Goal: Task Accomplishment & Management: Use online tool/utility

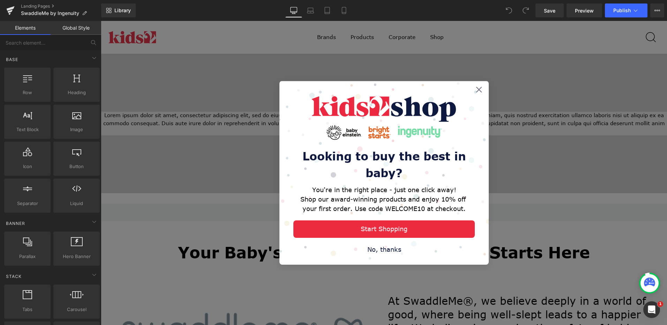
drag, startPoint x: 379, startPoint y: 250, endPoint x: 378, endPoint y: 245, distance: 5.3
click at [379, 250] on div "No, thanks" at bounding box center [383, 249] width 181 height 9
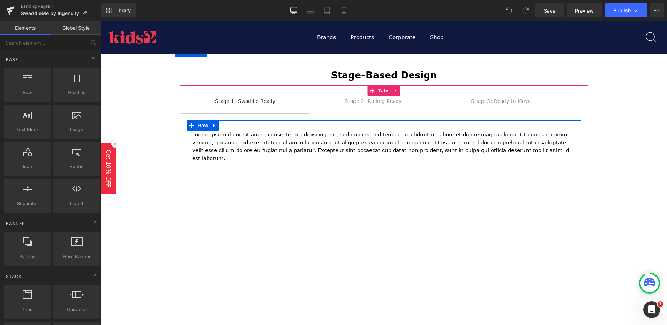
scroll to position [384, 0]
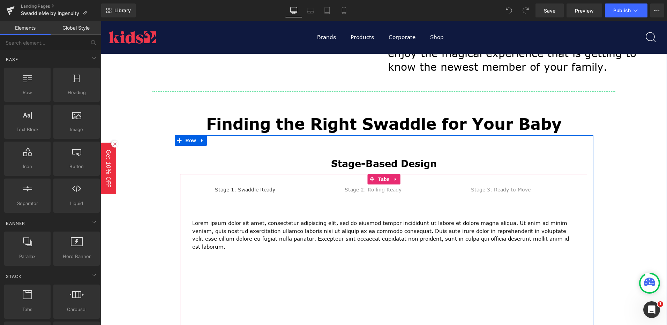
click at [378, 195] on div "Stage 1: Swaddle Ready Text Block Stage 2: Rolling Ready Text Block Stage 3: Re…" at bounding box center [384, 331] width 408 height 314
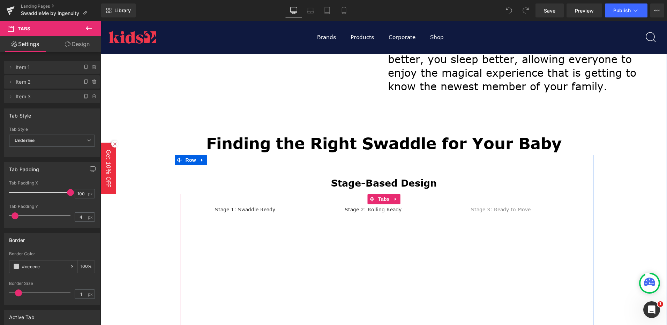
click at [257, 216] on div "Stage 1: Swaddle Ready Text Block Stage 2: Rolling Ready Text Block Stage 3: Re…" at bounding box center [384, 332] width 408 height 254
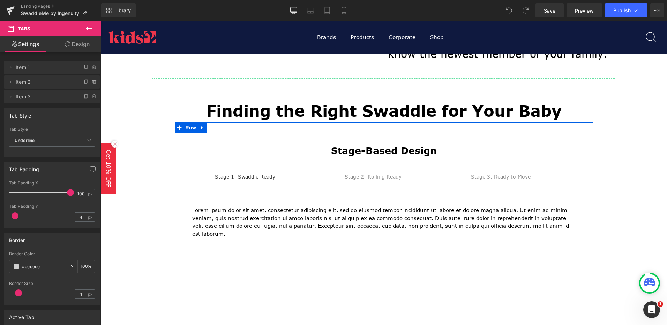
scroll to position [419, 0]
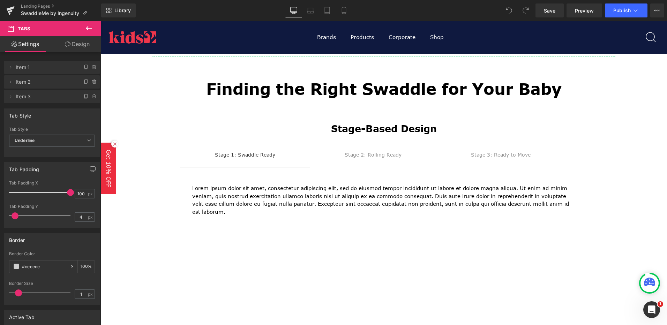
click at [88, 28] on icon at bounding box center [89, 28] width 6 height 4
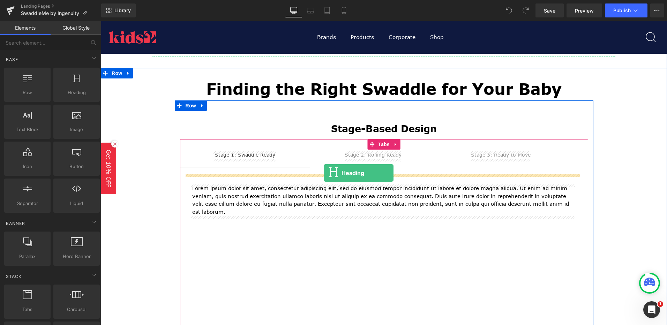
drag, startPoint x: 176, startPoint y: 144, endPoint x: 324, endPoint y: 173, distance: 151.1
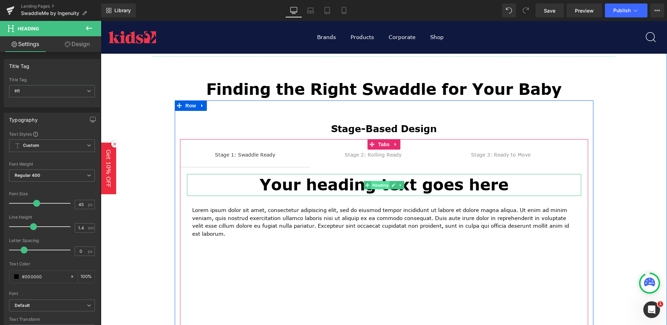
click at [385, 186] on span "Heading" at bounding box center [380, 185] width 19 height 8
click at [446, 188] on h1 "Your heading text goes here" at bounding box center [384, 185] width 394 height 22
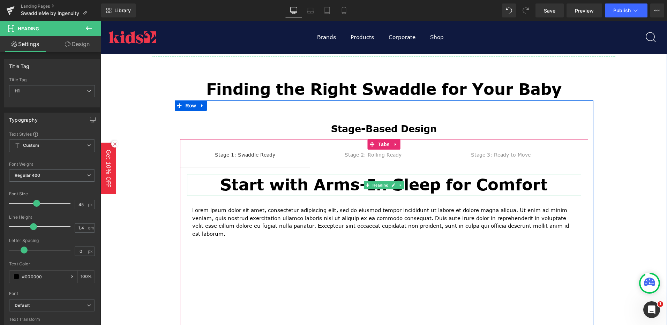
click at [553, 177] on h1 "Start with Arms-In Sleep for Comfort" at bounding box center [384, 185] width 394 height 22
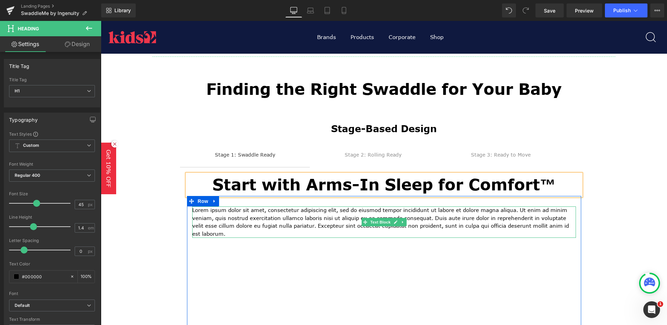
click at [327, 220] on p "Lorem ipsum dolor sit amet, consectetur adipiscing elit, sed do eiusmod tempor …" at bounding box center [384, 222] width 384 height 31
click at [326, 220] on p "Lorem ipsum dolor sit amet, consectetur adipiscing elit, sed do eiusmod tempor …" at bounding box center [384, 222] width 384 height 31
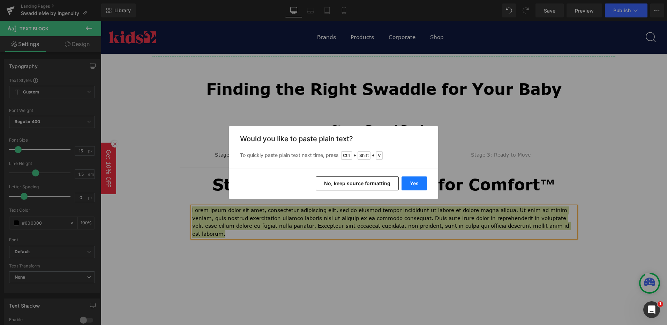
click at [414, 188] on button "Yes" at bounding box center [414, 184] width 25 height 14
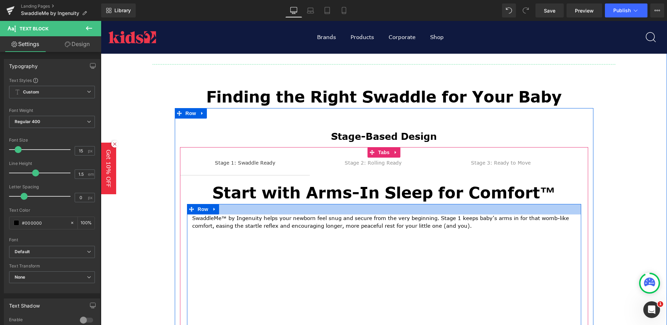
click at [296, 206] on div at bounding box center [384, 209] width 394 height 10
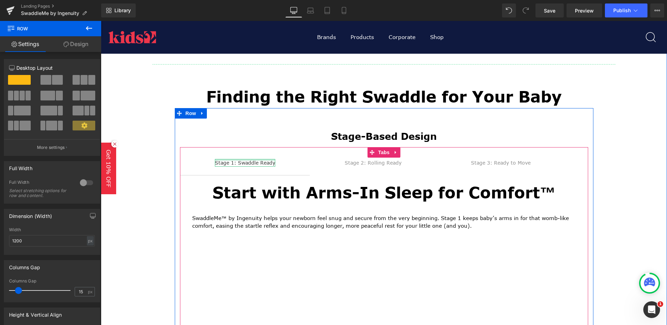
drag, startPoint x: 272, startPoint y: 160, endPoint x: 225, endPoint y: 218, distance: 74.2
click at [272, 160] on div "Stage 1: Swaddle Ready Text Block" at bounding box center [245, 163] width 60 height 8
click at [272, 160] on div "Stage 1: Swaddle Ready" at bounding box center [245, 163] width 60 height 8
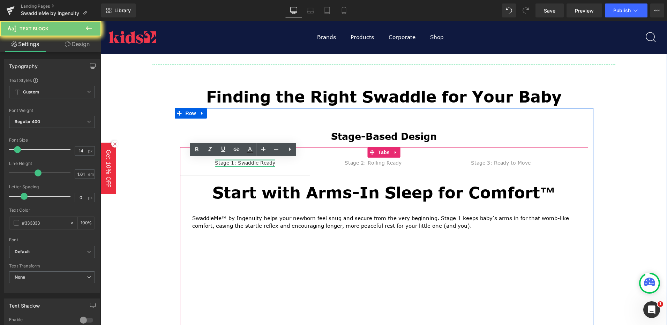
click at [225, 217] on p "SwaddleMe™ by Ingenuity helps your newborn feel snug and secure from the very b…" at bounding box center [384, 223] width 384 height 16
click at [223, 218] on p "SwaddleMe™ by Ingenuity helps your newborn feel snug and secure from the very b…" at bounding box center [384, 223] width 384 height 16
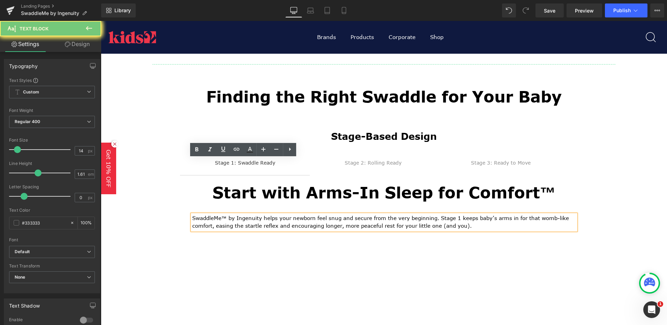
click at [225, 218] on p "SwaddleMe™ by Ingenuity helps your newborn feel snug and secure from the very b…" at bounding box center [384, 223] width 384 height 16
drag, startPoint x: 225, startPoint y: 218, endPoint x: 220, endPoint y: 217, distance: 5.0
click at [220, 217] on p "SwaddleMe™ by Ingenuity helps your newborn feel snug and secure from the very b…" at bounding box center [384, 223] width 384 height 16
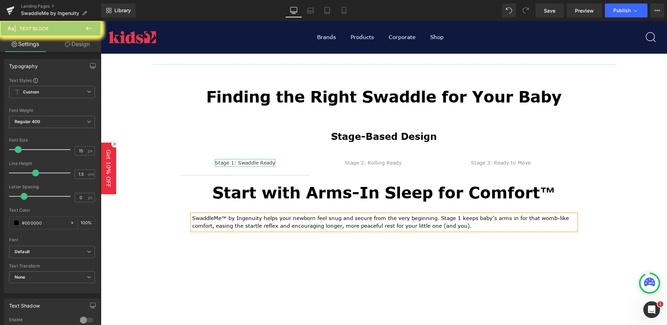
click at [271, 165] on div "Stage 1: Swaddle Ready" at bounding box center [245, 163] width 60 height 8
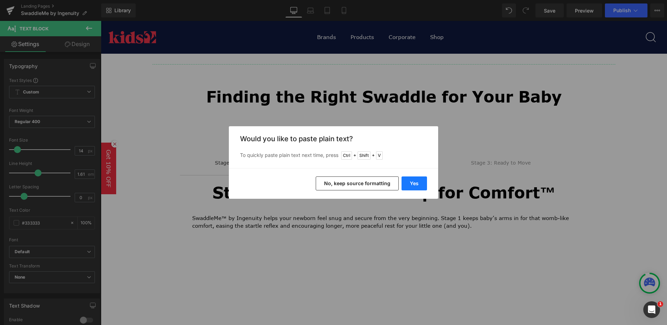
click at [415, 179] on button "Yes" at bounding box center [414, 184] width 25 height 14
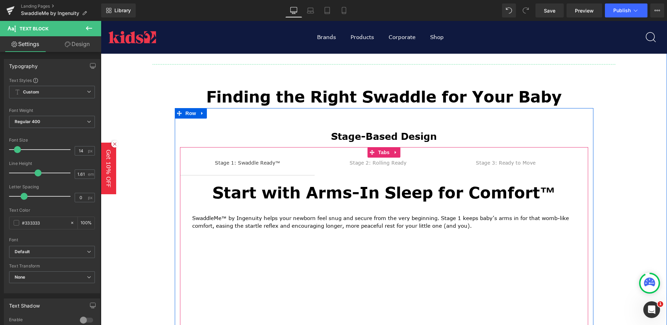
click at [405, 162] on div "Stage-Based Design Heading Stage 1: Swaddle Ready™ Text Block Stage 2: Rolling …" at bounding box center [384, 320] width 419 height 402
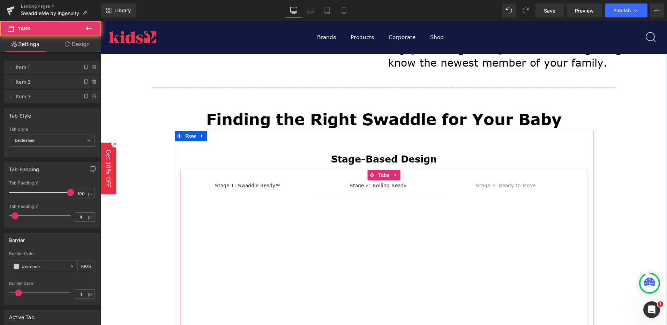
click at [405, 185] on span "Stage 2: Rolling Ready Text Block" at bounding box center [378, 188] width 127 height 17
click at [403, 185] on div "Stage 2: Rolling Ready" at bounding box center [378, 186] width 57 height 8
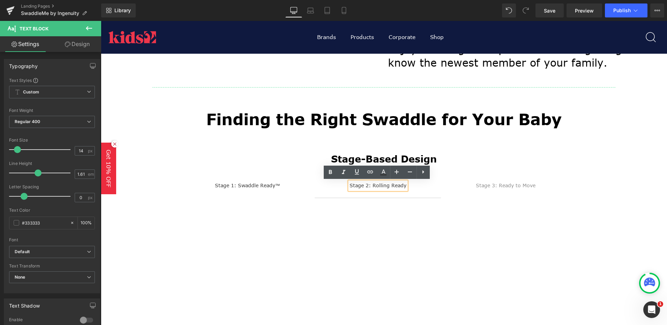
click at [396, 187] on div "Stage 2: Rolling Ready" at bounding box center [378, 186] width 57 height 8
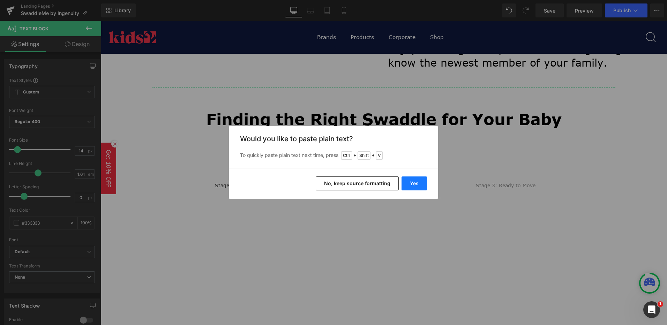
click at [419, 177] on button "Yes" at bounding box center [414, 184] width 25 height 14
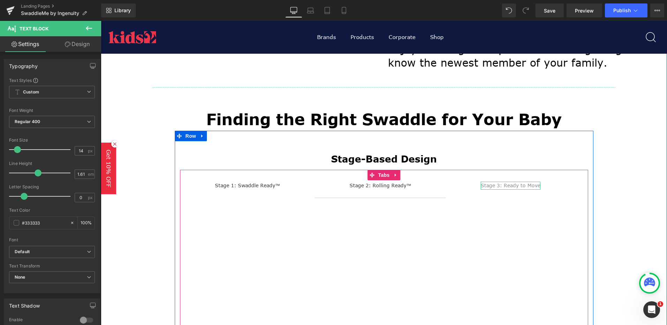
click at [511, 185] on div "Image Row At SwaddleMe®, we believe deeply in a world of good, where being well…" at bounding box center [384, 228] width 566 height 717
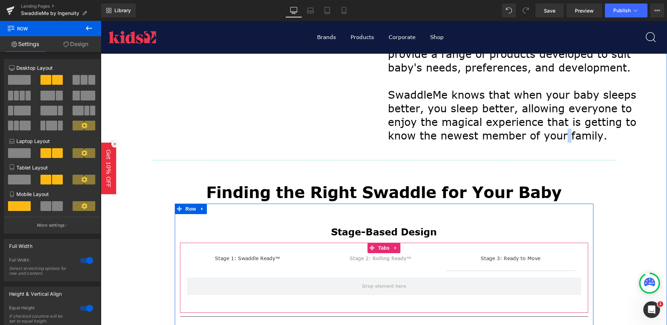
scroll to position [523, 0]
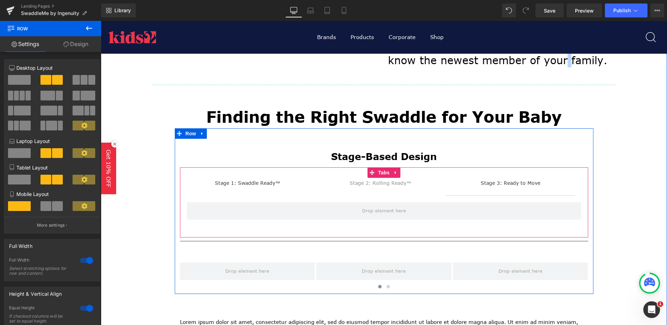
click at [523, 182] on div "Stage 3: Ready to Move" at bounding box center [511, 183] width 60 height 8
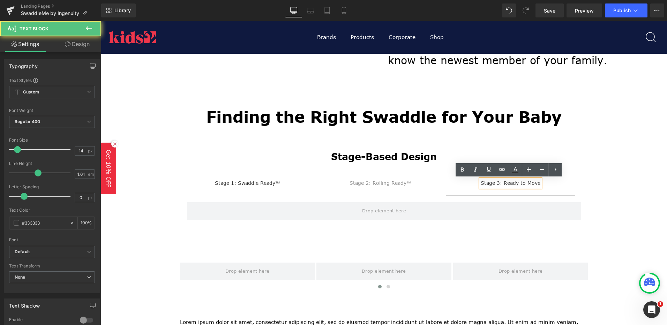
click at [537, 185] on div "Stage 3: Ready to Move" at bounding box center [511, 183] width 60 height 8
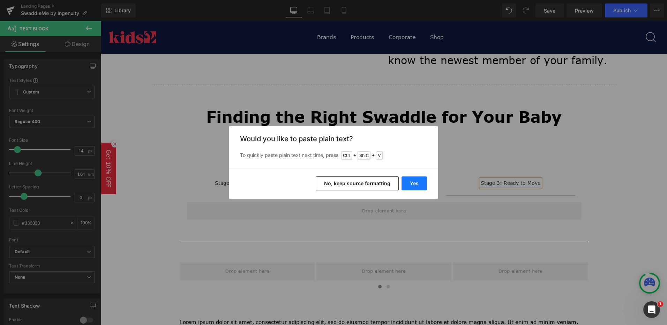
click at [418, 185] on button "Yes" at bounding box center [414, 184] width 25 height 14
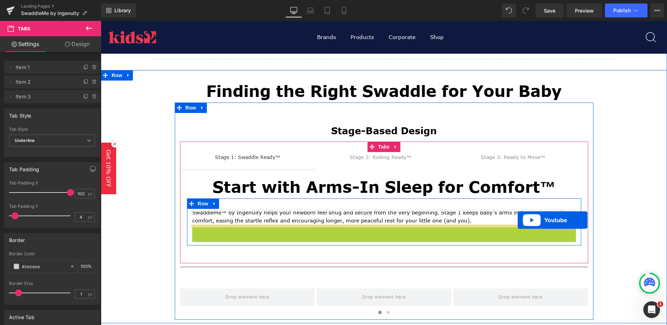
drag, startPoint x: 364, startPoint y: 129, endPoint x: 518, endPoint y: 220, distance: 179.0
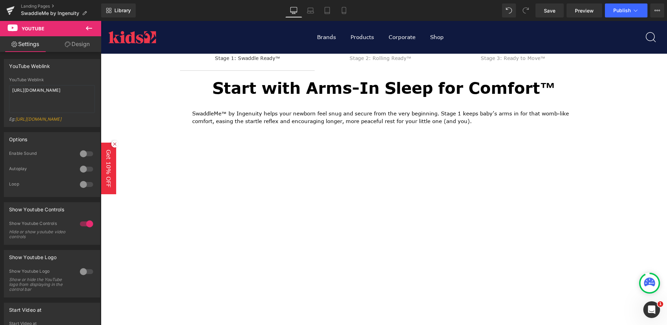
click at [86, 27] on icon at bounding box center [89, 28] width 8 height 8
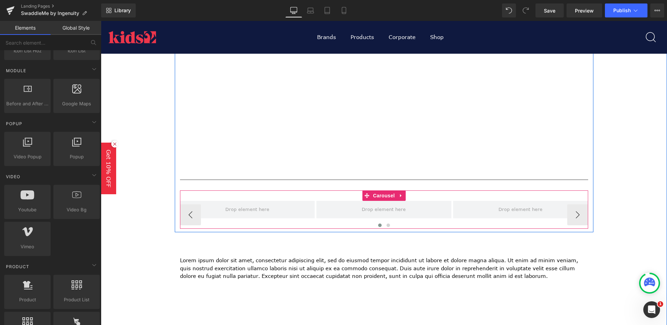
scroll to position [698, 0]
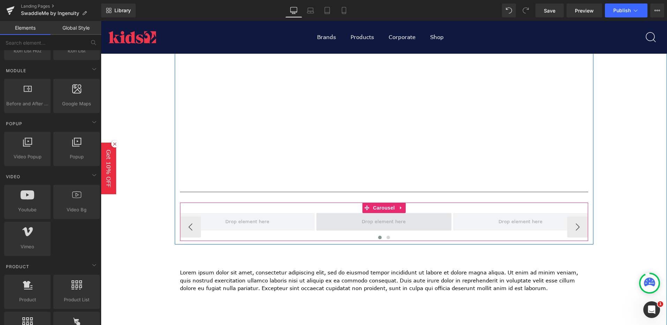
click at [381, 221] on span at bounding box center [383, 222] width 49 height 12
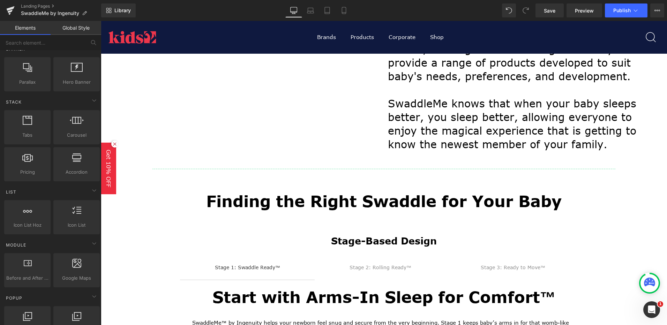
scroll to position [419, 0]
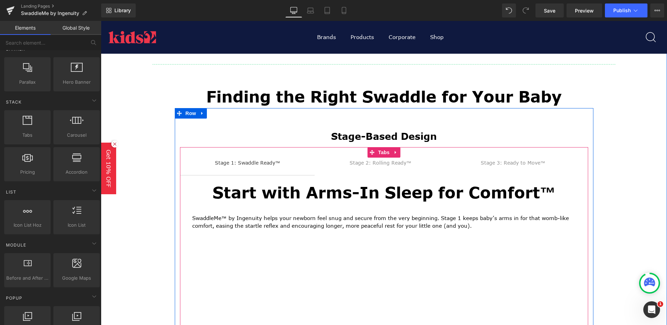
click at [220, 186] on h1 "Start with Arms-In Sleep for Comfort™" at bounding box center [384, 193] width 394 height 22
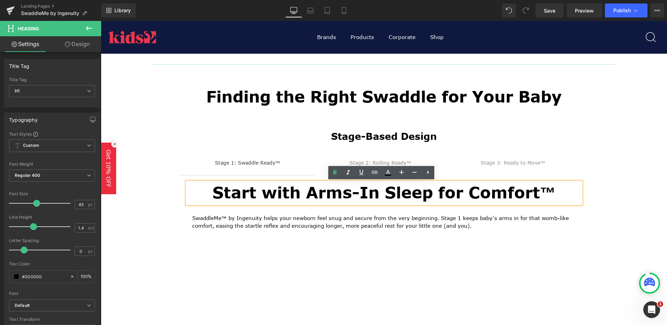
click at [184, 218] on div "Start with Arms-In Sleep for Comfort™ Heading SwaddleMe™ by Ingenuity helps you…" at bounding box center [384, 316] width 408 height 282
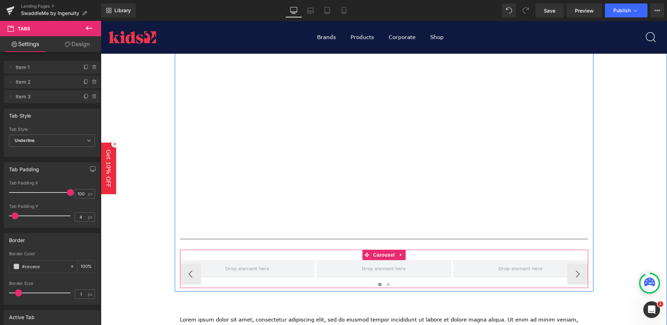
scroll to position [663, 0]
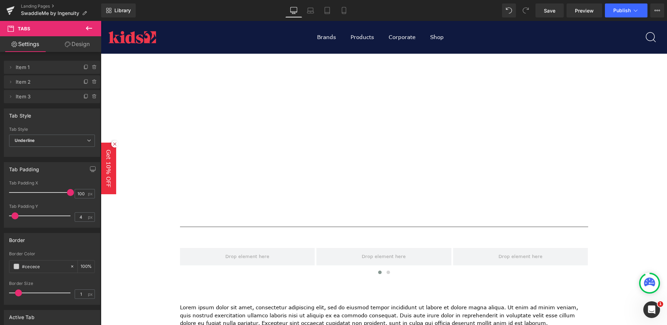
click at [89, 28] on icon at bounding box center [89, 28] width 6 height 4
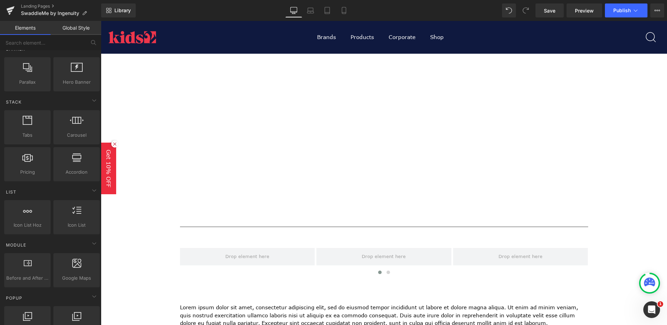
click at [71, 30] on link "Global Style" at bounding box center [76, 28] width 51 height 14
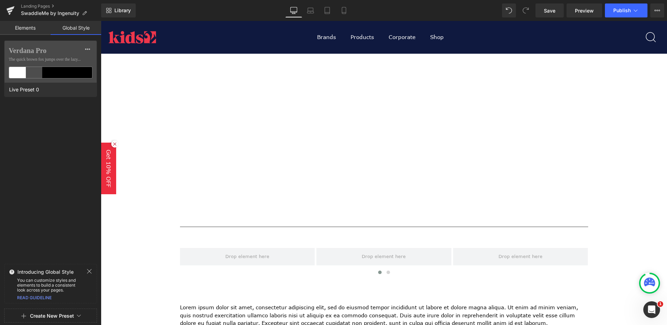
click at [37, 27] on link "Elements" at bounding box center [25, 28] width 51 height 14
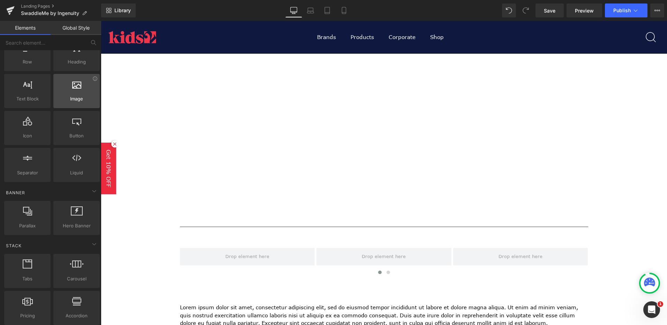
scroll to position [0, 0]
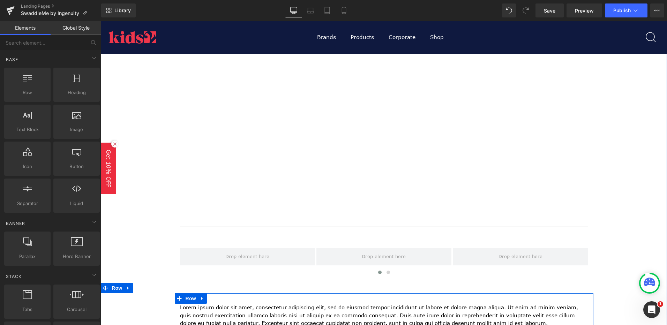
click at [292, 296] on div "Lorem ipsum dolor sit amet, consectetur adipiscing elit, sed do eiusmod tempor …" at bounding box center [384, 312] width 419 height 38
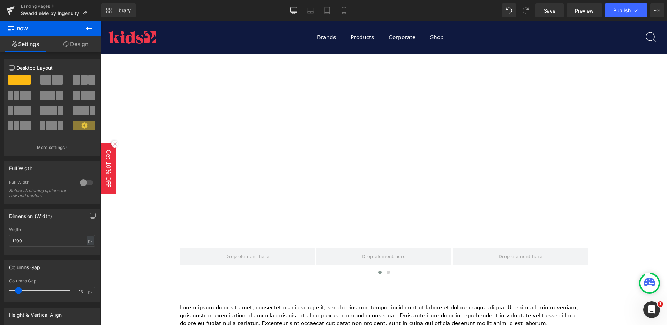
click at [101, 21] on div at bounding box center [101, 21] width 0 height 0
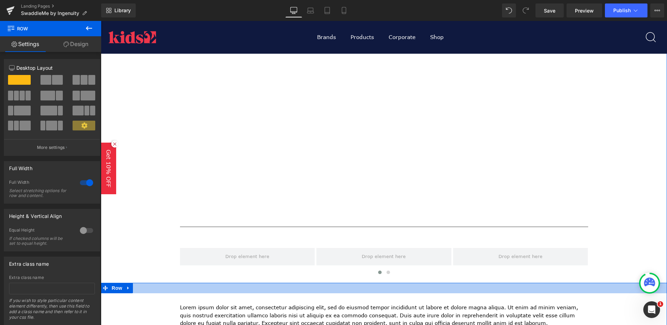
drag, startPoint x: 151, startPoint y: 100, endPoint x: 181, endPoint y: 209, distance: 112.9
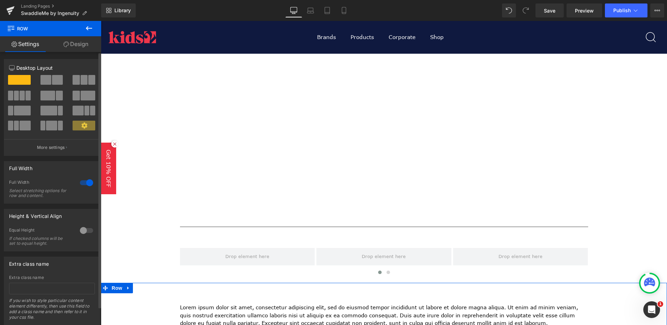
click at [44, 81] on span at bounding box center [45, 80] width 11 height 10
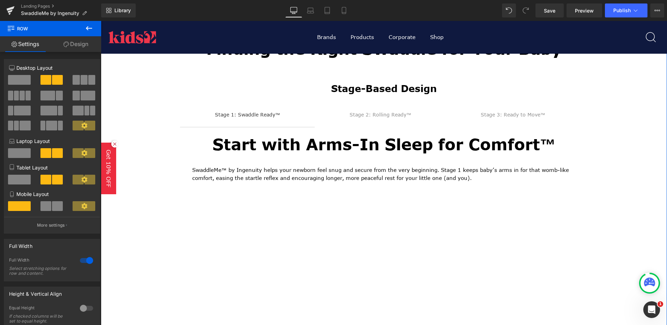
scroll to position [454, 0]
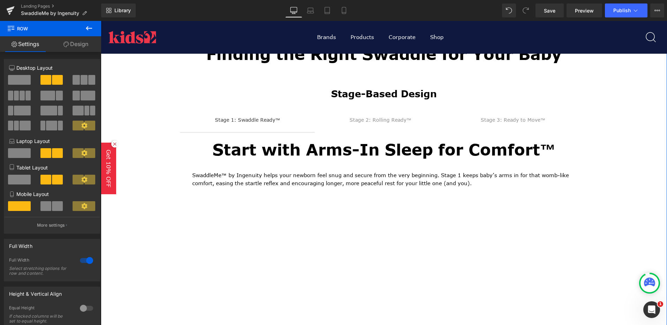
click at [193, 141] on h1 "Start with Arms-In Sleep for Comfort™" at bounding box center [384, 150] width 394 height 22
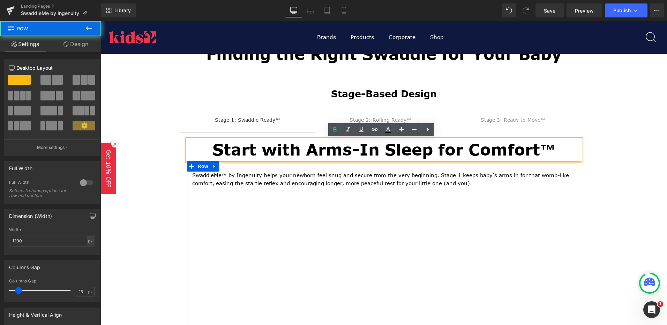
click at [574, 179] on div "SwaddleMe™ by Ingenuity helps your newborn feel snug and secure from the very b…" at bounding box center [384, 288] width 394 height 232
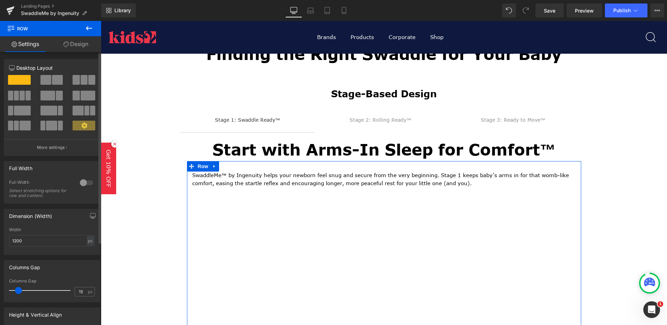
click at [44, 80] on span at bounding box center [45, 80] width 11 height 10
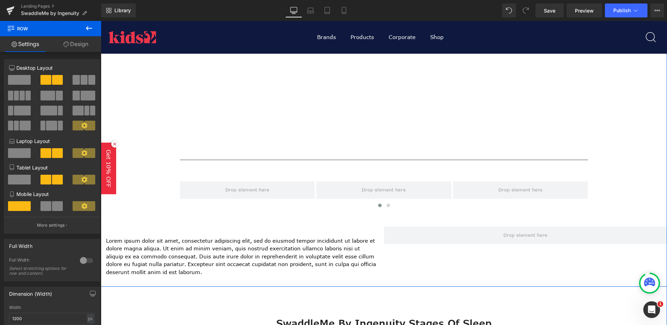
scroll to position [628, 0]
click at [451, 221] on div "Lorem ipsum dolor sit amet, consectetur adipiscing elit, sed do eiusmod tempor …" at bounding box center [384, 248] width 566 height 67
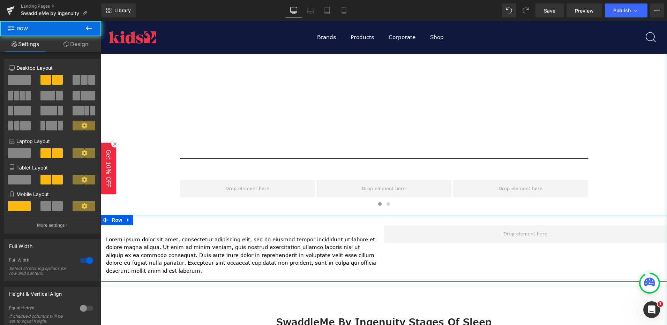
drag, startPoint x: 450, startPoint y: 250, endPoint x: 436, endPoint y: 250, distance: 14.3
click at [448, 250] on div "Lorem ipsum dolor sit amet, consectetur adipiscing elit, sed do eiusmod tempor …" at bounding box center [384, 248] width 566 height 67
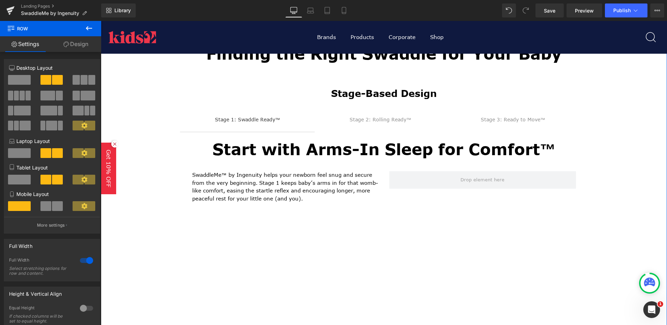
scroll to position [454, 0]
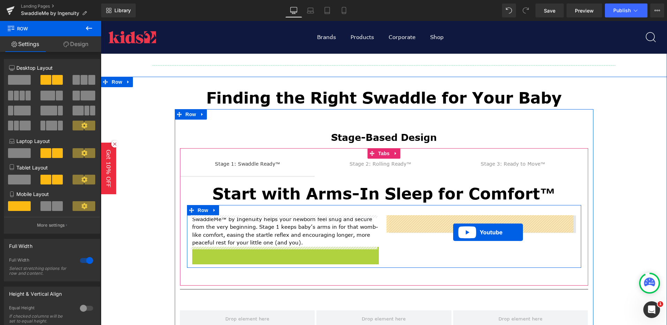
drag, startPoint x: 269, startPoint y: 209, endPoint x: 453, endPoint y: 232, distance: 185.8
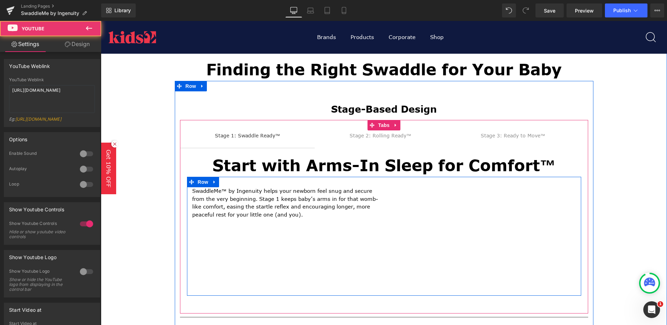
click at [290, 212] on p "SwaddleMe™ by Ingenuity helps your newborn feel snug and secure from the very b…" at bounding box center [285, 202] width 187 height 31
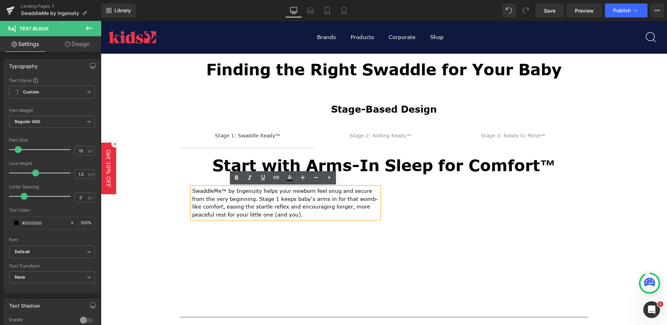
click at [192, 190] on div "SwaddleMe™ by Ingenuity helps your newborn feel snug and secure from the very b…" at bounding box center [285, 202] width 187 height 31
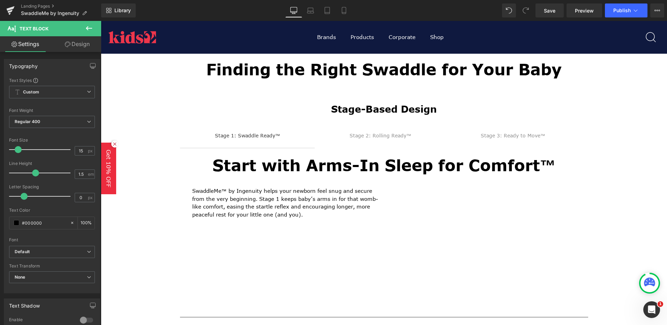
click at [88, 28] on icon at bounding box center [89, 28] width 6 height 4
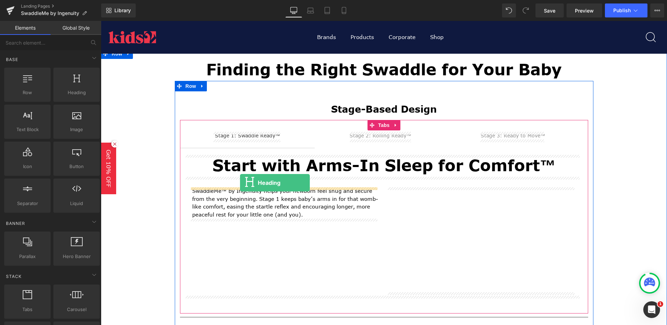
drag, startPoint x: 195, startPoint y: 139, endPoint x: 240, endPoint y: 183, distance: 62.9
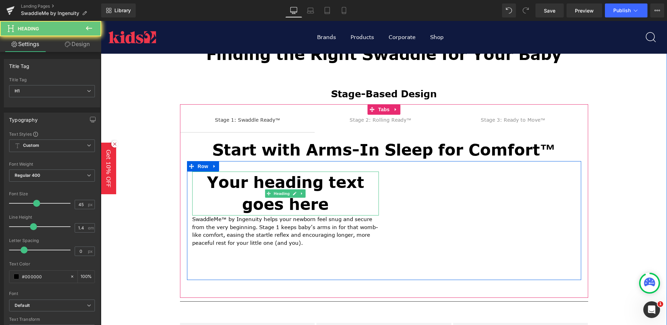
click at [273, 208] on h1 "Your heading text goes here" at bounding box center [285, 194] width 187 height 44
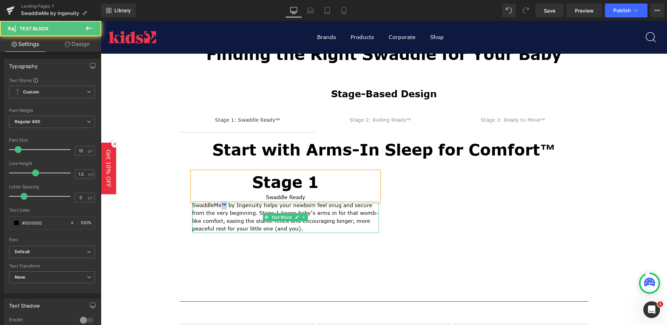
drag, startPoint x: 219, startPoint y: 205, endPoint x: 223, endPoint y: 204, distance: 4.2
click at [223, 204] on p "SwaddleMe™ by Ingenuity helps your newborn feel snug and secure from the very b…" at bounding box center [285, 217] width 187 height 31
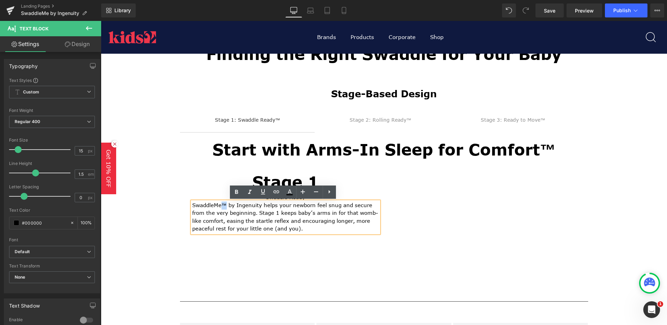
copy p "™"
click at [337, 180] on h1 "Stage 1" at bounding box center [285, 183] width 187 height 22
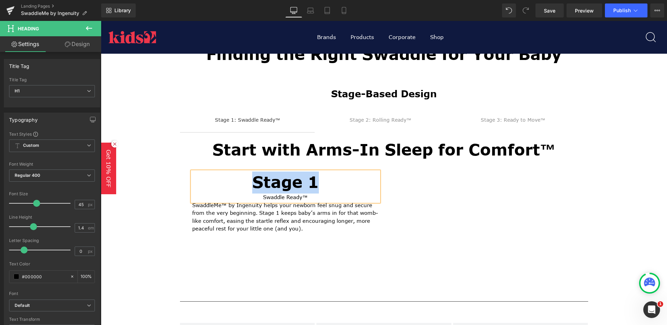
drag, startPoint x: 317, startPoint y: 180, endPoint x: 253, endPoint y: 184, distance: 64.0
click at [253, 184] on h1 "Stage 1" at bounding box center [285, 183] width 187 height 22
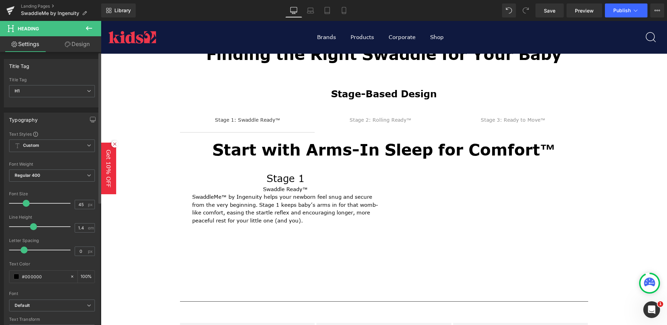
drag, startPoint x: 36, startPoint y: 204, endPoint x: 26, endPoint y: 207, distance: 10.4
click at [26, 207] on span at bounding box center [26, 203] width 7 height 7
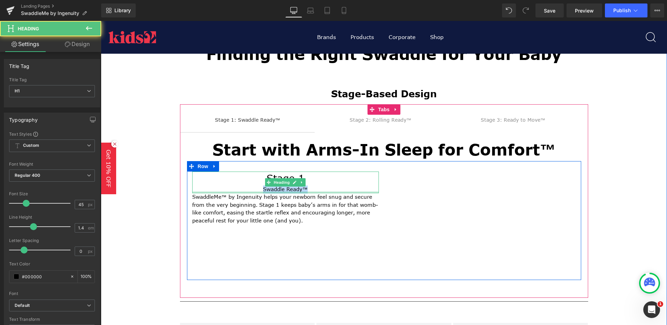
drag, startPoint x: 307, startPoint y: 190, endPoint x: 244, endPoint y: 192, distance: 63.2
click at [253, 192] on div "Stage 1 Swaddle Ready™ Heading" at bounding box center [285, 183] width 187 height 22
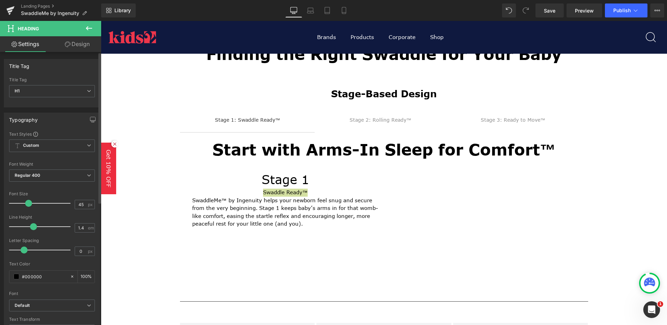
drag, startPoint x: 27, startPoint y: 203, endPoint x: 31, endPoint y: 205, distance: 4.1
click at [28, 204] on span at bounding box center [28, 203] width 7 height 7
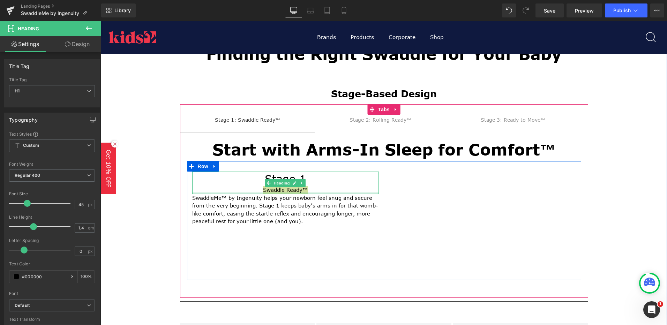
click at [305, 193] on div at bounding box center [285, 194] width 187 height 2
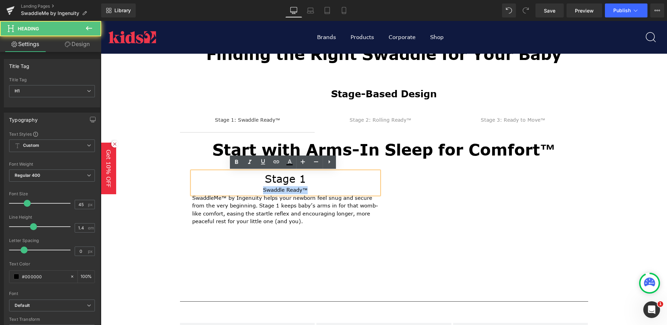
click at [311, 189] on div "Swaddle Ready™" at bounding box center [285, 190] width 187 height 8
drag, startPoint x: 296, startPoint y: 192, endPoint x: 257, endPoint y: 192, distance: 39.1
click at [257, 192] on div "Swaddle Ready™" at bounding box center [285, 190] width 187 height 8
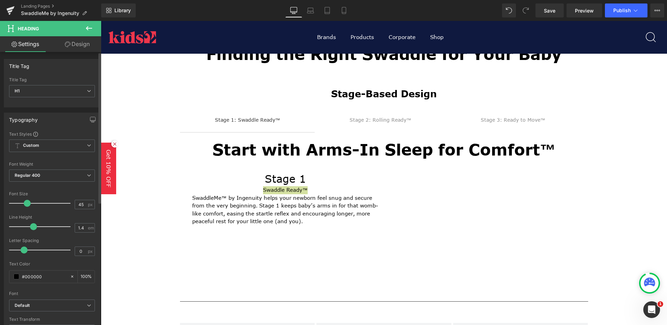
click at [40, 203] on div at bounding box center [42, 203] width 58 height 14
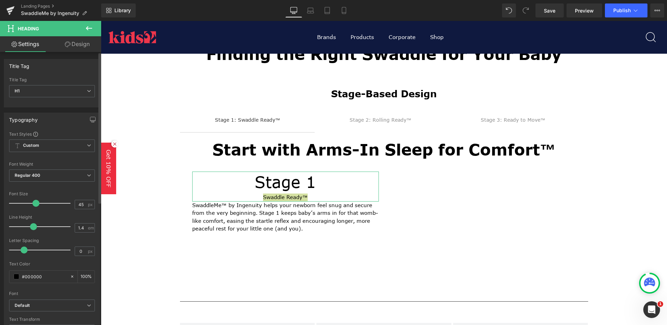
drag, startPoint x: 38, startPoint y: 205, endPoint x: 35, endPoint y: 205, distance: 3.9
click at [35, 205] on span at bounding box center [35, 203] width 7 height 7
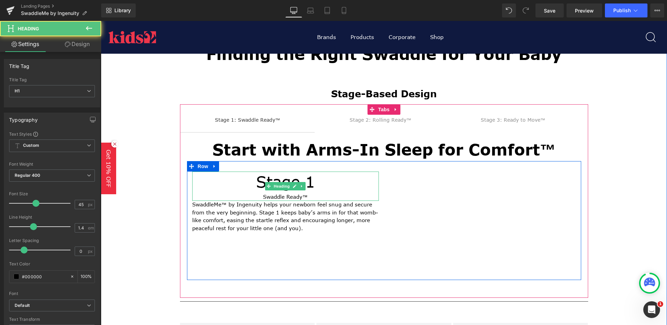
click at [256, 180] on h1 "Stage 1" at bounding box center [285, 183] width 187 height 22
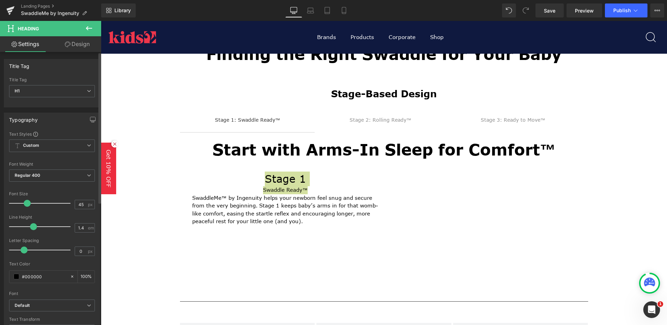
drag, startPoint x: 35, startPoint y: 204, endPoint x: 27, endPoint y: 206, distance: 8.3
click at [27, 206] on span at bounding box center [27, 203] width 7 height 7
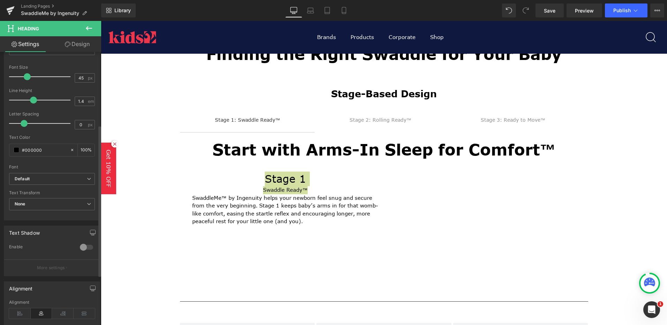
scroll to position [140, 0]
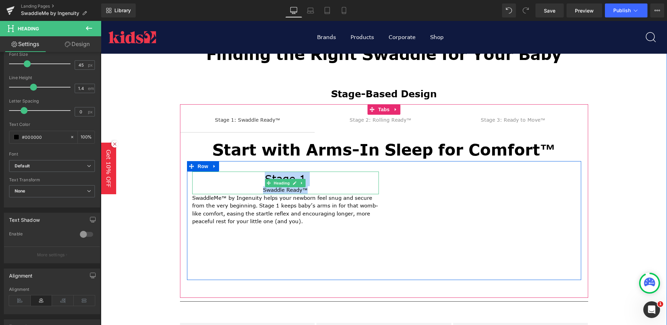
click at [297, 190] on div "Swaddle Ready™" at bounding box center [285, 190] width 187 height 8
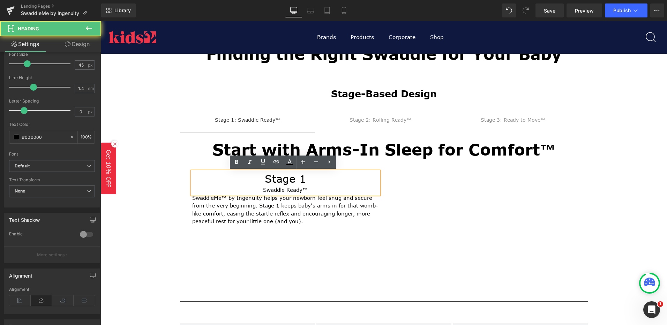
click at [339, 182] on h1 "Stage 1" at bounding box center [285, 179] width 187 height 15
click at [310, 189] on div "Swaddle Ready™" at bounding box center [285, 190] width 187 height 8
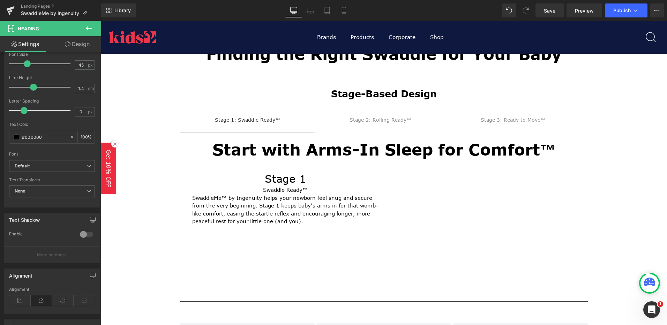
click at [93, 30] on icon at bounding box center [89, 28] width 8 height 8
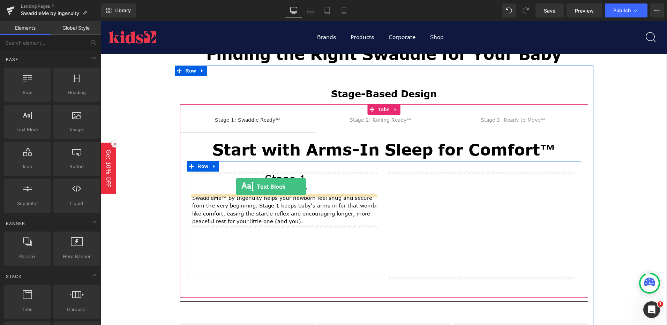
drag, startPoint x: 135, startPoint y: 140, endPoint x: 236, endPoint y: 187, distance: 111.2
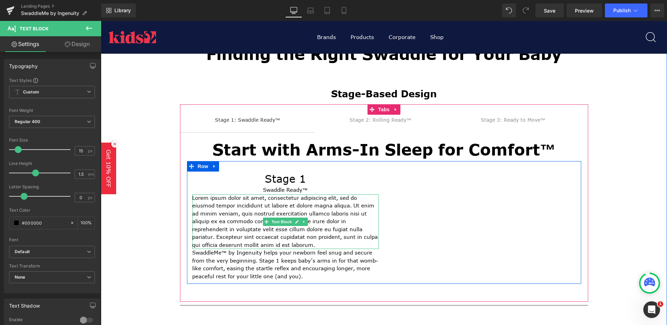
click at [249, 214] on p "Lorem ipsum dolor sit amet, consectetur adipiscing elit, sed do eiusmod tempor …" at bounding box center [285, 221] width 187 height 55
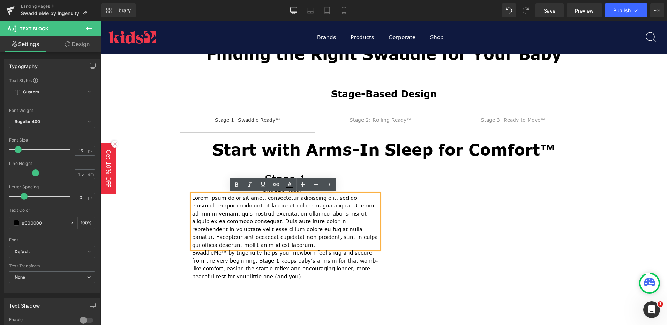
click at [353, 186] on h1 "Stage 1" at bounding box center [285, 179] width 187 height 15
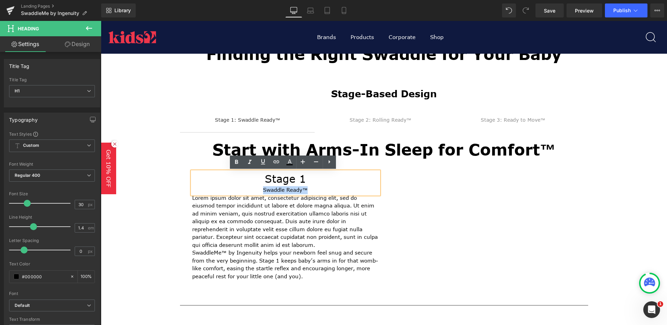
drag, startPoint x: 316, startPoint y: 193, endPoint x: 254, endPoint y: 191, distance: 62.1
click at [254, 191] on div "Swaddle Ready™" at bounding box center [285, 190] width 187 height 8
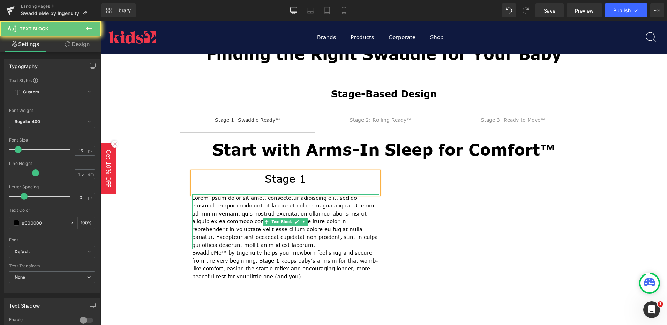
drag, startPoint x: 221, startPoint y: 199, endPoint x: 218, endPoint y: 203, distance: 5.5
click at [221, 199] on p "Lorem ipsum dolor sit amet, consectetur adipiscing elit, sed do eiusmod tempor …" at bounding box center [285, 221] width 187 height 55
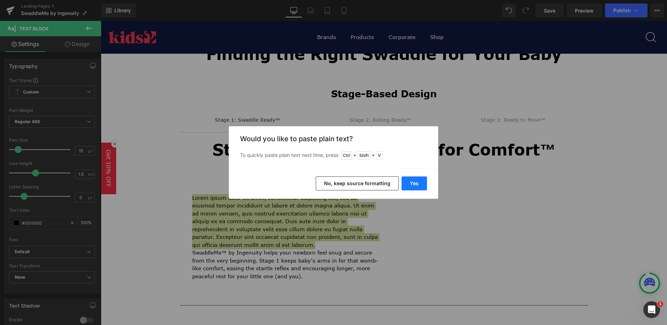
click at [407, 182] on button "Yes" at bounding box center [414, 184] width 25 height 14
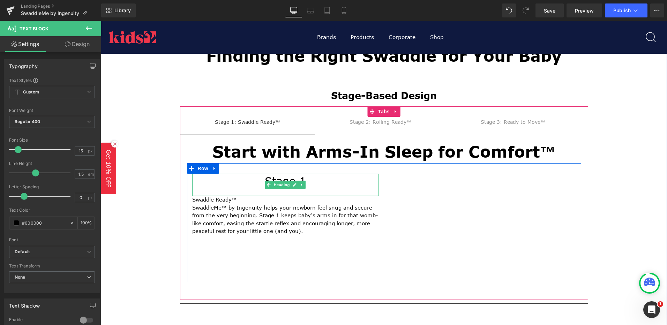
click at [298, 193] on div at bounding box center [285, 192] width 187 height 8
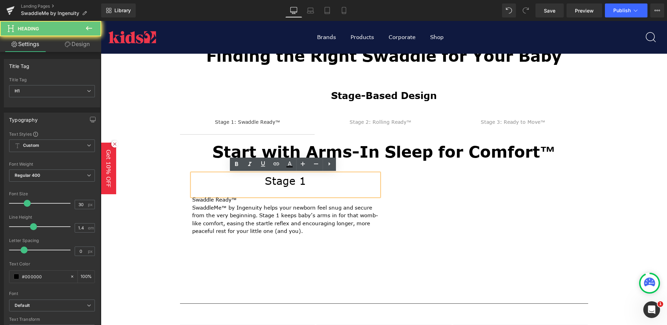
click at [315, 190] on div at bounding box center [285, 192] width 187 height 8
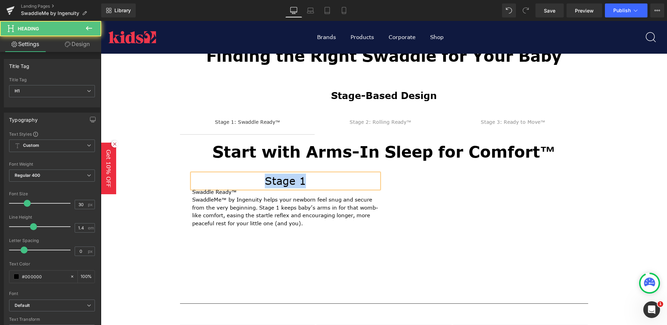
drag, startPoint x: 306, startPoint y: 179, endPoint x: 106, endPoint y: 191, distance: 199.9
click at [246, 186] on h1 "Stage 1" at bounding box center [285, 181] width 187 height 15
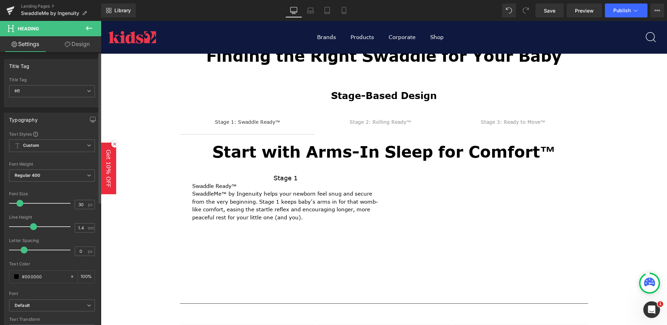
drag, startPoint x: 25, startPoint y: 206, endPoint x: 18, endPoint y: 207, distance: 7.1
click at [18, 207] on div at bounding box center [42, 203] width 58 height 14
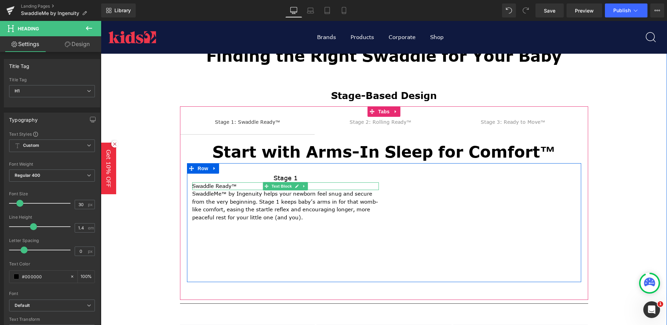
click at [206, 186] on p "Swaddle Ready™" at bounding box center [285, 187] width 187 height 8
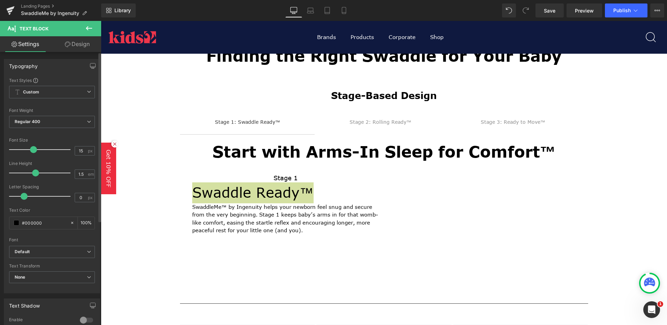
drag, startPoint x: 24, startPoint y: 150, endPoint x: 35, endPoint y: 151, distance: 10.8
click at [35, 151] on span at bounding box center [33, 149] width 7 height 7
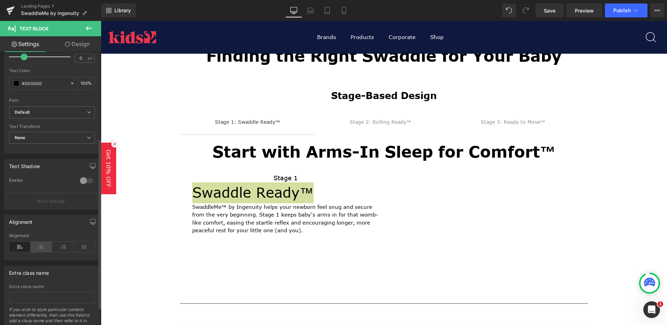
click at [42, 244] on icon at bounding box center [42, 247] width 22 height 10
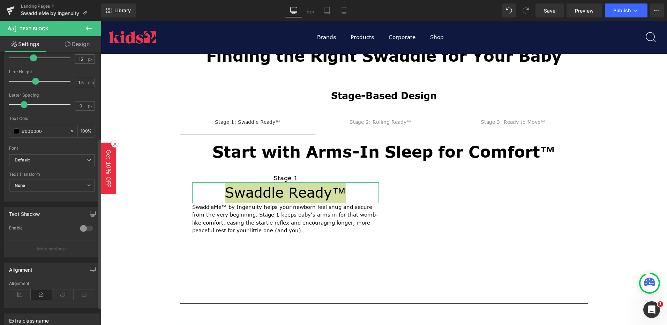
scroll to position [0, 0]
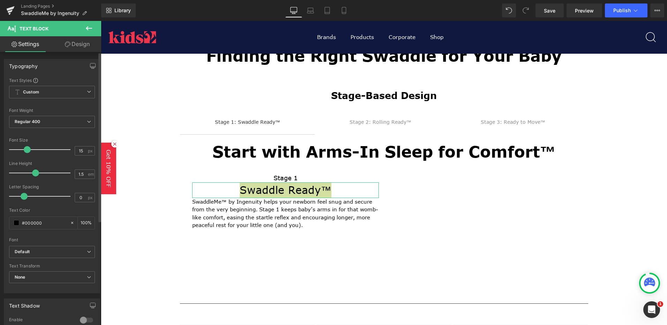
drag, startPoint x: 32, startPoint y: 150, endPoint x: 26, endPoint y: 151, distance: 5.6
click at [26, 151] on span at bounding box center [27, 149] width 7 height 7
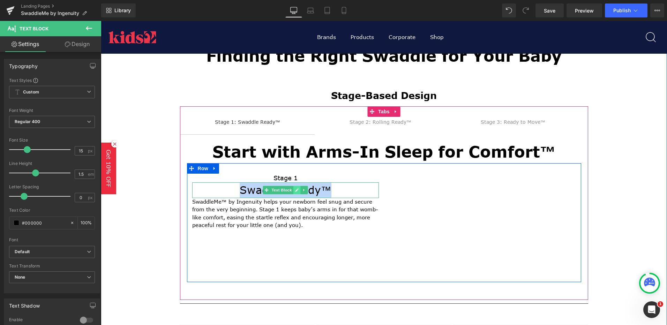
click at [295, 188] on icon at bounding box center [297, 190] width 4 height 4
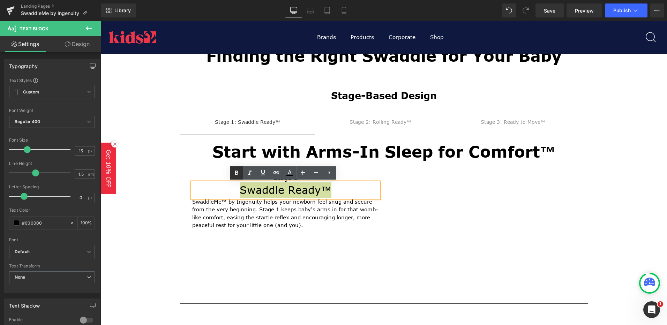
click at [232, 172] on link at bounding box center [236, 172] width 13 height 13
click at [349, 224] on p "SwaddleMe™ by Ingenuity helps your newborn feel snug and secure from the very b…" at bounding box center [285, 213] width 187 height 31
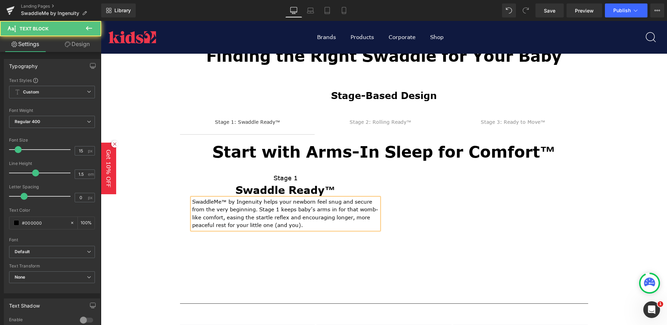
click at [319, 294] on div "Rendering Content" at bounding box center [333, 298] width 43 height 8
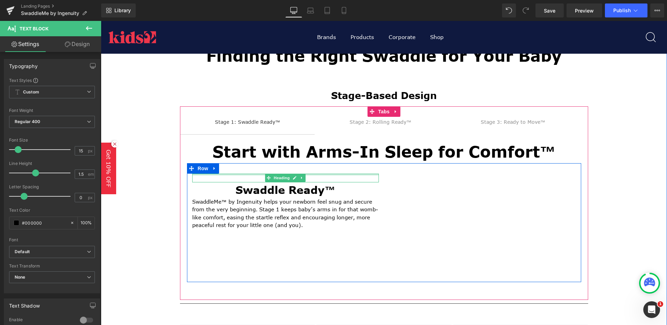
click at [242, 174] on div at bounding box center [285, 175] width 187 height 2
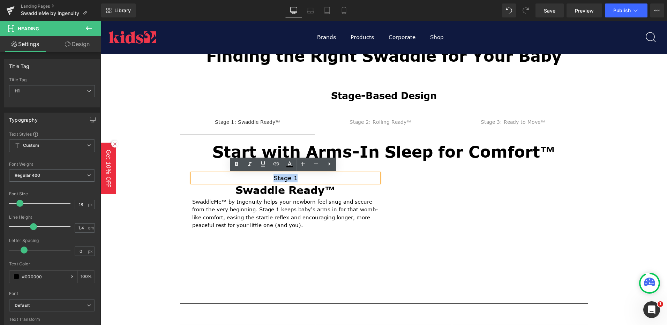
drag, startPoint x: 258, startPoint y: 180, endPoint x: 308, endPoint y: 180, distance: 50.3
click at [308, 180] on h1 "Stage 1" at bounding box center [285, 178] width 187 height 9
click at [250, 165] on icon at bounding box center [250, 164] width 8 height 8
click at [320, 217] on p "SwaddleMe™ by Ingenuity helps your newborn feel snug and secure from the very b…" at bounding box center [285, 213] width 187 height 31
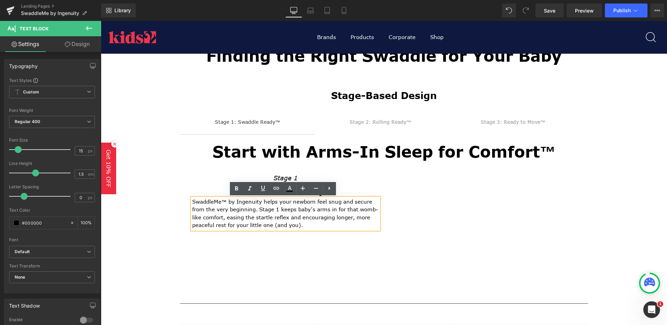
click at [325, 227] on p "SwaddleMe™ by Ingenuity helps your newborn feel snug and secure from the very b…" at bounding box center [285, 213] width 187 height 31
click at [346, 258] on div "Stage 1 Heading Swaddle Ready™ Text Block SwaddleMe™ by Ingenuity helps your ne…" at bounding box center [384, 222] width 394 height 119
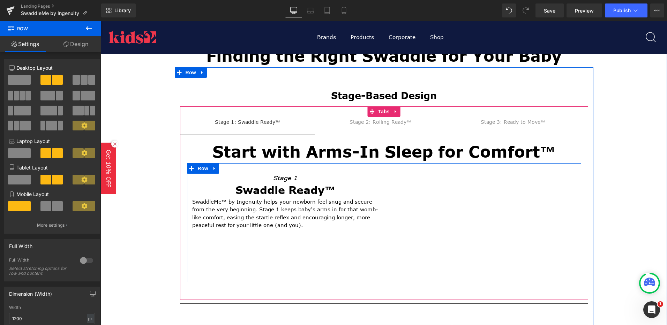
click at [326, 261] on div "Stage 1 Heading Swaddle Ready™ Text Block SwaddleMe™ by Ingenuity helps your ne…" at bounding box center [384, 222] width 394 height 119
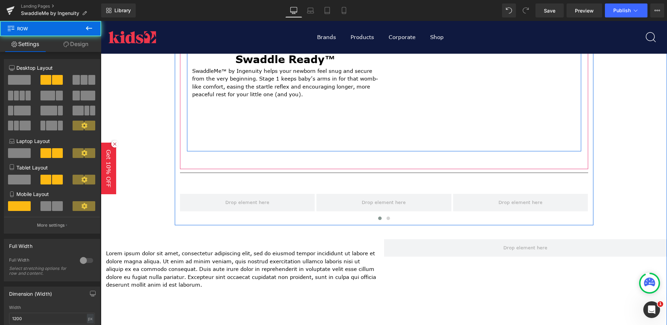
scroll to position [628, 0]
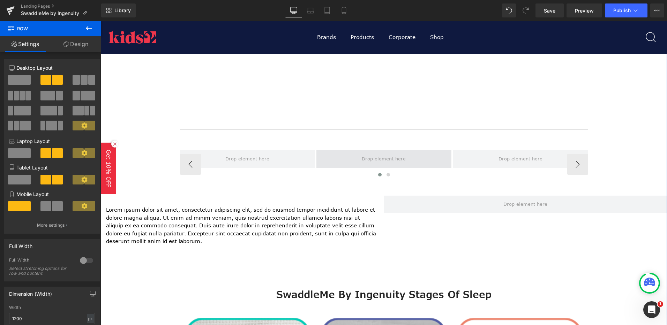
click at [326, 160] on span at bounding box center [384, 158] width 135 height 17
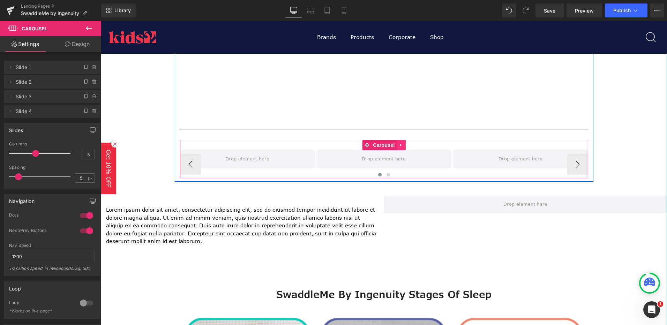
click at [400, 146] on icon at bounding box center [400, 145] width 1 height 3
click at [403, 146] on icon at bounding box center [405, 145] width 5 height 5
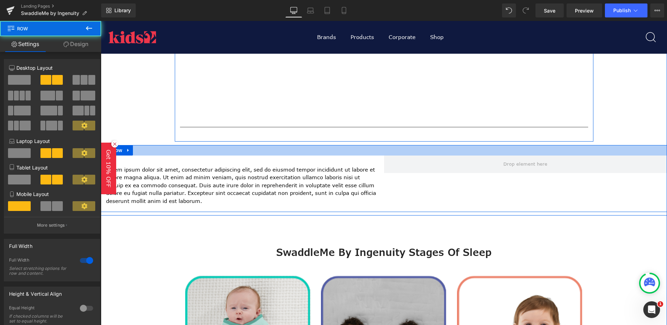
click at [402, 153] on div at bounding box center [384, 150] width 566 height 10
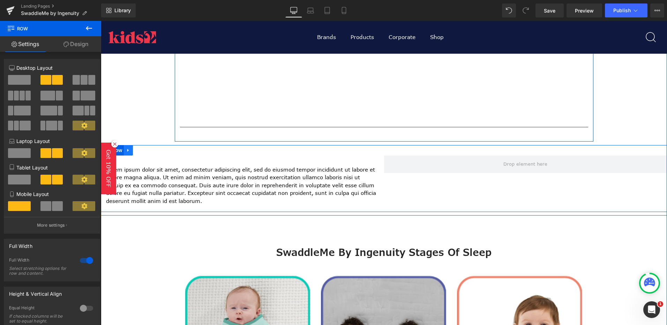
click at [127, 150] on icon at bounding box center [127, 150] width 1 height 3
click at [145, 150] on icon at bounding box center [146, 150] width 5 height 5
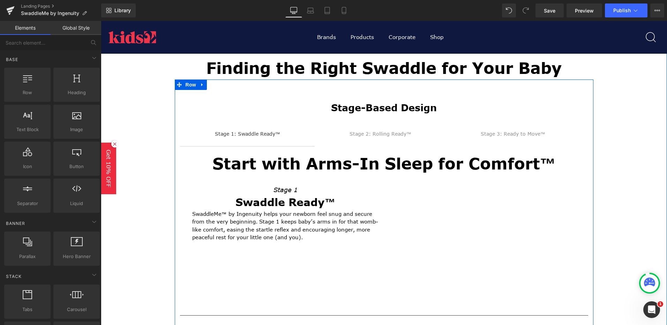
scroll to position [454, 0]
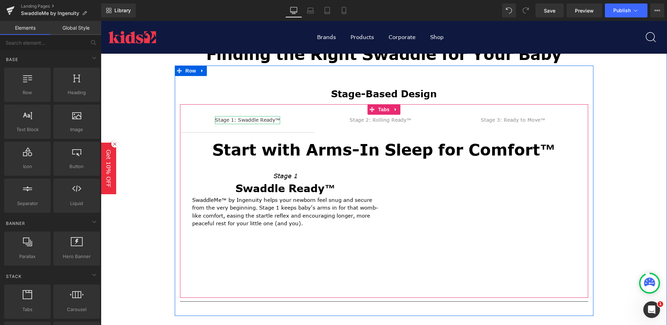
drag, startPoint x: 244, startPoint y: 118, endPoint x: 244, endPoint y: 121, distance: 3.8
click at [244, 118] on div "Stage 1: Swaddle Ready™" at bounding box center [247, 120] width 65 height 8
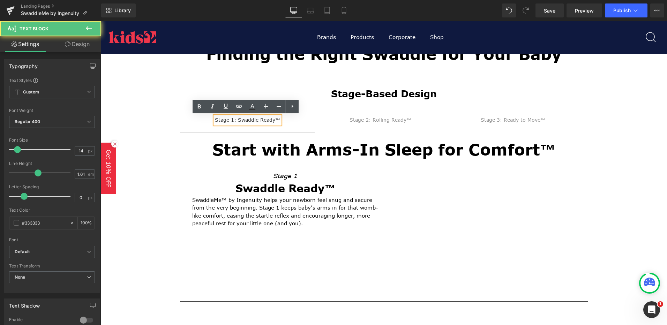
drag, startPoint x: 212, startPoint y: 121, endPoint x: 198, endPoint y: 118, distance: 14.5
click at [198, 118] on span "Stage 1: Swaddle Ready™ Text Block" at bounding box center [247, 123] width 135 height 17
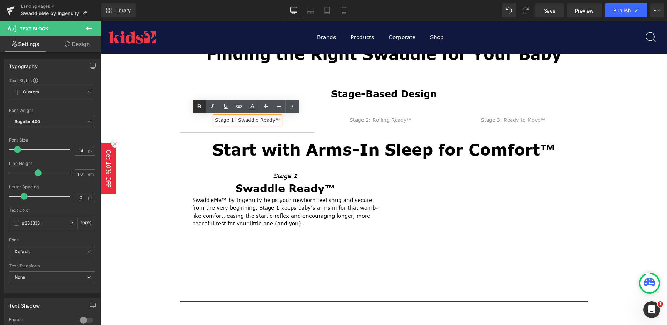
click at [199, 107] on icon at bounding box center [199, 107] width 8 height 8
click at [324, 128] on span "Stage 2: Rolling Ready™ Text Block" at bounding box center [387, 123] width 132 height 17
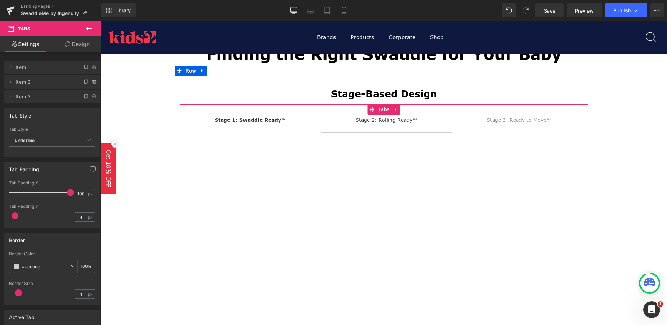
click at [241, 121] on strong "Stage 1: Swaddle Ready™" at bounding box center [250, 120] width 71 height 7
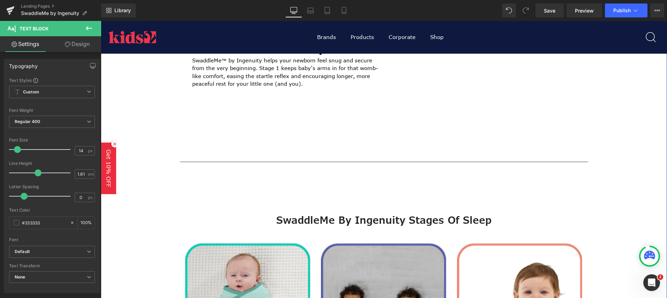
scroll to position [558, 0]
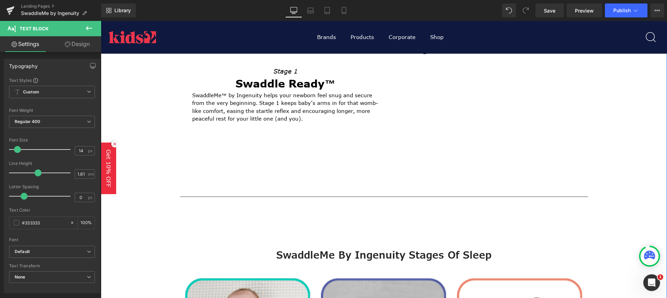
click at [299, 150] on div "Stage 1 Heading Swaddle Ready™ Text Block SwaddleMe™ by Ingenuity helps your ne…" at bounding box center [384, 116] width 394 height 119
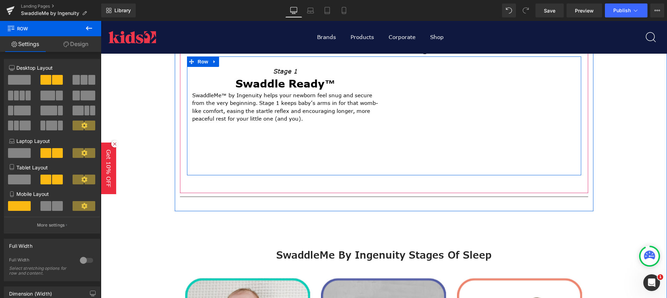
click at [309, 124] on div "Stage 1 Heading Swaddle Ready™ Text Block SwaddleMe™ by Ingenuity helps your ne…" at bounding box center [384, 116] width 394 height 119
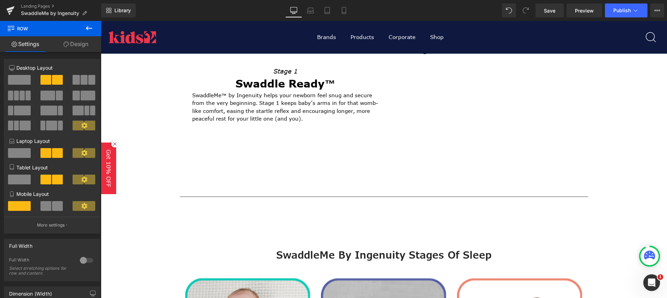
click at [88, 26] on icon at bounding box center [89, 28] width 6 height 4
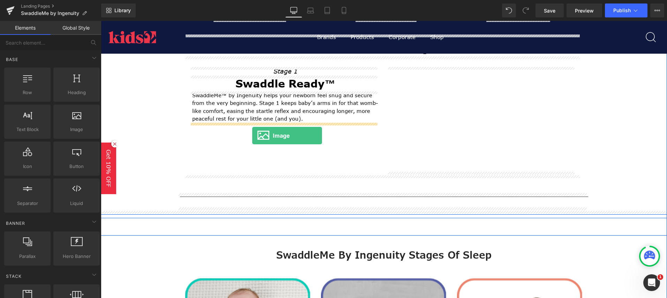
drag, startPoint x: 173, startPoint y: 142, endPoint x: 252, endPoint y: 136, distance: 79.8
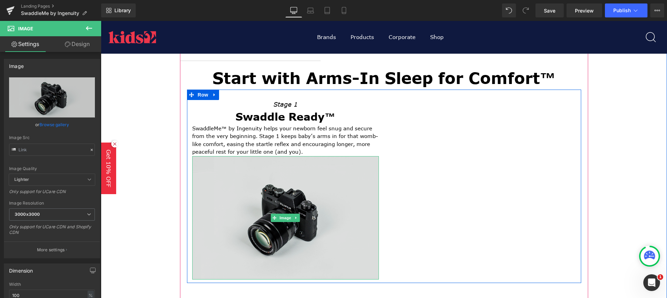
scroll to position [523, 0]
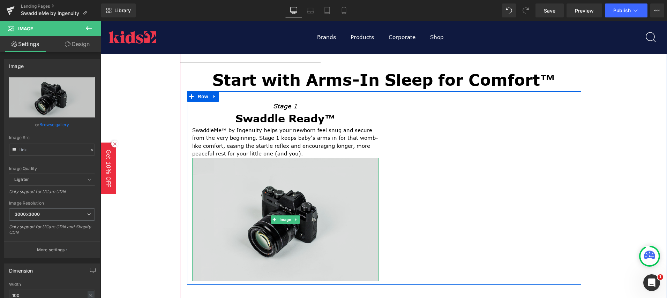
click at [326, 168] on img at bounding box center [285, 220] width 187 height 124
click at [241, 171] on img at bounding box center [285, 220] width 187 height 124
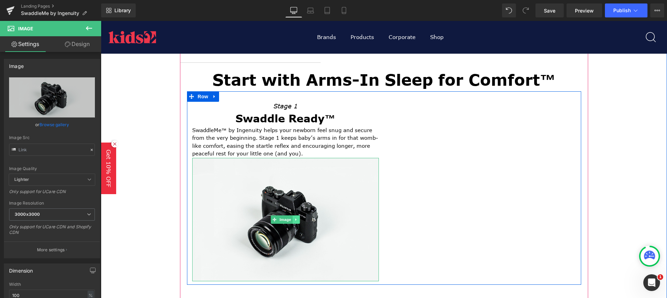
click at [295, 218] on icon at bounding box center [297, 220] width 4 height 4
click at [296, 222] on link at bounding box center [299, 220] width 7 height 8
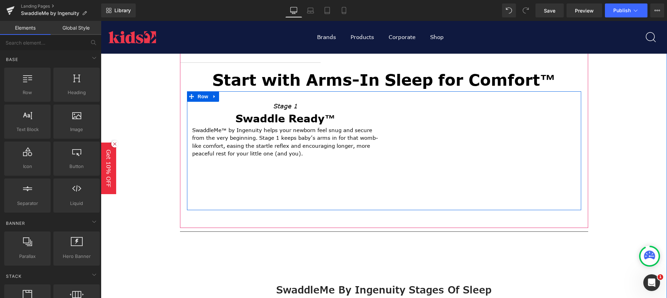
click at [101, 21] on div at bounding box center [101, 21] width 0 height 0
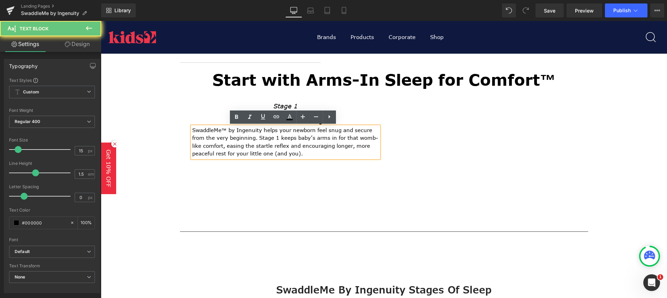
click at [330, 154] on p "SwaddleMe™ by Ingenuity helps your newborn feel snug and secure from the very b…" at bounding box center [285, 142] width 187 height 31
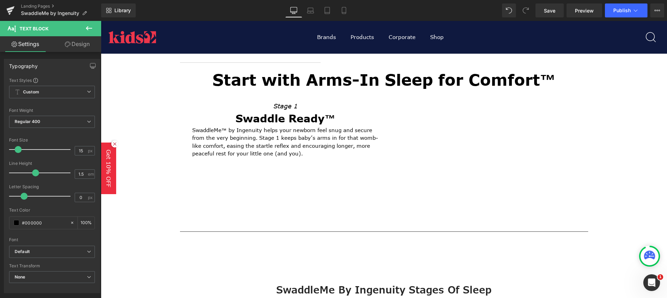
click at [89, 28] on icon at bounding box center [89, 28] width 8 height 8
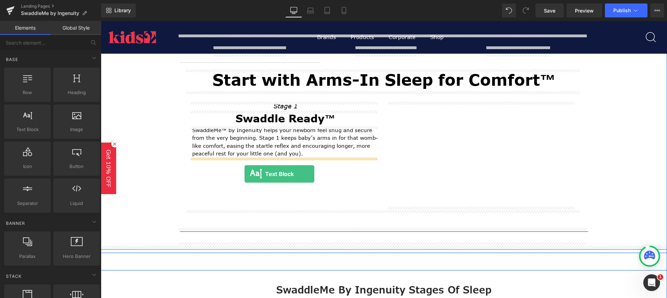
drag, startPoint x: 135, startPoint y: 138, endPoint x: 245, endPoint y: 174, distance: 115.3
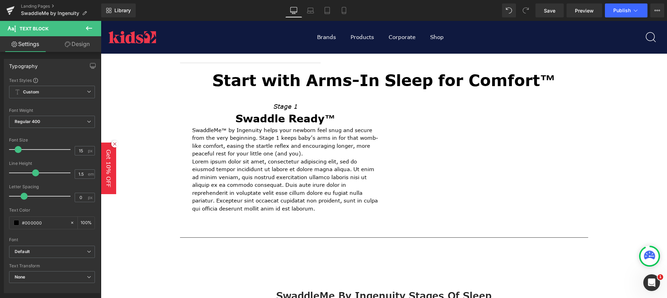
click at [89, 30] on icon at bounding box center [89, 28] width 8 height 8
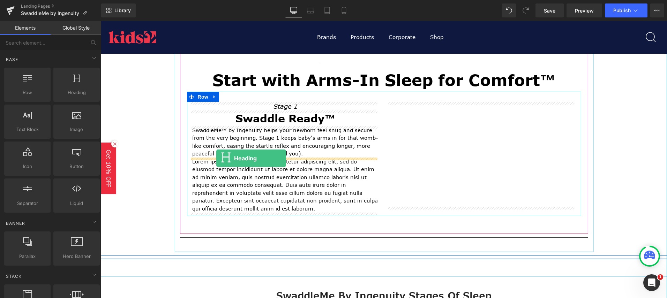
drag, startPoint x: 176, startPoint y: 106, endPoint x: 216, endPoint y: 158, distance: 66.2
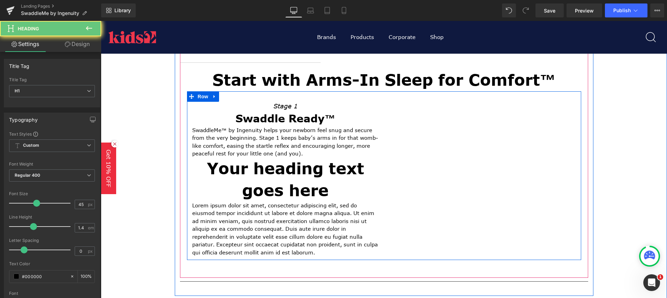
click at [260, 177] on h1 "Your heading text goes here" at bounding box center [285, 180] width 187 height 44
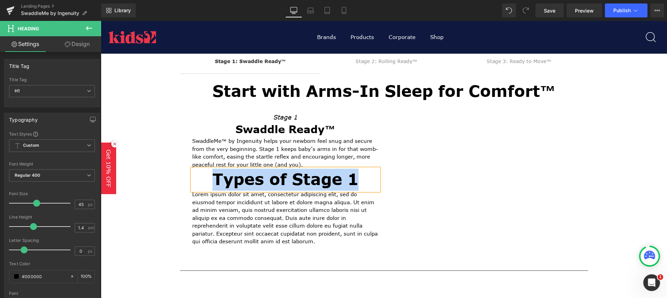
drag, startPoint x: 367, startPoint y: 179, endPoint x: 214, endPoint y: 184, distance: 153.3
click at [214, 184] on h1 "Types of Stage 1" at bounding box center [285, 180] width 187 height 22
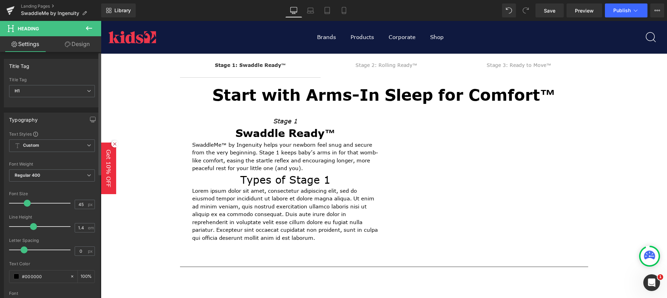
drag, startPoint x: 38, startPoint y: 202, endPoint x: 29, endPoint y: 204, distance: 9.2
click at [29, 204] on span at bounding box center [27, 203] width 7 height 7
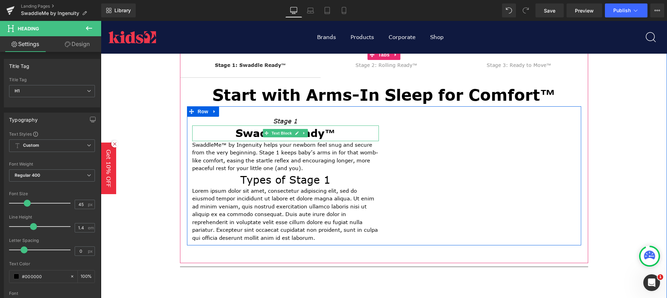
click at [261, 137] on strong "Swaddle Ready™" at bounding box center [286, 133] width 100 height 14
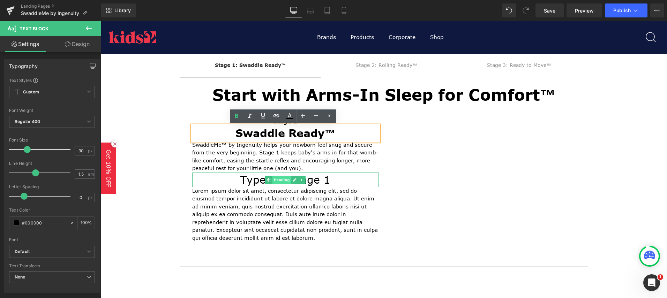
click at [281, 183] on span "Heading" at bounding box center [282, 180] width 19 height 8
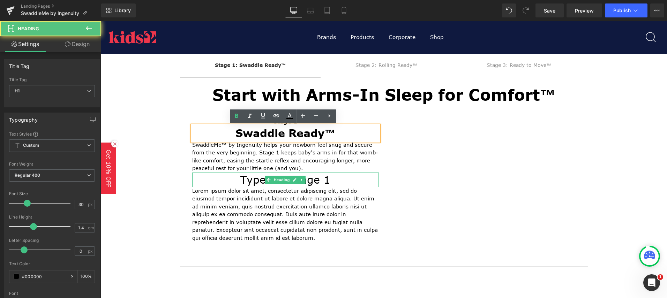
click at [331, 174] on h1 "Types of Stage 1" at bounding box center [285, 180] width 187 height 15
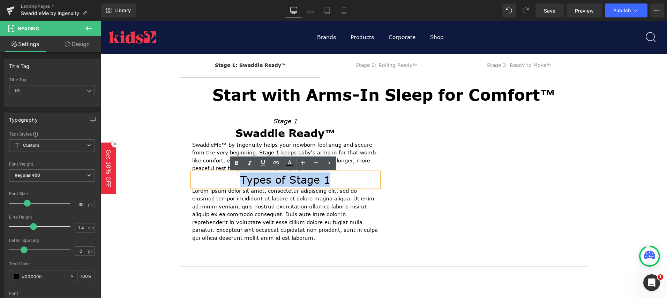
drag, startPoint x: 333, startPoint y: 181, endPoint x: 233, endPoint y: 184, distance: 99.1
click at [233, 184] on h1 "Types of Stage 1" at bounding box center [285, 180] width 187 height 15
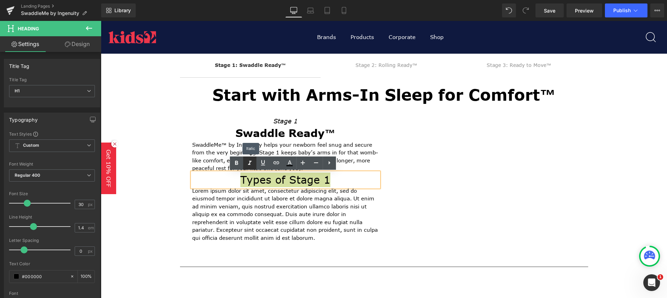
click at [248, 166] on icon at bounding box center [250, 163] width 8 height 8
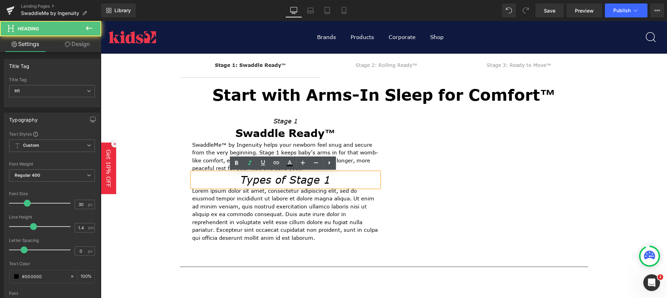
click at [258, 180] on icon "Types of Stage 1" at bounding box center [285, 180] width 90 height 14
drag, startPoint x: 350, startPoint y: 182, endPoint x: 239, endPoint y: 183, distance: 111.0
click at [239, 183] on h1 "Types of Stage 1" at bounding box center [285, 180] width 187 height 15
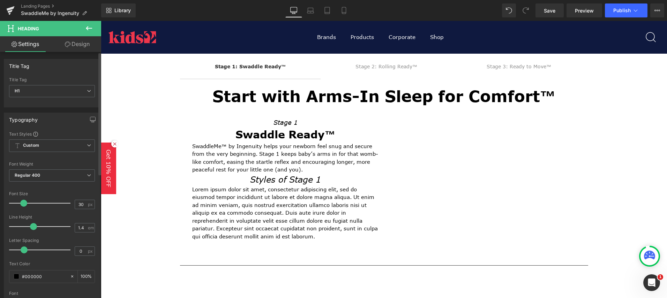
drag, startPoint x: 25, startPoint y: 206, endPoint x: 22, endPoint y: 208, distance: 4.1
click at [22, 208] on div at bounding box center [42, 203] width 58 height 14
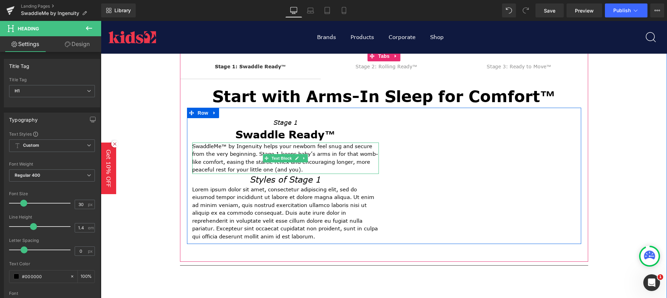
click at [324, 170] on p "SwaddleMe™ by Ingenuity helps your newborn feel snug and secure from the very b…" at bounding box center [285, 158] width 187 height 31
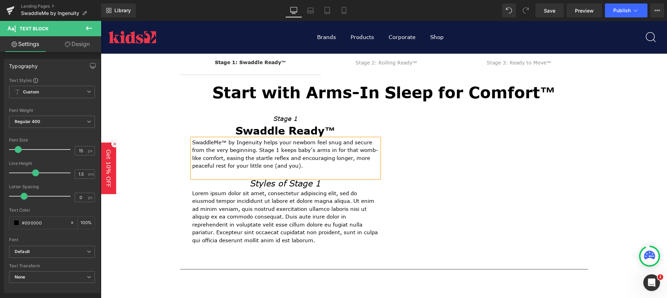
click at [336, 193] on p "Lorem ipsum dolor sit amet, consectetur adipiscing elit, sed do eiusmod tempor …" at bounding box center [285, 217] width 187 height 55
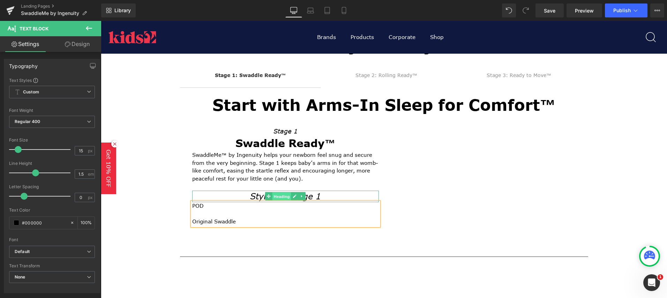
click at [280, 194] on span "Heading" at bounding box center [282, 197] width 19 height 8
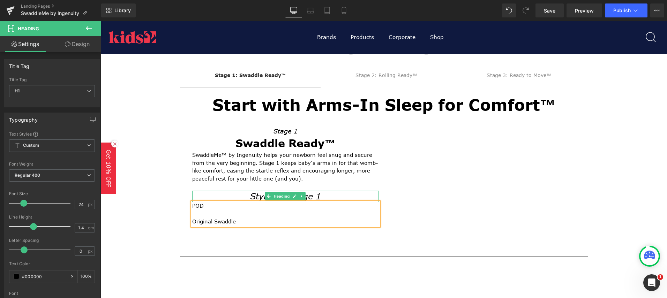
click at [320, 197] on h1 "Styles of Stage 1" at bounding box center [285, 197] width 187 height 12
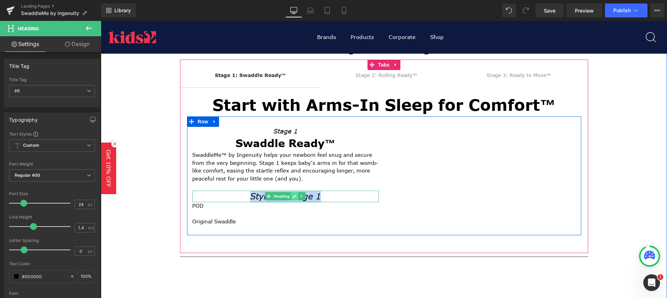
click at [293, 196] on icon at bounding box center [295, 196] width 4 height 4
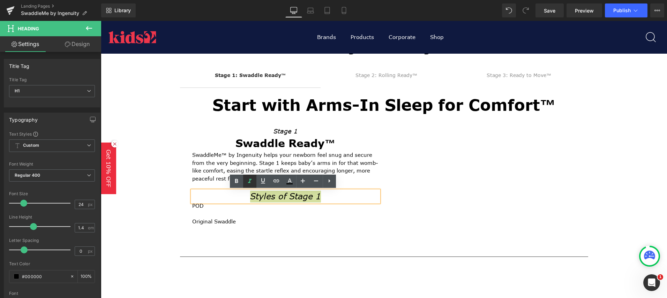
click at [248, 182] on icon at bounding box center [250, 181] width 8 height 8
click at [259, 182] on icon at bounding box center [263, 181] width 8 height 8
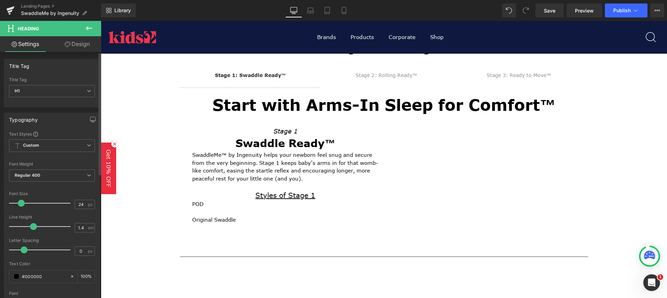
click at [21, 204] on span at bounding box center [21, 203] width 7 height 7
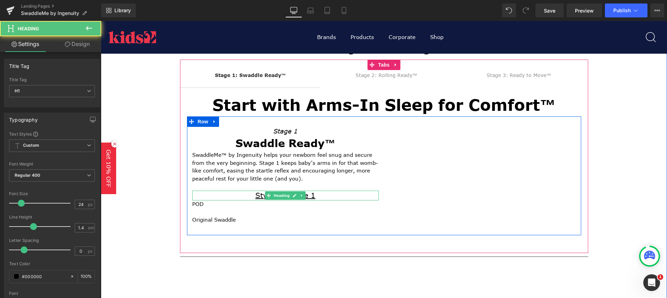
click at [304, 195] on u "Styles of Stage 1" at bounding box center [285, 195] width 60 height 9
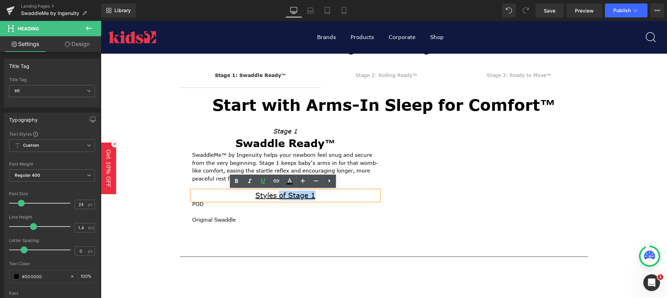
drag, startPoint x: 322, startPoint y: 195, endPoint x: 277, endPoint y: 199, distance: 45.2
click at [277, 199] on h1 "Styles of Stage 1" at bounding box center [285, 196] width 187 height 10
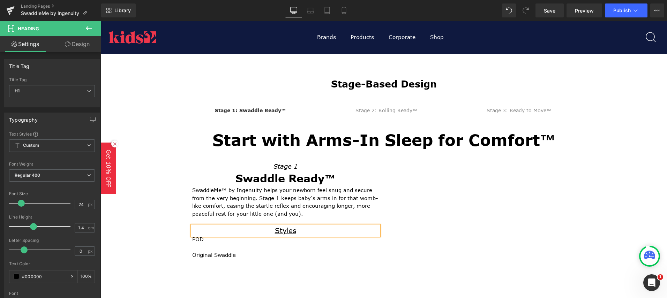
scroll to position [489, 0]
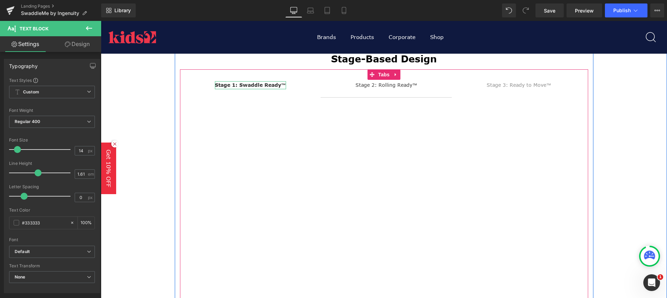
click at [274, 85] on div "Stage-Based Design Heading Stage 1: Swaddle Ready™ Text Block Stage 2: Rolling …" at bounding box center [384, 200] width 419 height 318
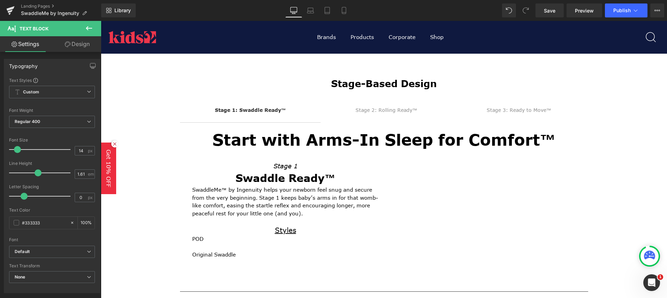
click at [218, 241] on p "POD" at bounding box center [285, 240] width 187 height 8
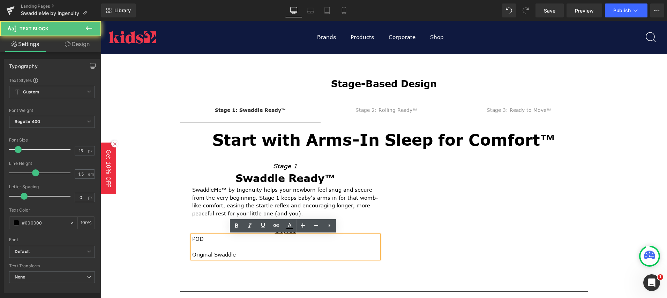
click at [238, 253] on p "Original Swaddle" at bounding box center [285, 255] width 187 height 8
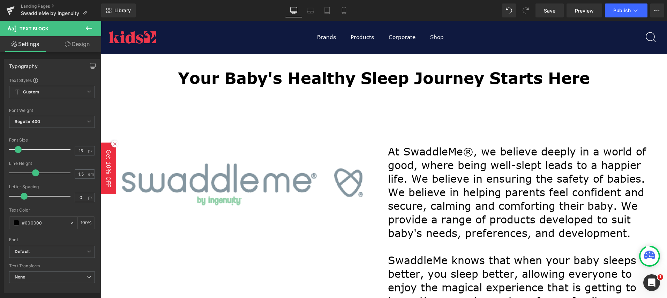
scroll to position [314, 0]
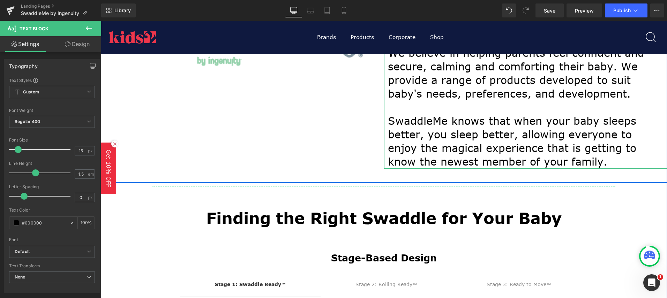
click at [549, 100] on p "At SwaddleMe®, we believe deeply in a world of good, where being well-slept lea…" at bounding box center [526, 53] width 276 height 95
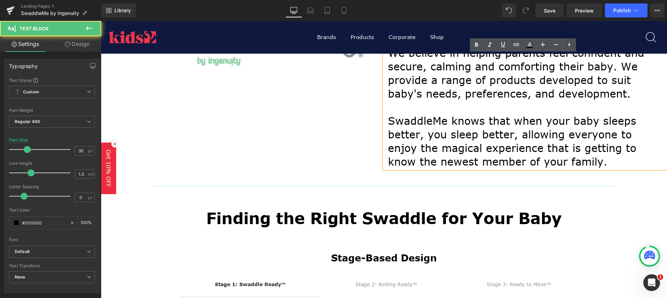
click at [504, 95] on p "At SwaddleMe®, we believe deeply in a world of good, where being well-slept lea…" at bounding box center [526, 53] width 276 height 95
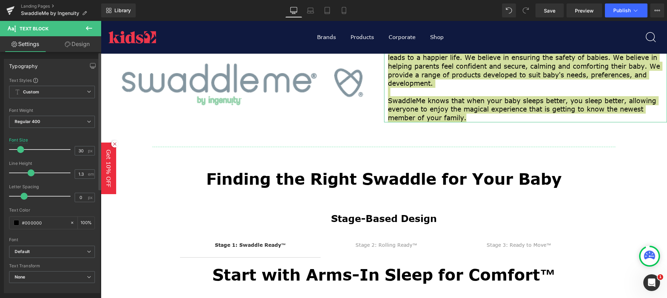
drag, startPoint x: 28, startPoint y: 149, endPoint x: 21, endPoint y: 148, distance: 6.7
click at [21, 148] on span at bounding box center [20, 149] width 7 height 7
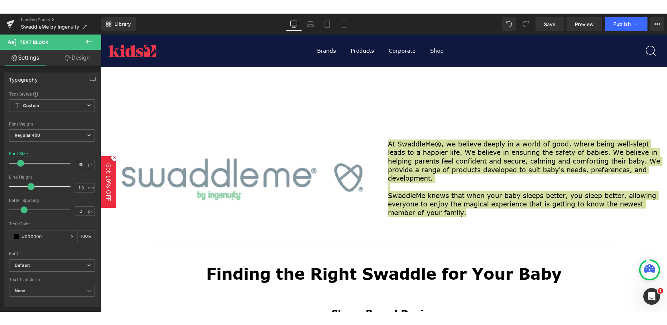
scroll to position [209, 0]
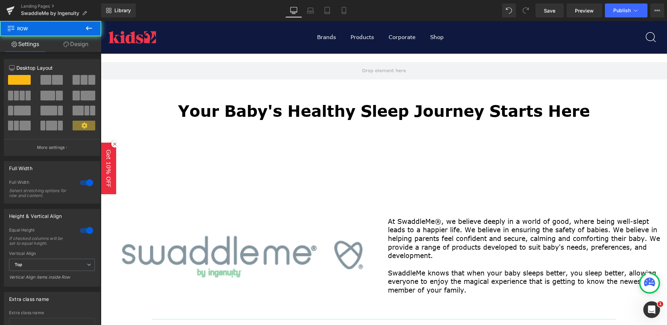
scroll to position [140, 0]
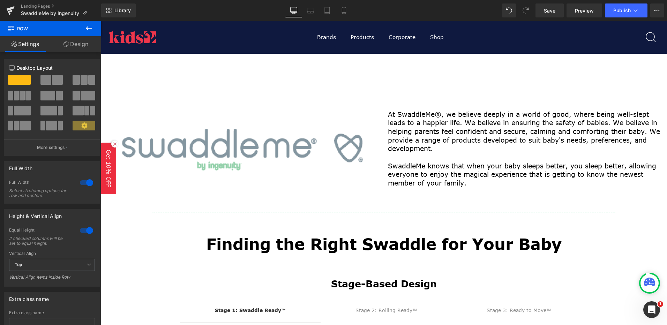
scroll to position [209, 0]
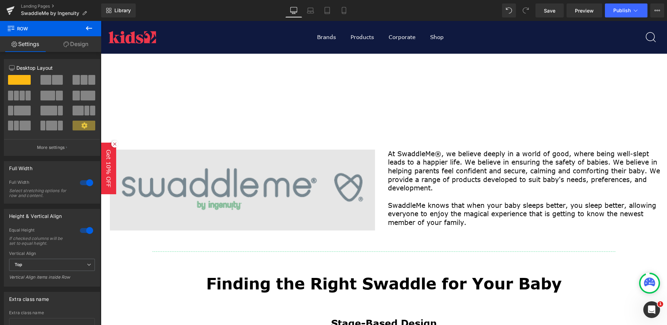
click at [301, 155] on img at bounding box center [242, 190] width 265 height 81
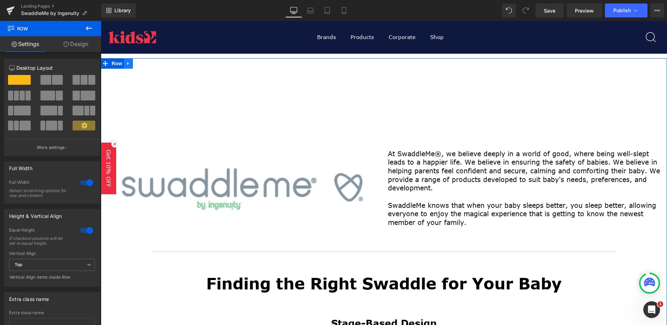
click at [127, 64] on icon at bounding box center [127, 63] width 1 height 3
click at [144, 62] on icon at bounding box center [146, 63] width 5 height 5
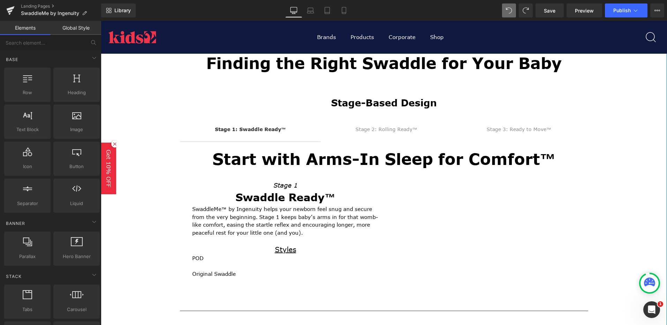
scroll to position [244, 0]
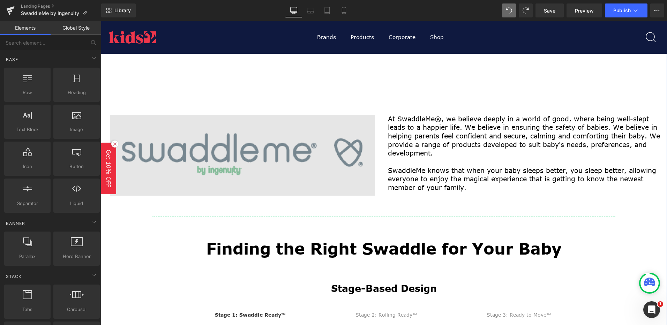
click at [332, 124] on img at bounding box center [242, 155] width 265 height 81
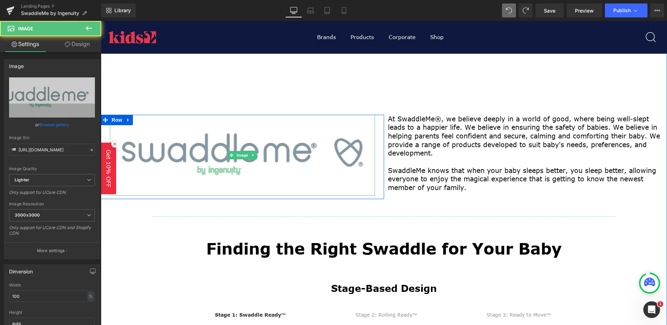
click at [294, 198] on div at bounding box center [242, 199] width 283 height 2
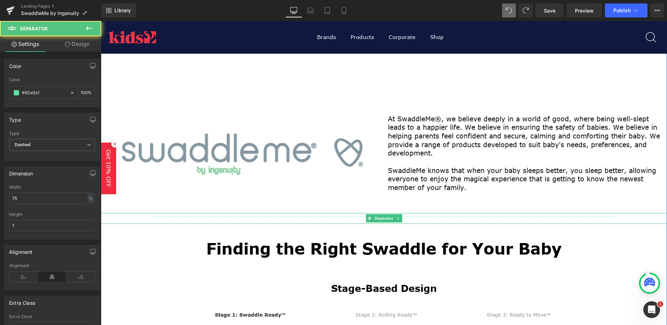
click at [277, 216] on div at bounding box center [384, 218] width 566 height 11
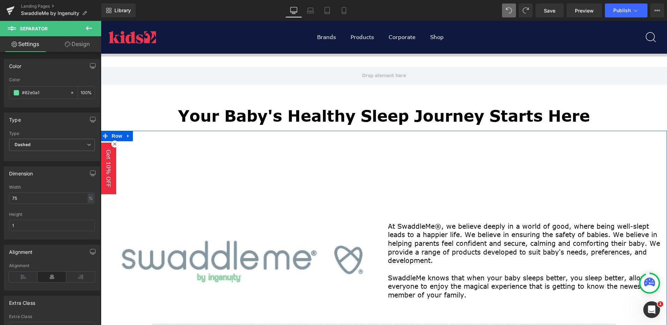
scroll to position [140, 0]
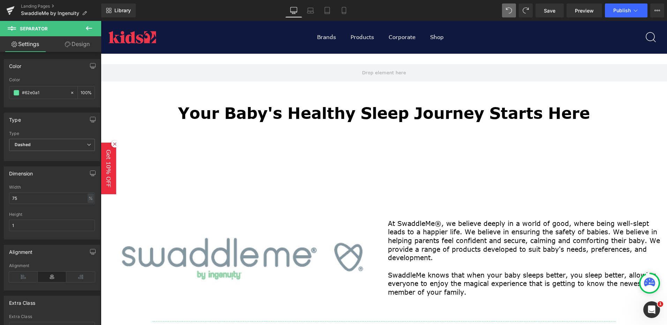
click at [89, 27] on icon at bounding box center [89, 28] width 8 height 8
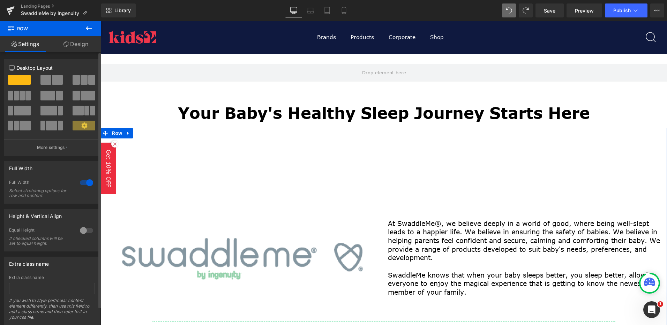
click at [52, 79] on span at bounding box center [57, 80] width 11 height 10
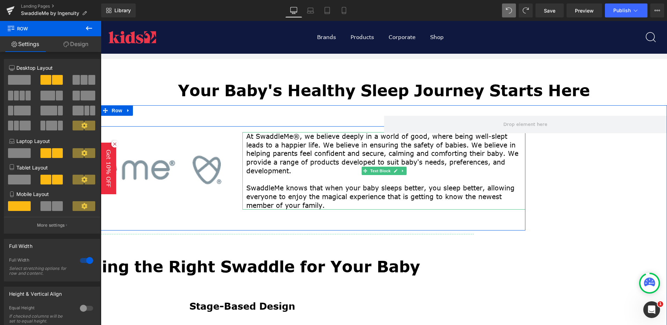
scroll to position [174, 0]
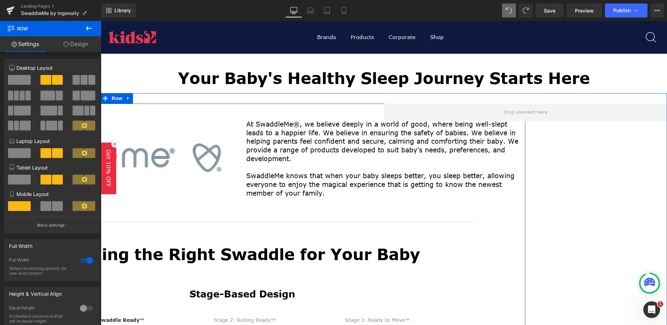
click at [295, 138] on p "At SwaddleMe®, we believe deeply in a world of good, where being well-slept lea…" at bounding box center [384, 141] width 276 height 43
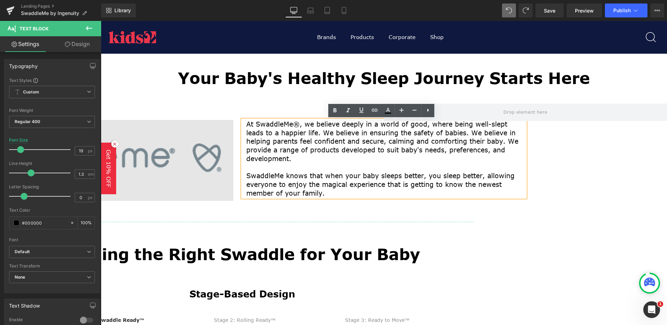
click at [208, 136] on img at bounding box center [100, 160] width 265 height 81
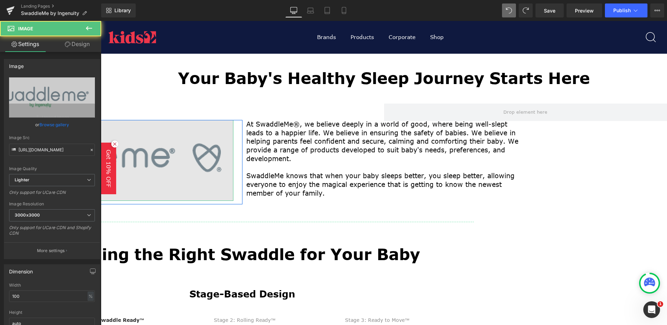
click at [196, 148] on img at bounding box center [100, 160] width 265 height 81
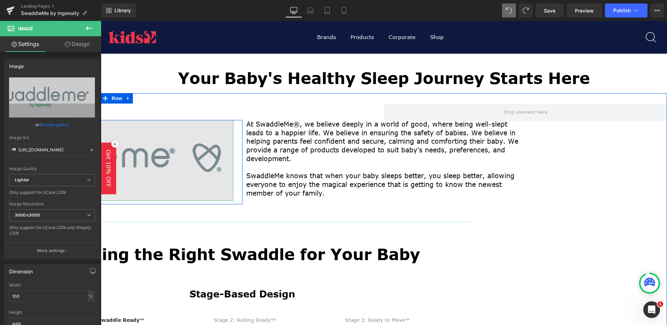
drag, startPoint x: 173, startPoint y: 163, endPoint x: 220, endPoint y: 143, distance: 51.1
click at [173, 163] on img at bounding box center [100, 160] width 265 height 81
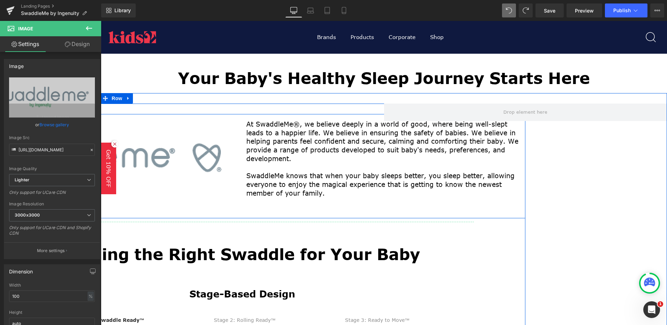
click at [302, 119] on div "Image Row At SwaddleMe®, we believe deeply in a world of good, where being well…" at bounding box center [242, 166] width 566 height 104
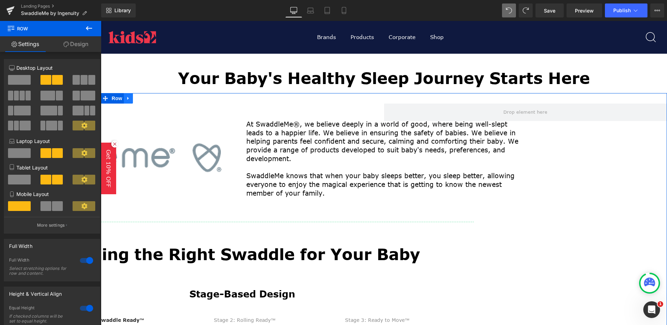
click at [127, 99] on icon at bounding box center [128, 98] width 5 height 5
click at [147, 98] on link at bounding box center [146, 98] width 9 height 10
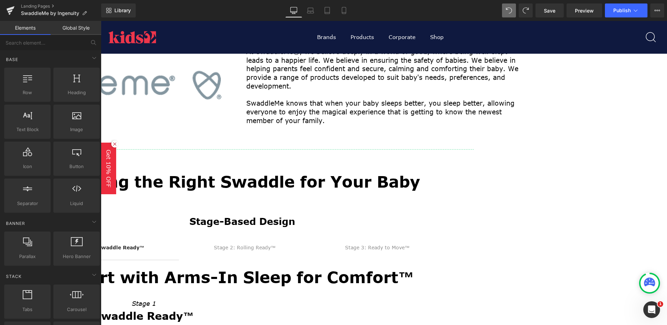
scroll to position [244, 0]
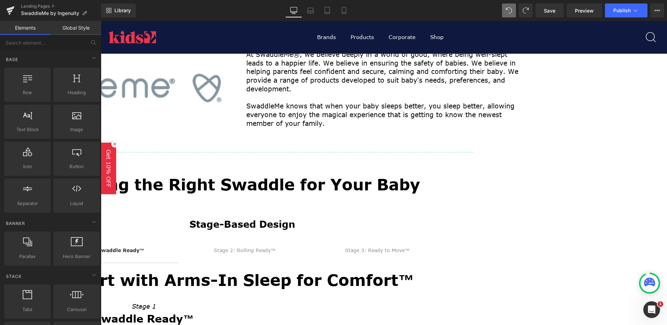
click at [301, 162] on div "Image Row At SwaddleMe®, we believe deeply in a world of good, where being well…" at bounding box center [242, 247] width 566 height 406
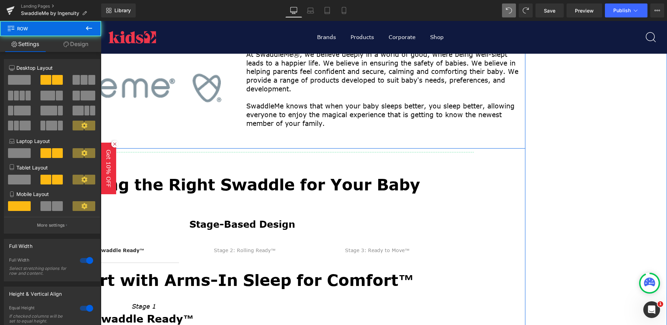
click at [512, 135] on div "Image Row At SwaddleMe®, we believe deeply in a world of good, where being well…" at bounding box center [242, 96] width 566 height 104
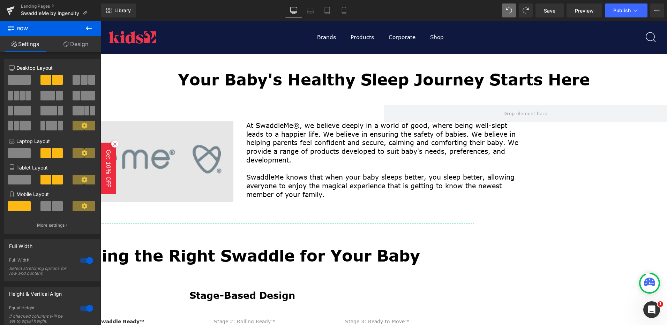
scroll to position [174, 0]
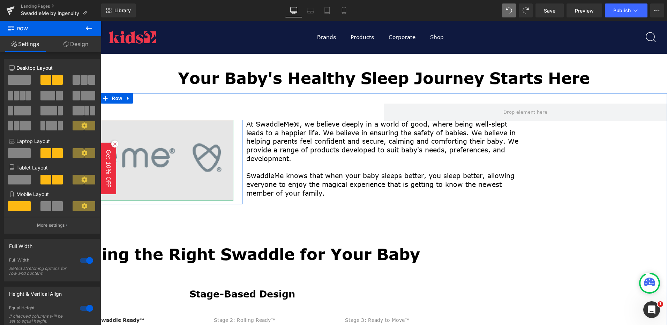
click at [194, 126] on img at bounding box center [100, 160] width 265 height 81
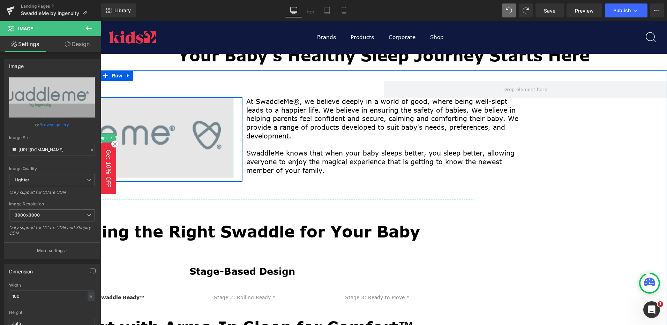
scroll to position [209, 0]
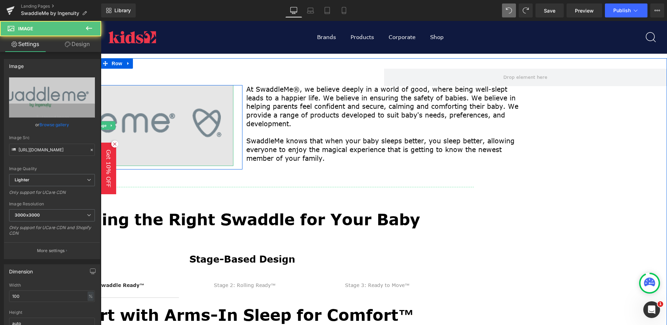
click at [151, 128] on img at bounding box center [100, 125] width 265 height 81
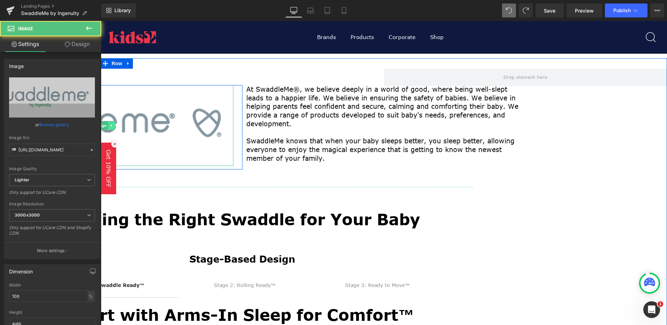
click at [111, 126] on icon at bounding box center [112, 126] width 4 height 4
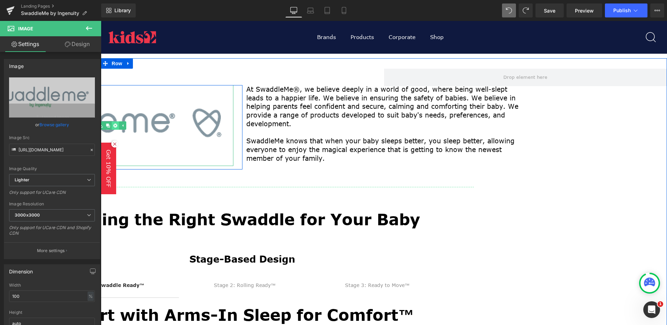
click at [114, 126] on icon at bounding box center [115, 126] width 4 height 4
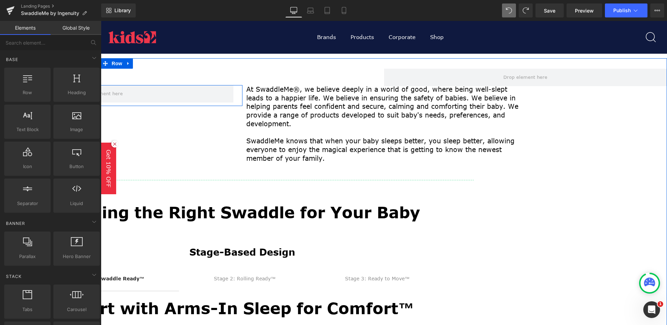
click at [605, 258] on div "Row At SwaddleMe®, we believe deeply in a world of good, where being well-slept…" at bounding box center [384, 278] width 566 height 441
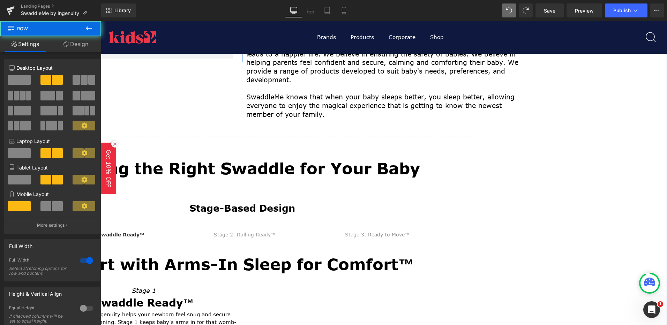
scroll to position [314, 0]
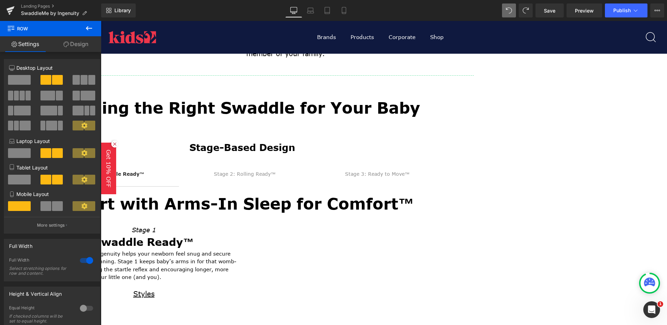
click at [116, 144] on icon at bounding box center [114, 144] width 7 height 7
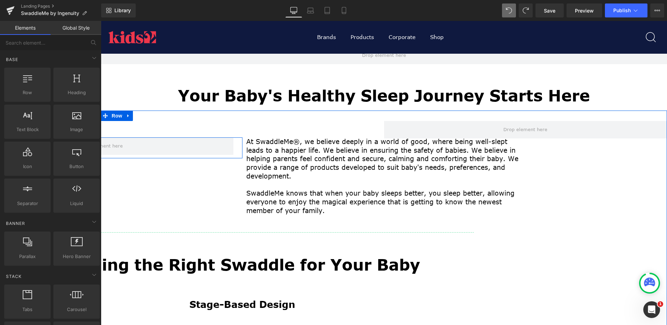
scroll to position [140, 0]
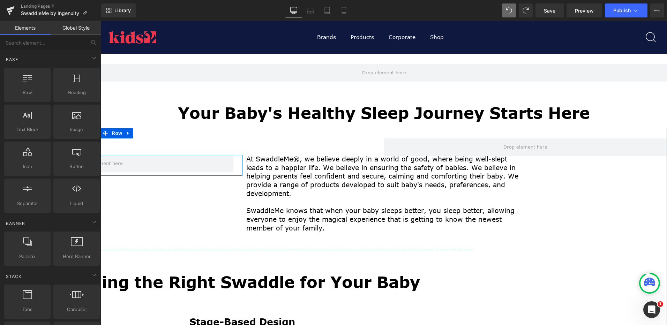
click at [310, 187] on p "At SwaddleMe®, we believe deeply in a world of good, where being well-slept lea…" at bounding box center [384, 176] width 276 height 43
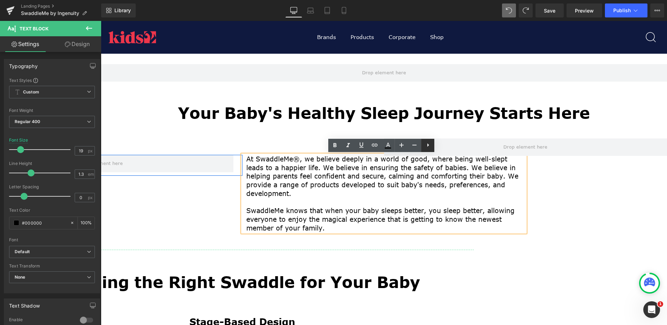
click at [427, 144] on icon at bounding box center [428, 145] width 8 height 8
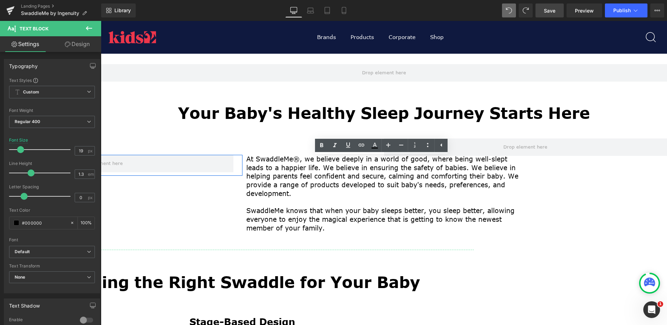
click at [541, 12] on link "Save" at bounding box center [550, 10] width 28 height 14
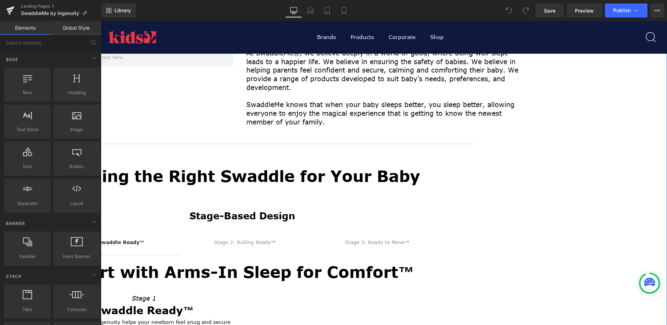
scroll to position [244, 0]
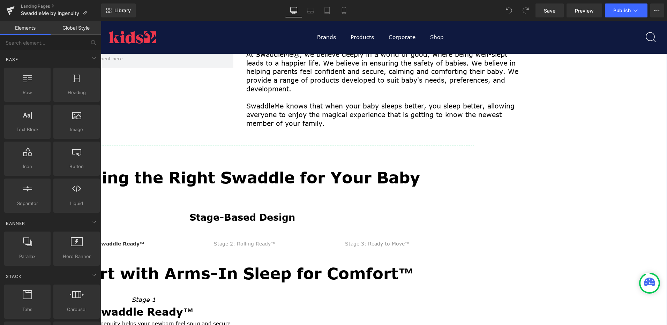
click at [200, 244] on span "Stage 2: Rolling Ready™ Text Block" at bounding box center [245, 247] width 132 height 17
click at [206, 246] on span "Stage 2: Rolling Ready™ Text Block" at bounding box center [245, 247] width 132 height 17
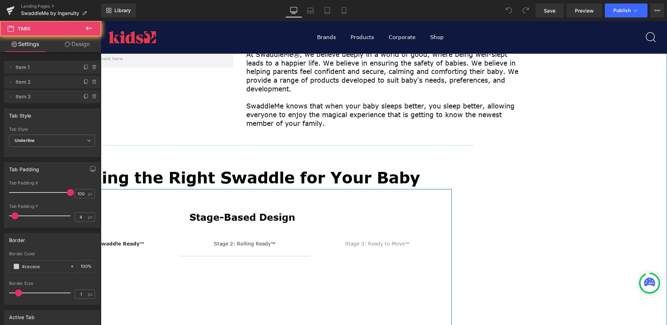
drag, startPoint x: 435, startPoint y: 225, endPoint x: 449, endPoint y: 210, distance: 20.5
click at [436, 224] on div "Stage-Based Design" at bounding box center [242, 214] width 408 height 29
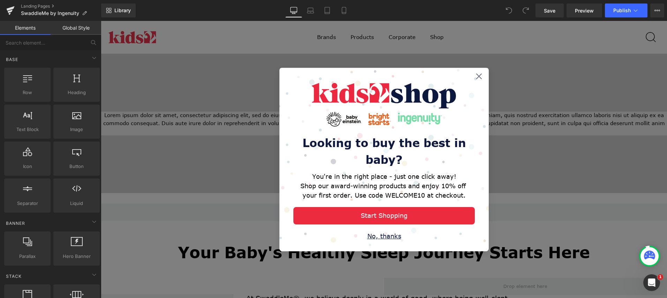
click at [395, 236] on div "No, thanks" at bounding box center [383, 236] width 181 height 9
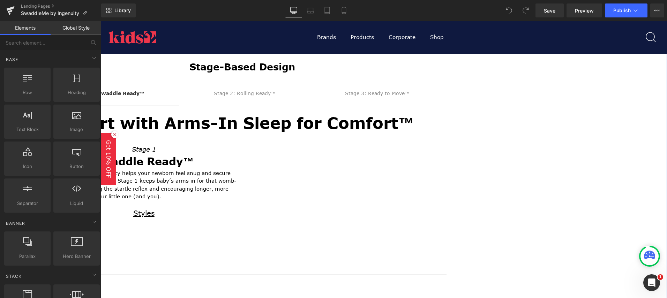
scroll to position [384, 0]
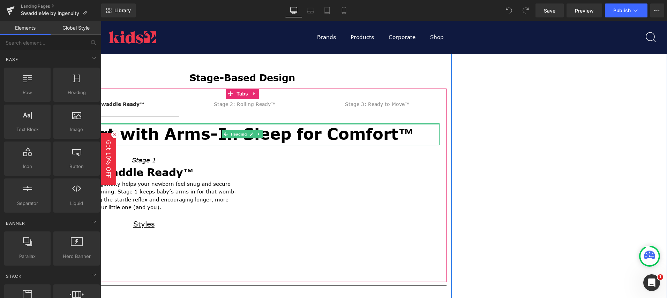
click at [325, 119] on div "Start with Arms-In Sleep for Comfort™ Heading Stage 1 Heading Swaddle Ready™ Te…" at bounding box center [242, 194] width 408 height 155
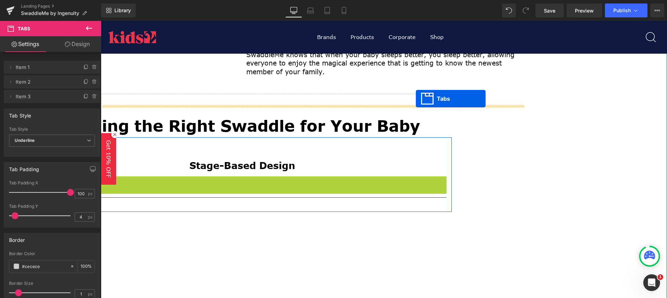
drag, startPoint x: 229, startPoint y: 94, endPoint x: 416, endPoint y: 99, distance: 187.5
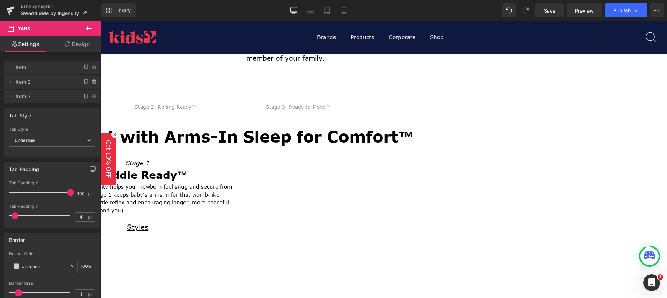
scroll to position [314, 0]
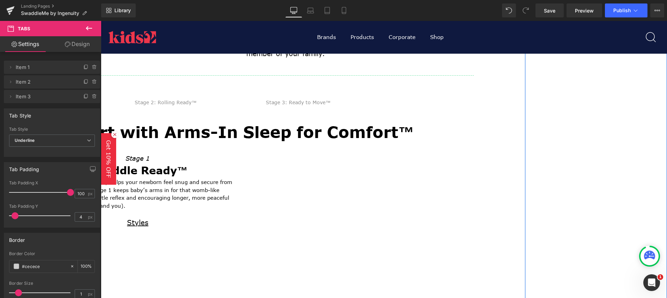
click at [248, 82] on div "Separator" at bounding box center [242, 77] width 566 height 11
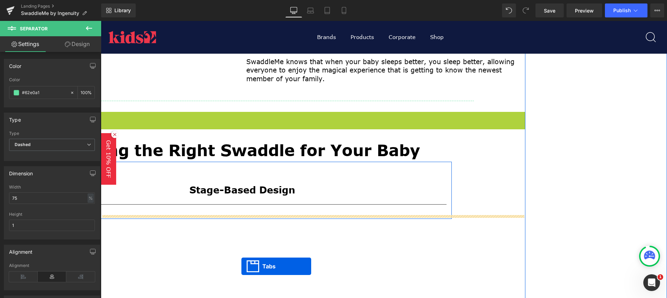
scroll to position [384, 0]
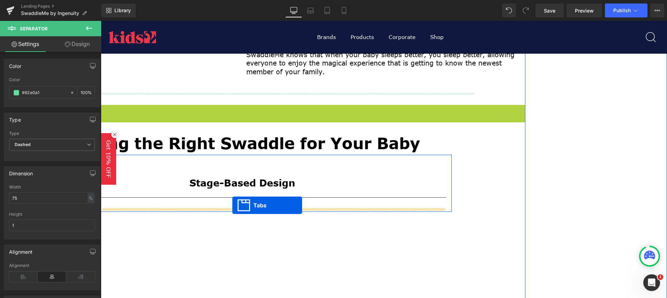
drag, startPoint x: 228, startPoint y: 58, endPoint x: 232, endPoint y: 206, distance: 147.3
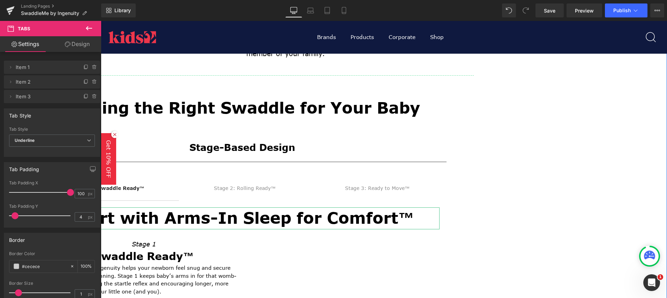
click at [555, 164] on div "Row At SwaddleMe®, we believe deeply in a world of good, where being well-slept…" at bounding box center [384, 174] width 566 height 441
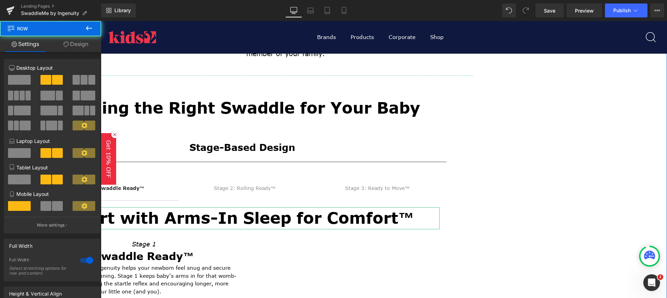
click at [583, 189] on div "Row At SwaddleMe®, we believe deeply in a world of good, where being well-slept…" at bounding box center [384, 174] width 566 height 441
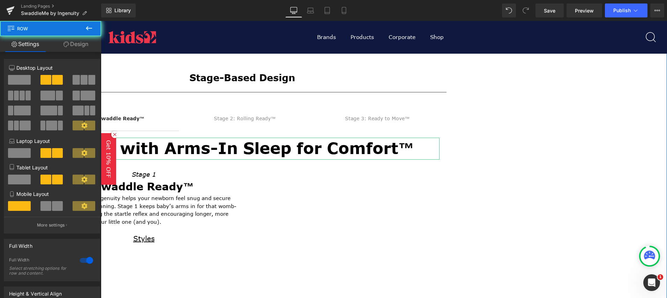
click at [533, 163] on div "Row At SwaddleMe®, we believe deeply in a world of good, where being well-slept…" at bounding box center [384, 104] width 566 height 441
click at [509, 148] on div "Finding the Right Swaddle for Your Baby Heading Stage-Based Design Heading Sepa…" at bounding box center [242, 164] width 566 height 273
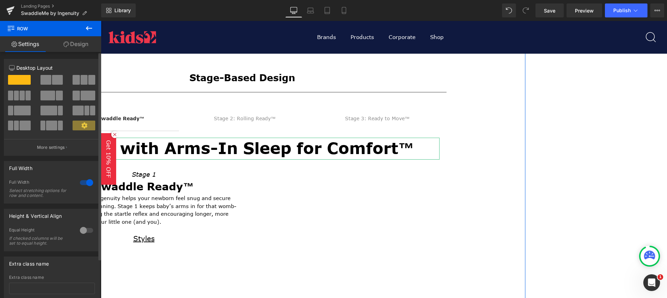
click at [82, 77] on span at bounding box center [84, 80] width 7 height 10
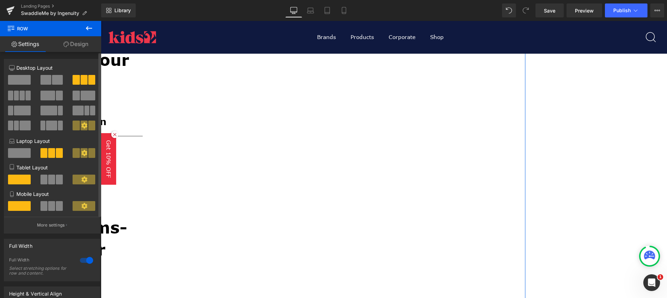
click at [22, 81] on span at bounding box center [19, 80] width 23 height 10
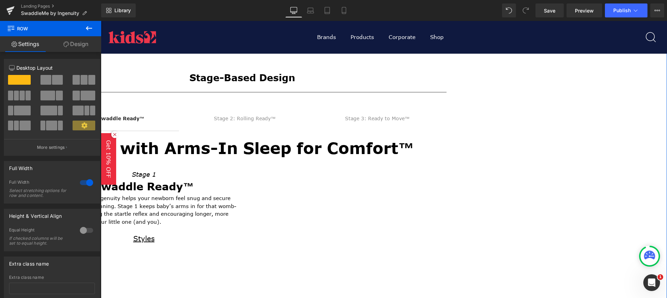
click at [576, 164] on div "Row At SwaddleMe®, we believe deeply in a world of good, where being well-slept…" at bounding box center [384, 104] width 566 height 441
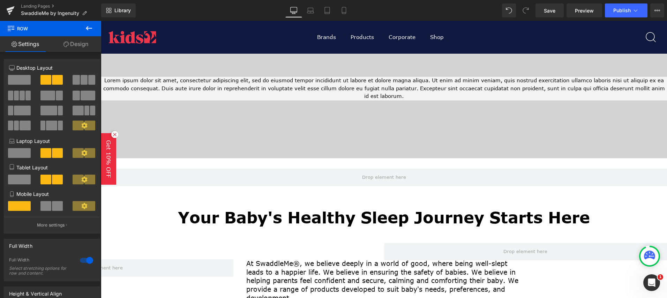
scroll to position [174, 0]
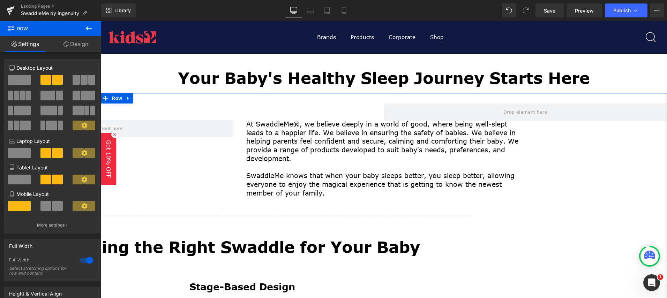
drag, startPoint x: 551, startPoint y: 137, endPoint x: 550, endPoint y: 125, distance: 11.9
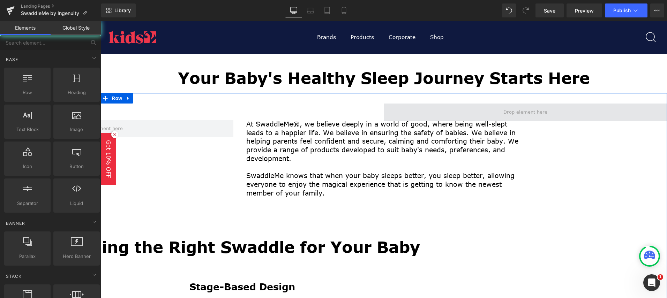
click at [547, 108] on span at bounding box center [525, 113] width 49 height 12
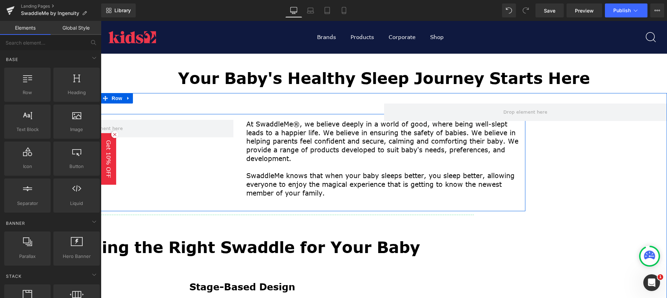
click at [216, 163] on div "Row" at bounding box center [100, 158] width 283 height 77
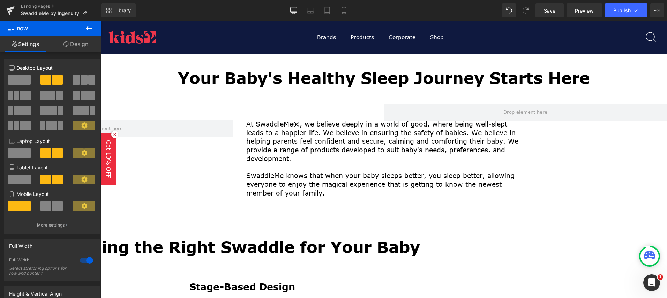
click at [117, 133] on icon at bounding box center [114, 134] width 7 height 7
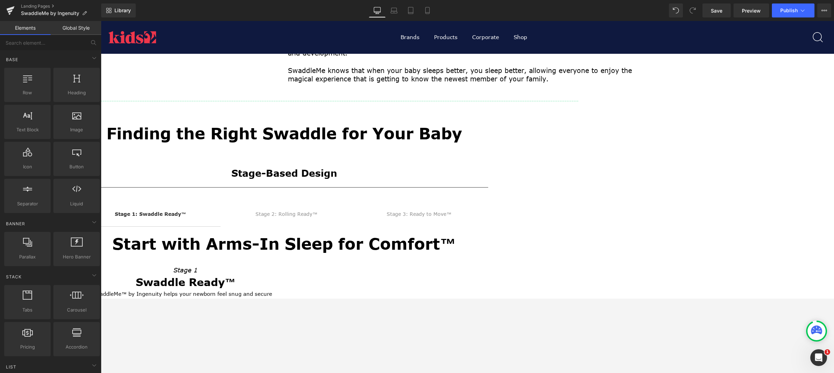
scroll to position [0, 0]
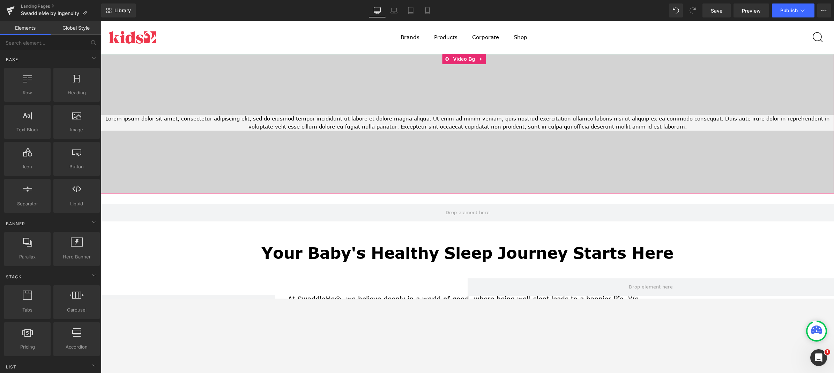
click at [260, 83] on div at bounding box center [467, 124] width 733 height 140
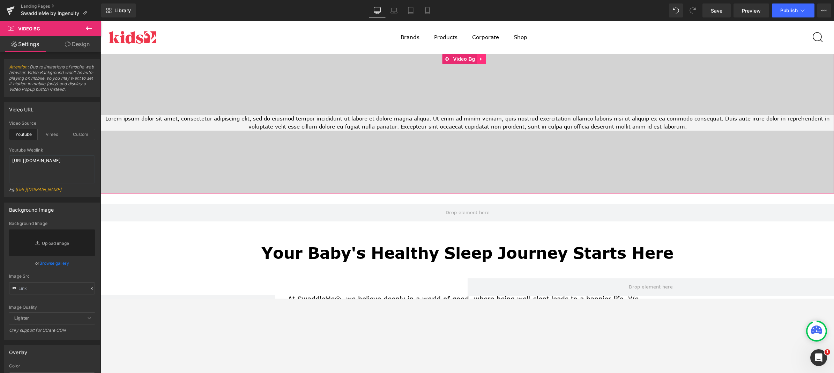
click at [481, 59] on icon at bounding box center [480, 59] width 1 height 3
click at [484, 59] on icon at bounding box center [486, 59] width 5 height 5
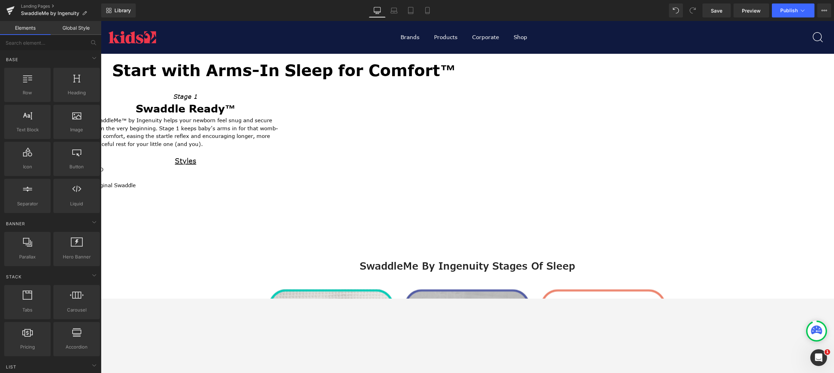
scroll to position [349, 0]
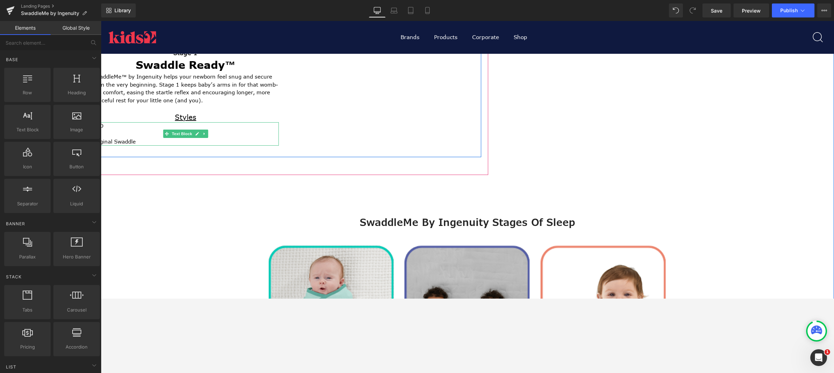
drag, startPoint x: 260, startPoint y: 133, endPoint x: 295, endPoint y: 139, distance: 34.7
click at [260, 133] on p at bounding box center [185, 134] width 187 height 8
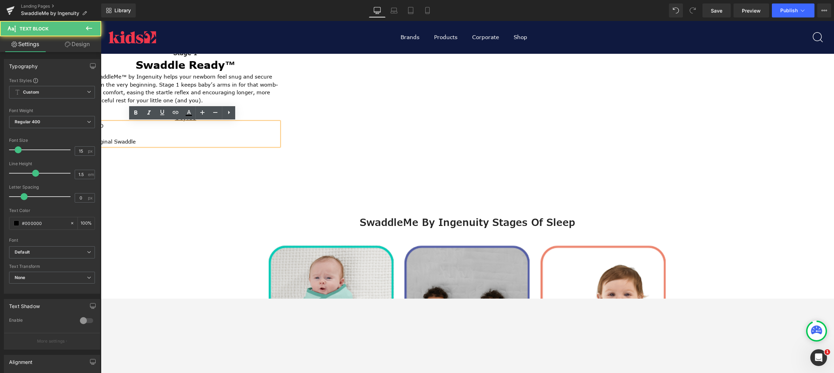
click at [444, 162] on div "Start with Arms-In Sleep for Comfort™ Heading Stage 1 Heading Swaddle Ready™ Te…" at bounding box center [284, 86] width 408 height 155
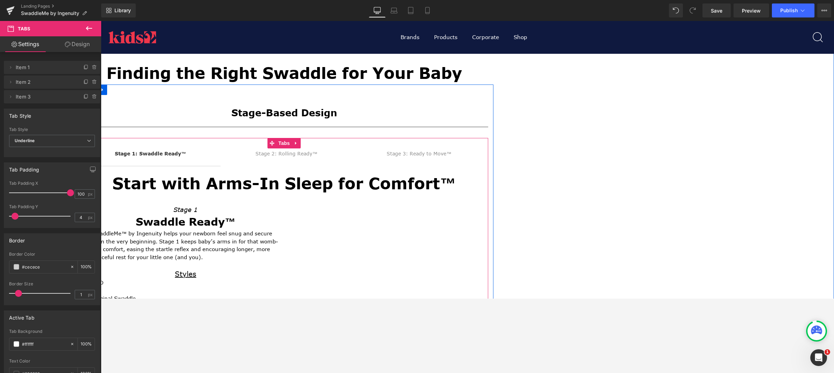
scroll to position [174, 0]
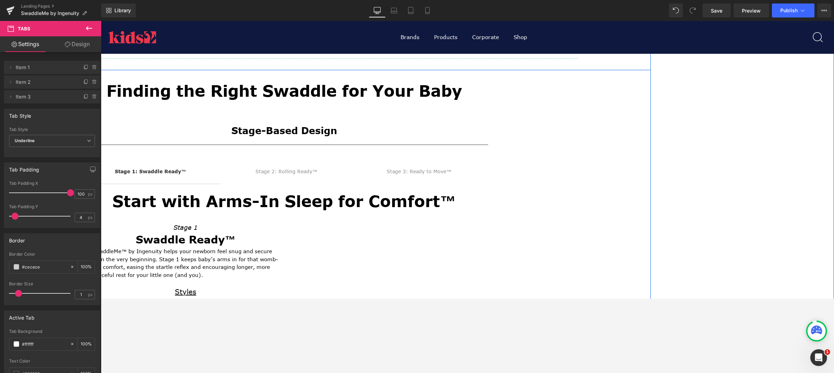
click at [548, 89] on h1 "Finding the Right Swaddle for Your Baby" at bounding box center [284, 91] width 733 height 22
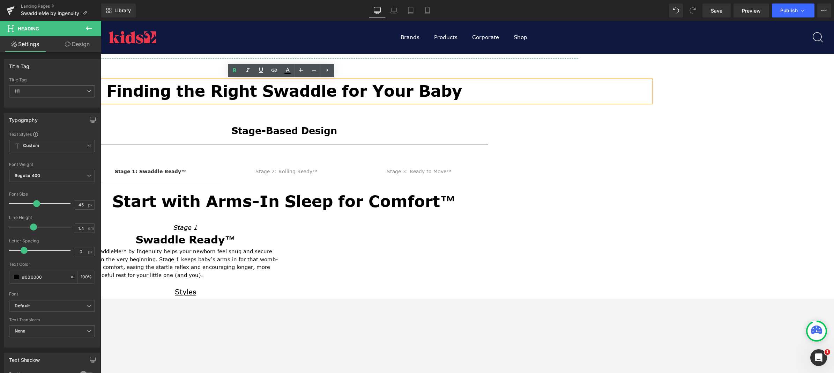
click at [648, 185] on div "Row At SwaddleMe®, we believe deeply in a world of good, where being well-slept…" at bounding box center [467, 166] width 733 height 424
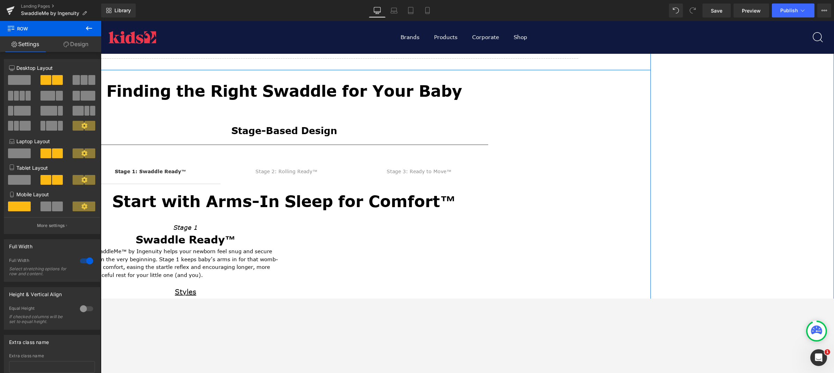
click at [538, 159] on div "Finding the Right Swaddle for Your Baby Heading Stage-Based Design Heading Sepa…" at bounding box center [284, 216] width 733 height 273
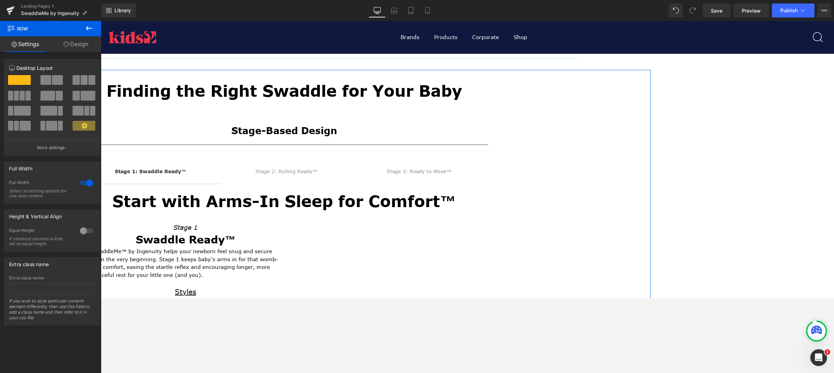
click at [88, 182] on div at bounding box center [86, 182] width 17 height 11
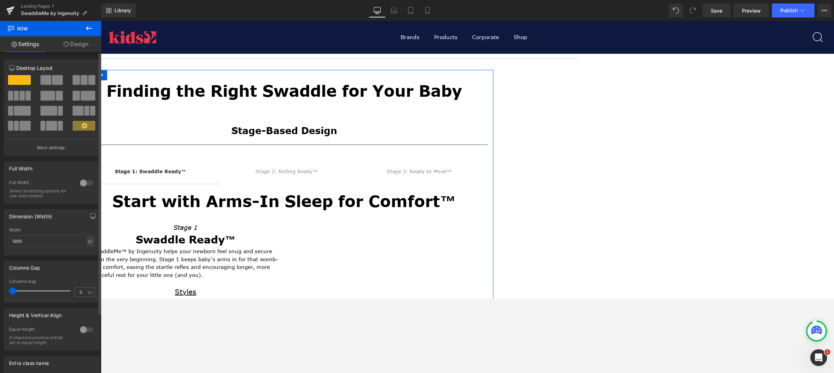
click at [81, 183] on div at bounding box center [86, 182] width 17 height 11
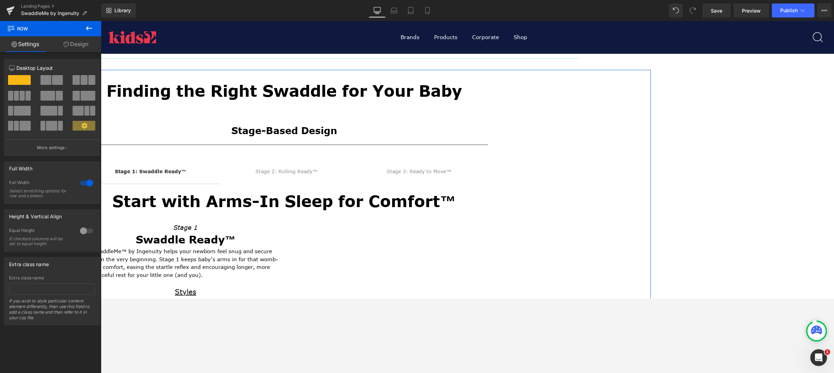
click at [82, 231] on div at bounding box center [86, 230] width 17 height 11
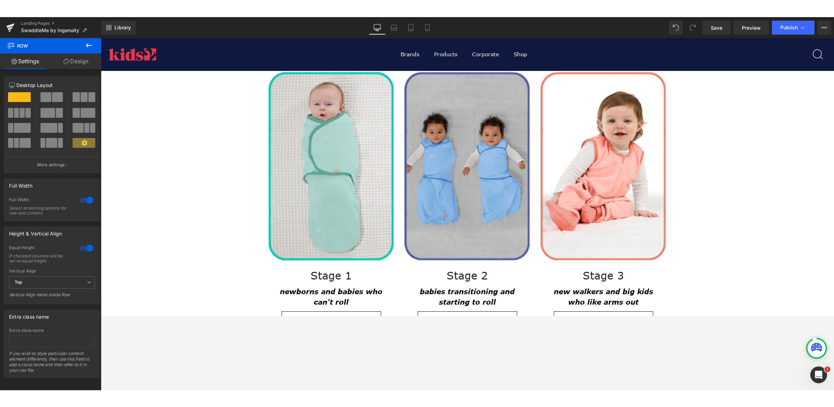
scroll to position [575, 0]
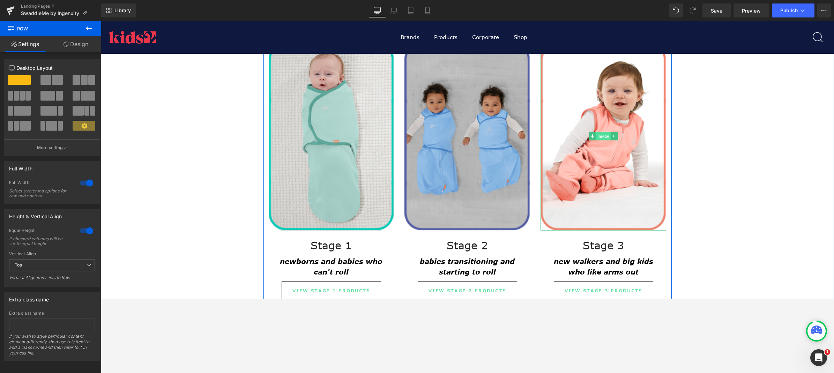
click at [601, 137] on span "Image" at bounding box center [603, 136] width 15 height 8
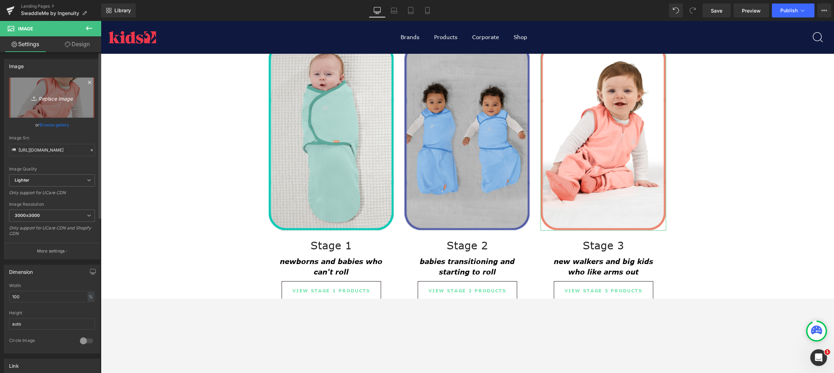
click at [50, 97] on icon "Replace Image" at bounding box center [52, 97] width 56 height 9
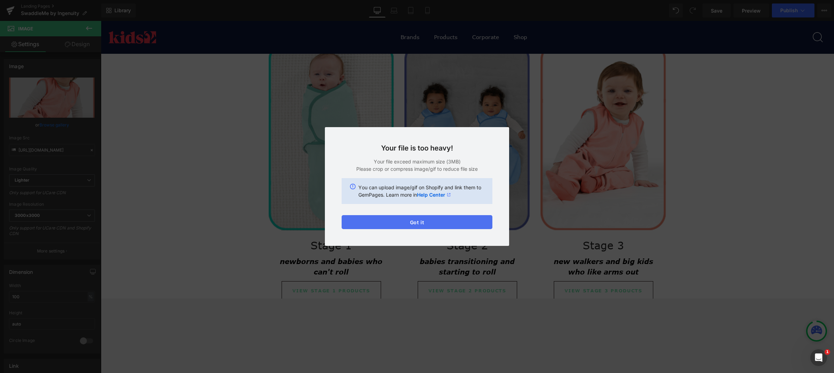
click at [423, 219] on button "Got it" at bounding box center [417, 222] width 151 height 14
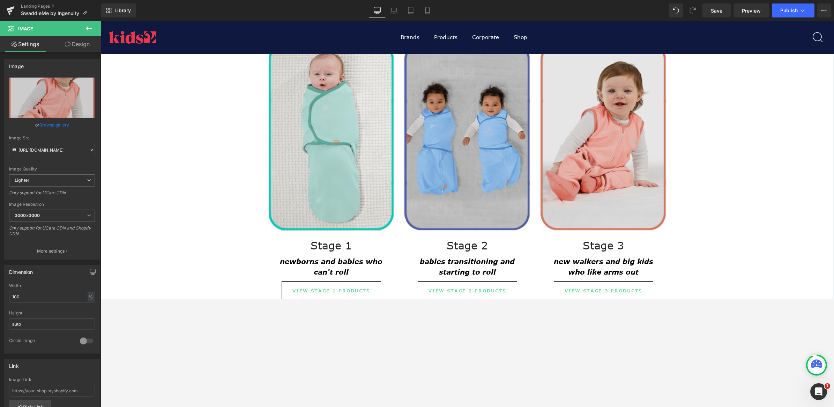
click at [635, 156] on img at bounding box center [604, 136] width 126 height 188
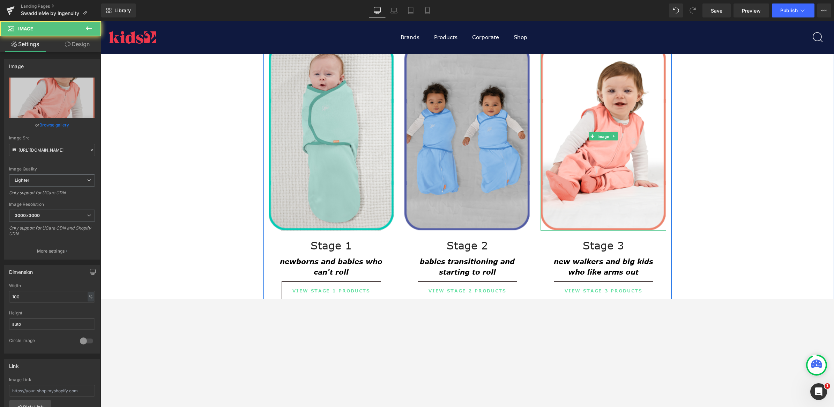
click at [597, 132] on link "Image" at bounding box center [600, 136] width 22 height 8
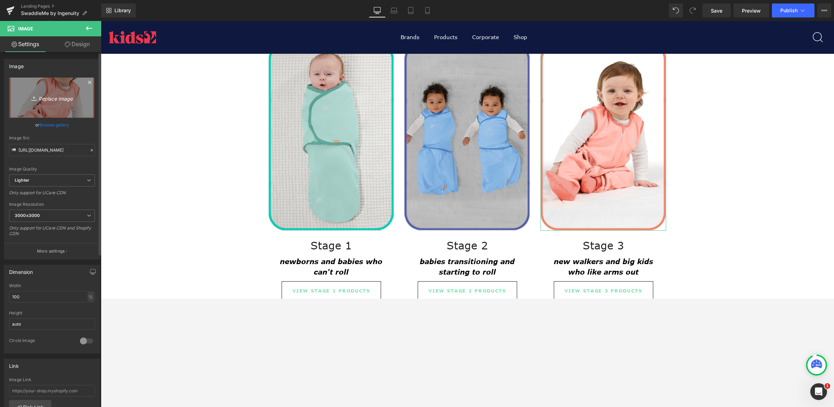
click at [46, 98] on icon "Replace Image" at bounding box center [52, 97] width 56 height 9
type input "C:\fakepath\17394-177_ING_SWME_NightSack_LS_CROP_1034-1500x1500-f3a2c67.jpg"
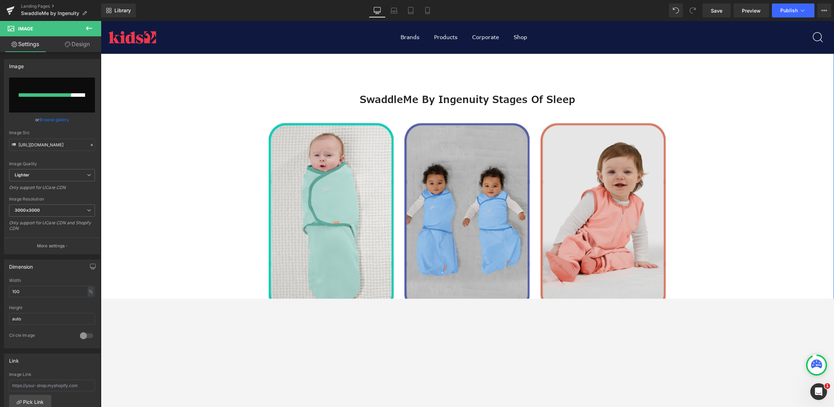
scroll to position [531, 0]
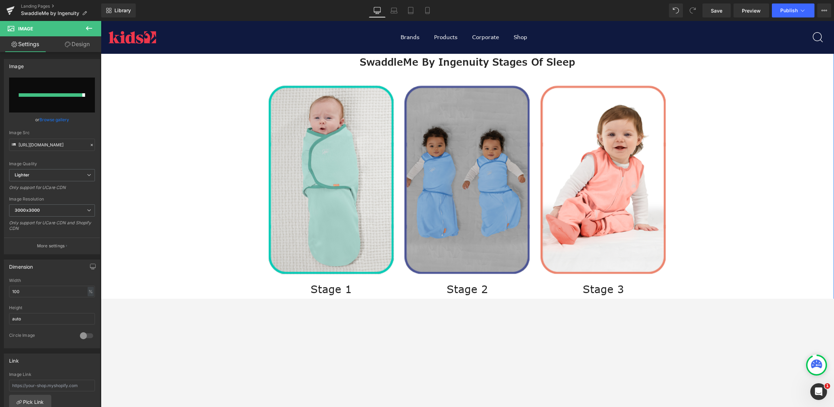
type input "https://ucarecdn.com/e1668775-daf3-4aa4-adad-180824c0e177/-/format/auto/-/previ…"
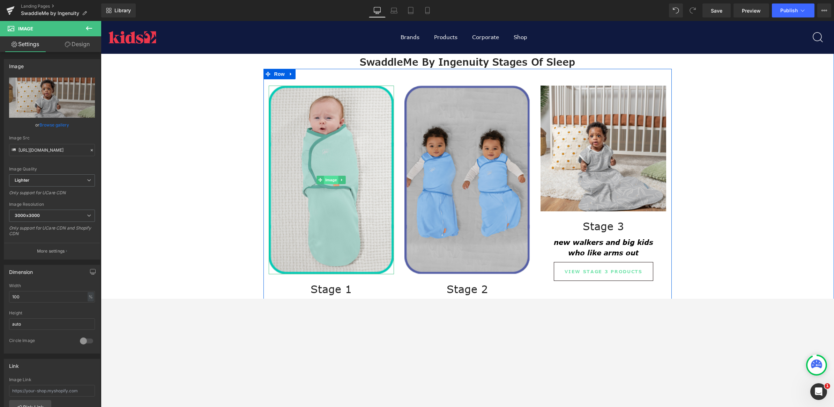
click at [328, 181] on span "Image" at bounding box center [331, 180] width 15 height 8
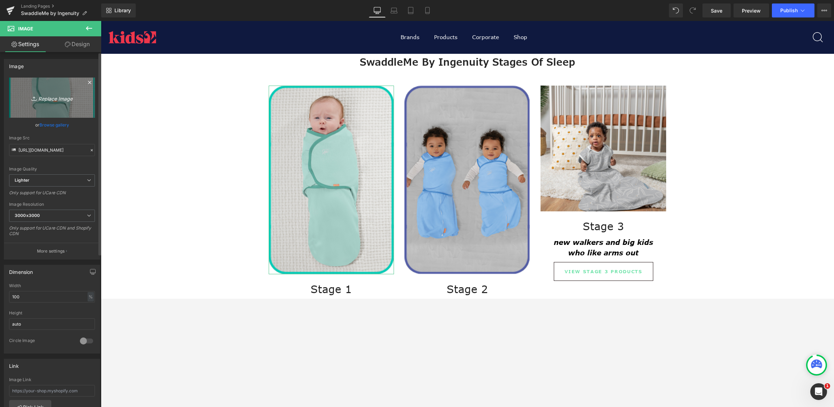
click at [54, 100] on icon "Replace Image" at bounding box center [52, 97] width 56 height 9
type input "C:\fakepath\17388-170_ING_SWME_ArmsFree_LS_CROP_0614-1500x1500-f3a2c67.jpg"
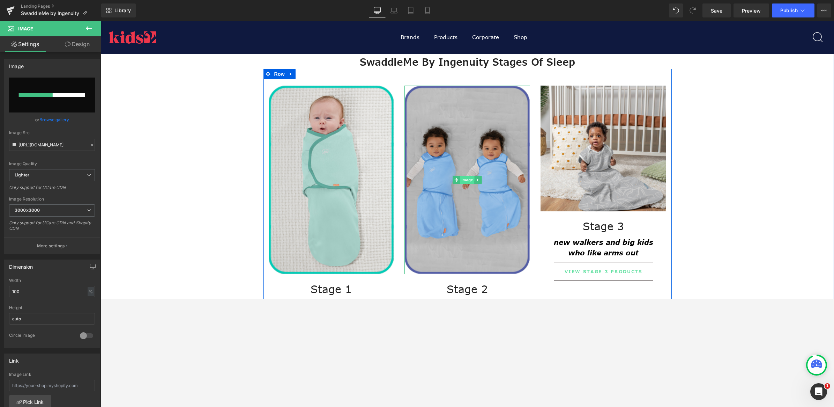
click at [460, 179] on span "Image" at bounding box center [467, 180] width 15 height 8
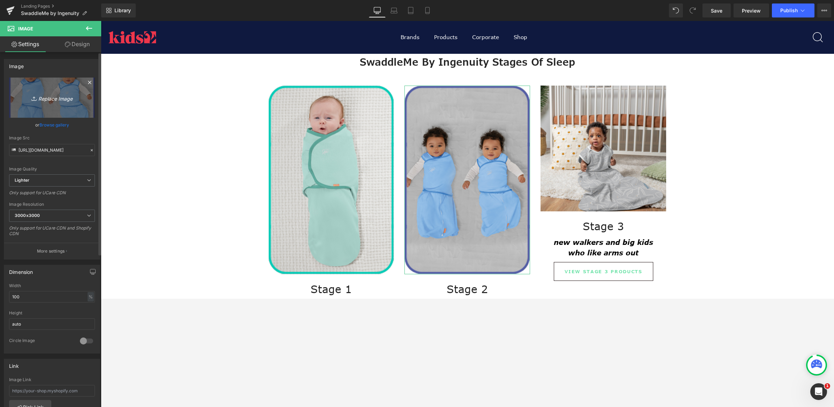
click at [53, 95] on icon "Replace Image" at bounding box center [52, 97] width 56 height 9
type input "C:\fakepath\17388-170_ING_SWME_ArmsFree_LS_CROP_0614-1500x1500-f3a2c67.jpg"
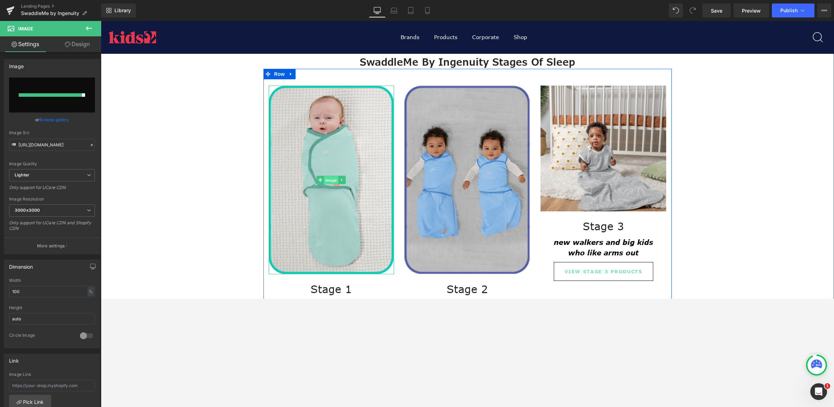
click at [324, 177] on span "Image" at bounding box center [331, 180] width 15 height 8
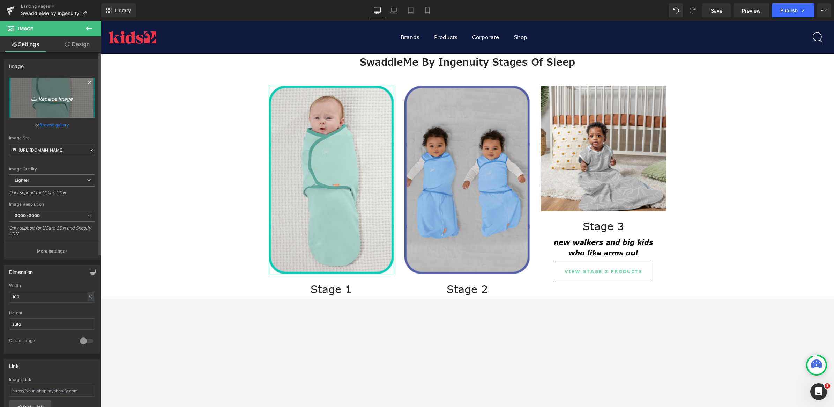
click at [55, 100] on icon "Replace Image" at bounding box center [52, 97] width 56 height 9
type input "C:\fakepath\00000_ING_SWME_Muslin_LS_0067-1500x1500-f3a2c67.jpg"
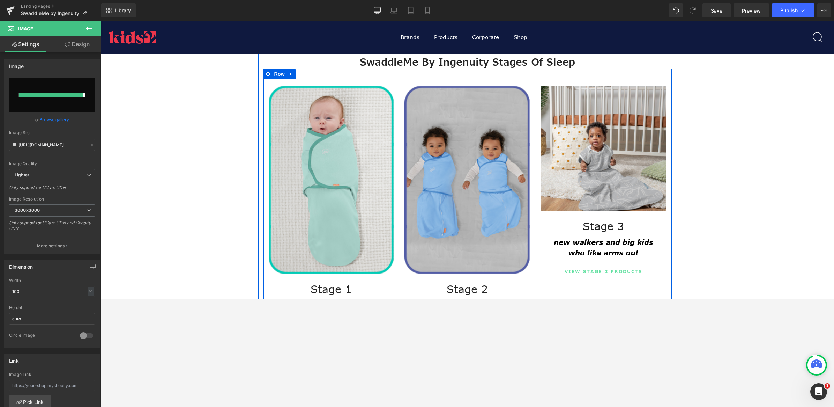
type input "https://ucarecdn.com/76f9dd0b-3ad6-4839-ae49-58c70877f5da/-/format/auto/-/previ…"
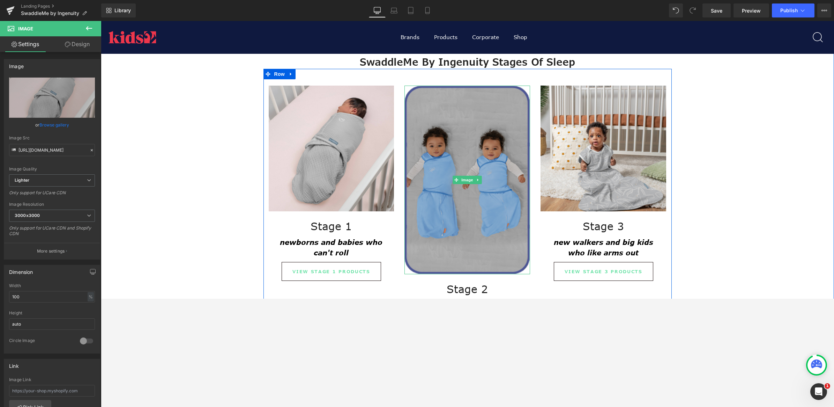
click at [475, 138] on img at bounding box center [467, 180] width 126 height 188
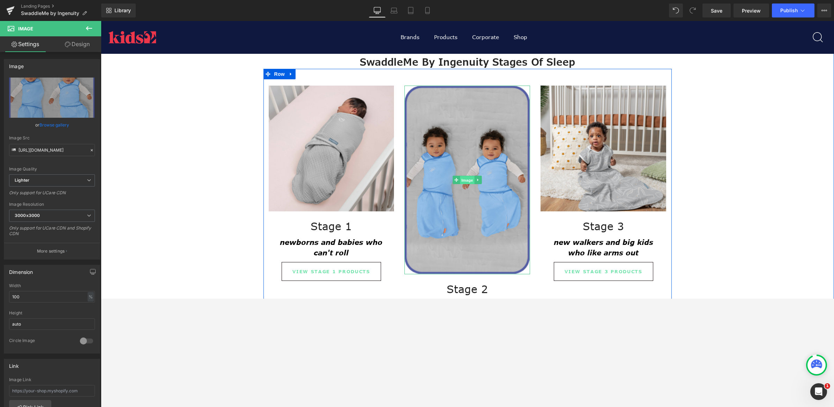
click at [460, 178] on span "Image" at bounding box center [467, 180] width 15 height 8
click at [467, 178] on span "Image" at bounding box center [467, 180] width 15 height 8
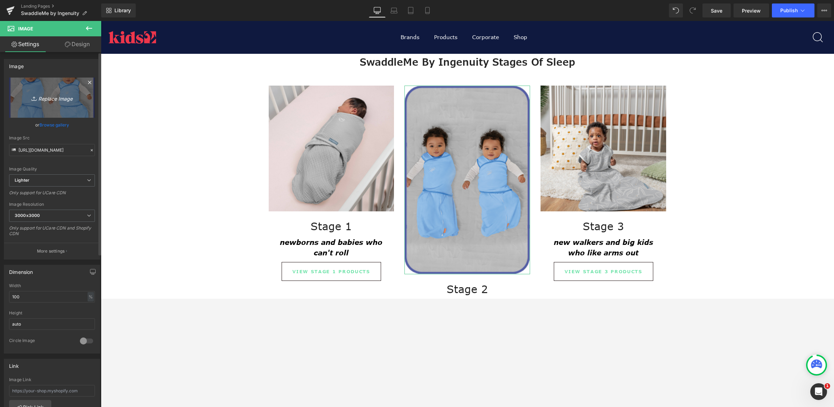
click at [50, 98] on icon "Replace Image" at bounding box center [52, 97] width 56 height 9
type input "C:\fakepath\17388-170_ING_SWME_ArmsFree_LS_CROP_0614-1500x1500-f3a2c67.jpg"
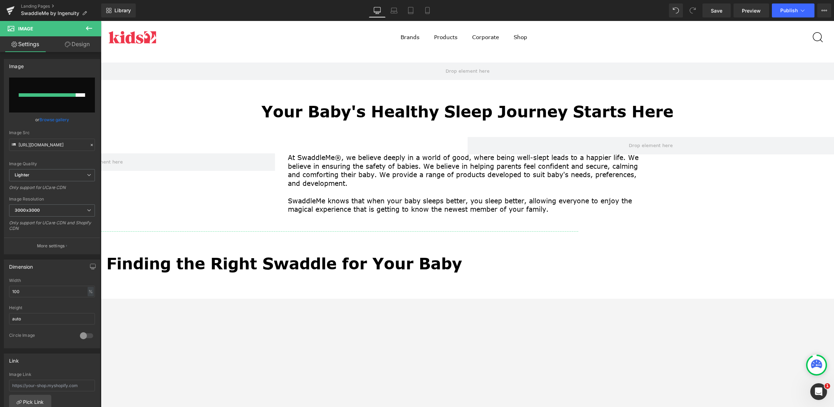
scroll to position [0, 0]
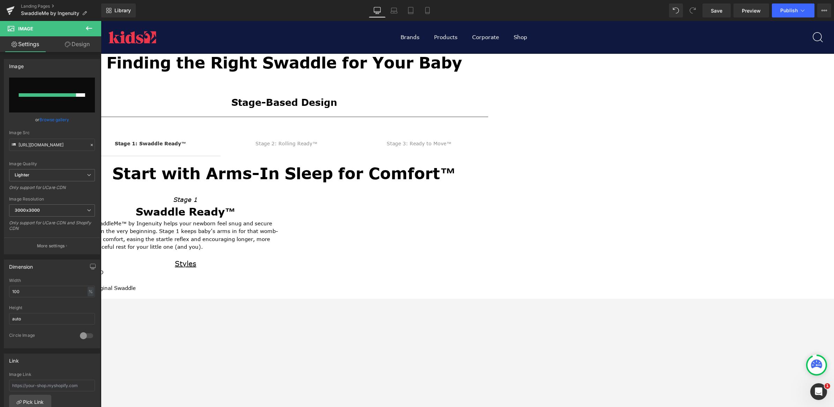
click at [667, 177] on div "Row At SwaddleMe®, we believe deeply in a world of good, where being well-slept…" at bounding box center [467, 149] width 733 height 446
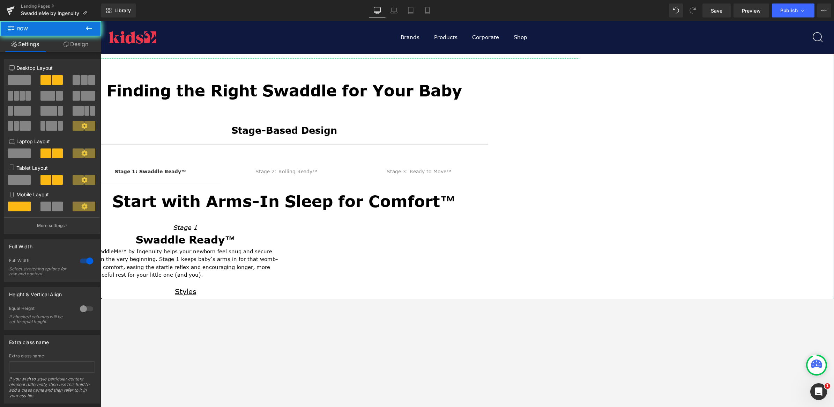
click at [667, 149] on div "Row At SwaddleMe®, we believe deeply in a world of good, where being well-slept…" at bounding box center [467, 177] width 733 height 446
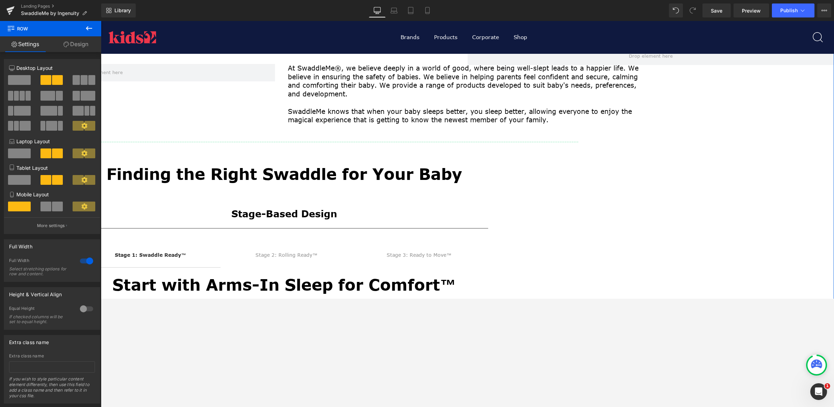
scroll to position [76, 0]
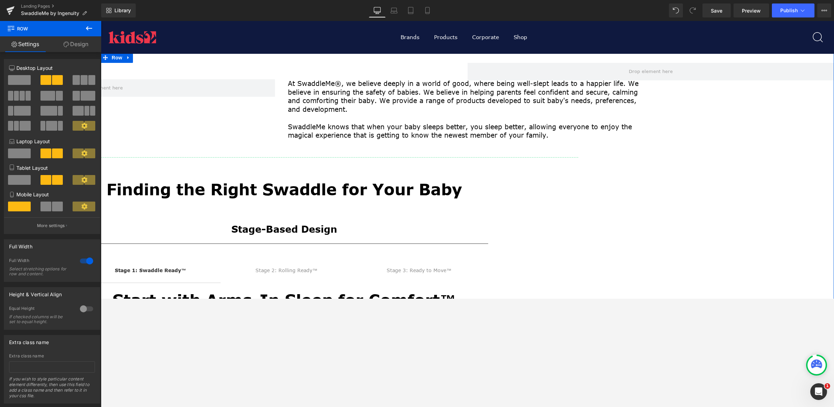
click at [636, 211] on div "Finding the Right Swaddle for Your Baby Heading Stage-Based Design Heading Sepa…" at bounding box center [284, 326] width 733 height 295
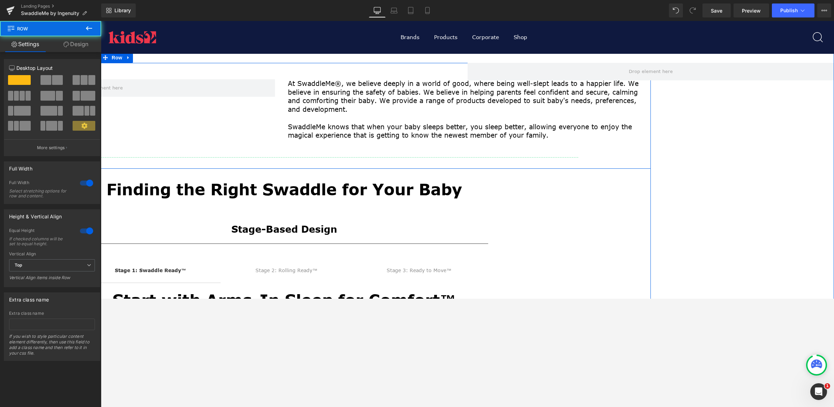
click at [667, 177] on div "Row At SwaddleMe®, we believe deeply in a world of good, where being well-slept…" at bounding box center [467, 275] width 733 height 446
click at [667, 181] on div "Row At SwaddleMe®, we believe deeply in a world of good, where being well-slept…" at bounding box center [467, 275] width 733 height 446
click at [604, 181] on h1 "Finding the Right Swaddle for Your Baby" at bounding box center [284, 190] width 733 height 22
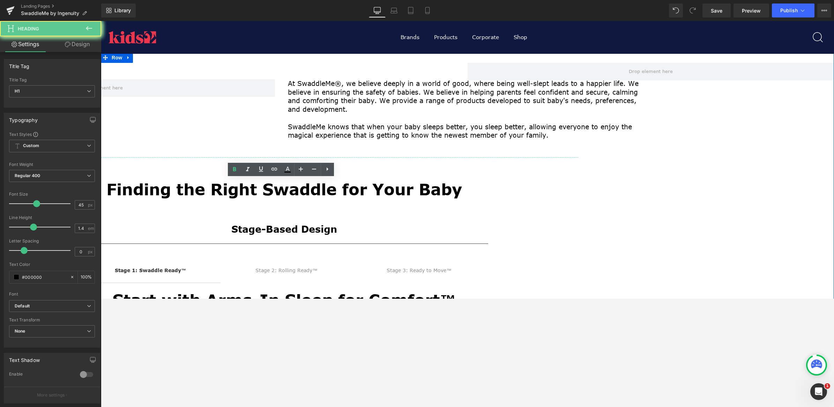
click at [650, 166] on div "Row At SwaddleMe®, we believe deeply in a world of good, where being well-slept…" at bounding box center [467, 275] width 733 height 446
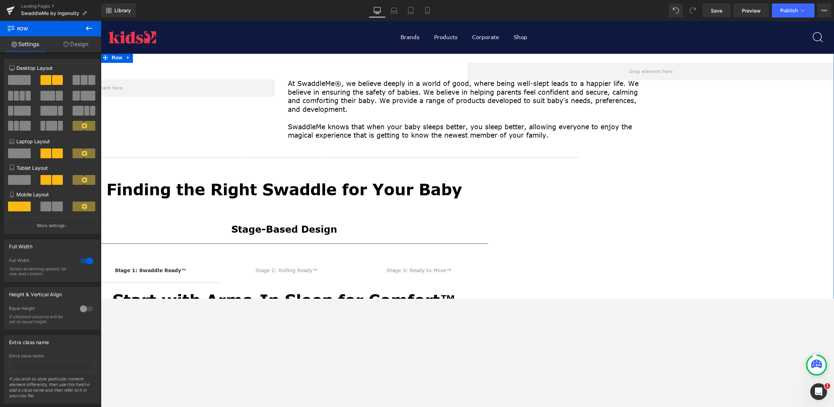
click at [633, 185] on h1 "Finding the Right Swaddle for Your Baby" at bounding box center [284, 190] width 733 height 22
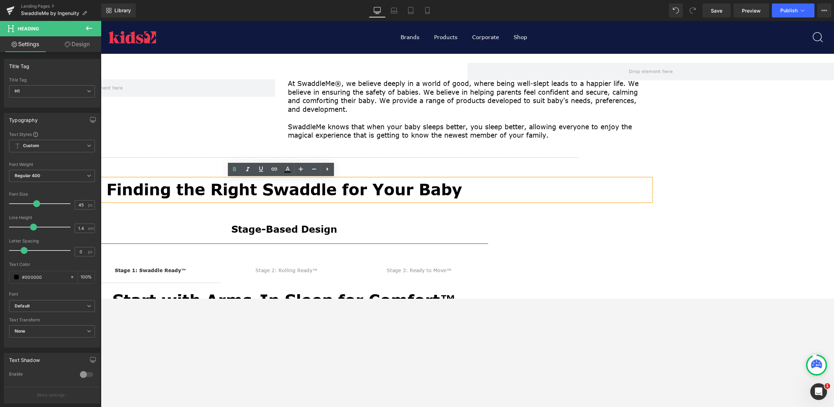
click at [658, 249] on div "Row At SwaddleMe®, we believe deeply in a world of good, where being well-slept…" at bounding box center [467, 275] width 733 height 446
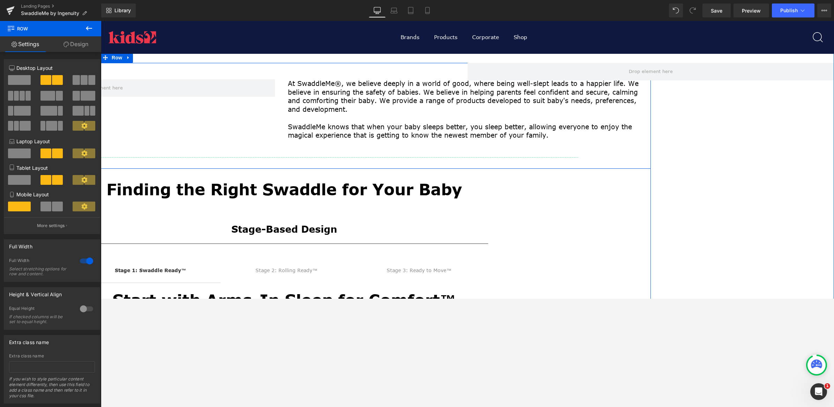
click at [645, 257] on div "Finding the Right Swaddle for Your Baby Heading Stage-Based Design Heading Sepa…" at bounding box center [284, 326] width 733 height 295
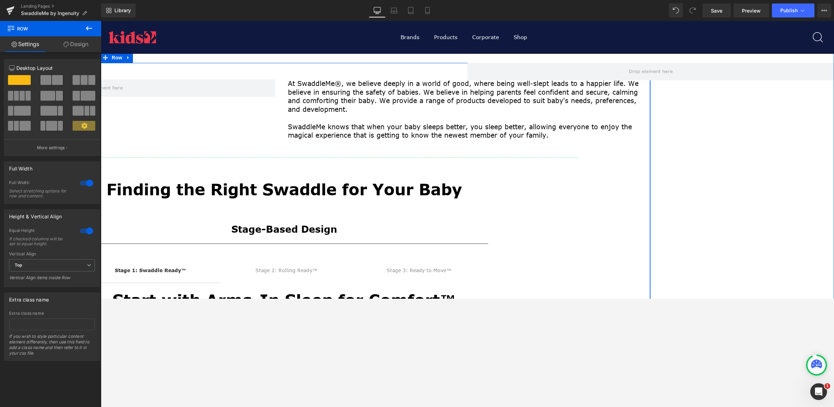
drag, startPoint x: 662, startPoint y: 255, endPoint x: 794, endPoint y: 266, distance: 132.7
click at [667, 266] on div "Row At SwaddleMe®, we believe deeply in a world of good, where being well-slept…" at bounding box center [467, 275] width 733 height 446
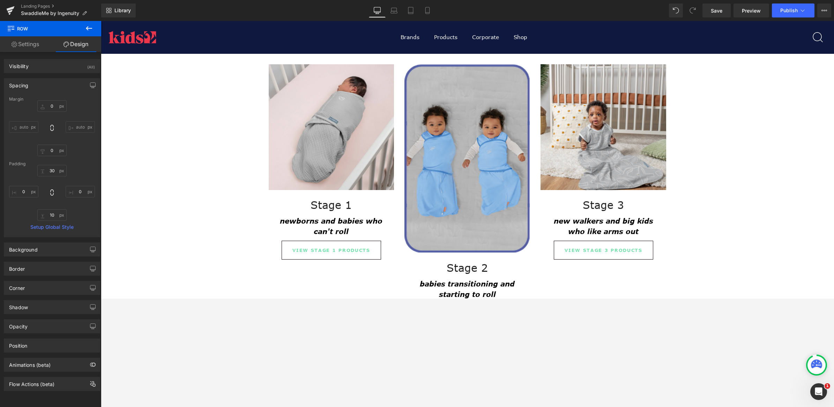
scroll to position [556, 0]
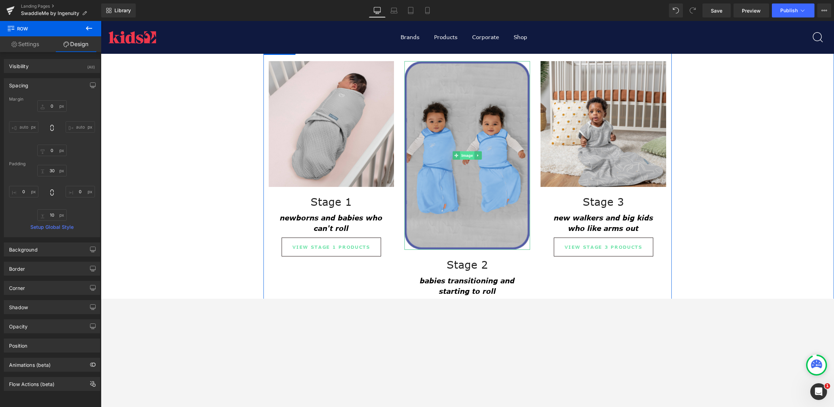
click at [465, 155] on span "Image" at bounding box center [467, 155] width 15 height 8
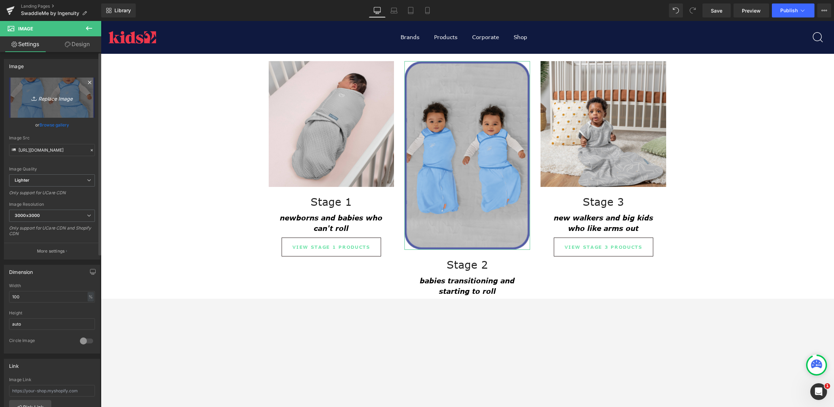
click at [59, 102] on icon "Replace Image" at bounding box center [52, 97] width 56 height 9
type input "C:\fakepath\17388-170_ING_SWME_ArmsFree_LS_CROP_0614-1500x1500-f3a2c67.jpg"
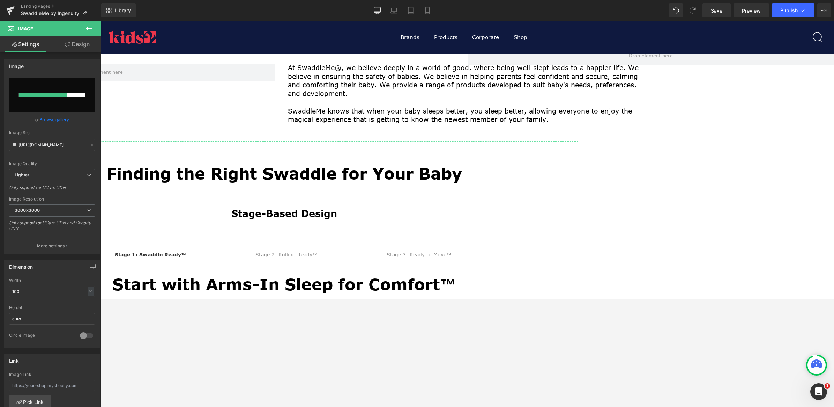
scroll to position [0, 0]
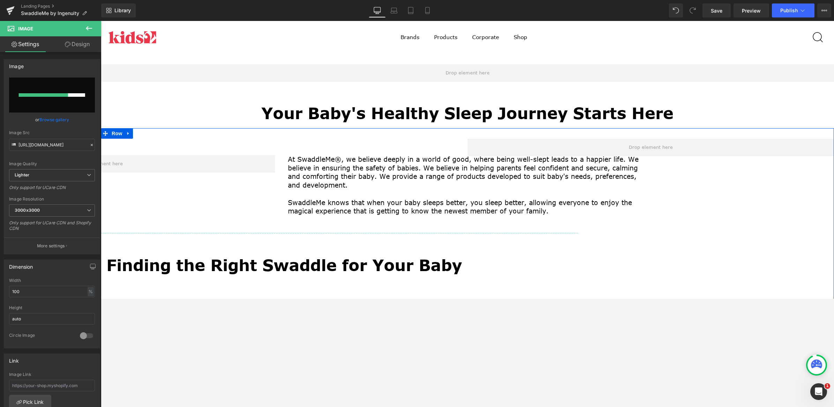
click at [101, 21] on div at bounding box center [101, 21] width 0 height 0
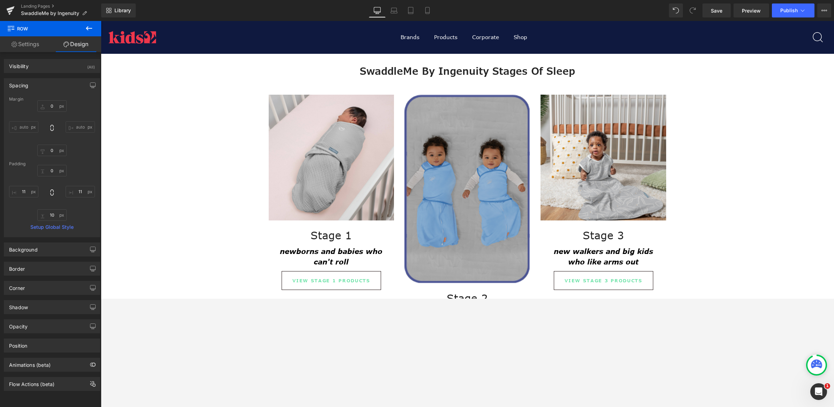
scroll to position [480, 0]
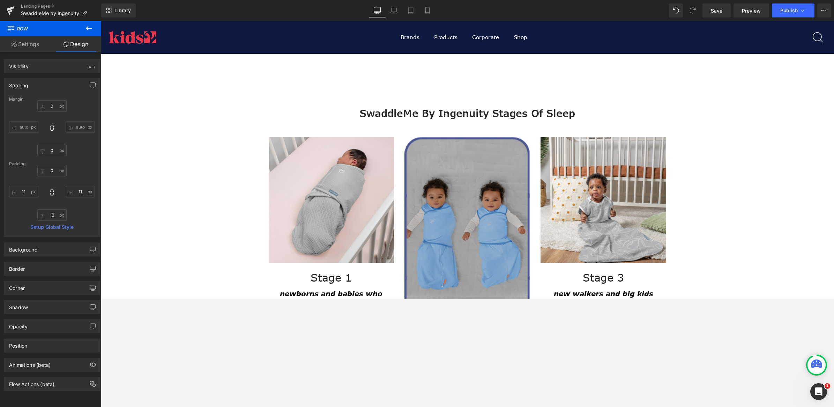
click at [453, 191] on img at bounding box center [467, 231] width 126 height 188
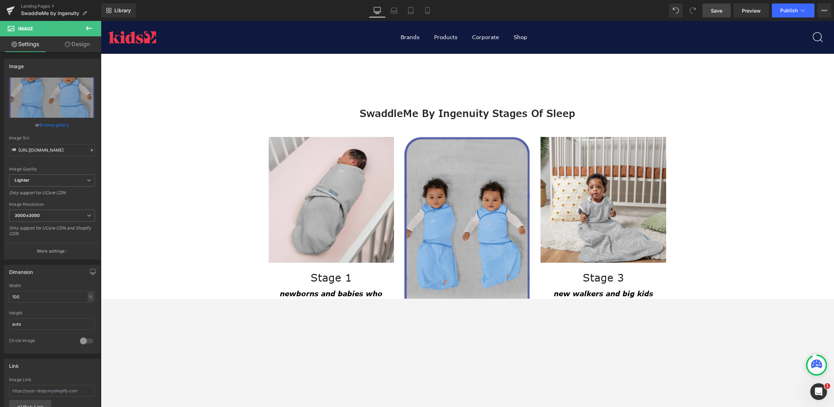
click at [667, 10] on span "Save" at bounding box center [717, 10] width 12 height 7
click at [667, 11] on span "Save" at bounding box center [717, 10] width 12 height 7
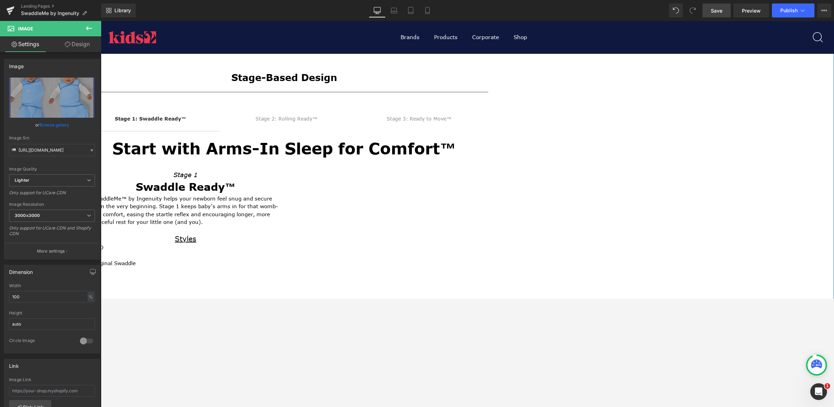
scroll to position [0, 0]
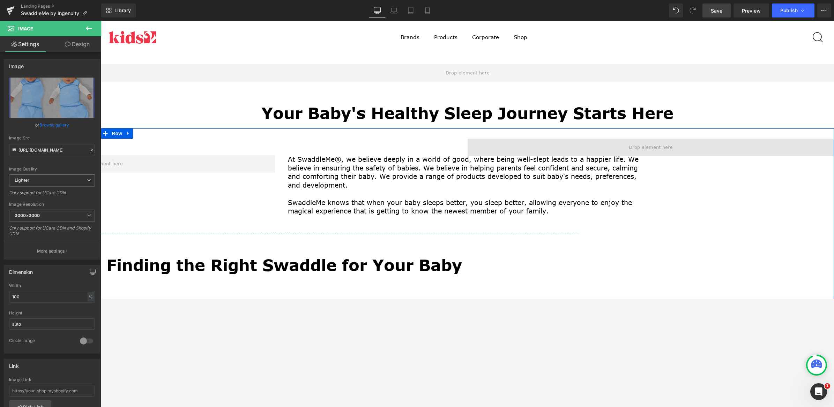
click at [612, 142] on span at bounding box center [651, 147] width 367 height 17
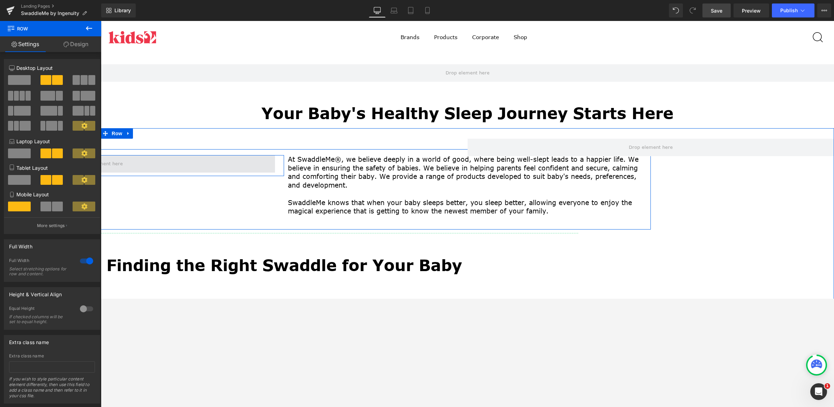
click at [170, 160] on span at bounding box center [101, 163] width 349 height 17
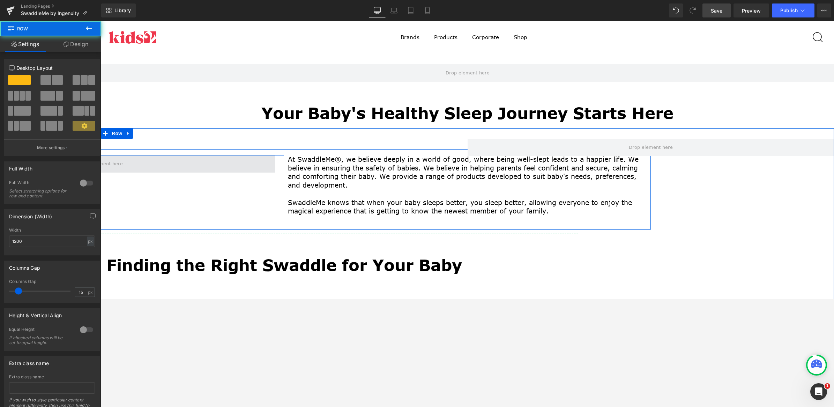
click at [182, 165] on span at bounding box center [101, 163] width 349 height 17
click at [229, 165] on span at bounding box center [101, 163] width 349 height 17
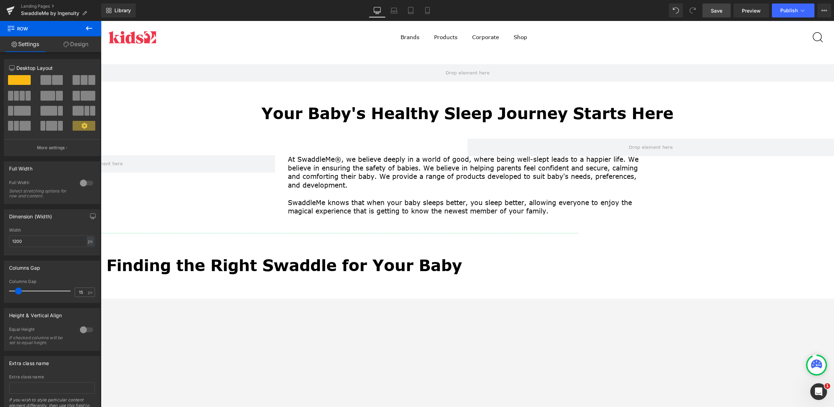
drag, startPoint x: 88, startPoint y: 28, endPoint x: 89, endPoint y: 37, distance: 8.5
click at [88, 28] on icon at bounding box center [89, 28] width 6 height 4
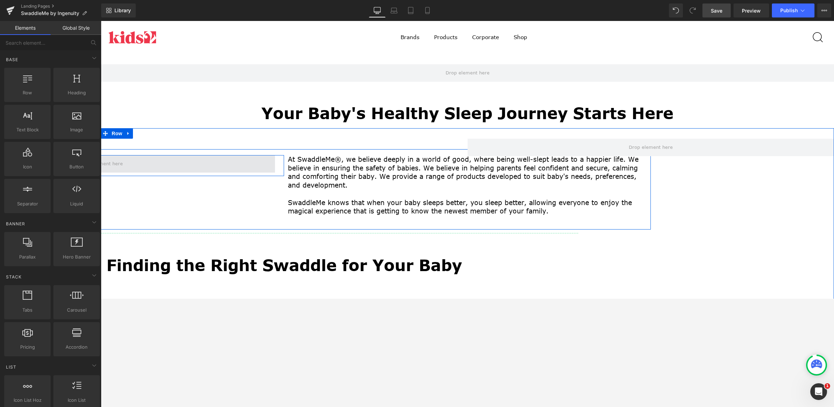
click at [212, 164] on span at bounding box center [101, 163] width 349 height 17
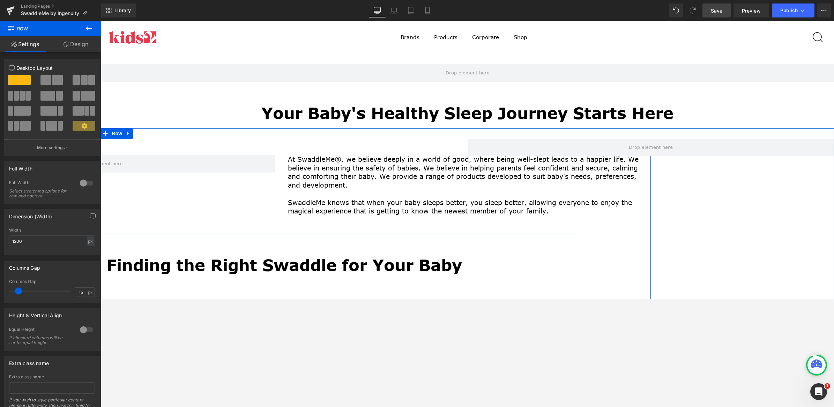
click at [238, 145] on div "Row At SwaddleMe®, we believe deeply in a world of good, where being well-slept…" at bounding box center [284, 348] width 733 height 418
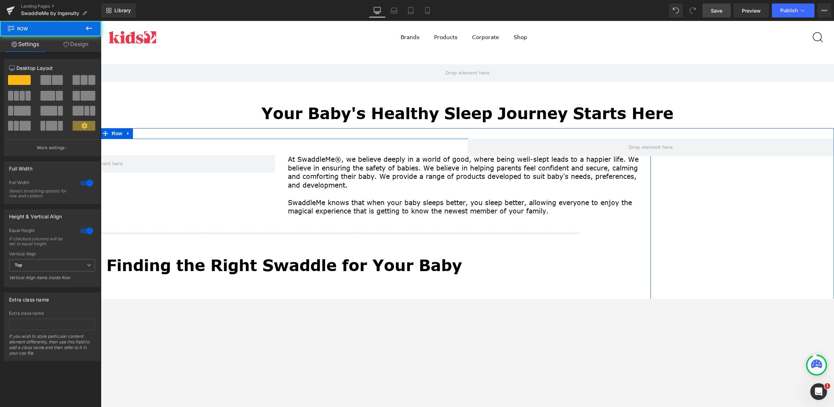
click at [146, 147] on div "Row At SwaddleMe®, we believe deeply in a world of good, where being well-slept…" at bounding box center [284, 348] width 733 height 418
click at [159, 147] on div "Row At SwaddleMe®, we believe deeply in a world of good, where being well-slept…" at bounding box center [284, 348] width 733 height 418
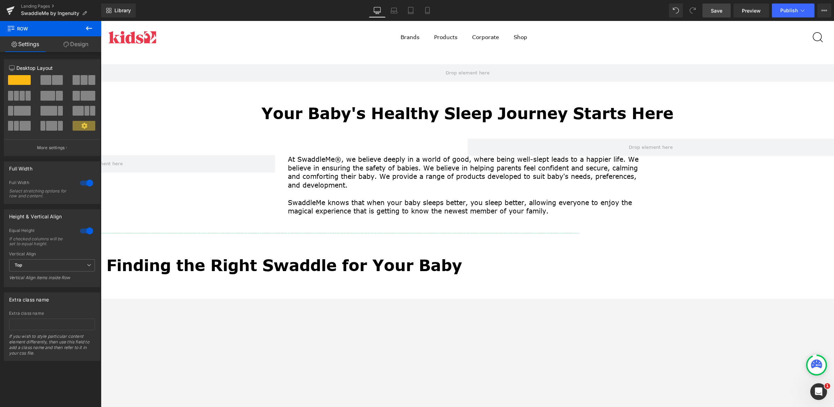
click at [667, 4] on link "Save" at bounding box center [717, 10] width 28 height 14
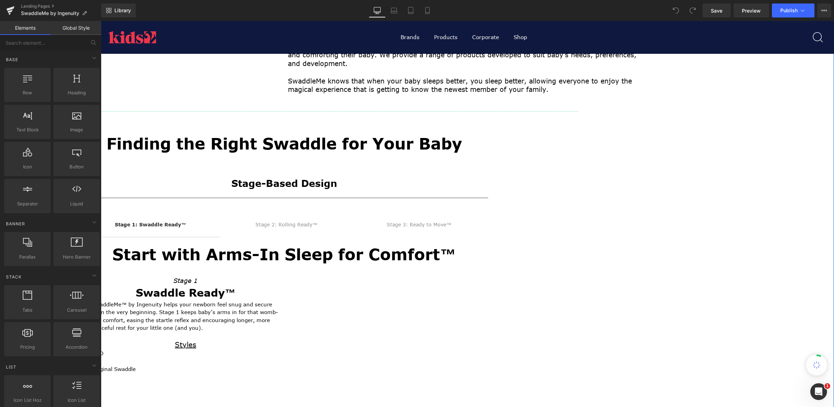
scroll to position [131, 0]
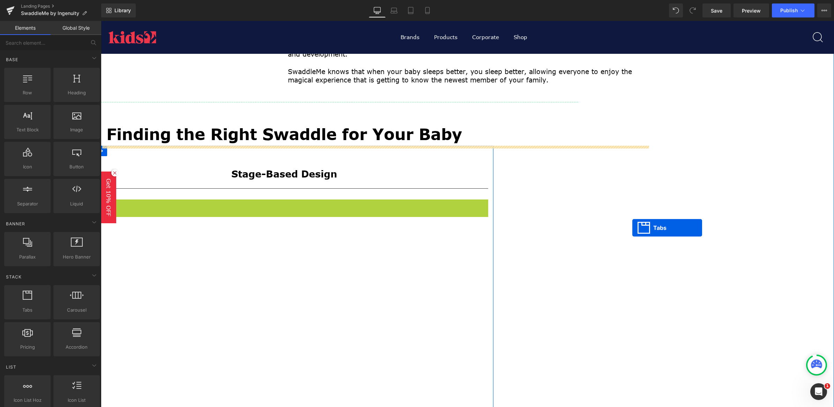
drag, startPoint x: 267, startPoint y: 205, endPoint x: 632, endPoint y: 228, distance: 366.4
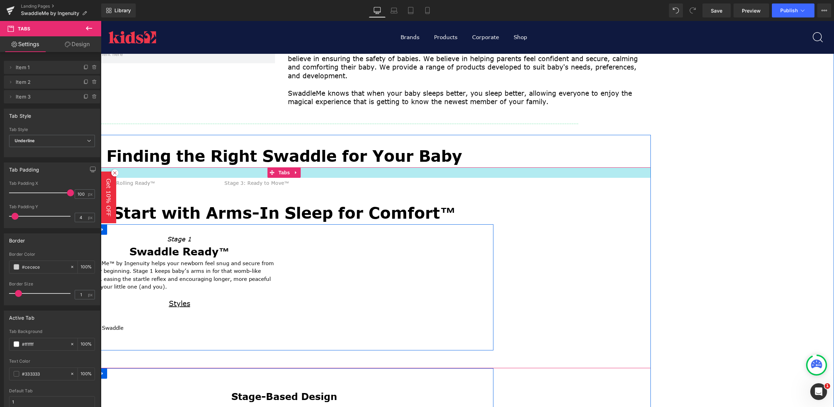
scroll to position [87, 0]
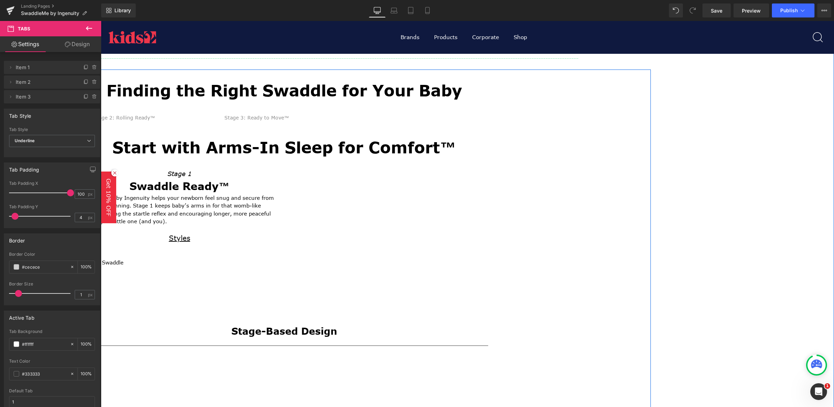
click at [329, 320] on div "Stage-Based Design" at bounding box center [284, 327] width 408 height 29
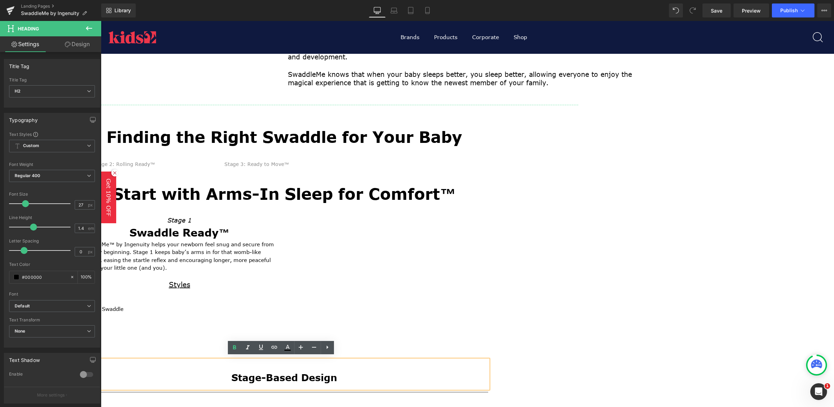
scroll to position [131, 0]
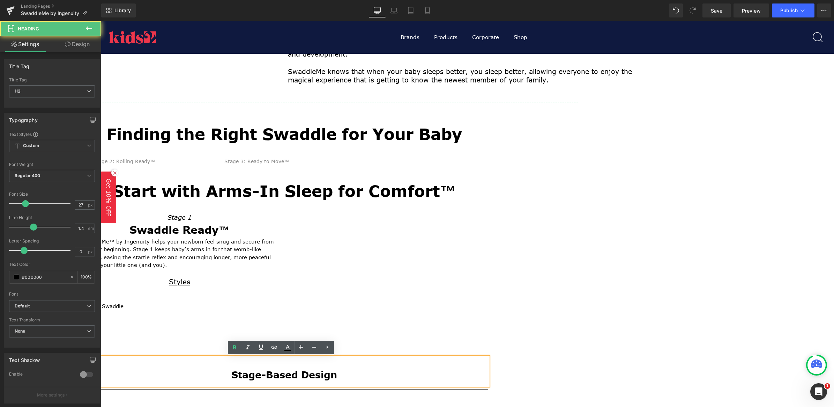
click at [234, 369] on h2 "Stage-Based Design" at bounding box center [284, 374] width 408 height 13
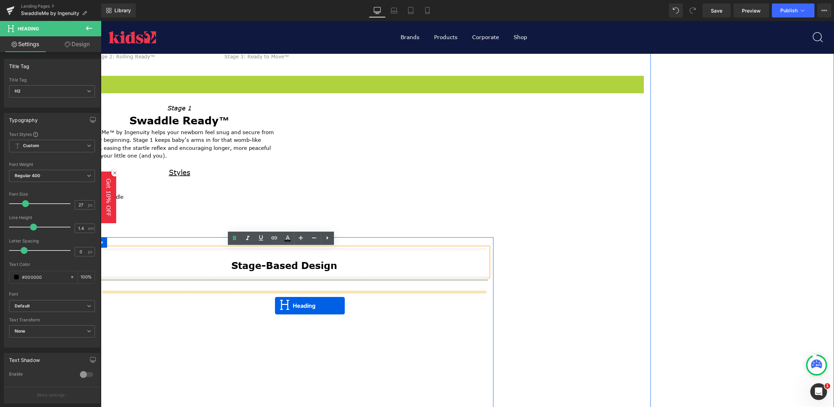
drag, startPoint x: 262, startPoint y: 190, endPoint x: 560, endPoint y: 236, distance: 301.8
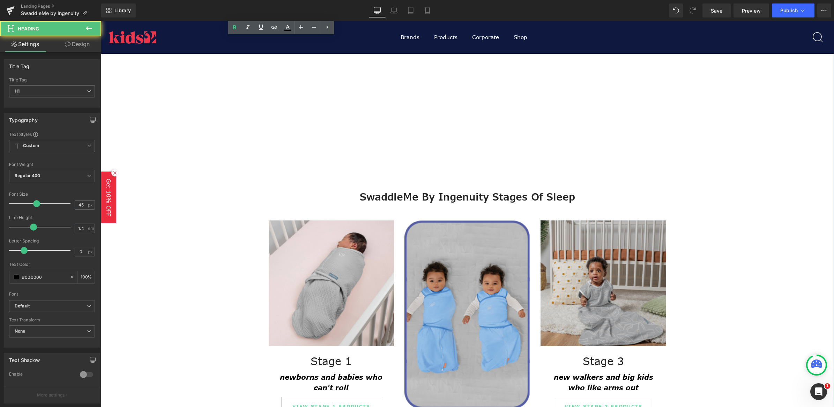
scroll to position [628, 0]
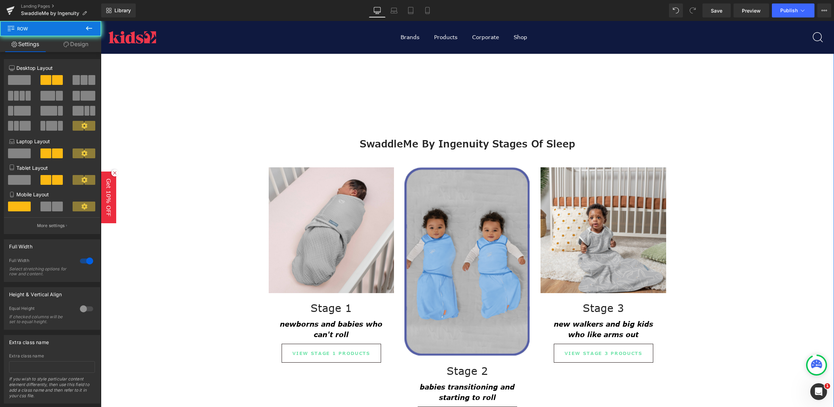
drag, startPoint x: 659, startPoint y: 126, endPoint x: 703, endPoint y: 198, distance: 84.2
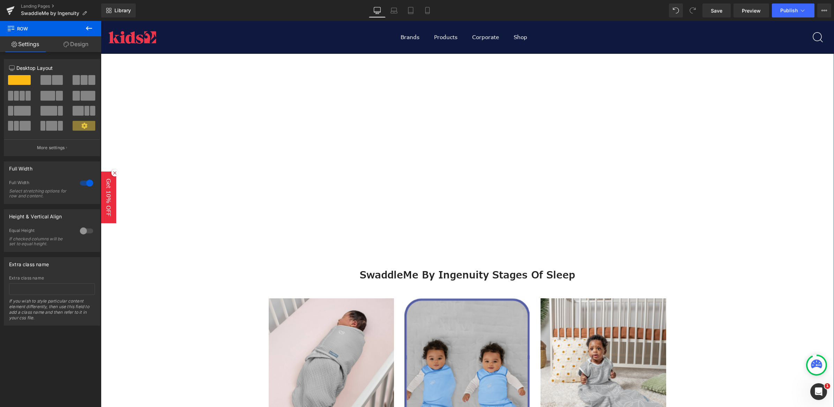
click at [721, 285] on div "Row At SwaddleMe®, we believe deeply in a world of good, where being well-slept…" at bounding box center [468, 111] width 726 height 960
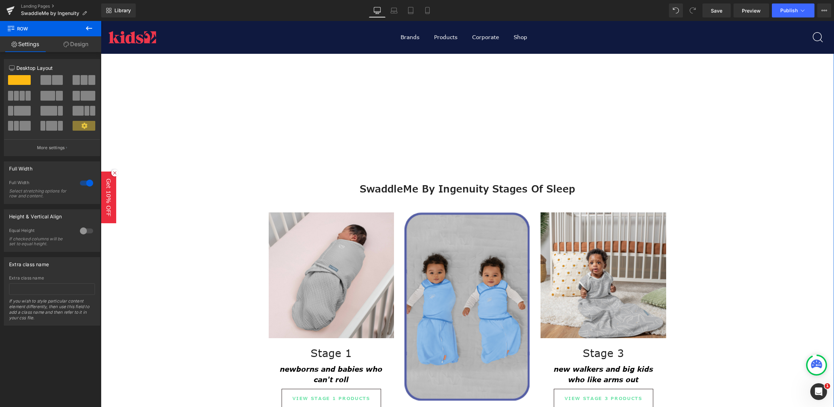
scroll to position [585, 0]
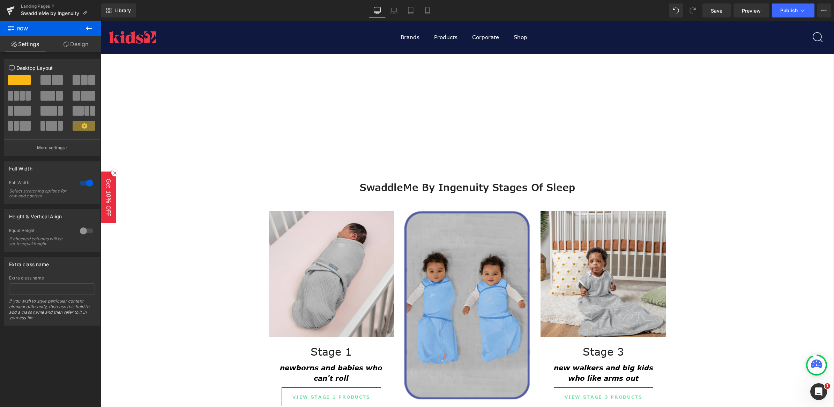
click at [614, 183] on div "SwaddleMe by Ingenuity Stages of Sleep Heading" at bounding box center [467, 187] width 408 height 13
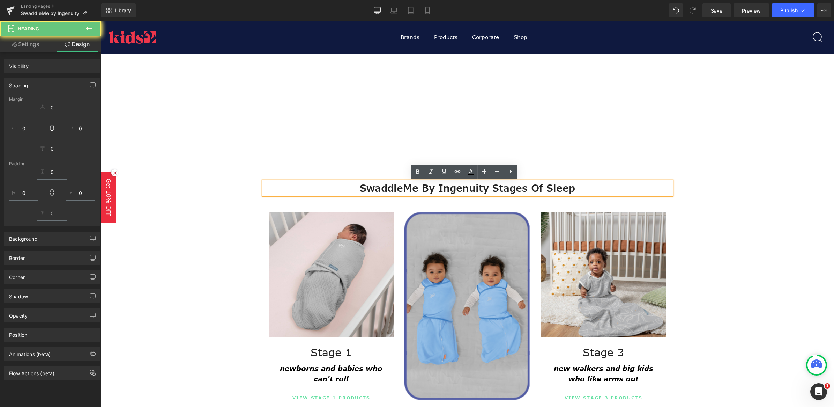
click at [742, 192] on div "Row At SwaddleMe®, we believe deeply in a world of good, where being well-slept…" at bounding box center [468, 24] width 726 height 961
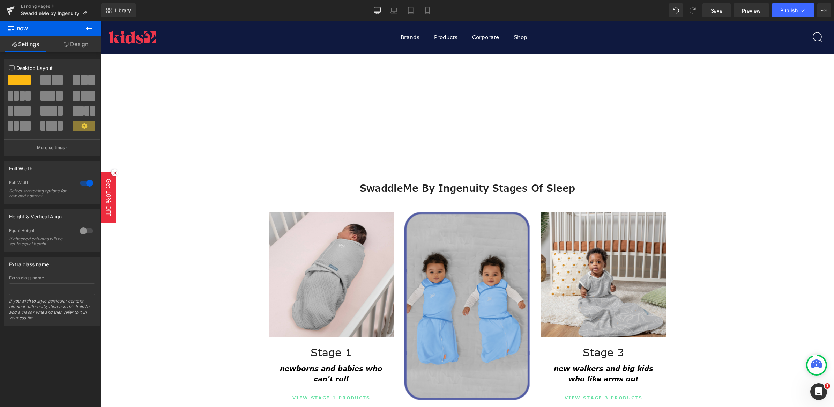
click at [699, 169] on div "Row At SwaddleMe®, we believe deeply in a world of good, where being well-slept…" at bounding box center [468, 24] width 726 height 961
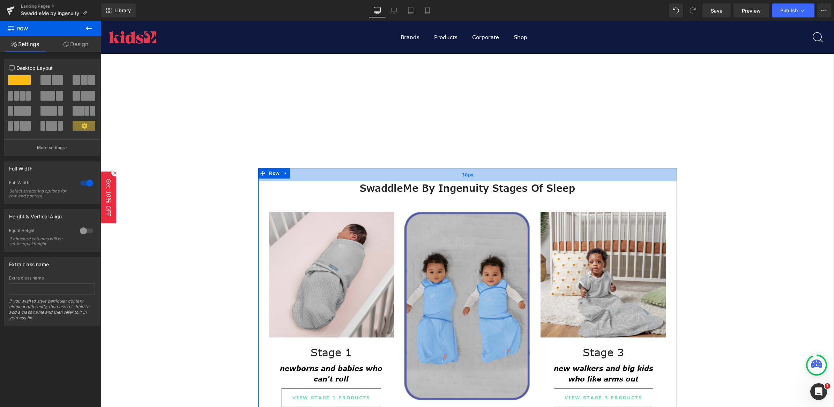
click at [663, 168] on div "38px" at bounding box center [467, 174] width 419 height 13
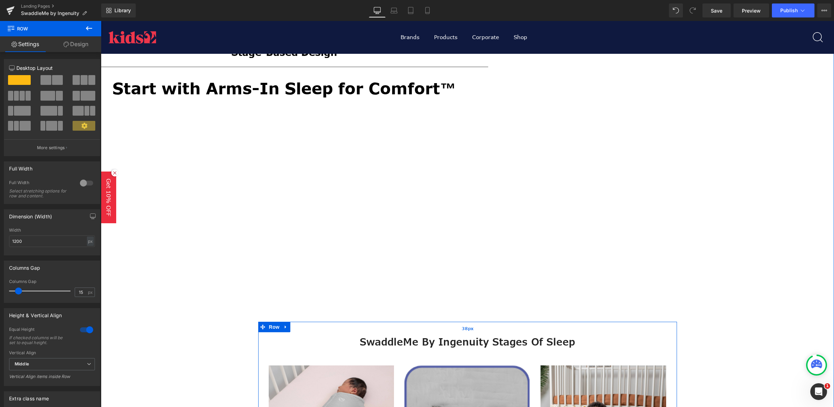
scroll to position [410, 0]
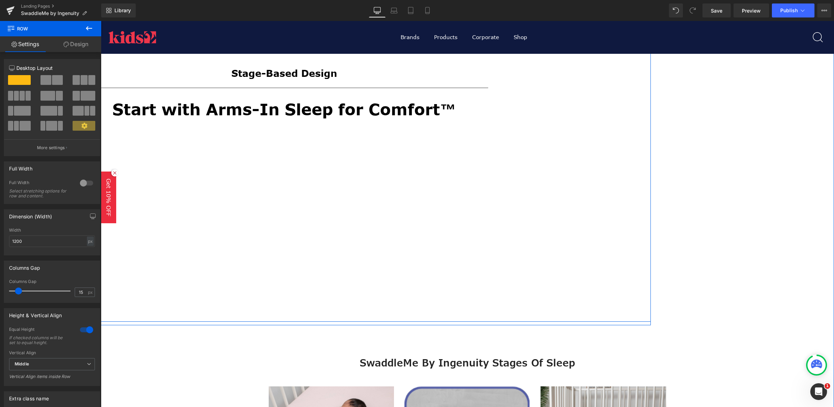
click at [624, 205] on div "Finding the Right Swaddle for Your Baby Heading Stage 1: Swaddle Ready™ Text Bl…" at bounding box center [284, 81] width 733 height 474
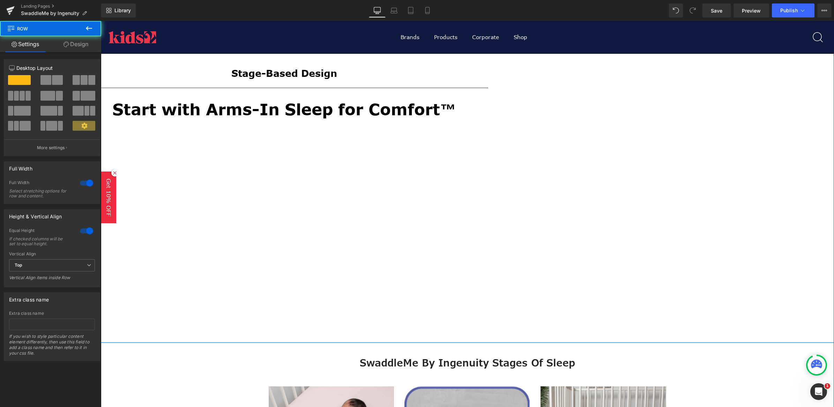
click at [704, 271] on div "Row At SwaddleMe®, we believe deeply in a world of good, where being well-slept…" at bounding box center [467, 30] width 733 height 624
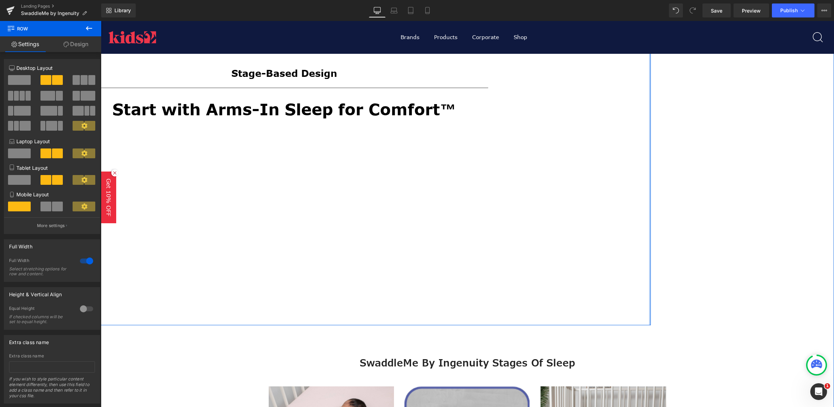
click at [649, 298] on div at bounding box center [650, 26] width 2 height 596
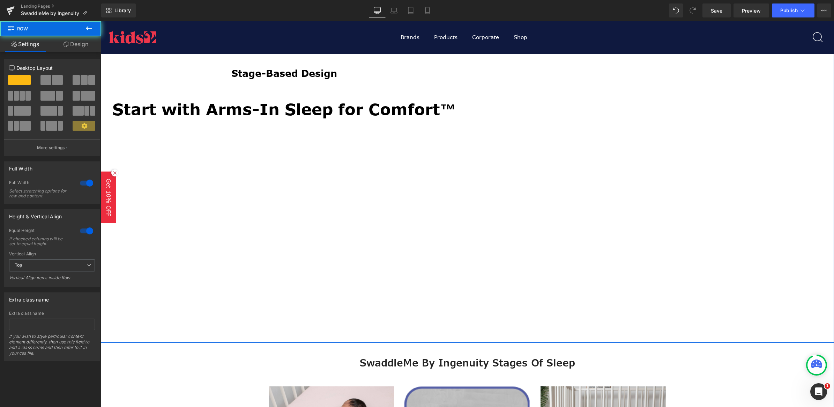
click at [726, 305] on div "Row At SwaddleMe®, we believe deeply in a world of good, where being well-slept…" at bounding box center [467, 30] width 733 height 624
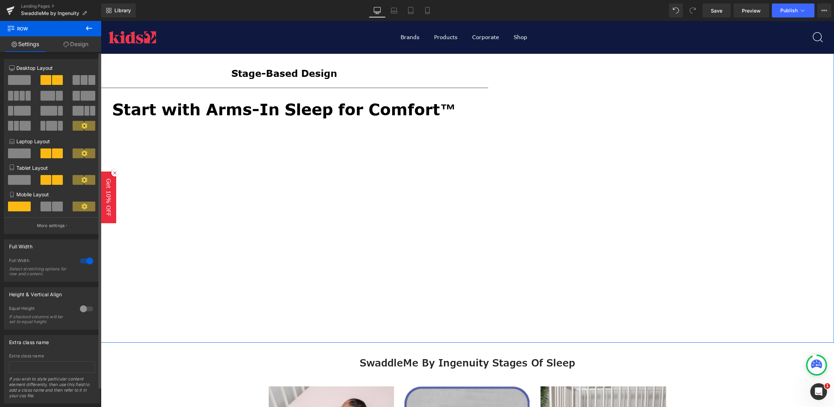
click at [18, 79] on span at bounding box center [19, 80] width 23 height 10
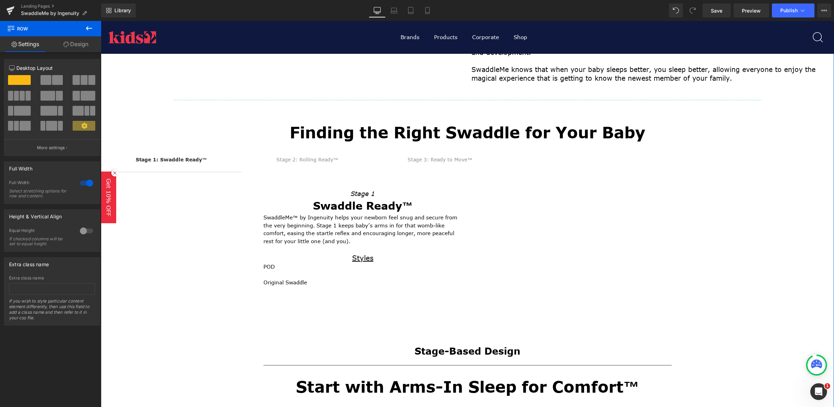
scroll to position [192, 0]
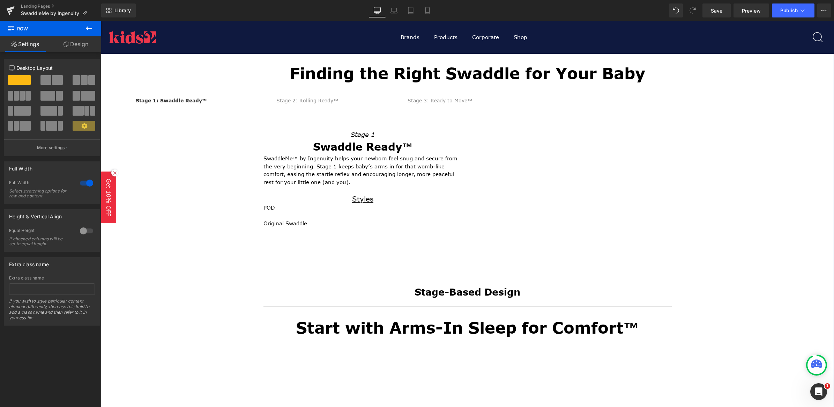
click at [226, 91] on div "Stage 1: Swaddle Ready™ Text Block Stage 2: Rolling Ready™ Text Block Stage 3: …" at bounding box center [467, 174] width 733 height 179
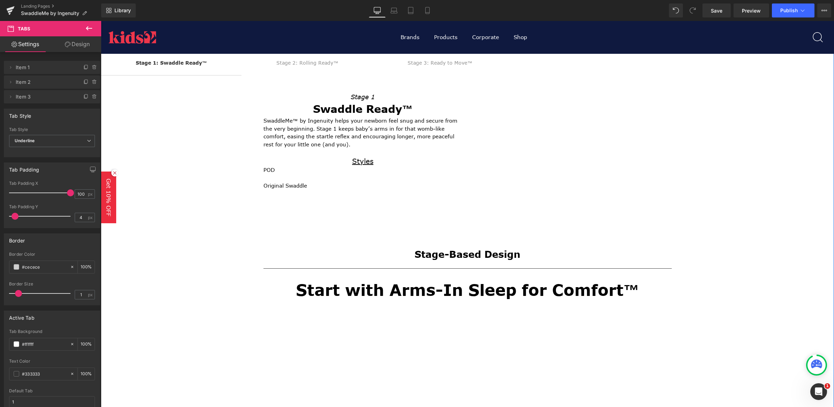
scroll to position [148, 0]
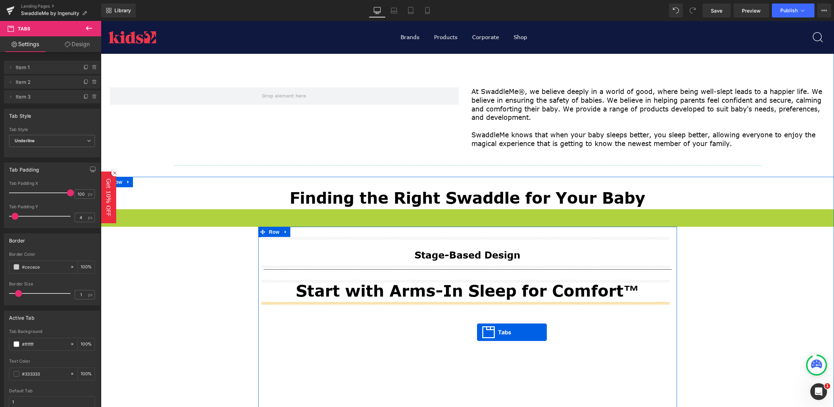
drag, startPoint x: 453, startPoint y: 134, endPoint x: 477, endPoint y: 332, distance: 199.7
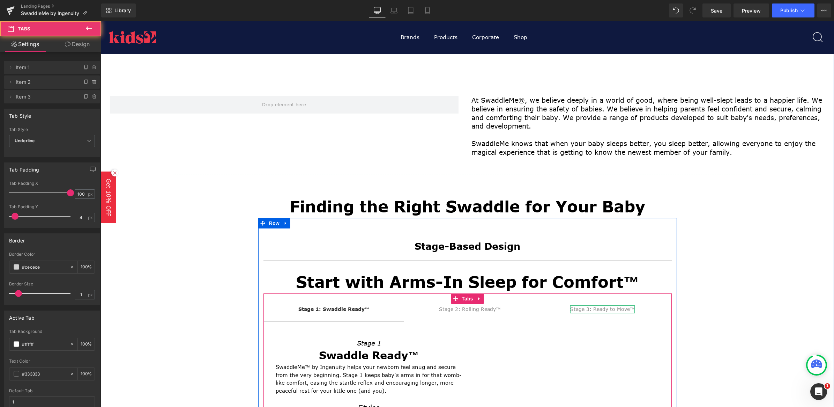
scroll to position [192, 0]
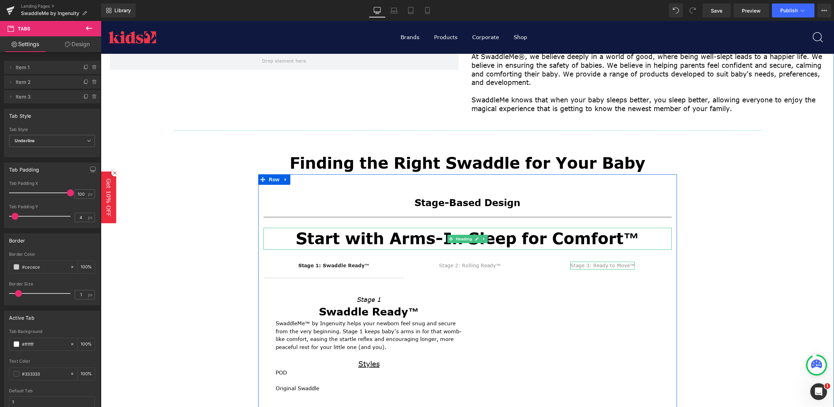
click at [371, 243] on h1 "Start with Arms-In Sleep for Comfort™" at bounding box center [467, 239] width 408 height 22
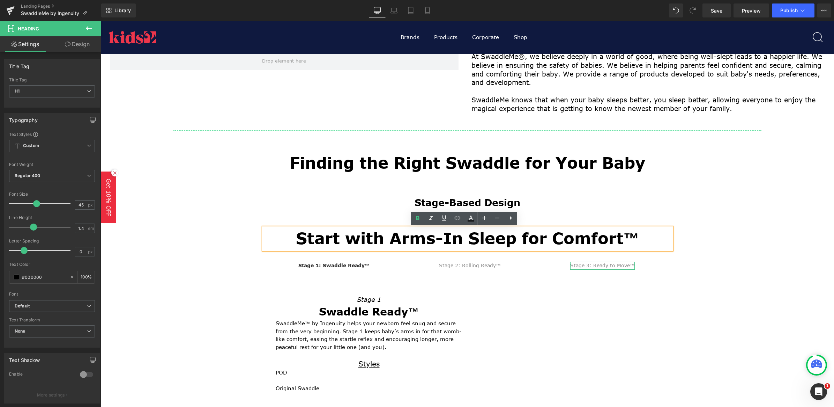
click at [778, 230] on div "Finding the Right Swaddle for Your Baby Heading Stage-Based Design Heading Sepa…" at bounding box center [467, 303] width 733 height 302
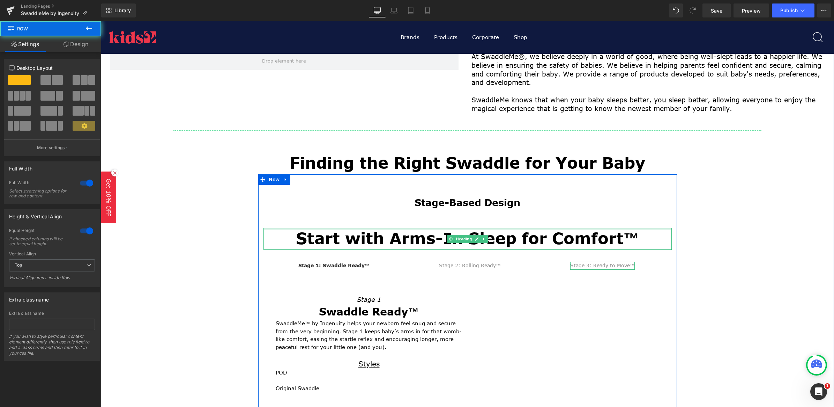
click at [417, 228] on div at bounding box center [467, 229] width 408 height 2
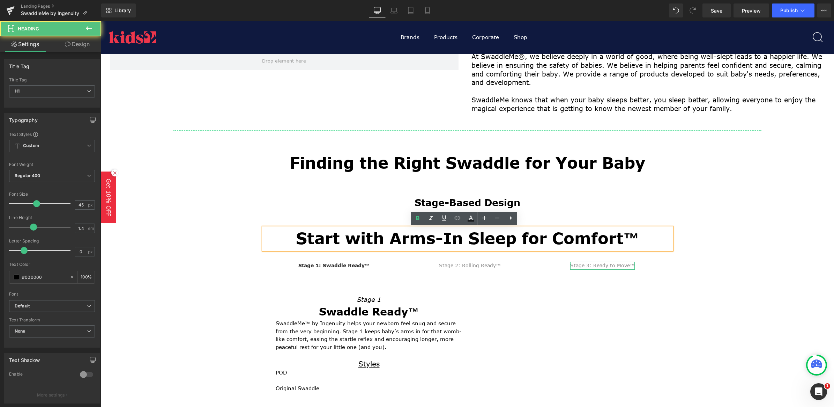
click at [773, 250] on div "Finding the Right Swaddle for Your Baby Heading Stage-Based Design Heading Sepa…" at bounding box center [467, 303] width 733 height 302
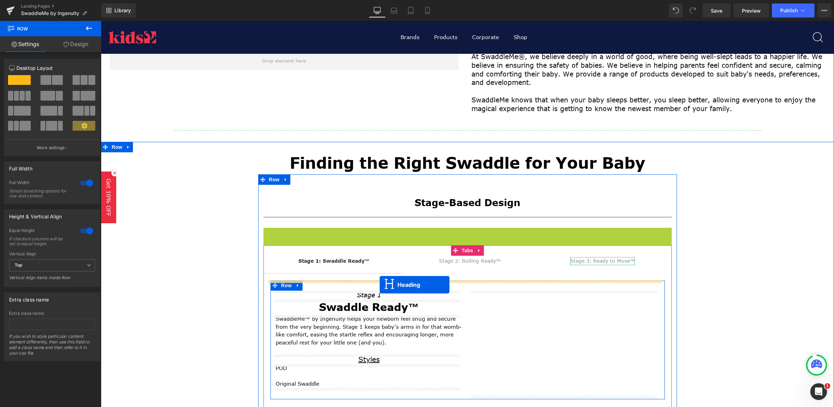
drag, startPoint x: 448, startPoint y: 237, endPoint x: 380, endPoint y: 284, distance: 83.2
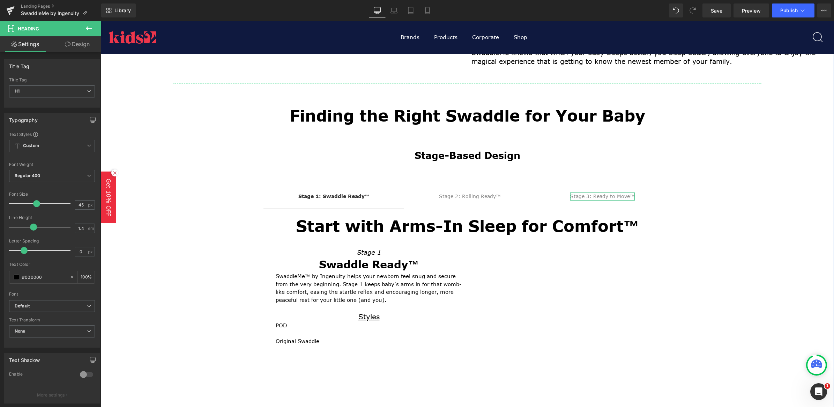
scroll to position [305, 0]
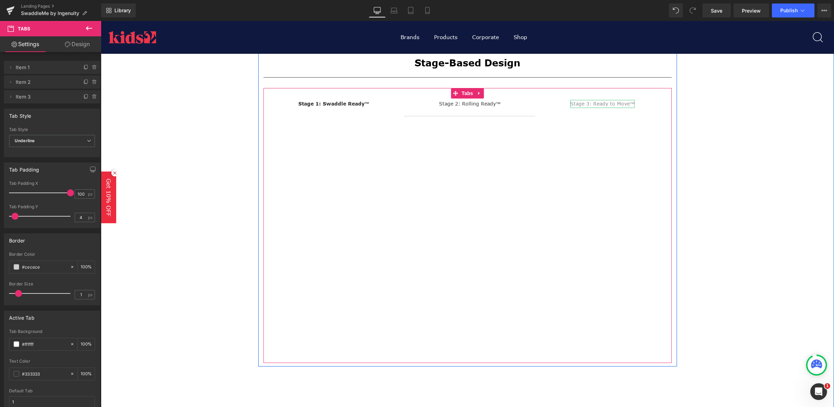
click at [343, 102] on div "Stage-Based Design Heading Separator Stage 1: Swaddle Ready™ Text Block Stage 2…" at bounding box center [467, 204] width 419 height 318
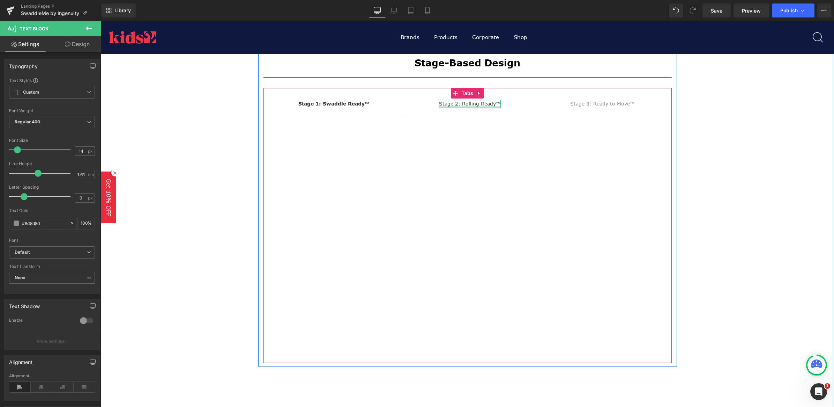
click at [474, 106] on div at bounding box center [470, 107] width 62 height 2
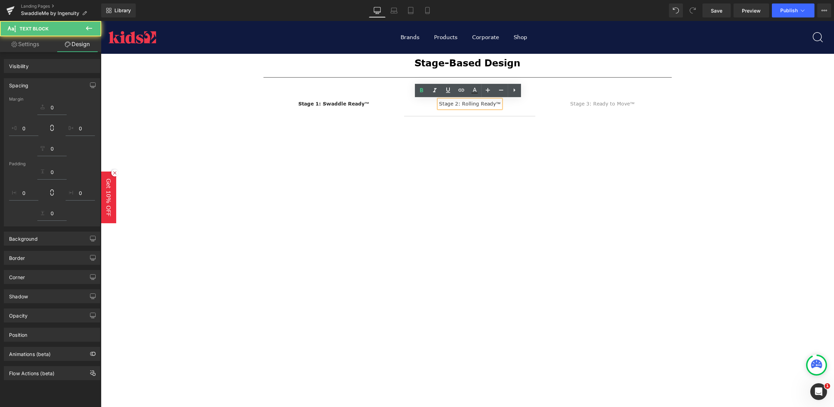
click at [474, 104] on div "Stage 2: Rolling Ready™" at bounding box center [470, 104] width 62 height 8
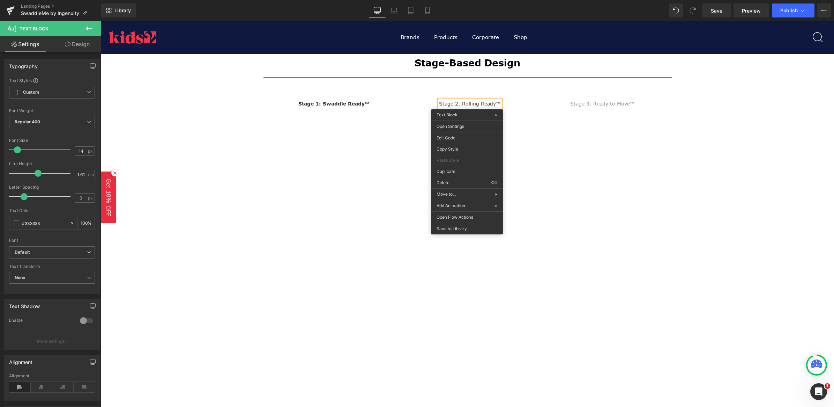
click at [467, 104] on div "Stage 2: Rolling Ready™" at bounding box center [470, 104] width 62 height 8
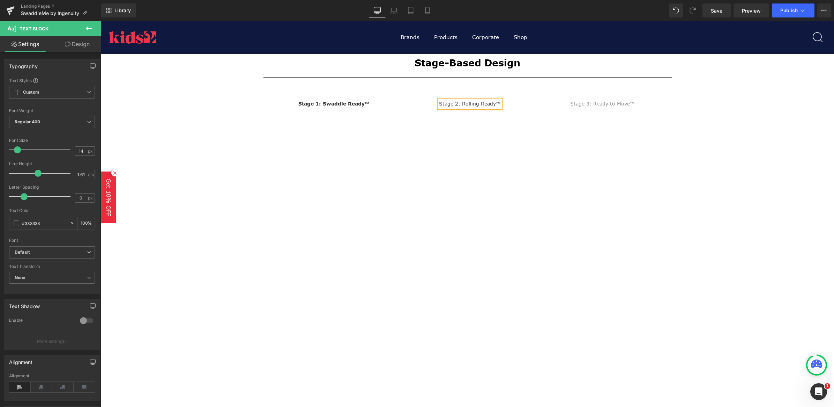
drag, startPoint x: 535, startPoint y: 107, endPoint x: 485, endPoint y: 104, distance: 50.0
click at [536, 107] on div "Stage-Based Design Heading Separator Stage 1: Swaddle Ready™ Text Block Stage 2…" at bounding box center [467, 204] width 419 height 318
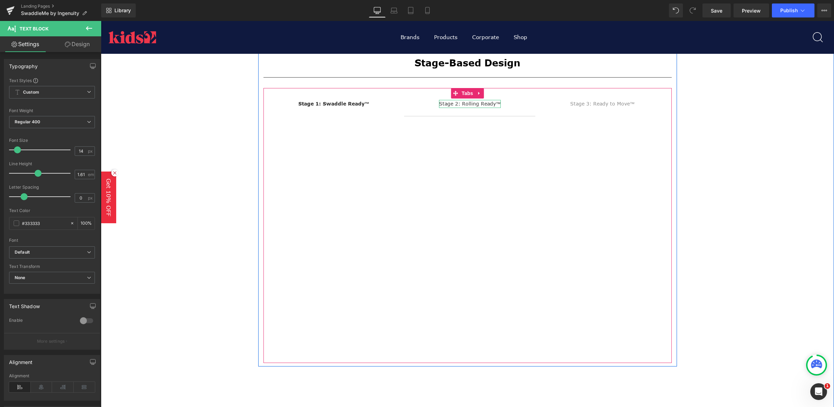
click at [467, 103] on div "Stage 2: Rolling Ready™" at bounding box center [470, 104] width 62 height 8
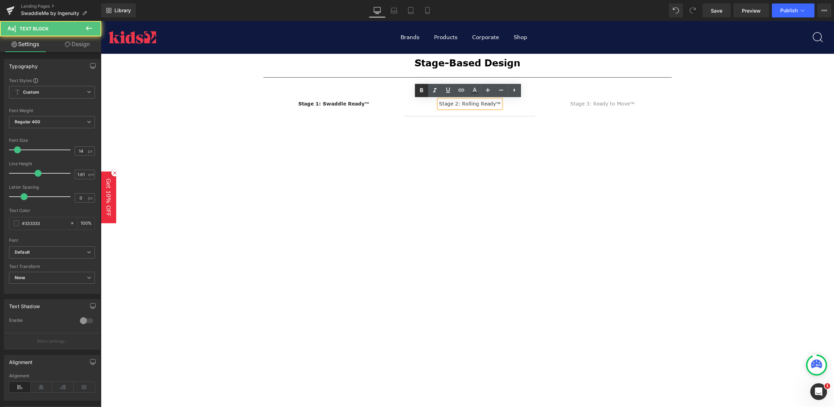
click at [425, 88] on icon at bounding box center [421, 90] width 8 height 8
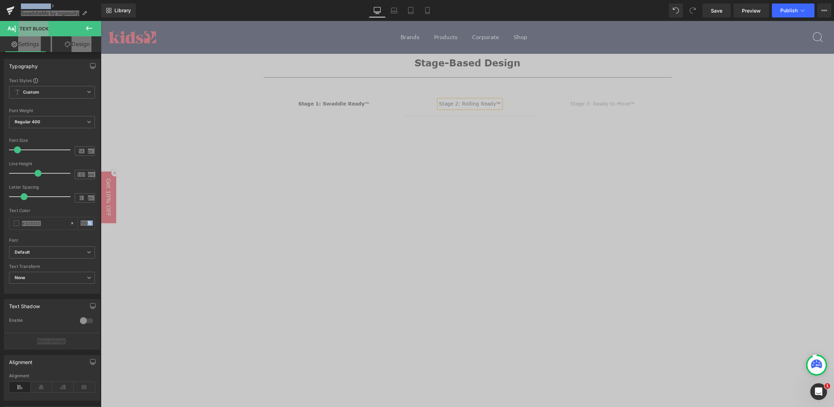
click at [581, 99] on div "Stage-Based Design Heading Separator Stage 1: Swaddle Ready™ Text Block Stage 2…" at bounding box center [467, 204] width 419 height 318
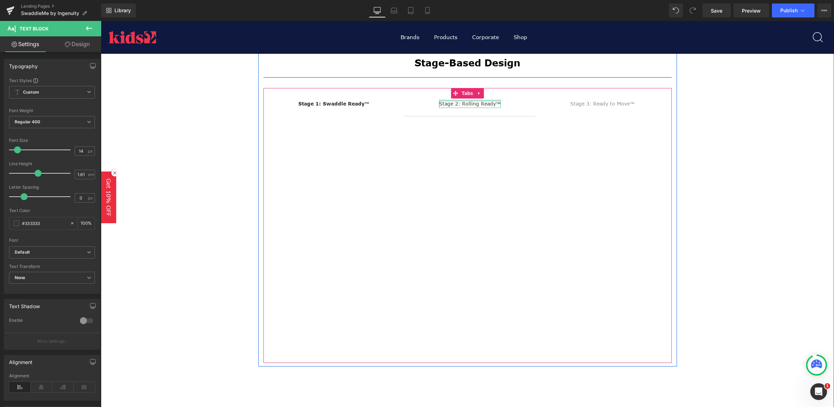
click at [491, 101] on div at bounding box center [470, 101] width 62 height 2
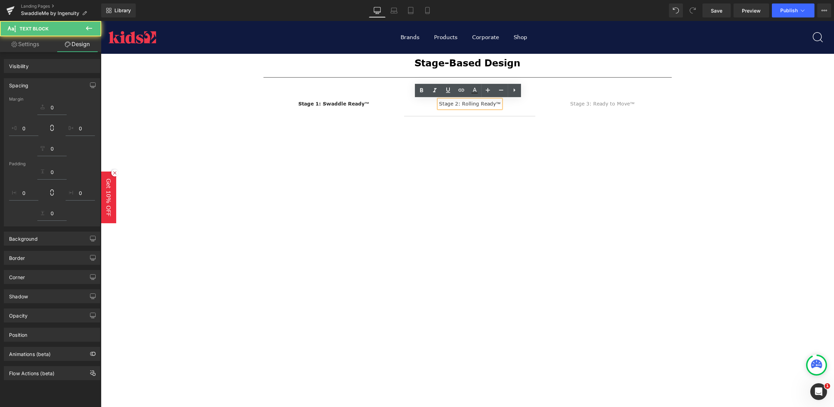
drag, startPoint x: 493, startPoint y: 102, endPoint x: 469, endPoint y: 102, distance: 23.7
click at [469, 102] on div "Stage 2: Rolling Ready™" at bounding box center [470, 104] width 62 height 8
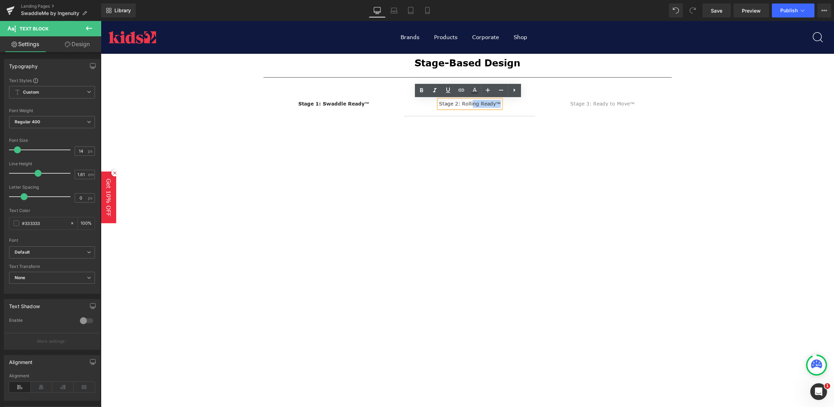
click at [496, 103] on div "Stage 2: Rolling Ready™" at bounding box center [470, 104] width 62 height 8
drag, startPoint x: 497, startPoint y: 104, endPoint x: 435, endPoint y: 102, distance: 62.1
click at [435, 102] on span "Stage 2: Rolling Ready™ Text Block" at bounding box center [470, 106] width 132 height 17
click at [421, 88] on icon at bounding box center [421, 90] width 8 height 8
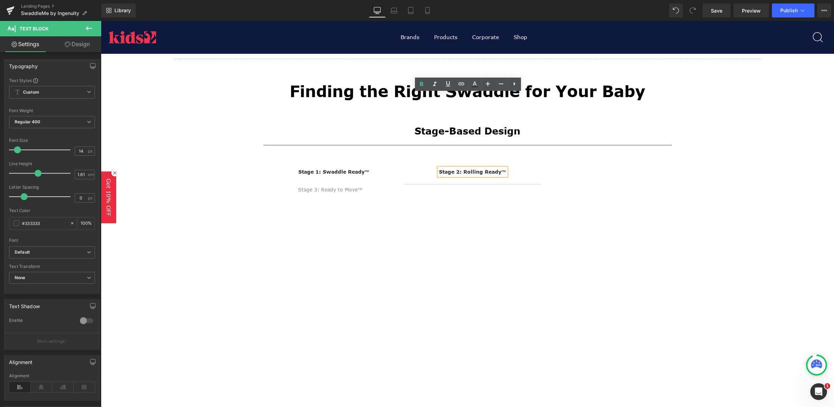
scroll to position [218, 0]
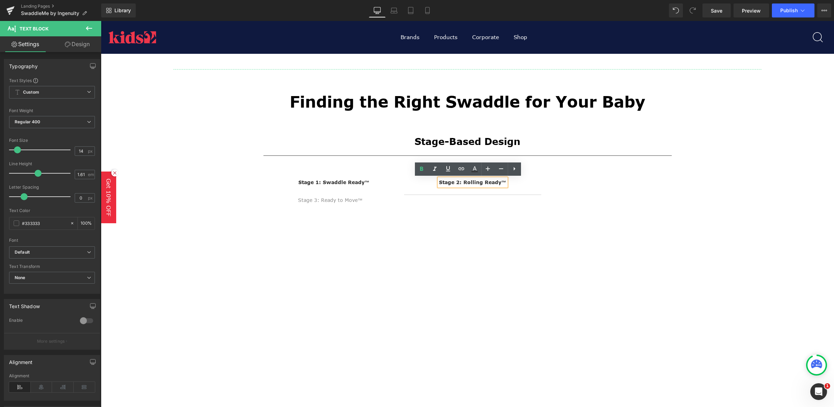
click at [618, 179] on ul "Stage 1: Swaddle Ready™ Text Block Stage 2: Rolling Ready™ Text Block Stage 3: …" at bounding box center [467, 195] width 408 height 36
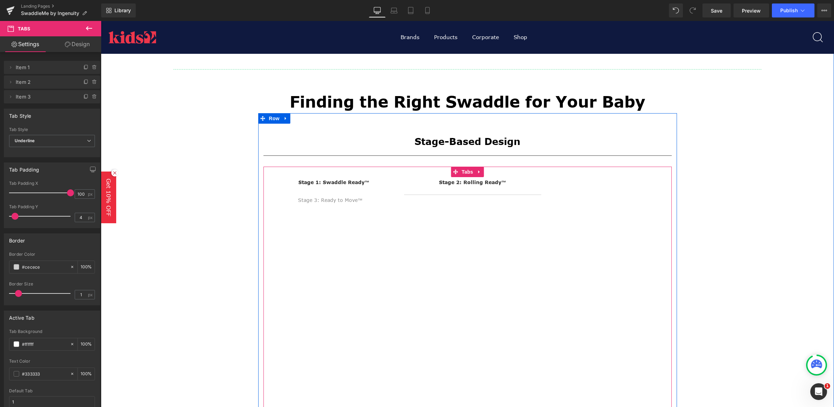
click at [357, 201] on div "Stage 1: Swaddle Ready™ Text Block Stage 2: Rolling Ready™ Text Block Stage 3: …" at bounding box center [467, 312] width 408 height 292
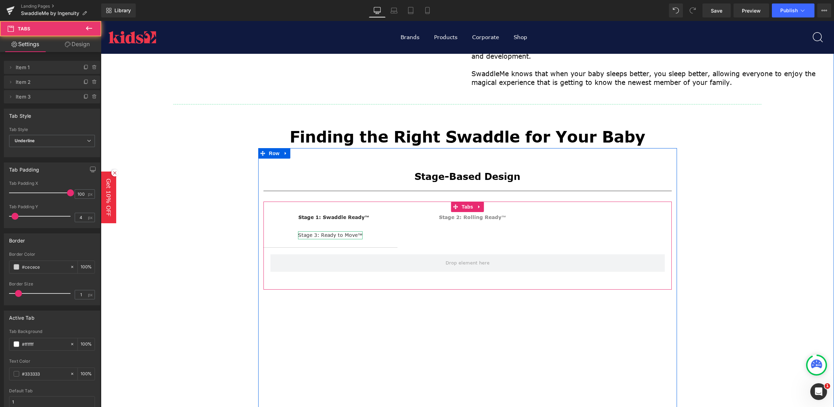
drag, startPoint x: 374, startPoint y: 236, endPoint x: 448, endPoint y: 241, distance: 73.8
click at [438, 241] on ul "Stage 1: Swaddle Ready™ Text Block Stage 2: Rolling Ready™ Text Block Stage 3: …" at bounding box center [467, 230] width 408 height 36
click at [515, 214] on div "Stage 1: Swaddle Ready™ Text Block Stage 2: Rolling Ready™ Text Block Stage 3: …" at bounding box center [467, 245] width 408 height 67
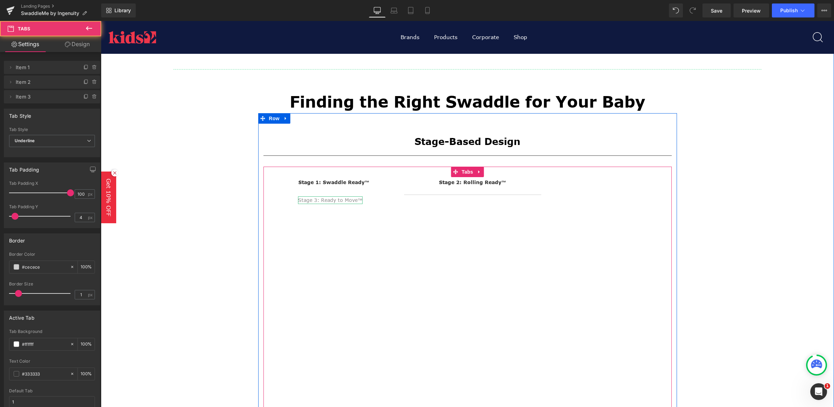
click at [292, 198] on div "Stage-Based Design Heading Separator Stage 1: Swaddle Ready™ Text Block Stage 2…" at bounding box center [467, 291] width 419 height 335
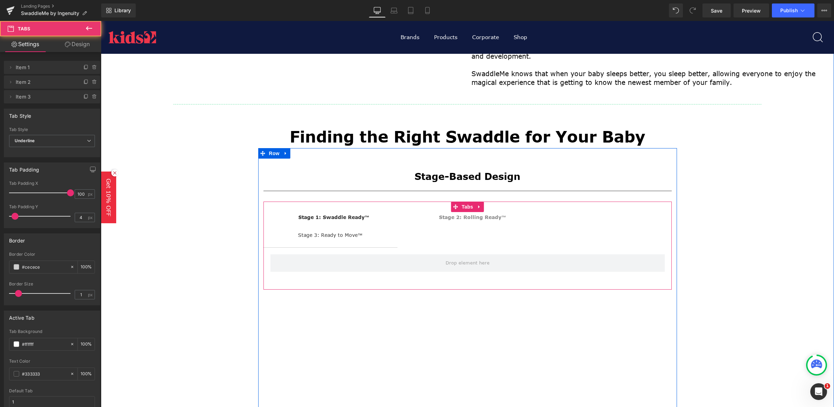
click at [269, 213] on span "Stage 1: Swaddle Ready™ Text Block" at bounding box center [333, 220] width 141 height 17
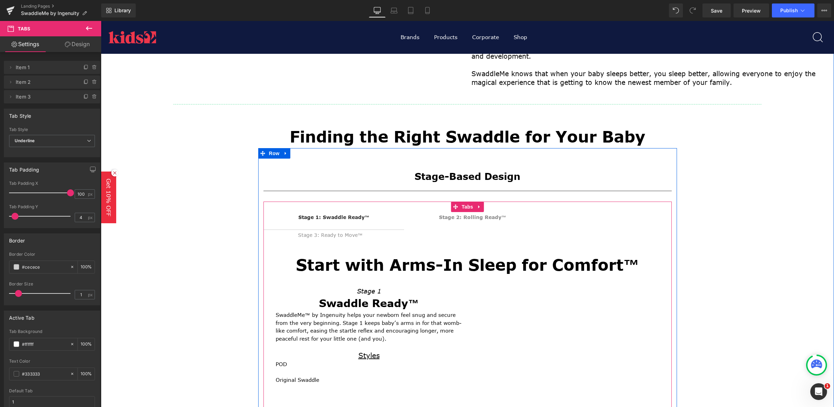
click at [460, 216] on div "Stage 1: Swaddle Ready™ Text Block Stage 2: Rolling Ready™ Text Block Stage 3: …" at bounding box center [467, 307] width 408 height 191
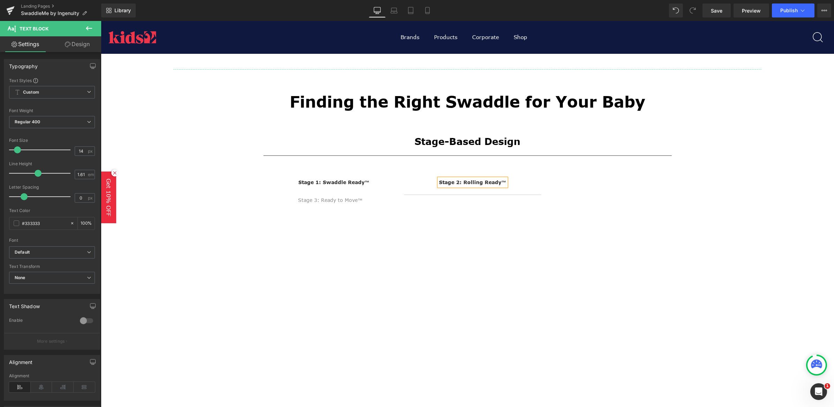
click at [472, 185] on div "Stage 2: Rolling Ready™" at bounding box center [472, 182] width 67 height 8
drag, startPoint x: 504, startPoint y: 182, endPoint x: 429, endPoint y: 181, distance: 74.7
click at [429, 181] on span "Stage 2: Rolling Ready™ Text Block" at bounding box center [472, 185] width 137 height 17
click at [267, 199] on div "Stage-Based Design Heading Separator Stage 1: Swaddle Ready™ Text Block Stage 2…" at bounding box center [467, 291] width 419 height 335
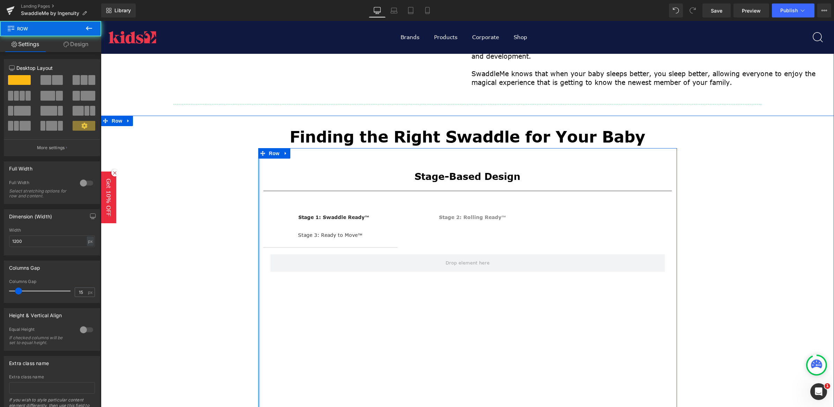
drag, startPoint x: 255, startPoint y: 255, endPoint x: 232, endPoint y: 252, distance: 23.9
click at [232, 252] on div "Finding the Right Swaddle for Your Baby Heading Stage-Based Design Heading Sepa…" at bounding box center [467, 277] width 733 height 302
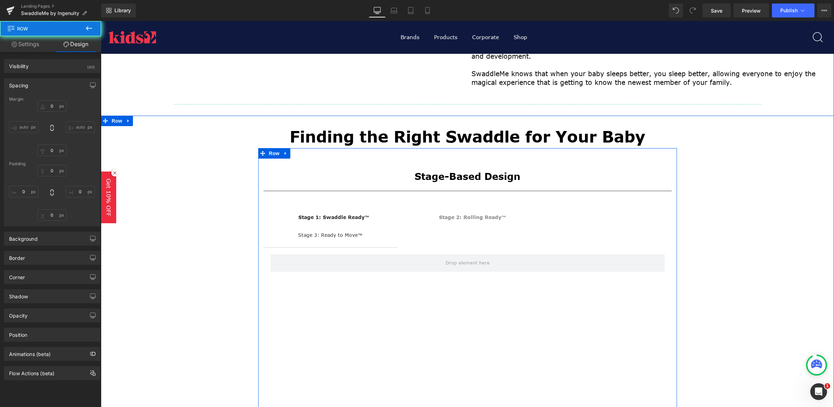
type input "0"
type input "30"
type input "0"
type input "10"
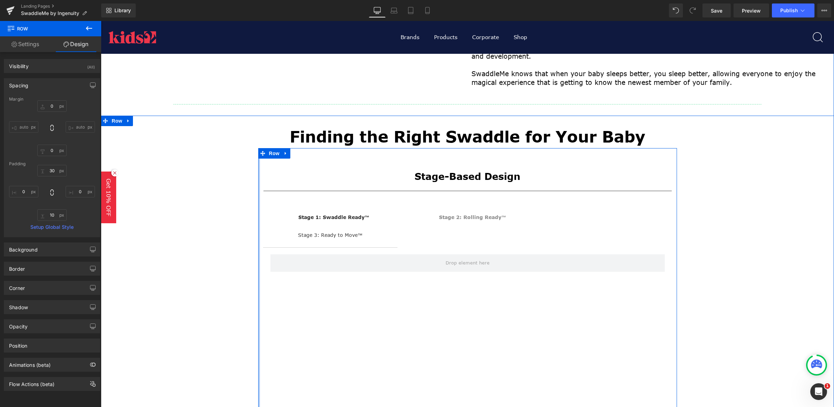
type input "0px"
drag, startPoint x: 255, startPoint y: 247, endPoint x: 232, endPoint y: 250, distance: 22.9
click at [232, 250] on div "Finding the Right Swaddle for Your Baby Heading Stage-Based Design Heading Sepa…" at bounding box center [467, 277] width 733 height 302
type input "0px"
drag, startPoint x: 672, startPoint y: 223, endPoint x: 684, endPoint y: 221, distance: 11.6
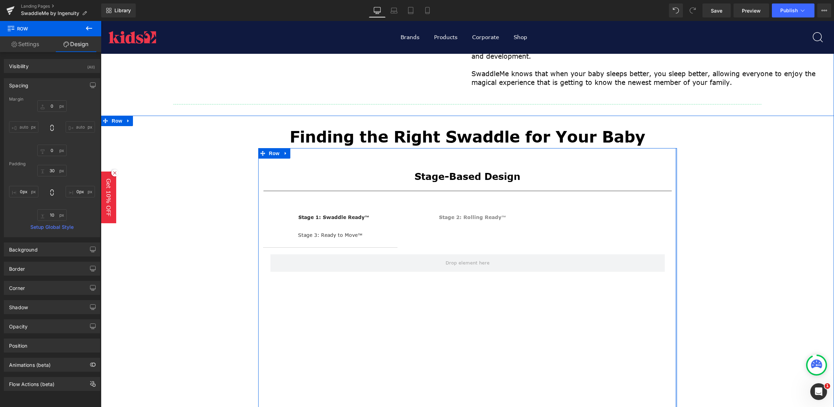
click at [684, 221] on div "Finding the Right Swaddle for Your Baby Heading Stage-Based Design Heading Sepa…" at bounding box center [467, 277] width 733 height 302
click at [644, 223] on ul "Stage 1: Swaddle Ready™ Text Block Stage 2: Rolling Ready™ Text Block Stage 3: …" at bounding box center [467, 230] width 408 height 36
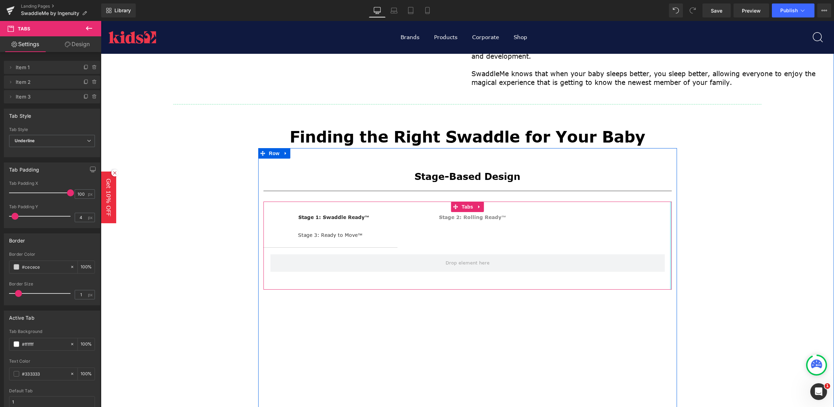
drag, startPoint x: 667, startPoint y: 230, endPoint x: 671, endPoint y: 231, distance: 4.7
click at [671, 231] on div "Stage-Based Design Heading Separator Stage 1: Swaddle Ready™ Text Block Stage 2…" at bounding box center [467, 288] width 419 height 280
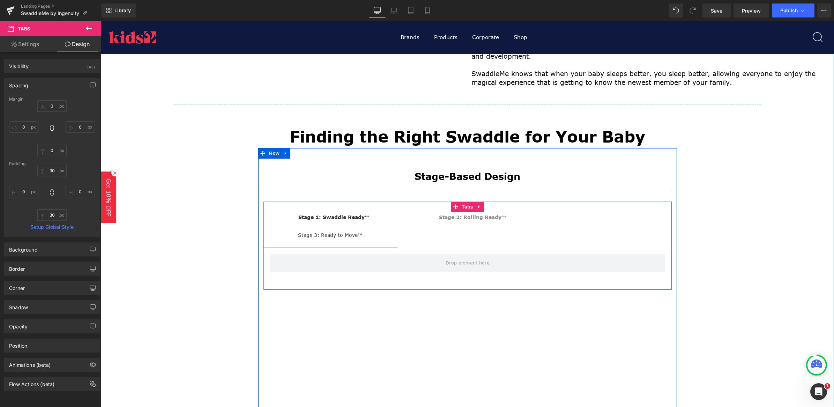
click at [378, 238] on span "Stage 3: Ready to Move™ Text Block" at bounding box center [330, 238] width 134 height 17
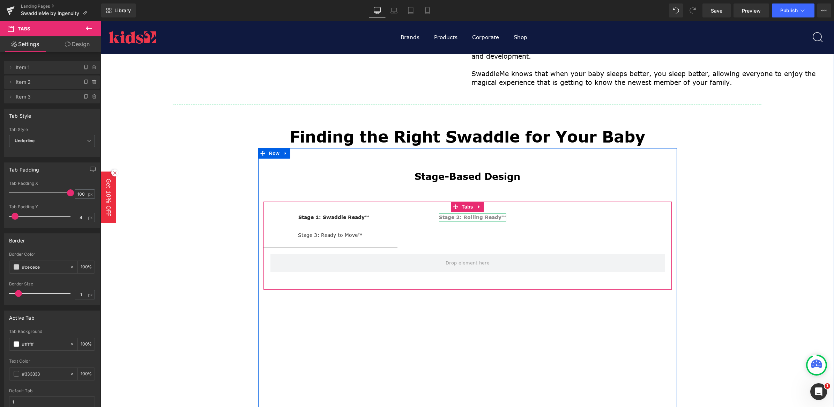
click at [469, 217] on div "Stage 1: Swaddle Ready™ Text Block Stage 2: Rolling Ready™ Text Block Stage 3: …" at bounding box center [467, 245] width 408 height 67
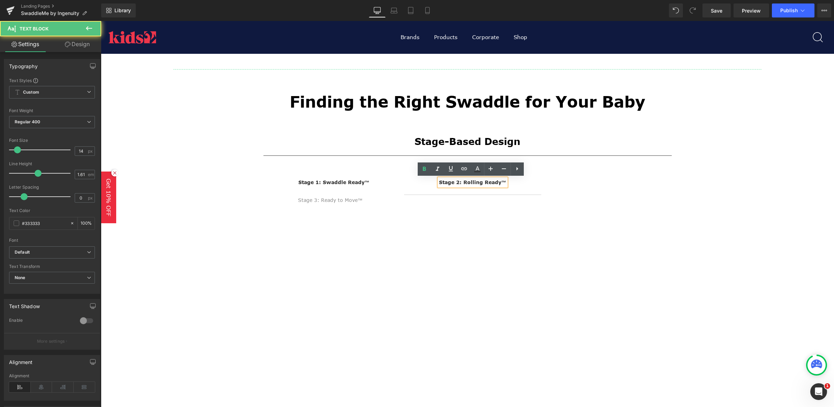
drag, startPoint x: 504, startPoint y: 183, endPoint x: 434, endPoint y: 184, distance: 69.8
click at [434, 184] on span "Stage 2: Rolling Ready™ Text Block" at bounding box center [472, 185] width 137 height 17
click at [424, 171] on icon at bounding box center [424, 169] width 8 height 8
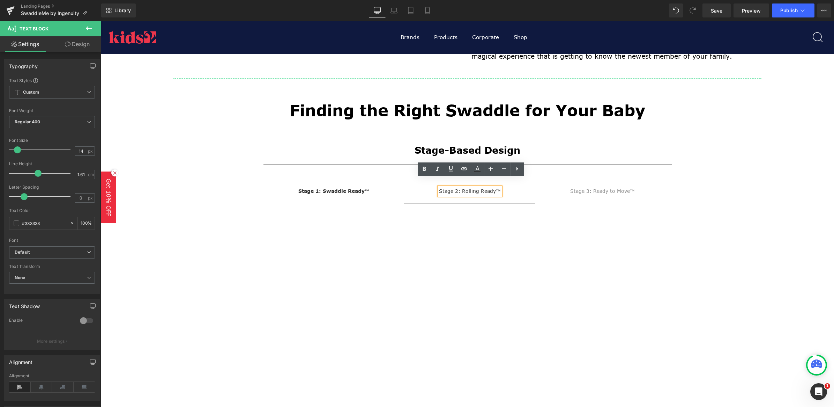
click at [468, 194] on div "Stage 2: Rolling Ready™" at bounding box center [470, 191] width 62 height 8
click at [384, 191] on div "Stage-Based Design Heading Separator Stage 1: Swaddle Ready™ Text Block Stage 2…" at bounding box center [467, 291] width 419 height 318
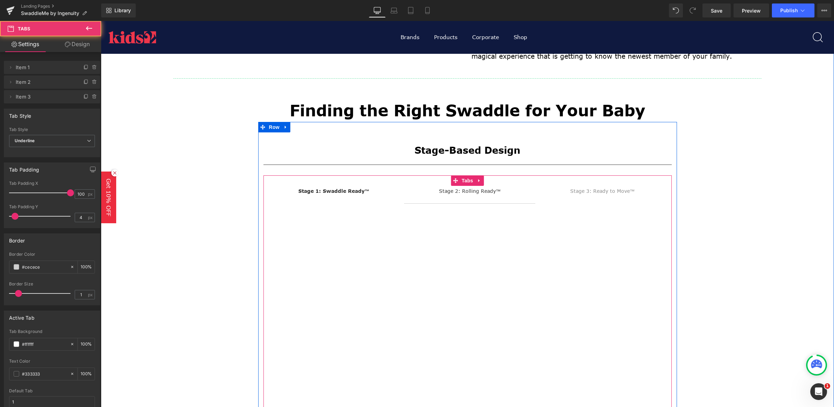
click at [588, 191] on div "Stage-Based Design Heading Separator Stage 1: Swaddle Ready™ Text Block Stage 2…" at bounding box center [467, 291] width 419 height 318
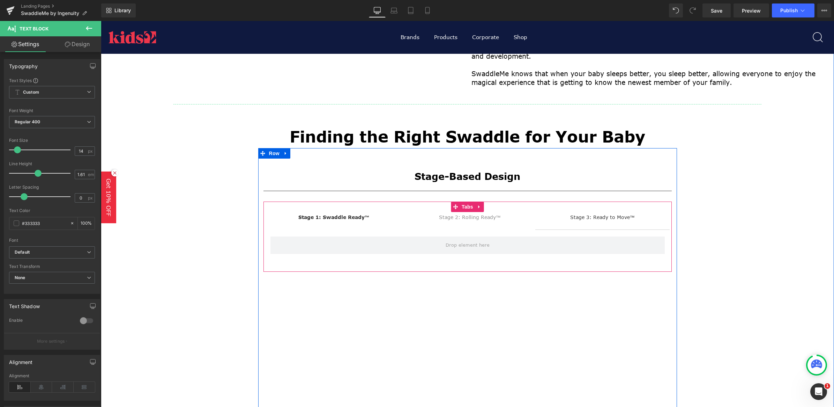
click at [646, 217] on span "Stage 3: Ready to Move™ Text Block" at bounding box center [602, 220] width 134 height 17
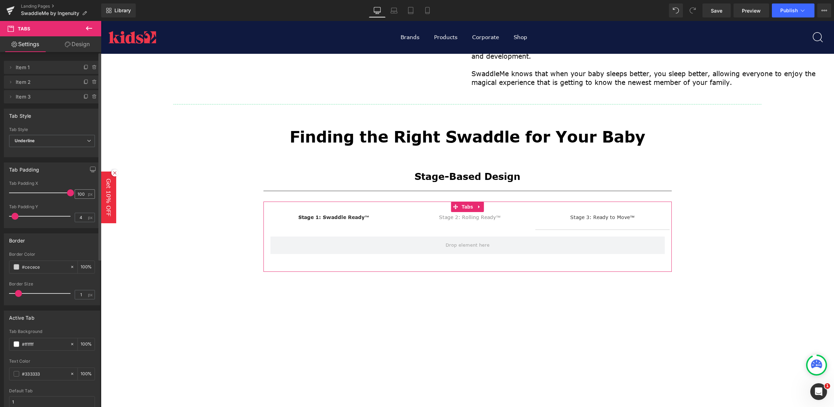
click at [87, 195] on div "100 px" at bounding box center [85, 193] width 20 height 9
drag, startPoint x: 83, startPoint y: 195, endPoint x: 75, endPoint y: 194, distance: 8.1
click at [75, 194] on input "100" at bounding box center [81, 193] width 12 height 9
type input "85"
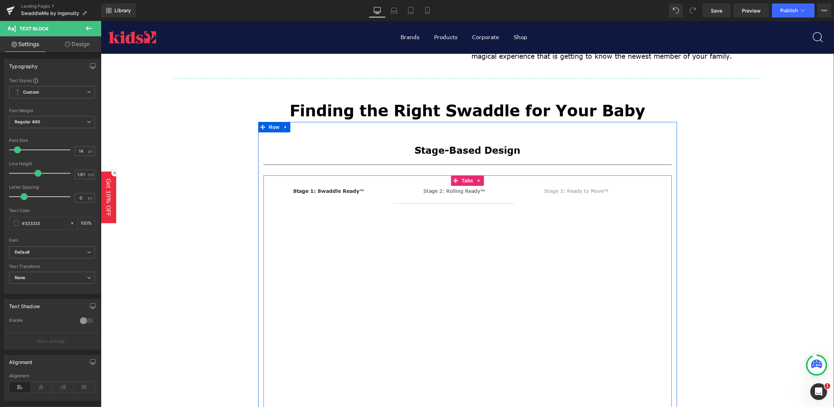
click at [491, 193] on span "Stage 2: Rolling Ready™ Text Block" at bounding box center [454, 194] width 121 height 17
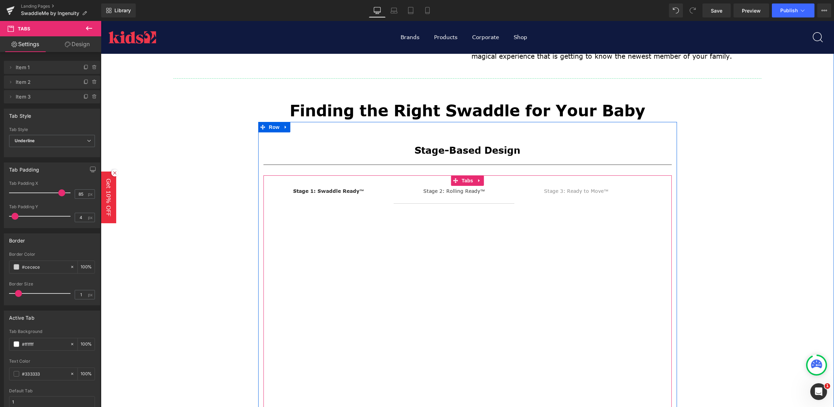
click at [374, 189] on div "Stage-Based Design Heading Separator Stage 1: Swaddle Ready™ Text Block Stage 2…" at bounding box center [467, 291] width 419 height 318
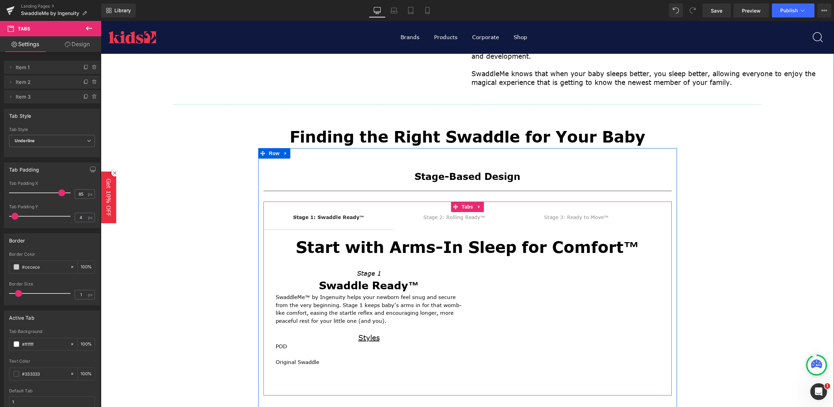
click at [639, 217] on ul "Stage 1: Swaddle Ready™ Text Block Stage 2: Rolling Ready™ Text Block Stage 3: …" at bounding box center [467, 221] width 408 height 18
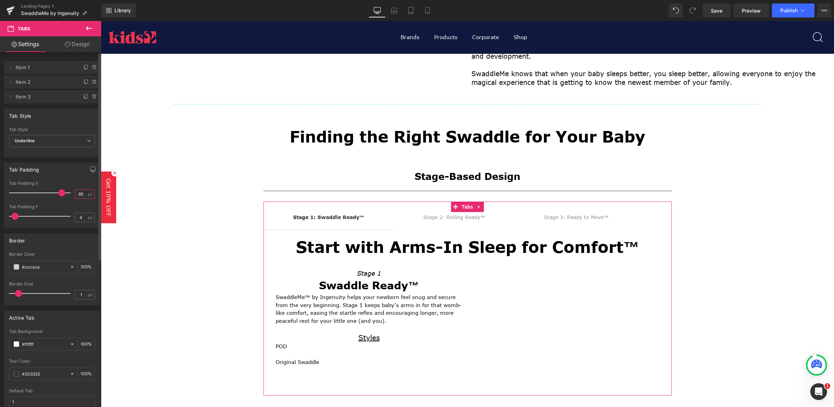
drag, startPoint x: 84, startPoint y: 192, endPoint x: 68, endPoint y: 192, distance: 15.4
click at [68, 192] on div "Tab Padding X 85 px" at bounding box center [52, 192] width 86 height 23
type input "100"
click at [91, 217] on div "4 px" at bounding box center [85, 217] width 20 height 9
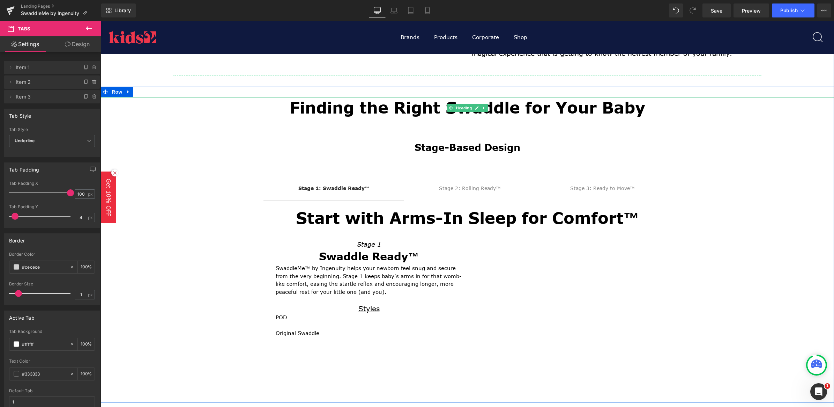
scroll to position [262, 0]
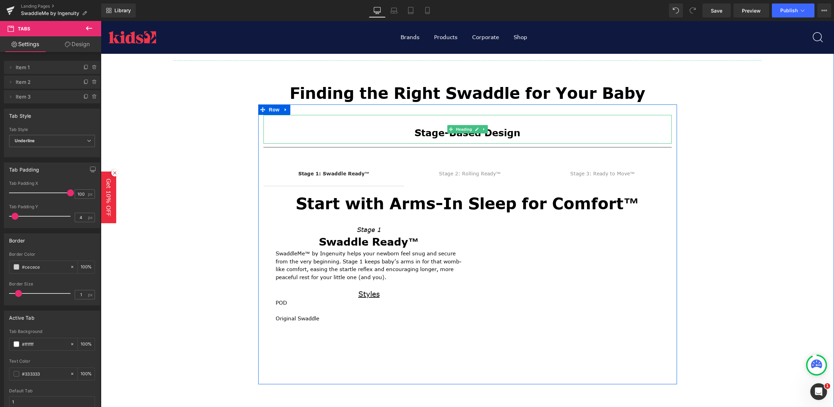
click at [504, 133] on h2 "Stage-Based Design" at bounding box center [467, 132] width 408 height 13
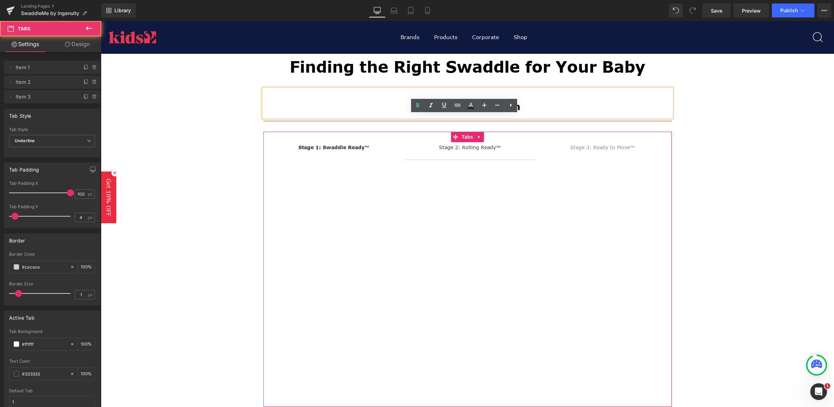
click at [306, 163] on div "Youtube" at bounding box center [467, 277] width 408 height 236
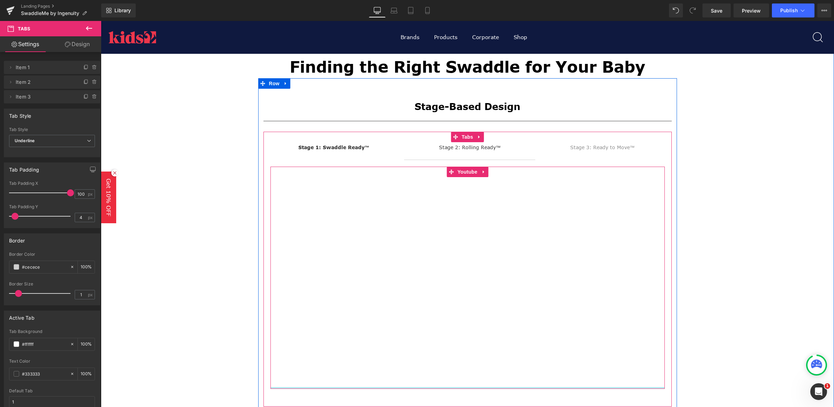
scroll to position [305, 0]
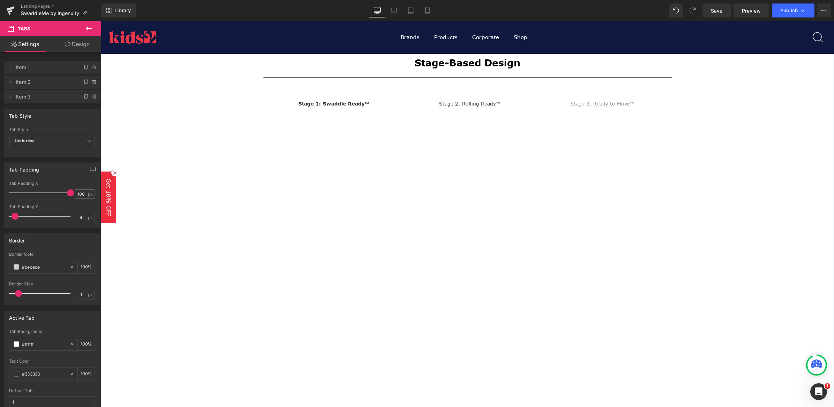
click at [325, 353] on div "Stage 1: Swaddle Ready™ Text Block Stage 2: Rolling Ready™ Text Block Stage 3: …" at bounding box center [467, 225] width 408 height 275
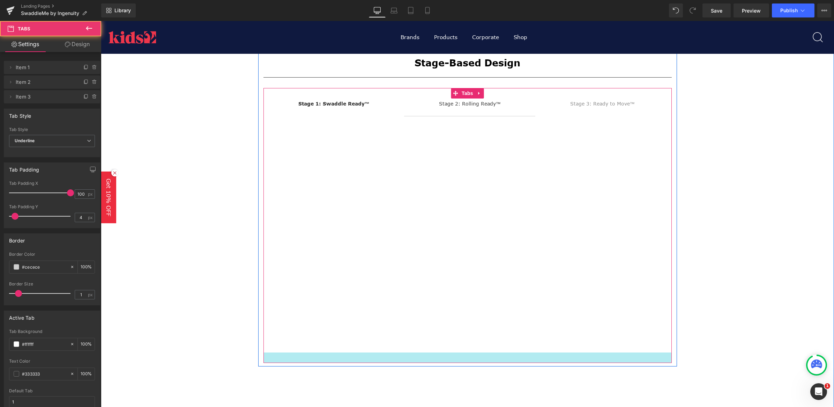
click at [328, 353] on div at bounding box center [467, 357] width 408 height 10
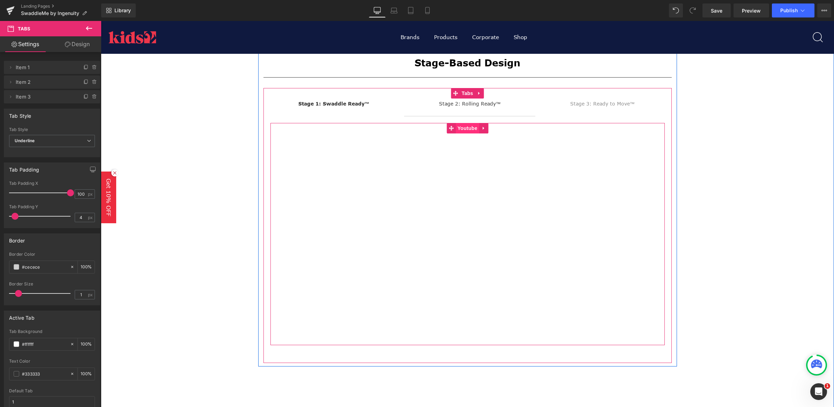
click at [456, 128] on span "Youtube" at bounding box center [467, 128] width 23 height 10
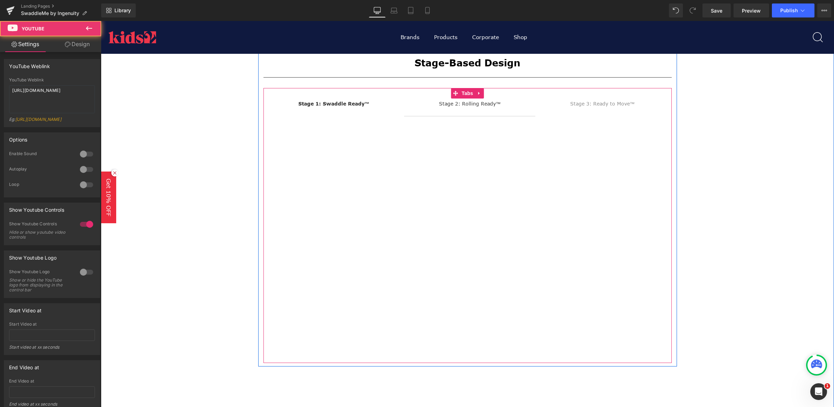
click at [512, 90] on div "Stage 1: Swaddle Ready™ Text Block Stage 2: Rolling Ready™ Text Block Stage 3: …" at bounding box center [467, 225] width 408 height 275
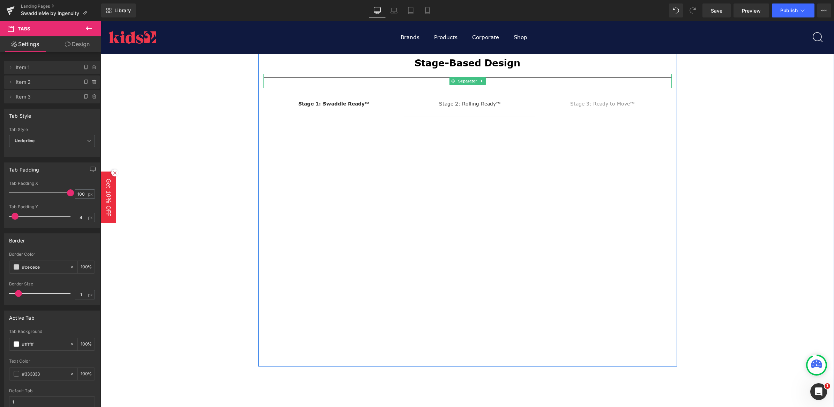
click at [512, 83] on hr at bounding box center [467, 80] width 408 height 7
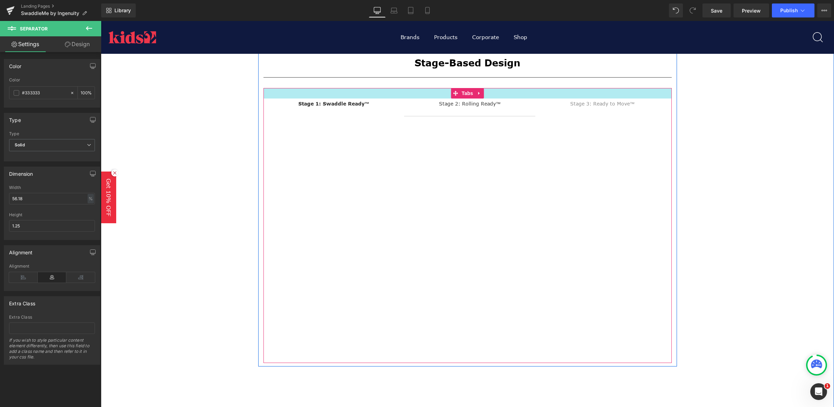
click at [556, 94] on div at bounding box center [467, 93] width 408 height 10
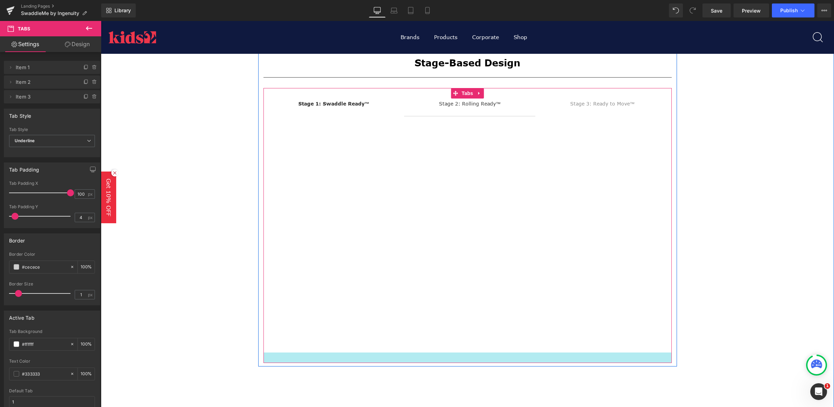
click at [664, 356] on div at bounding box center [467, 357] width 408 height 10
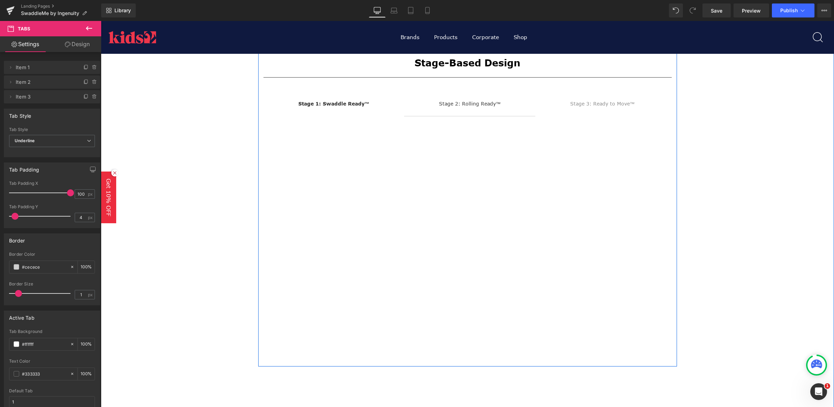
click at [346, 102] on div "Stage-Based Design Heading Separator Stage 1: Swaddle Ready™ Text Block Stage 2…" at bounding box center [467, 204] width 419 height 318
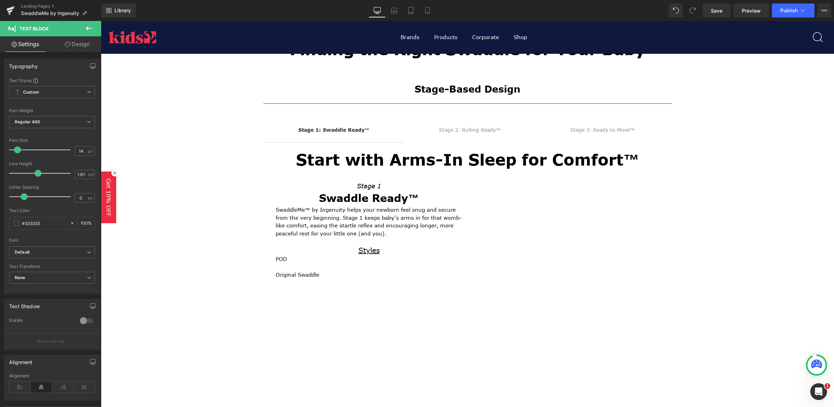
click at [86, 25] on icon at bounding box center [89, 28] width 8 height 8
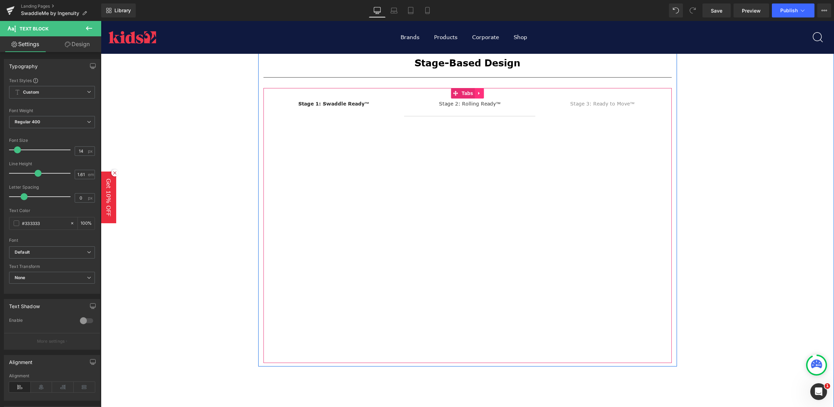
click at [477, 94] on icon at bounding box center [479, 93] width 5 height 5
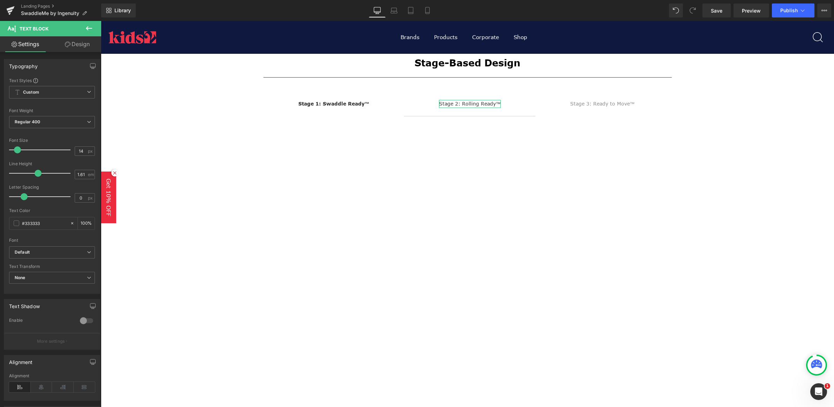
click at [81, 41] on link "Design" at bounding box center [77, 44] width 51 height 16
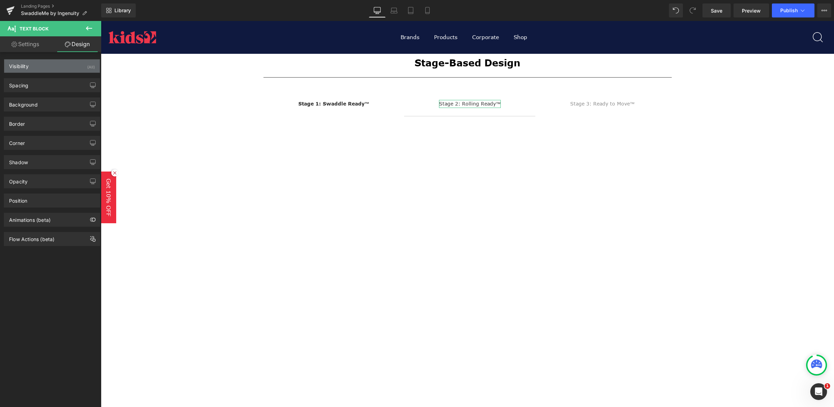
click at [43, 60] on div "Visibility (All)" at bounding box center [52, 65] width 96 height 13
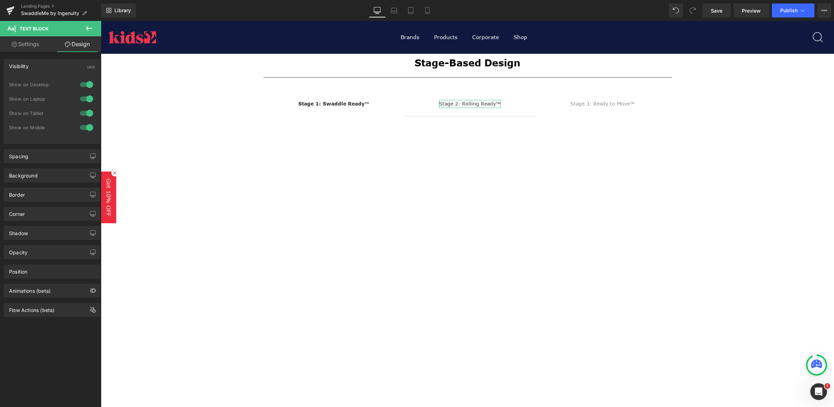
click at [40, 42] on link "Settings" at bounding box center [25, 44] width 51 height 16
type input "100"
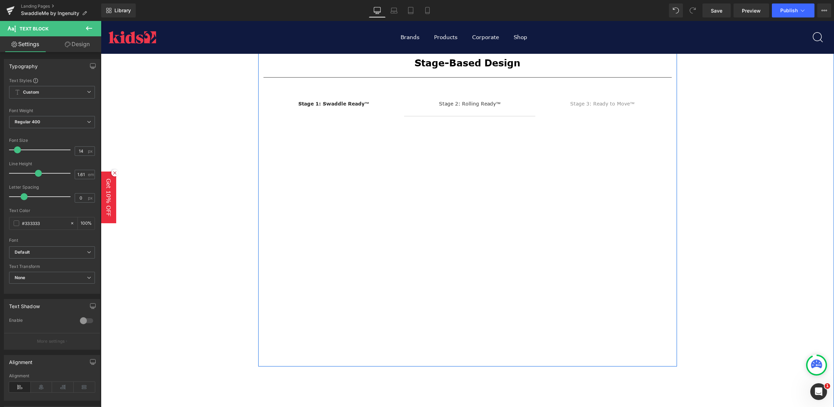
click at [328, 104] on div "Stage-Based Design Heading Separator Stage 1: Swaddle Ready™ Text Block Stage 2…" at bounding box center [467, 204] width 419 height 318
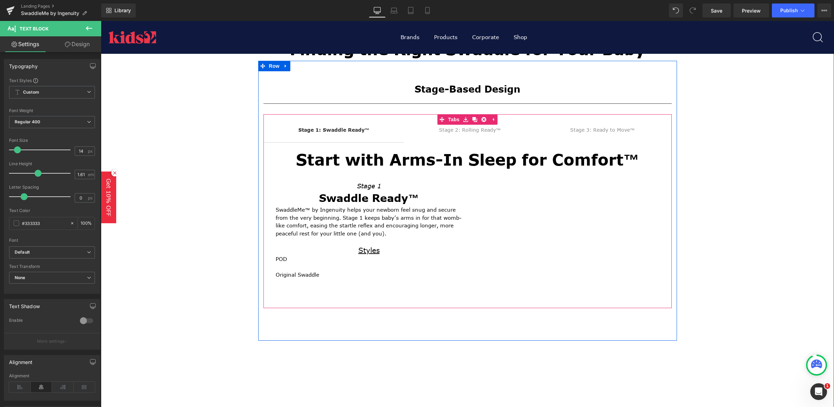
click at [335, 126] on div "Stage 1: Swaddle Ready™ Text Block" at bounding box center [333, 130] width 71 height 8
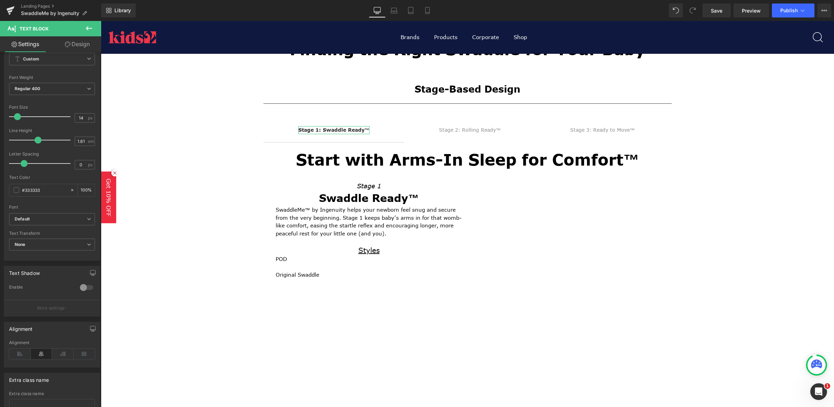
scroll to position [0, 0]
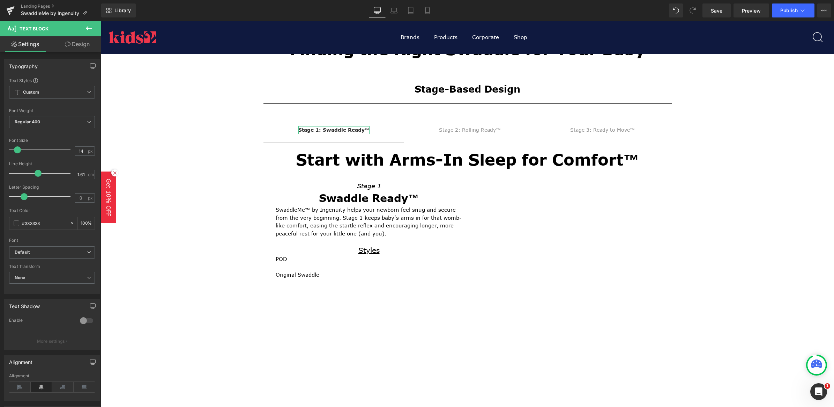
click at [65, 44] on icon at bounding box center [68, 45] width 6 height 6
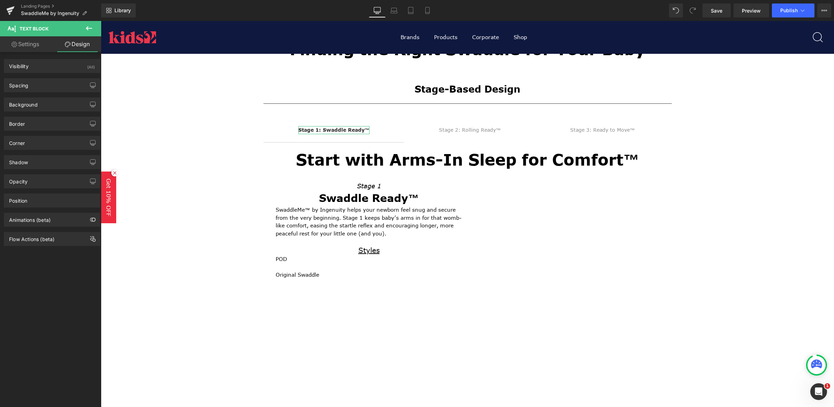
click at [27, 41] on link "Settings" at bounding box center [25, 44] width 51 height 16
type input "100"
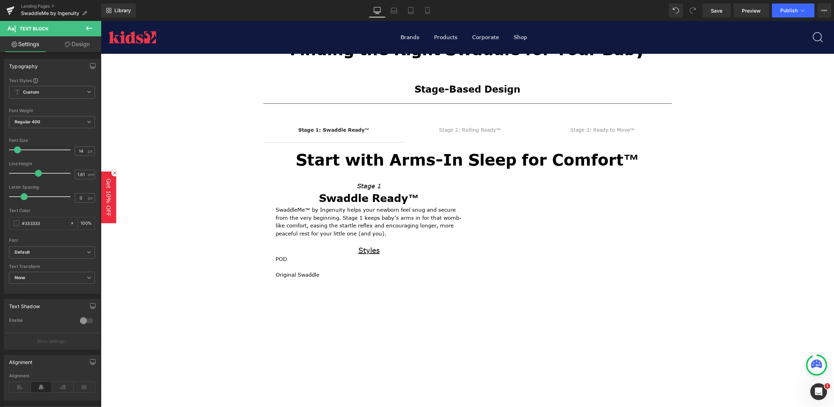
click at [88, 29] on icon at bounding box center [89, 28] width 8 height 8
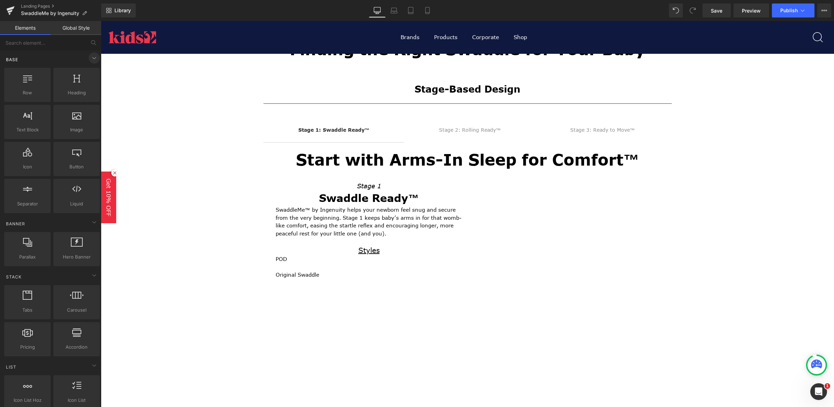
click at [91, 60] on icon at bounding box center [94, 58] width 8 height 8
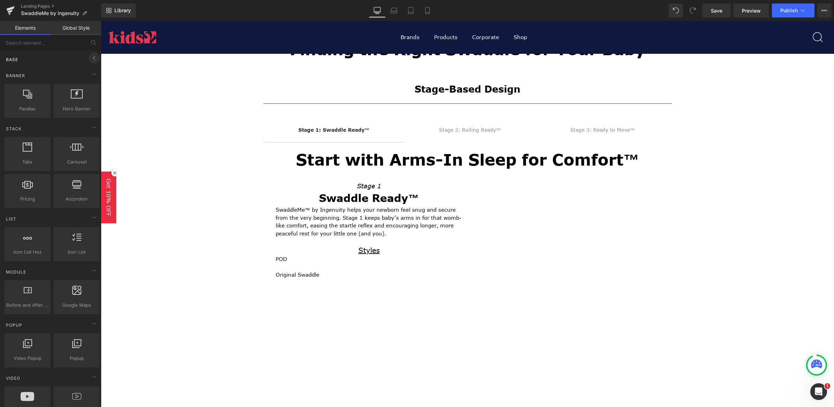
click at [91, 58] on icon at bounding box center [94, 58] width 8 height 8
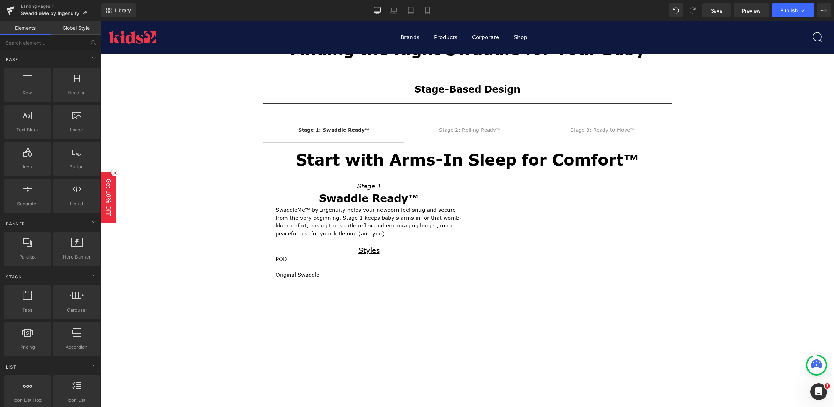
click at [81, 29] on link "Global Style" at bounding box center [76, 28] width 51 height 14
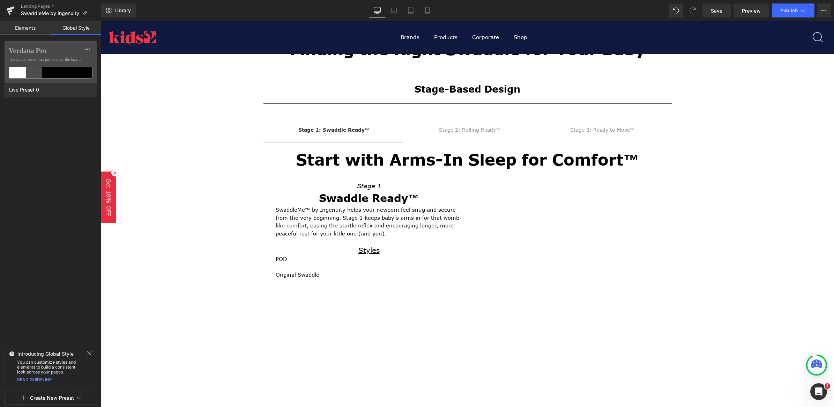
click at [31, 28] on link "Elements" at bounding box center [25, 28] width 51 height 14
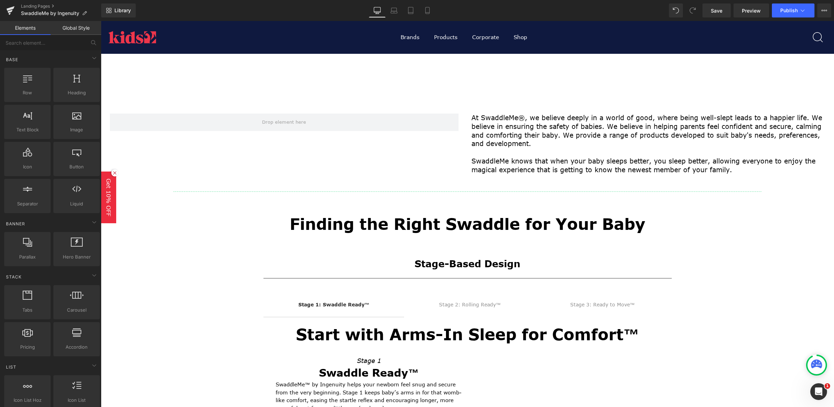
click at [687, 142] on p "At SwaddleMe®, we believe deeply in a world of good, where being well-slept lea…" at bounding box center [650, 130] width 359 height 35
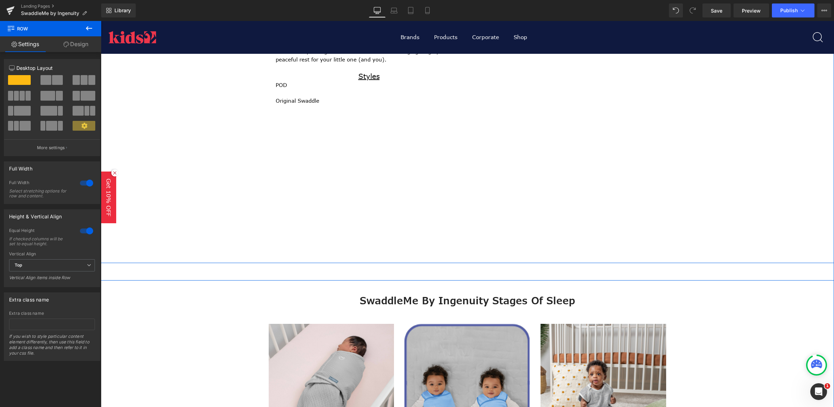
click at [193, 166] on div "Finding the Right Swaddle for Your Baby Heading Stage-Based Design Heading Sepa…" at bounding box center [467, 11] width 733 height 315
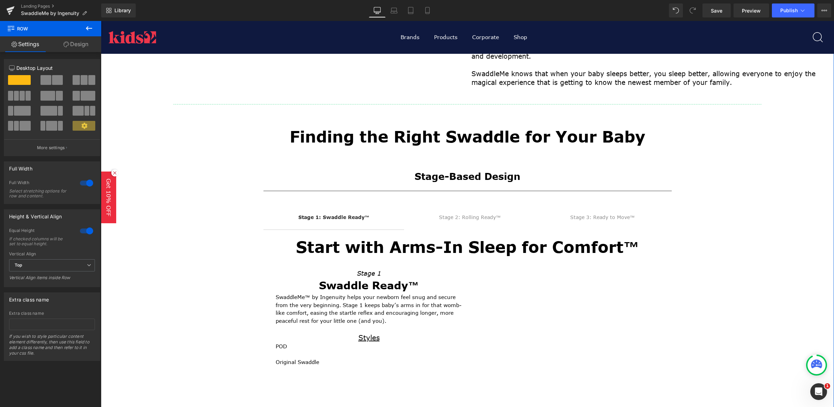
scroll to position [131, 0]
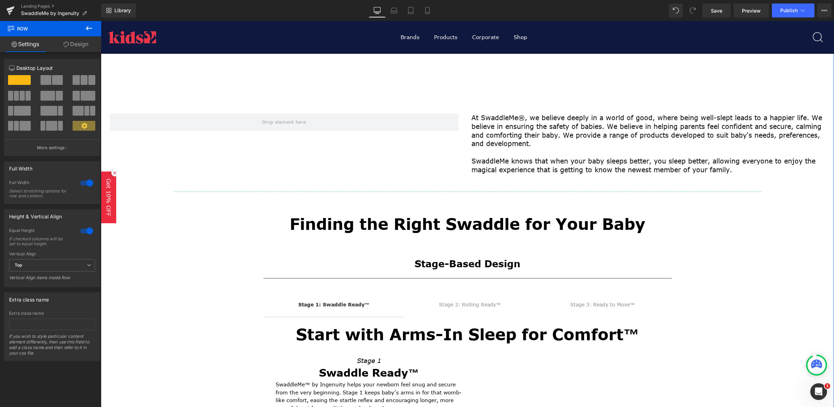
click at [171, 215] on div "Finding the Right Swaddle for Your Baby Heading" at bounding box center [467, 224] width 733 height 22
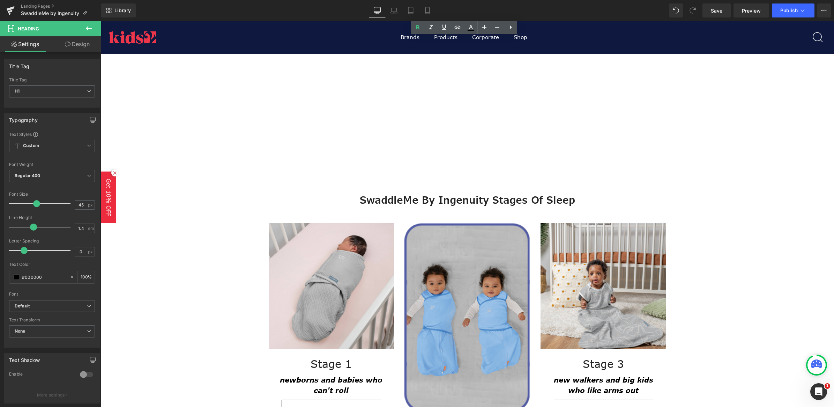
scroll to position [523, 0]
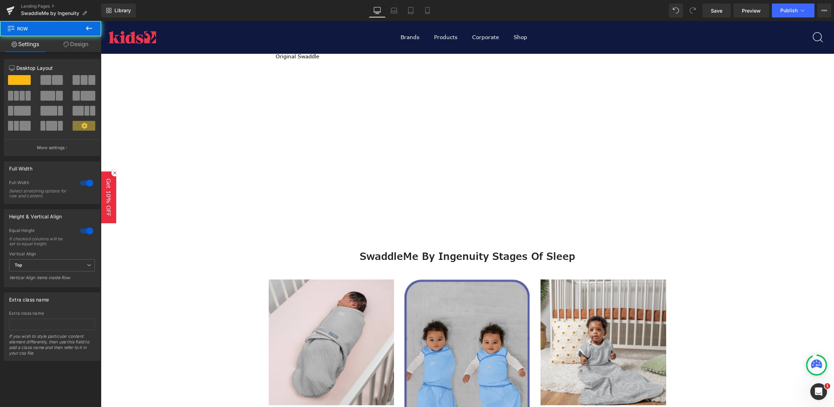
click at [211, 241] on div "Row At SwaddleMe®, we believe deeply in a world of good, where being well-slept…" at bounding box center [468, 89] width 726 height 968
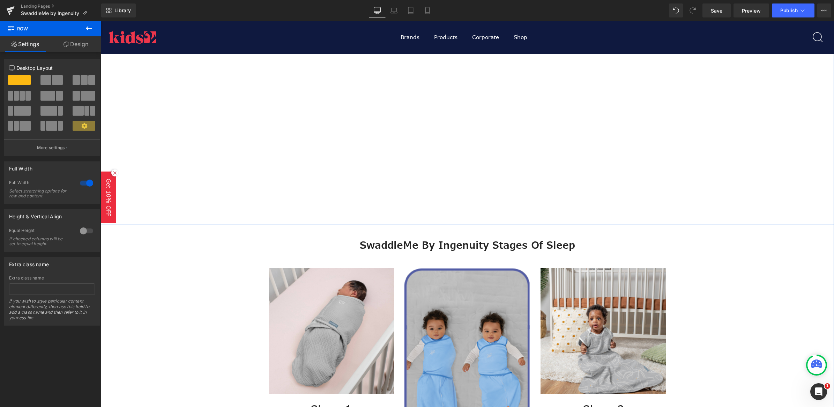
scroll to position [436, 0]
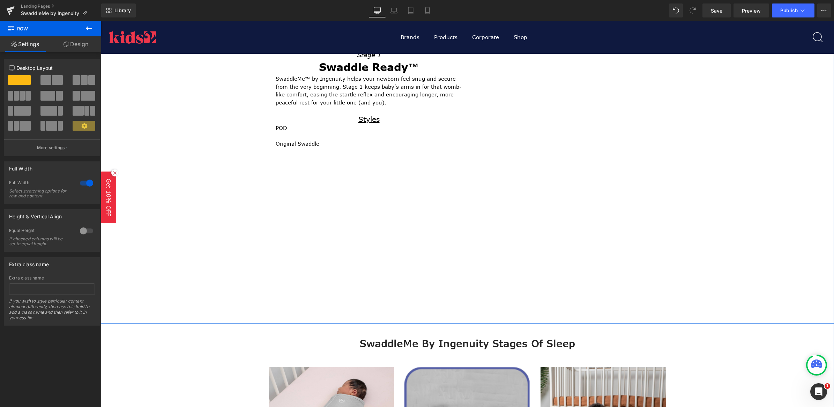
click at [299, 209] on div "Finding the Right Swaddle for Your Baby Heading Stage-Based Design Heading Sepa…" at bounding box center [467, 54] width 733 height 315
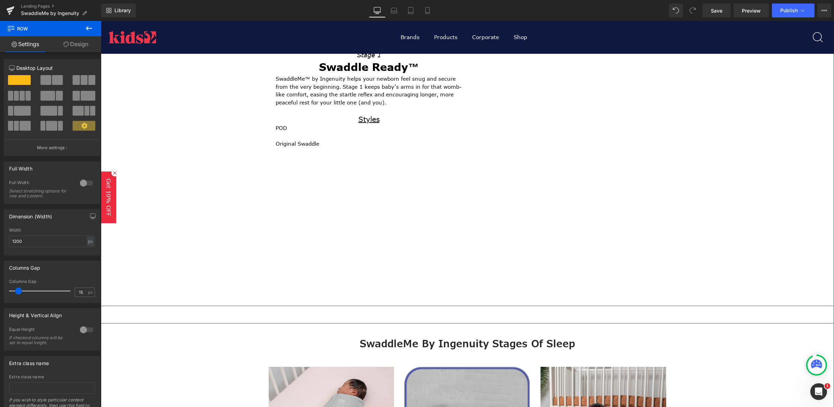
click at [294, 261] on div "Row At SwaddleMe®, we believe deeply in a world of good, where being well-slept…" at bounding box center [467, 7] width 733 height 589
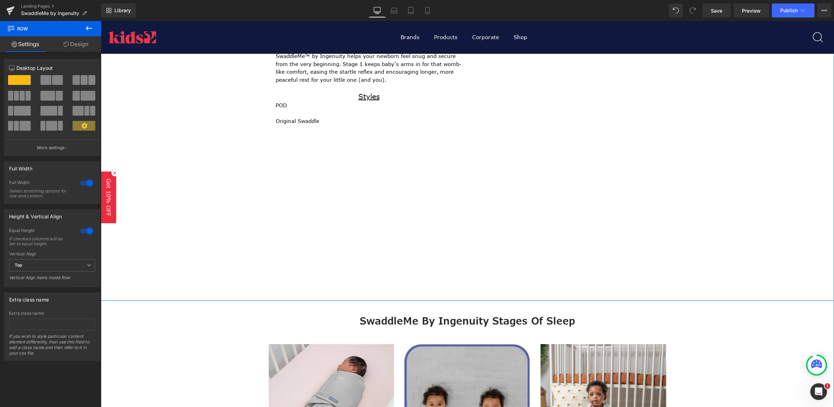
scroll to position [480, 0]
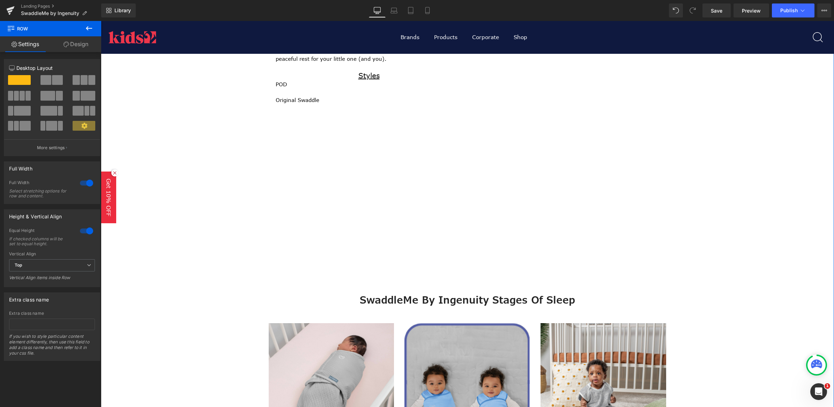
click at [273, 294] on h3 "SwaddleMe by Ingenuity Stages of Sleep" at bounding box center [467, 299] width 408 height 13
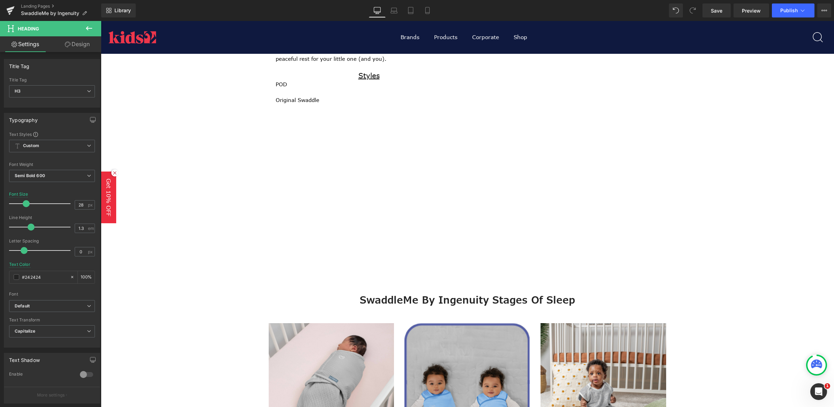
click at [84, 26] on button at bounding box center [89, 28] width 24 height 15
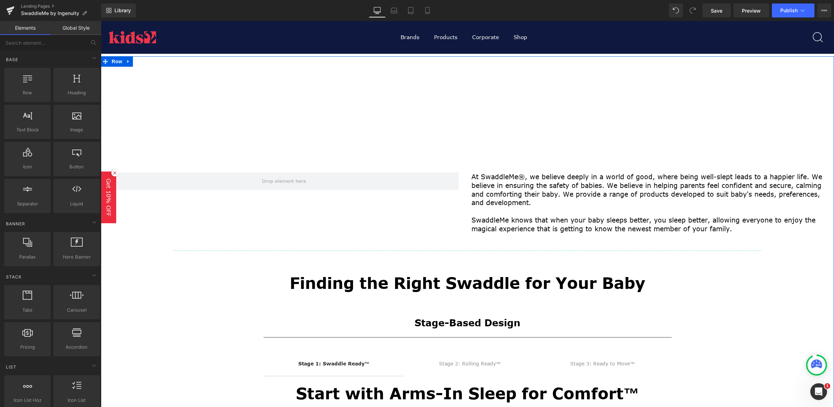
scroll to position [87, 0]
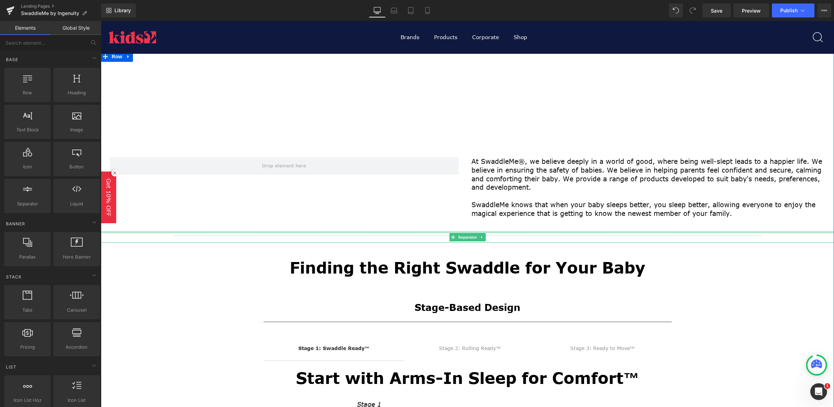
click at [453, 231] on div at bounding box center [467, 232] width 733 height 2
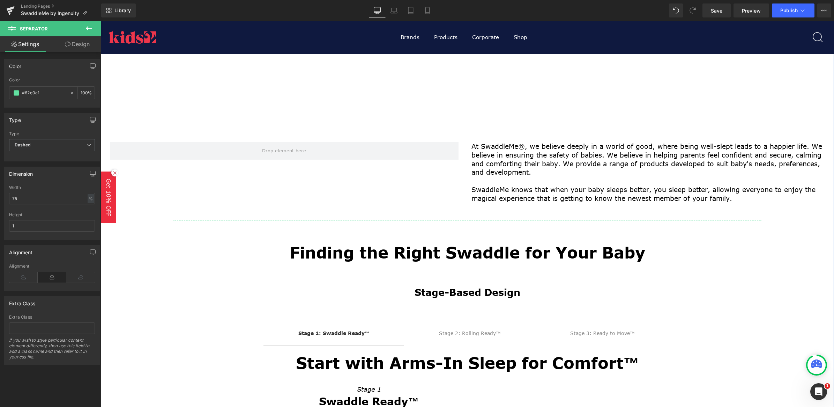
click at [406, 202] on div "Row" at bounding box center [284, 172] width 367 height 60
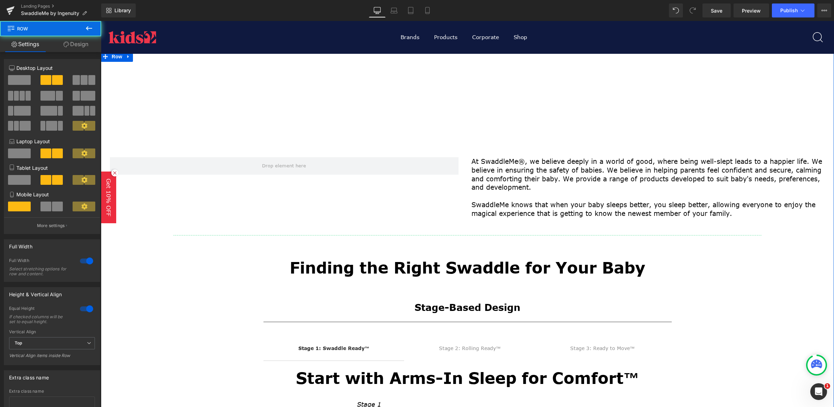
click at [413, 238] on hr at bounding box center [467, 236] width 588 height 3
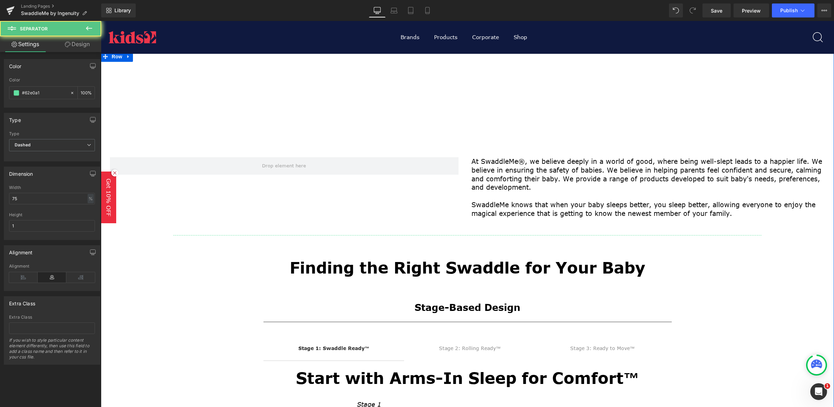
click at [413, 250] on div "Finding the Right Swaddle for Your Baby Heading Stage-Based Design Heading Sepa…" at bounding box center [467, 403] width 733 height 315
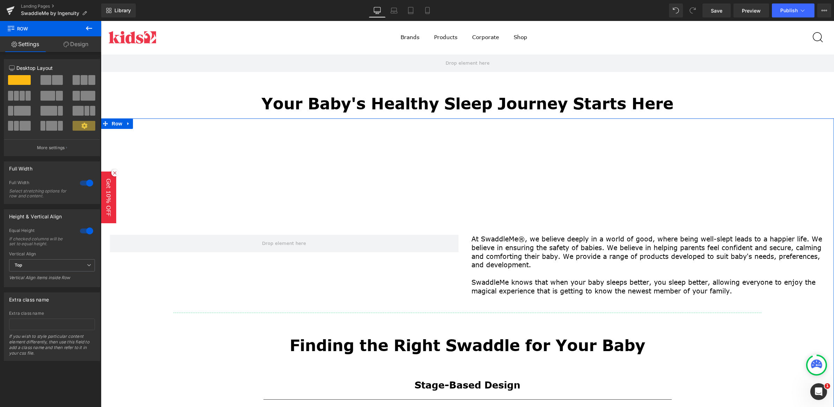
scroll to position [0, 0]
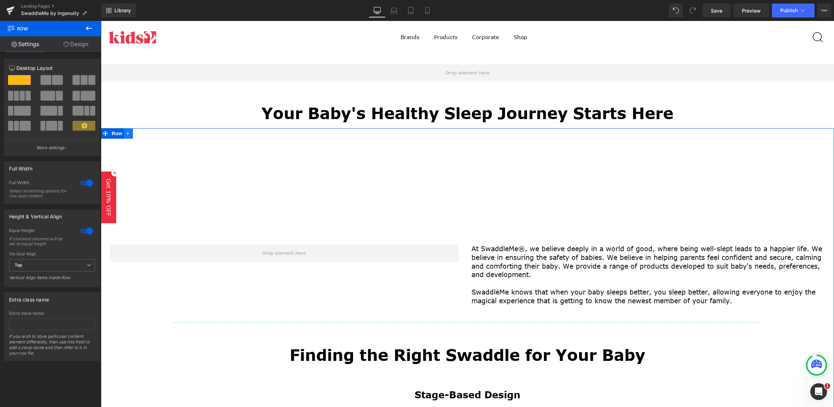
click at [127, 133] on icon at bounding box center [127, 133] width 1 height 3
click at [144, 131] on icon at bounding box center [146, 133] width 5 height 5
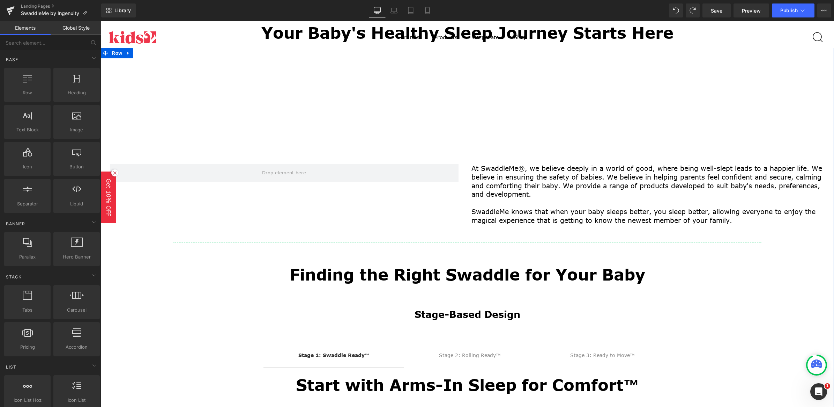
scroll to position [87, 0]
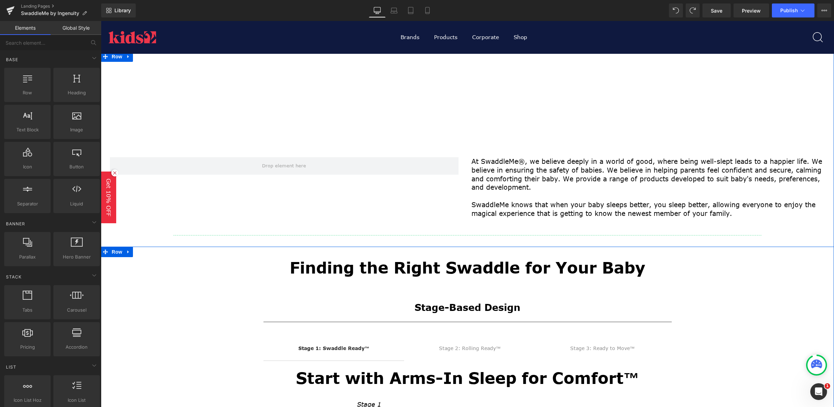
click at [288, 250] on div "Finding the Right Swaddle for Your Baby Heading Stage-Based Design Heading Sepa…" at bounding box center [467, 403] width 733 height 315
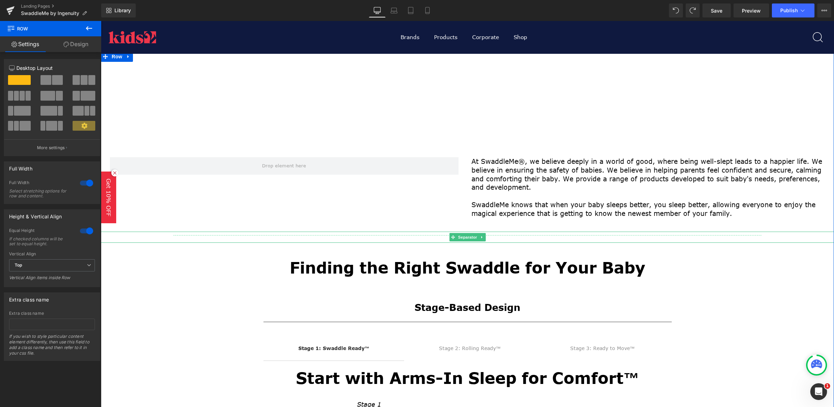
click at [231, 238] on div at bounding box center [467, 236] width 733 height 11
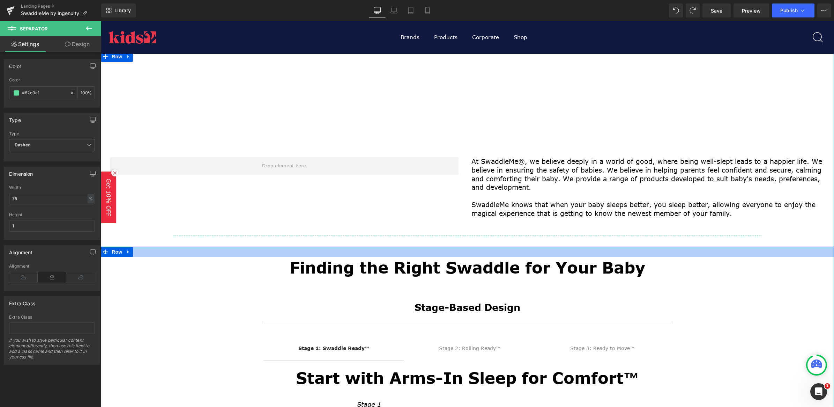
click at [229, 257] on div at bounding box center [467, 251] width 733 height 10
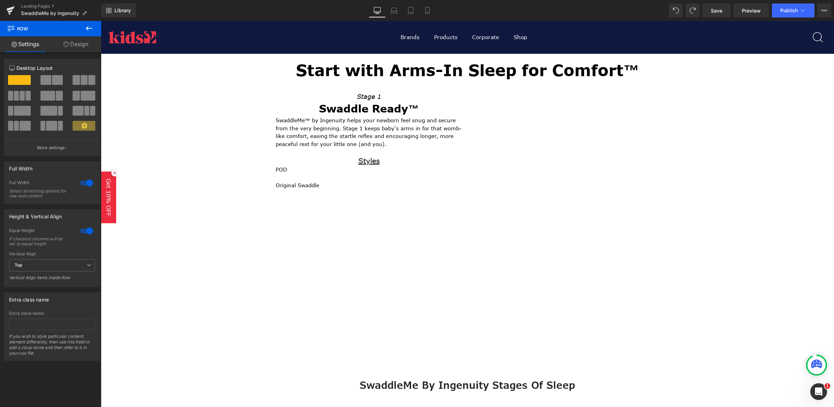
scroll to position [393, 0]
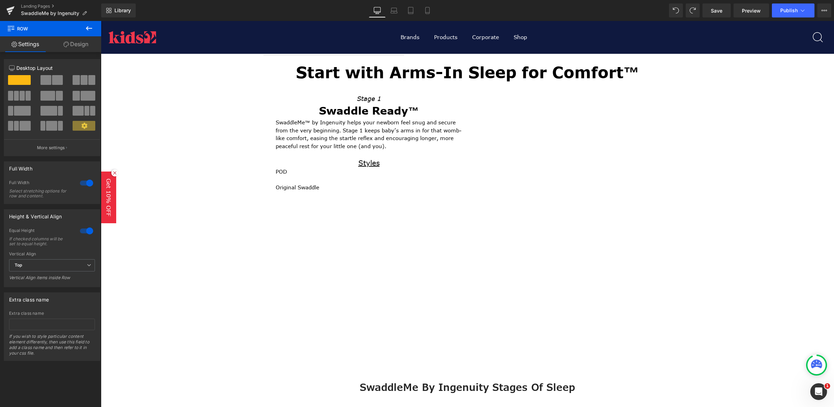
click at [367, 297] on div "Row At SwaddleMe®, we believe deeply in a world of good, where being well-slept…" at bounding box center [467, 50] width 733 height 589
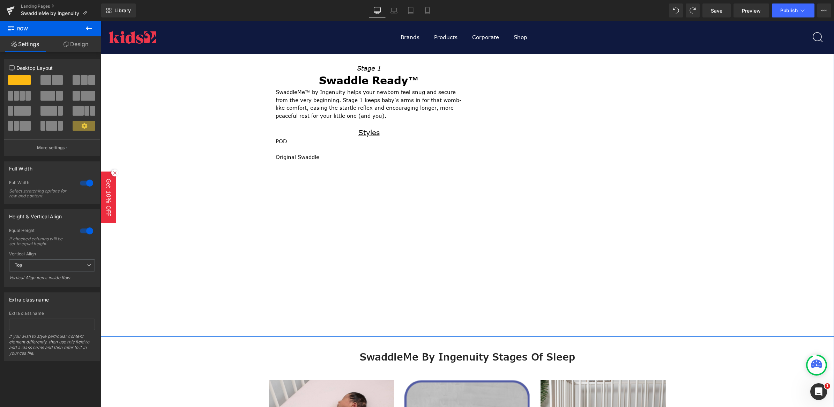
scroll to position [436, 0]
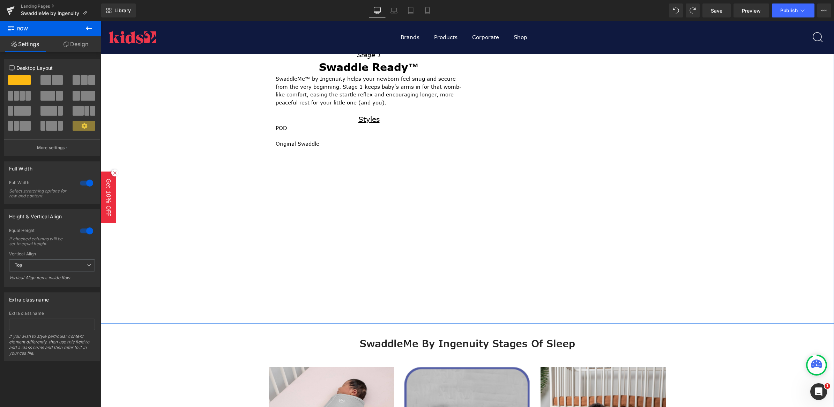
click at [320, 273] on div "Row At SwaddleMe®, we believe deeply in a world of good, where being well-slept…" at bounding box center [467, 7] width 733 height 589
click at [210, 313] on div "Row At SwaddleMe®, we believe deeply in a world of good, where being well-slept…" at bounding box center [467, 7] width 733 height 631
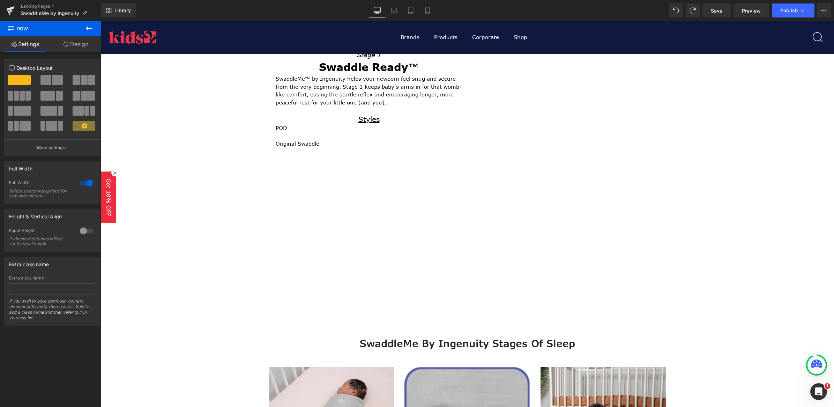
click at [90, 30] on icon at bounding box center [89, 28] width 8 height 8
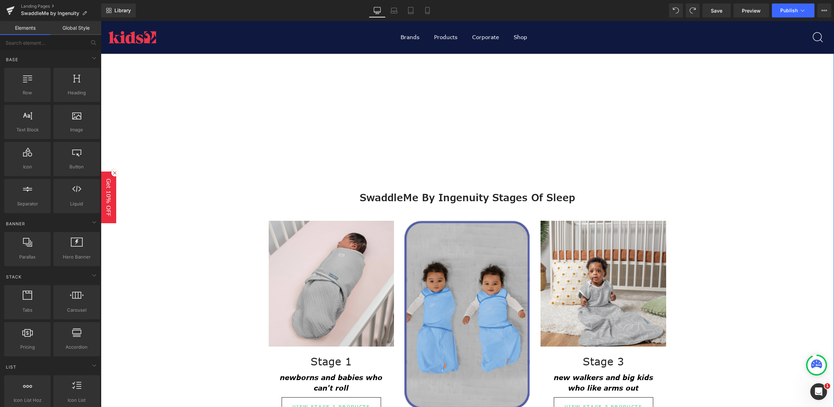
scroll to position [567, 0]
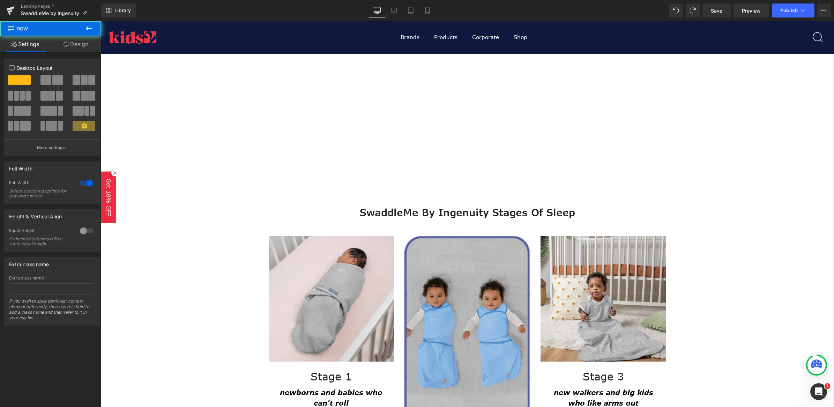
click at [228, 197] on div "Row At SwaddleMe®, we believe deeply in a world of good, where being well-slept…" at bounding box center [468, 45] width 726 height 968
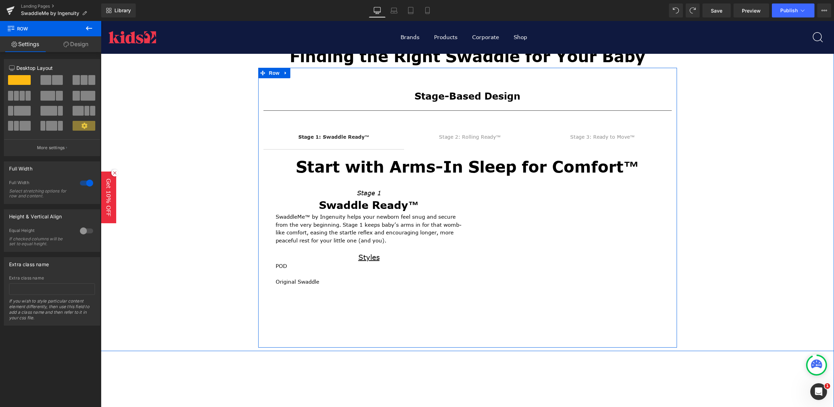
scroll to position [305, 0]
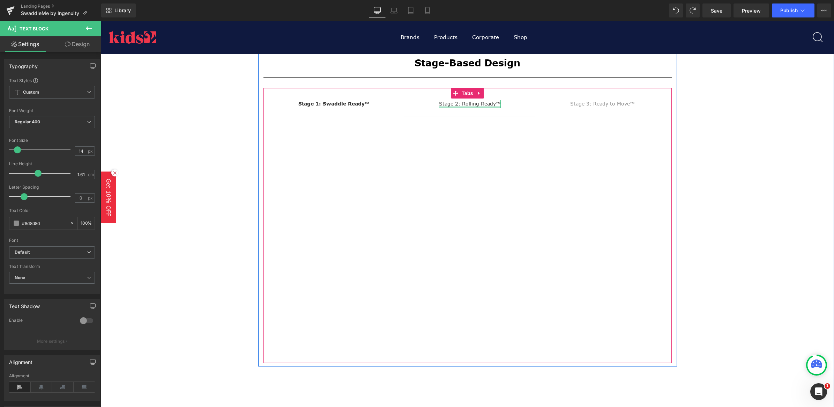
click at [369, 91] on div "Stage 1: Swaddle Ready™ Text Block Stage 2: Rolling Ready™ Text Block Stage 3: …" at bounding box center [467, 225] width 408 height 275
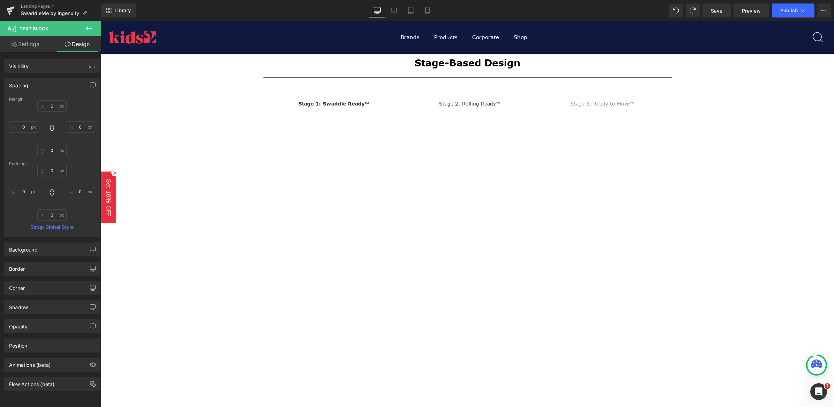
click at [88, 27] on icon at bounding box center [89, 28] width 6 height 4
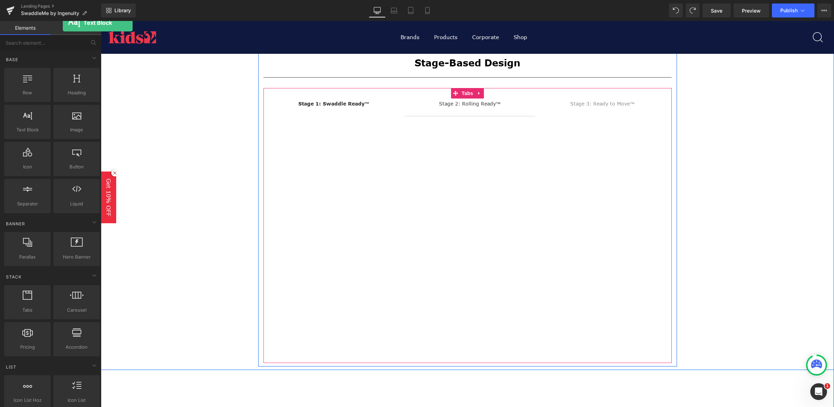
drag, startPoint x: 74, startPoint y: 133, endPoint x: 58, endPoint y: 27, distance: 107.2
click at [63, 23] on div "Elements Global Style Base Row rows, columns, layouts, div Heading headings, ti…" at bounding box center [50, 215] width 101 height 389
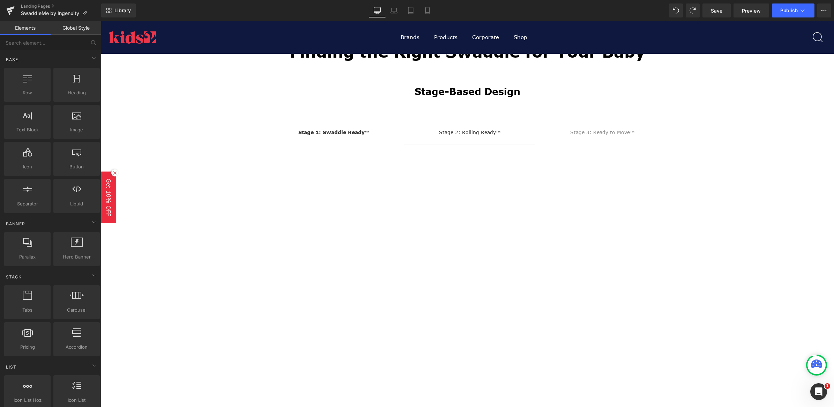
scroll to position [262, 0]
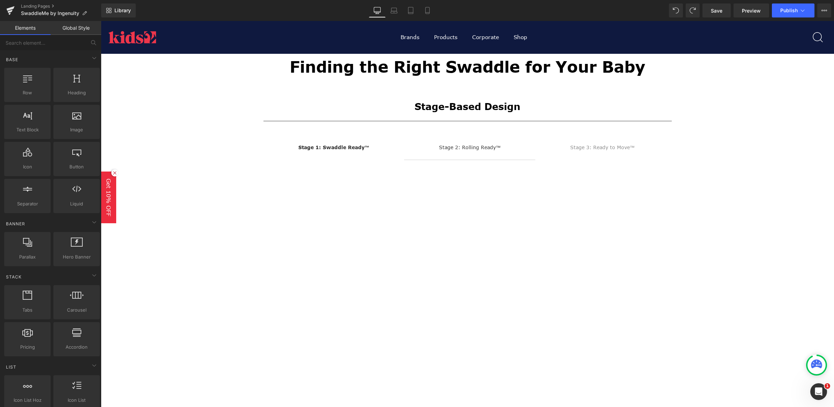
click at [392, 116] on div "Stage-Based Design Heading" at bounding box center [467, 103] width 408 height 29
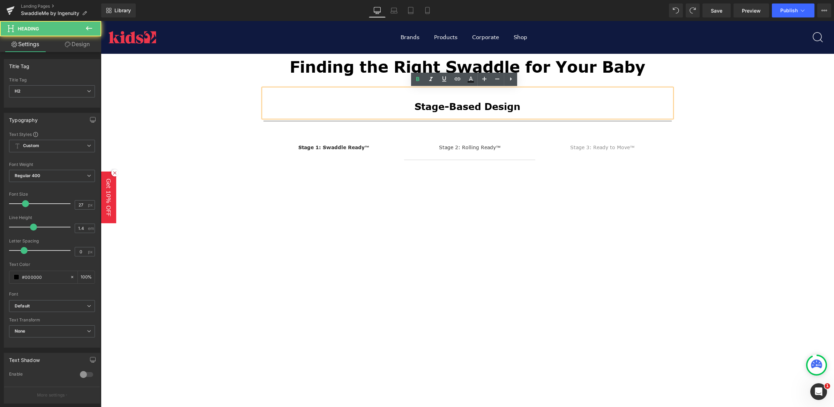
click at [388, 101] on h2 "Stage-Based Design" at bounding box center [467, 106] width 408 height 13
click at [355, 86] on div "Stage-Based Design Heading Separator Stage 1: Swaddle Ready™ Text Block Stage 2…" at bounding box center [467, 244] width 419 height 332
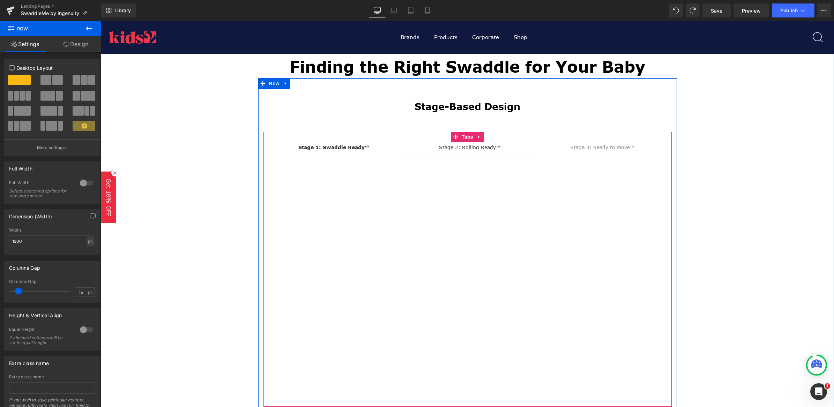
click at [396, 151] on div "Stage-Based Design Heading Separator Stage 1: Swaddle Ready™ Text Block Stage 2…" at bounding box center [467, 248] width 419 height 318
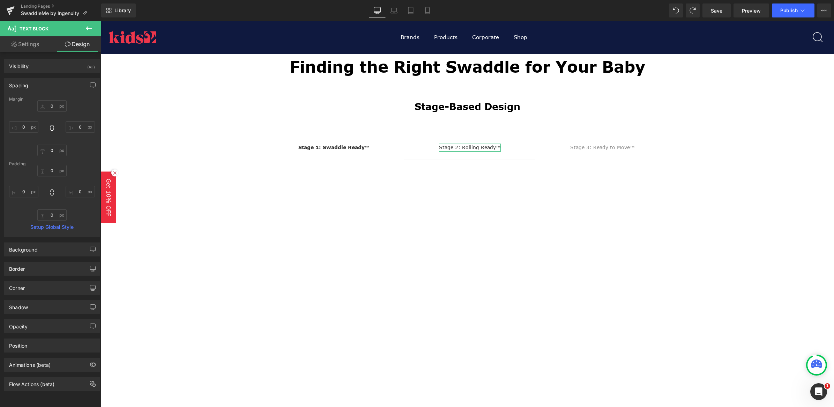
click at [89, 29] on icon at bounding box center [89, 28] width 8 height 8
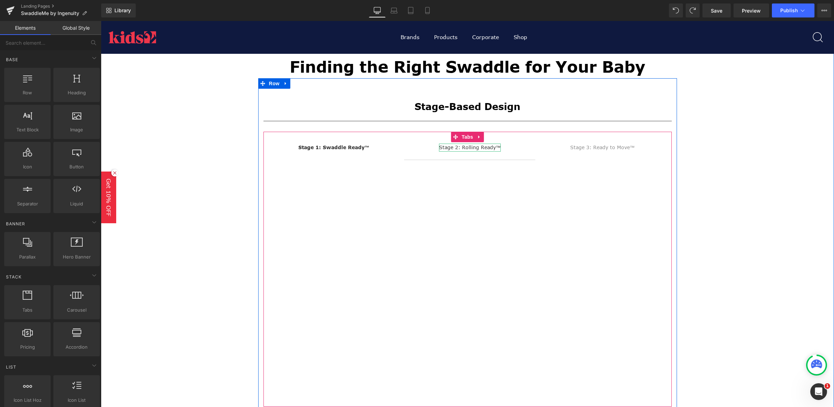
click at [660, 155] on div "Stage-Based Design Heading Separator Stage 1: Swaddle Ready™ Text Block Stage 2…" at bounding box center [467, 248] width 419 height 318
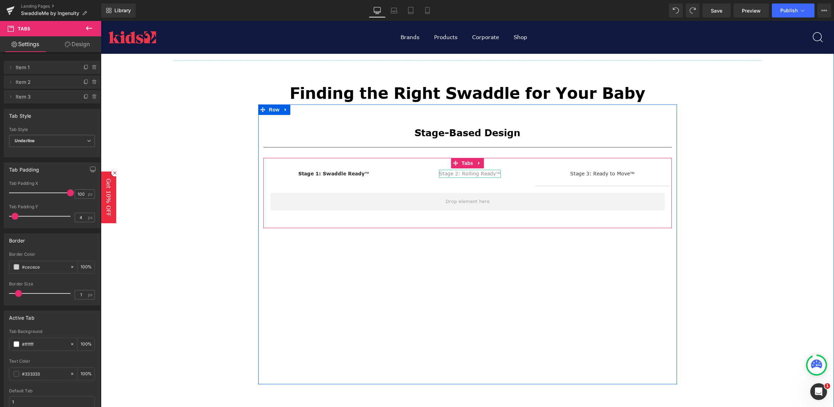
click at [101, 21] on div at bounding box center [101, 21] width 0 height 0
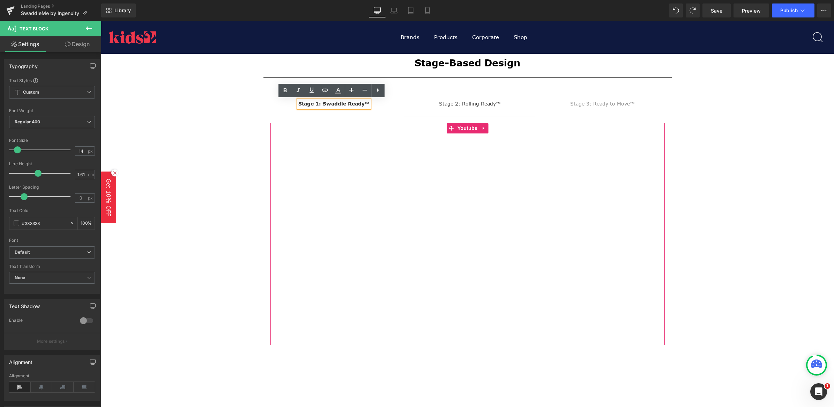
scroll to position [349, 0]
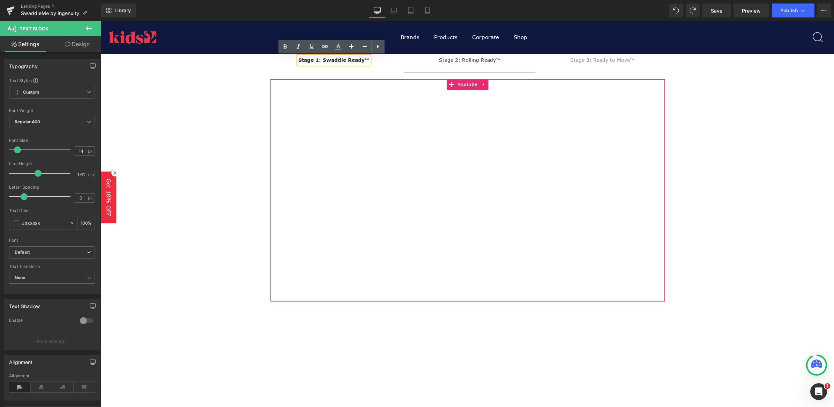
click at [458, 83] on span "Youtube" at bounding box center [467, 84] width 23 height 10
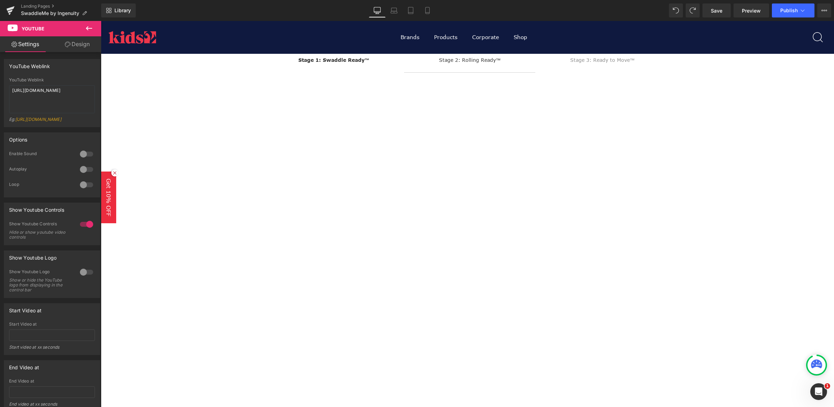
click at [86, 31] on icon at bounding box center [89, 28] width 8 height 8
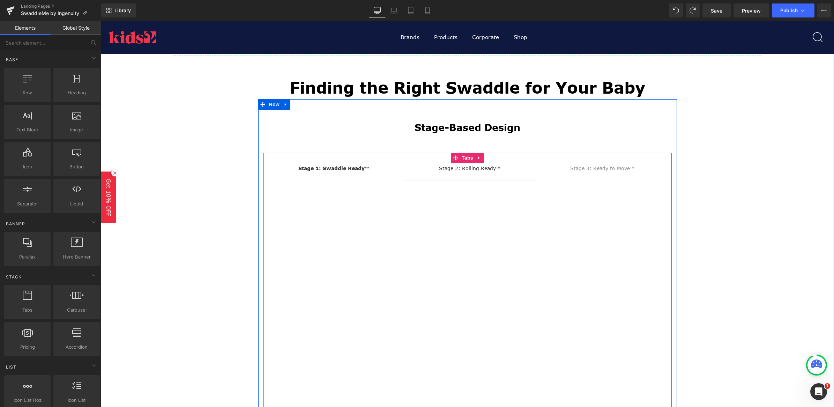
scroll to position [262, 0]
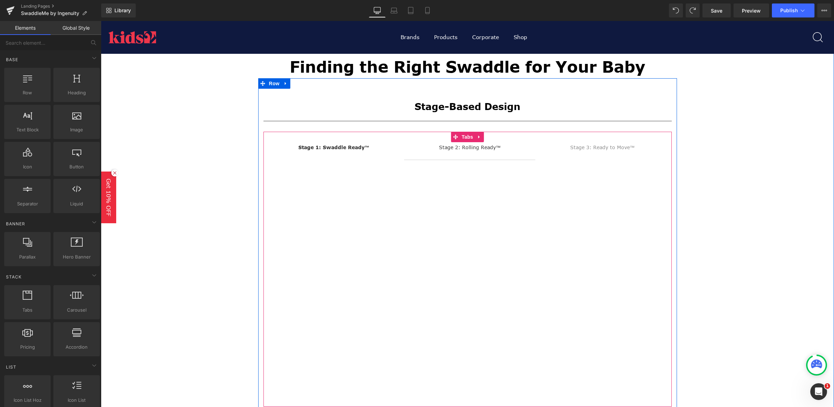
click at [272, 168] on div at bounding box center [467, 277] width 394 height 222
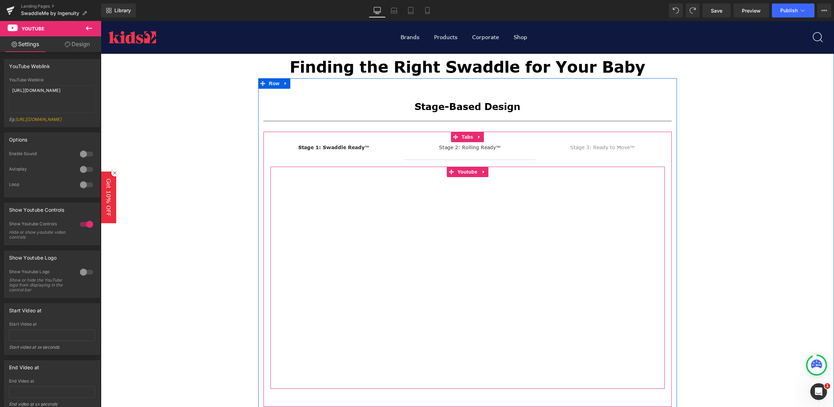
click at [478, 171] on div at bounding box center [467, 277] width 394 height 222
click at [481, 171] on div at bounding box center [467, 277] width 394 height 222
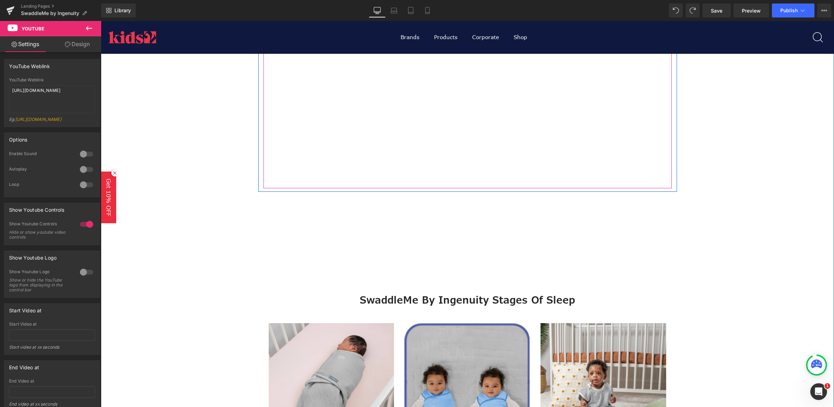
scroll to position [436, 0]
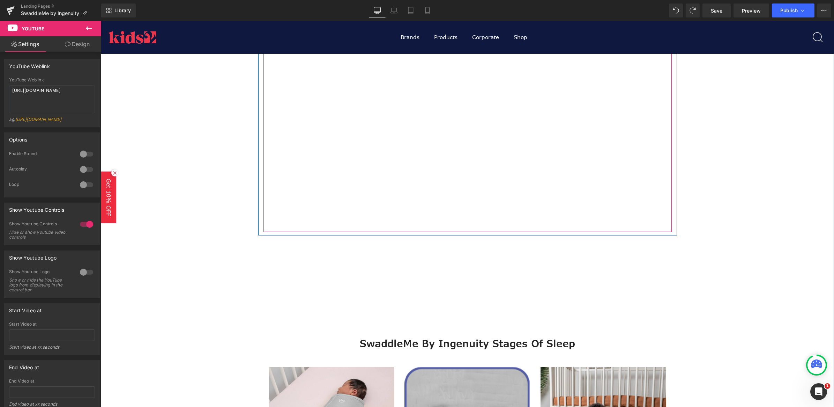
click at [423, 220] on div "Youtube" at bounding box center [467, 103] width 408 height 236
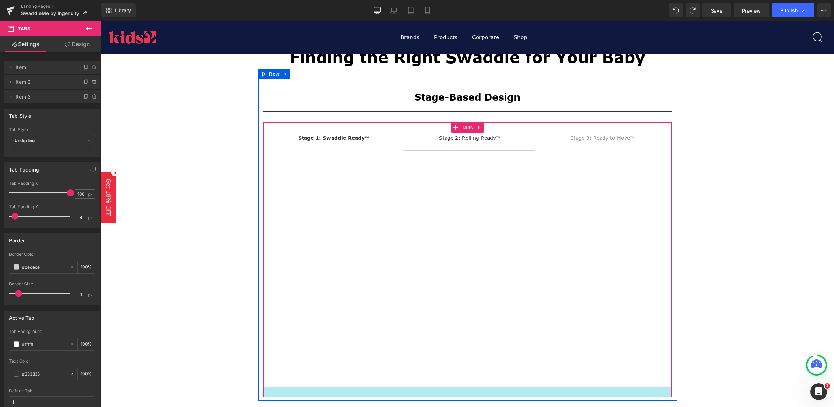
scroll to position [262, 0]
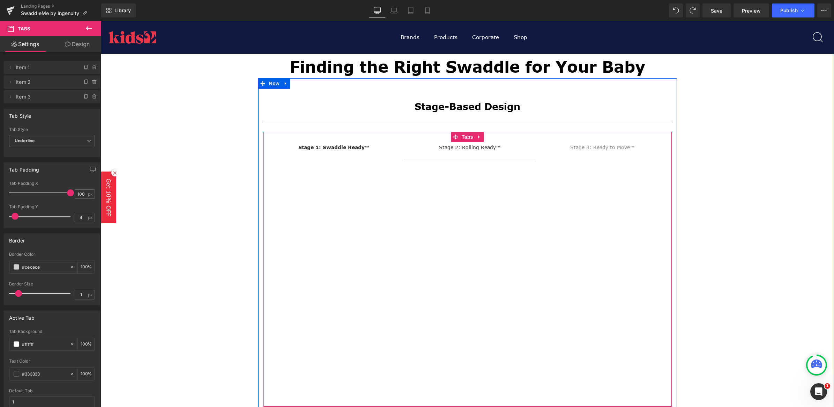
click at [343, 152] on div "Stage-Based Design Heading Separator Stage 1: Swaddle Ready™ Text Block Stage 2…" at bounding box center [467, 248] width 419 height 318
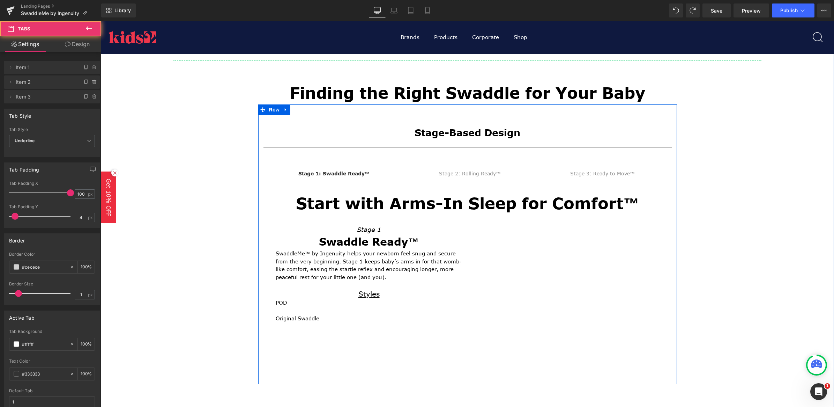
click at [343, 145] on div at bounding box center [467, 150] width 408 height 15
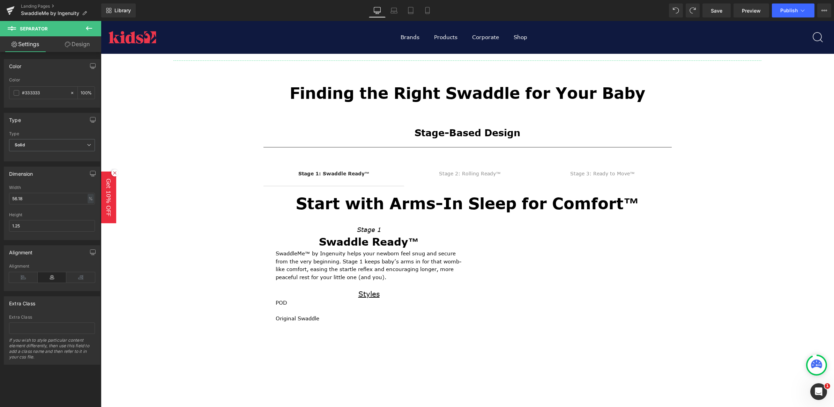
click at [90, 29] on icon at bounding box center [89, 28] width 8 height 8
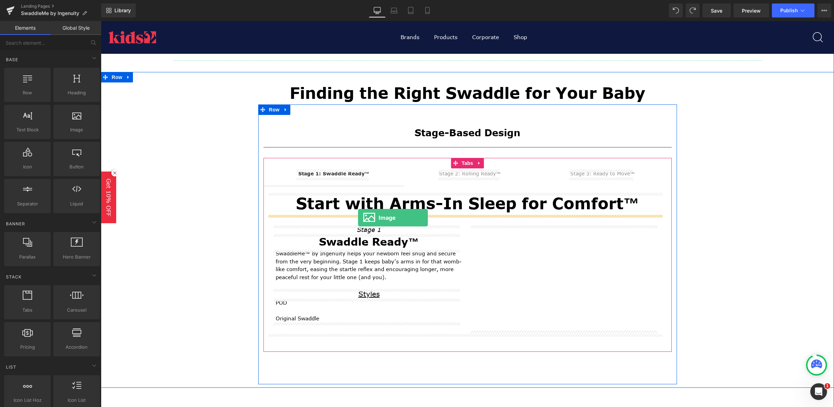
drag, startPoint x: 192, startPoint y: 158, endPoint x: 358, endPoint y: 217, distance: 176.2
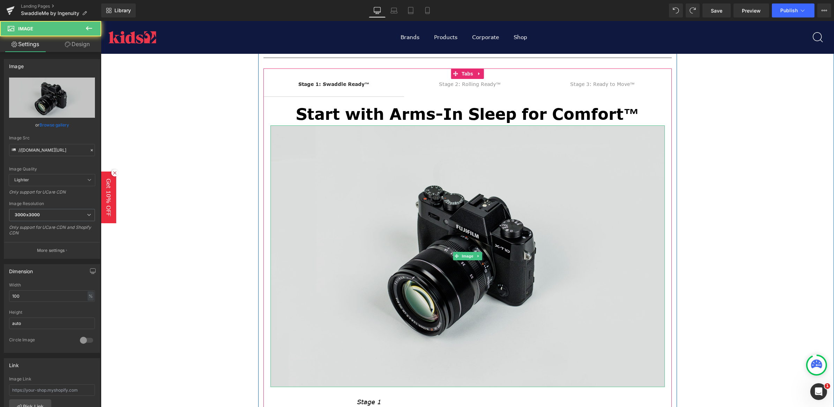
click at [389, 203] on img at bounding box center [467, 255] width 394 height 261
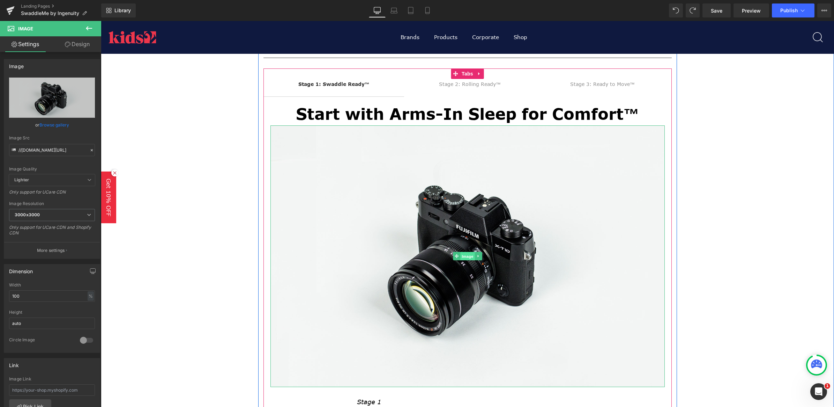
click at [463, 255] on span "Image" at bounding box center [467, 256] width 15 height 8
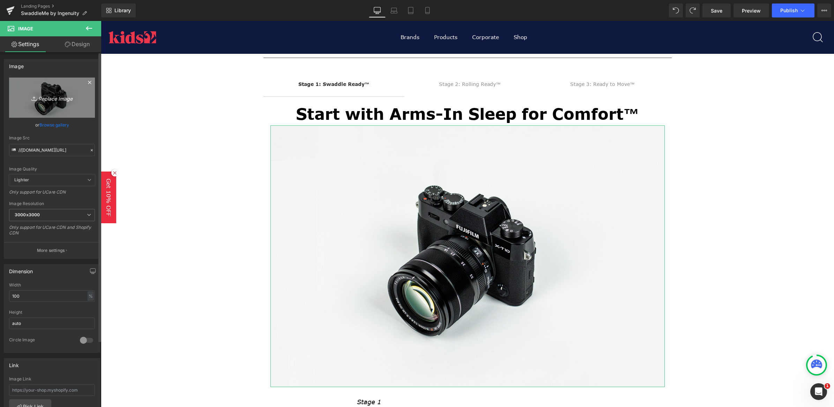
click at [48, 97] on icon "Replace Image" at bounding box center [52, 97] width 56 height 9
type input "C:\fakepath\00000_ING_SWME_Original_LS_CROP_0852-1500x1500-f3a2c67.jpg"
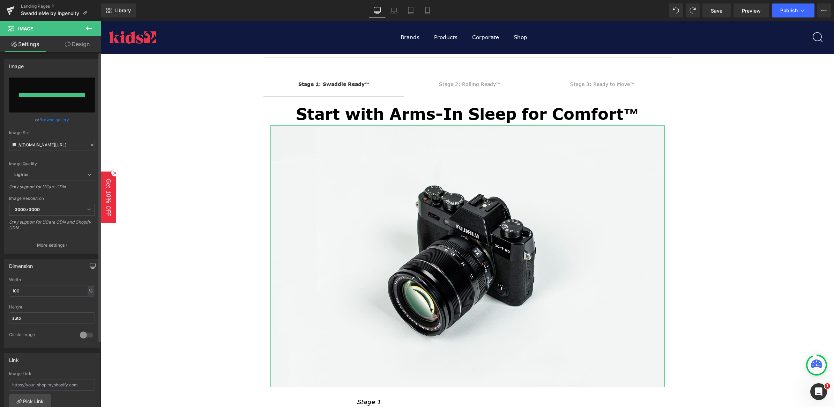
type input "https://ucarecdn.com/915286e1-2087-4fb6-96ec-550339011175/-/format/auto/-/previ…"
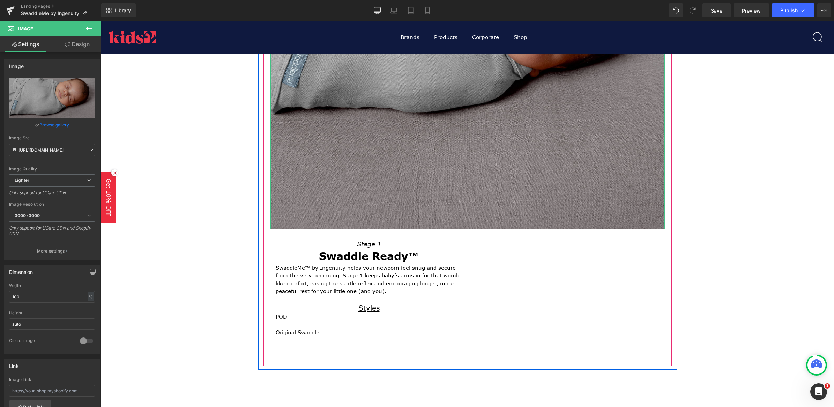
scroll to position [567, 0]
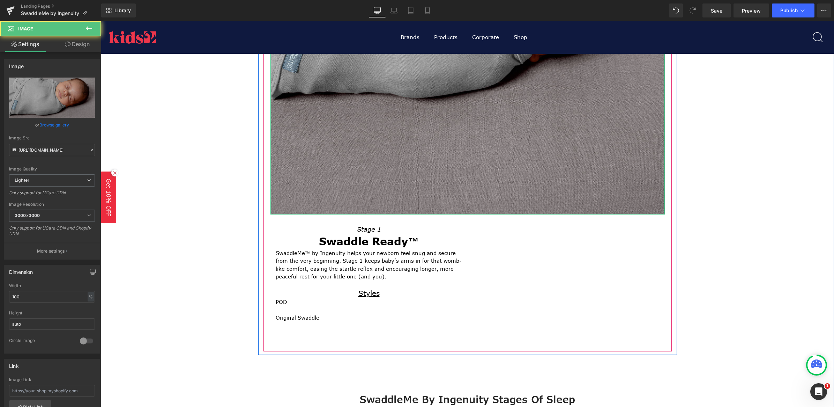
click at [521, 192] on img at bounding box center [467, 17] width 394 height 394
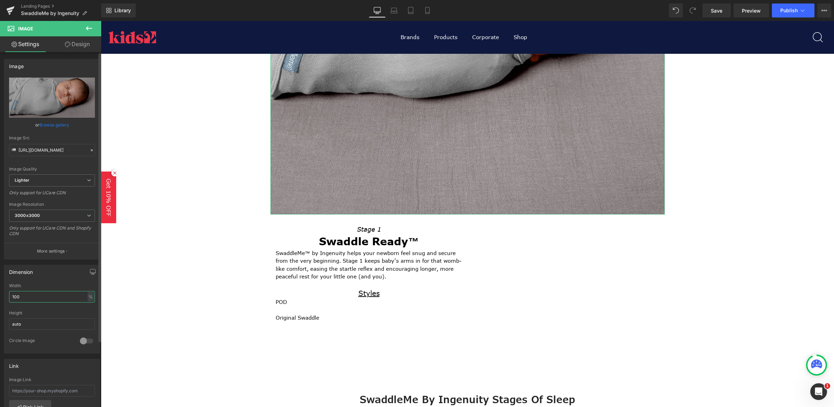
drag, startPoint x: 53, startPoint y: 297, endPoint x: 7, endPoint y: 295, distance: 46.1
click at [7, 295] on div "100% Width 100 % % px auto Height auto 0 Circle Image" at bounding box center [52, 318] width 96 height 70
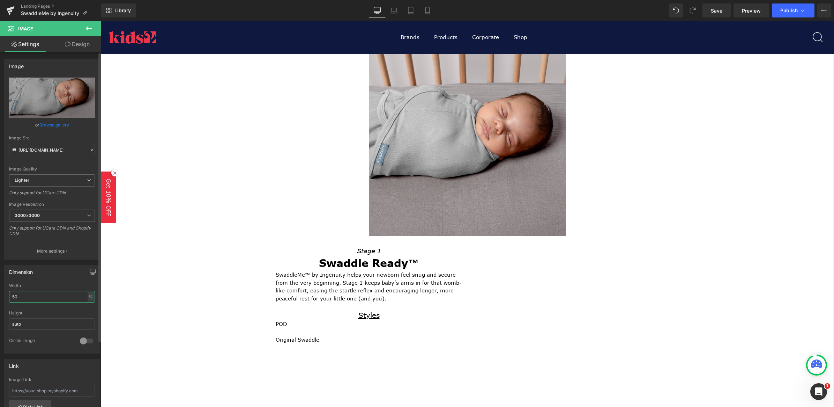
scroll to position [349, 0]
drag, startPoint x: 32, startPoint y: 293, endPoint x: -2, endPoint y: 296, distance: 33.6
click at [0, 296] on html "Image You are previewing how the will restyle your page. You can not edit Eleme…" at bounding box center [417, 203] width 834 height 407
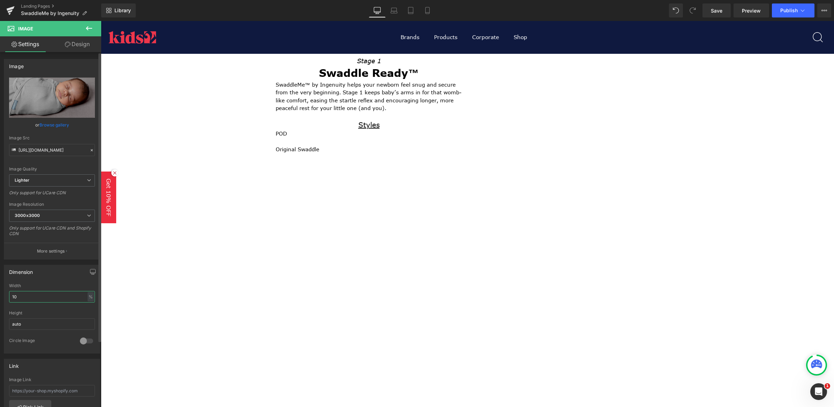
type input "100"
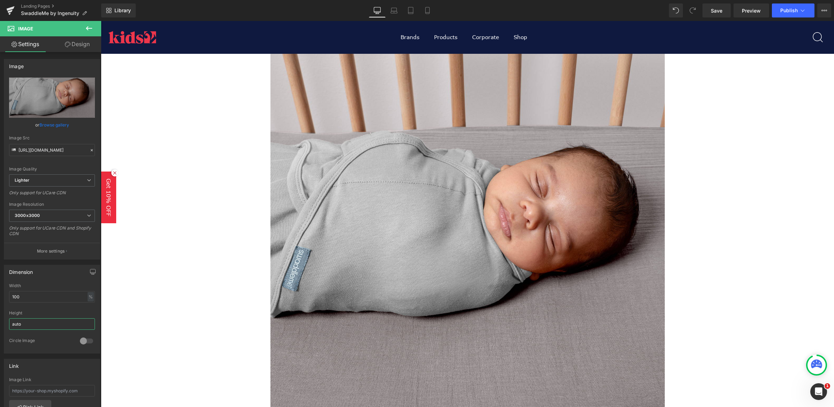
drag, startPoint x: 35, startPoint y: 325, endPoint x: -2, endPoint y: 326, distance: 36.7
click at [0, 326] on html "Image You are previewing how the will restyle your page. You can not edit Eleme…" at bounding box center [417, 203] width 834 height 407
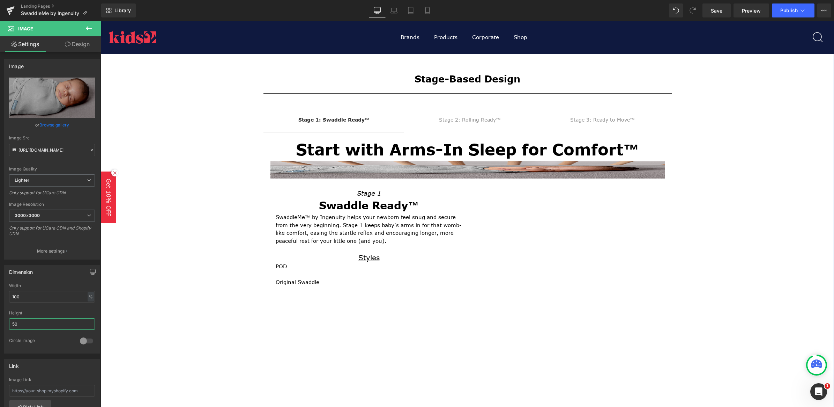
scroll to position [131, 0]
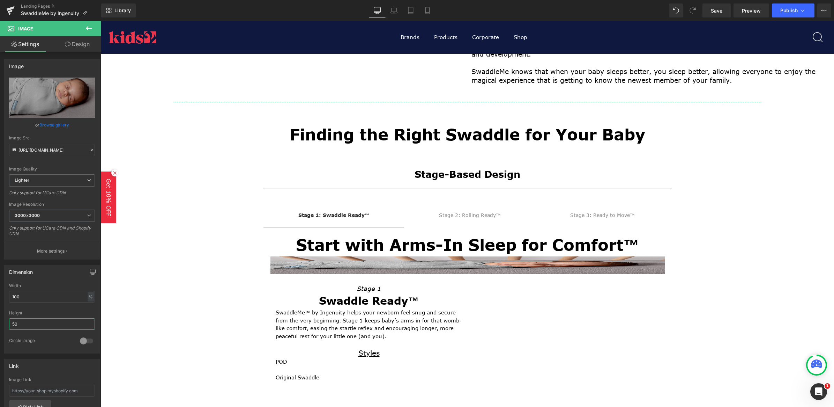
drag, startPoint x: 48, startPoint y: 322, endPoint x: -2, endPoint y: 326, distance: 50.1
click at [0, 326] on html "Image You are previewing how the will restyle your page. You can not edit Eleme…" at bounding box center [417, 203] width 834 height 407
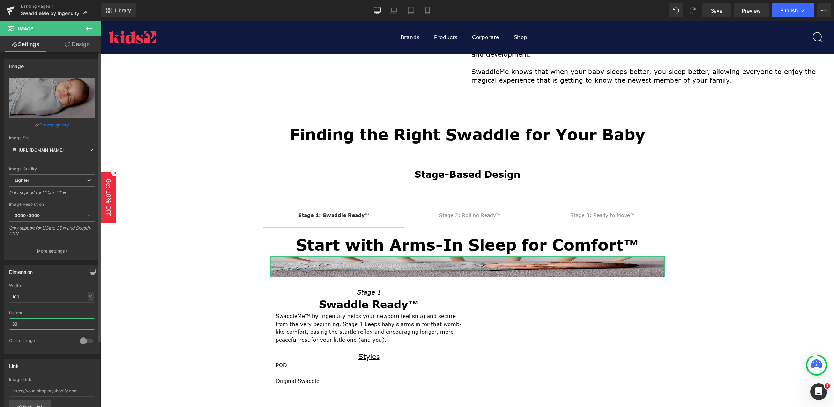
drag, startPoint x: 26, startPoint y: 322, endPoint x: 0, endPoint y: 323, distance: 26.2
click at [0, 323] on html "Image You are previewing how the will restyle your page. You can not edit Eleme…" at bounding box center [417, 203] width 834 height 407
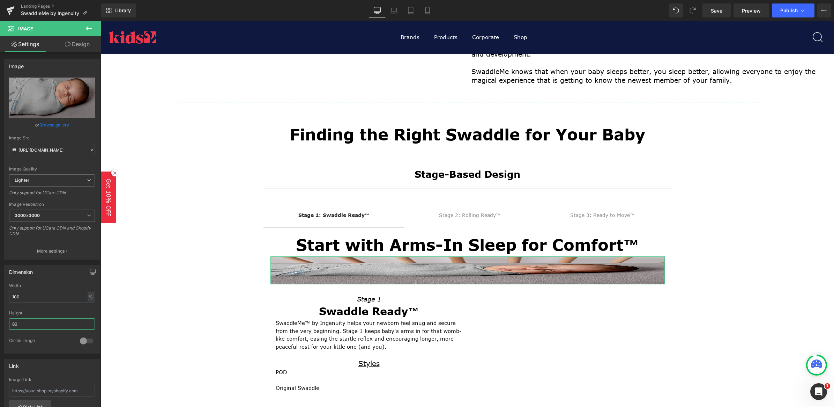
drag, startPoint x: 29, startPoint y: 320, endPoint x: -2, endPoint y: 324, distance: 30.9
click at [0, 324] on html "Image You are previewing how the will restyle your page. You can not edit Eleme…" at bounding box center [417, 203] width 834 height 407
click at [86, 339] on div at bounding box center [86, 340] width 17 height 11
type input "auto"
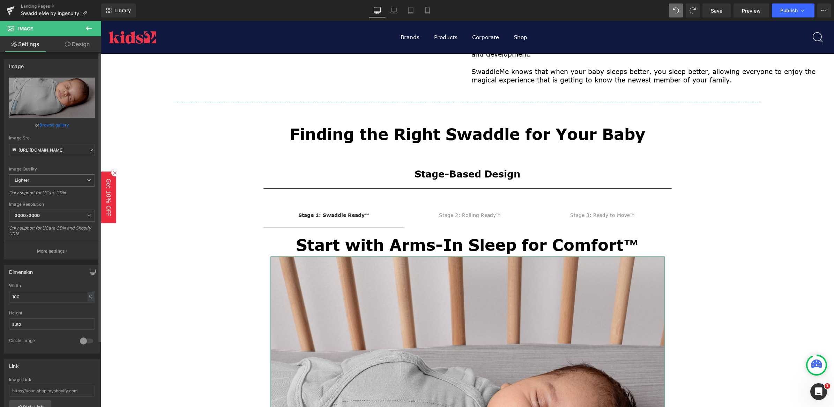
click at [80, 343] on div at bounding box center [86, 340] width 17 height 11
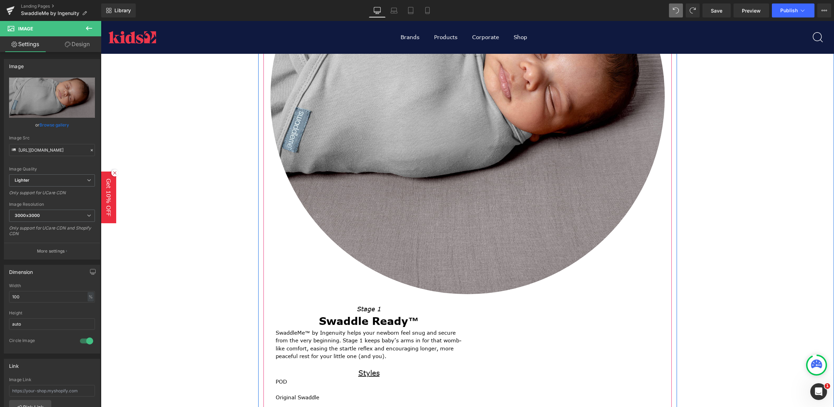
scroll to position [523, 0]
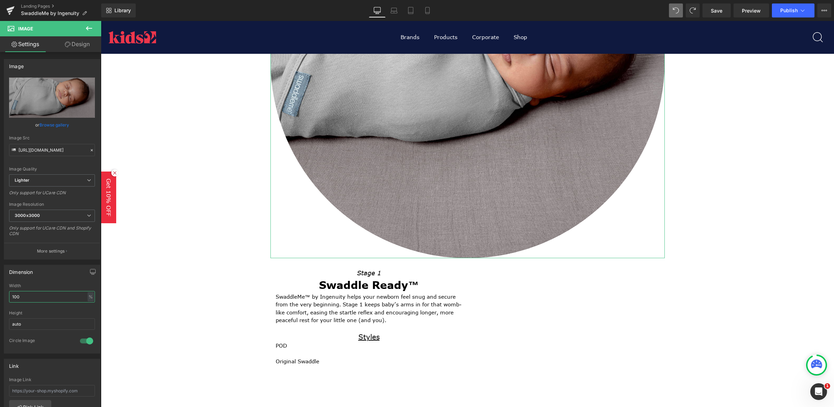
drag, startPoint x: 64, startPoint y: 301, endPoint x: -2, endPoint y: 296, distance: 65.5
click at [0, 296] on html "Image You are previewing how the will restyle your page. You can not edit Eleme…" at bounding box center [417, 203] width 834 height 407
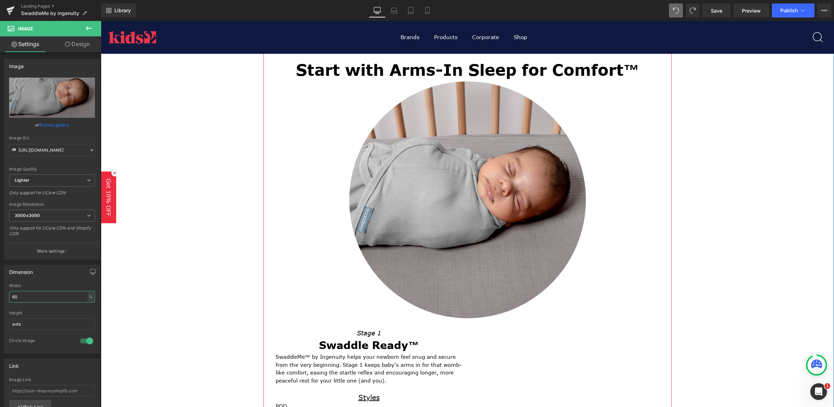
scroll to position [305, 0]
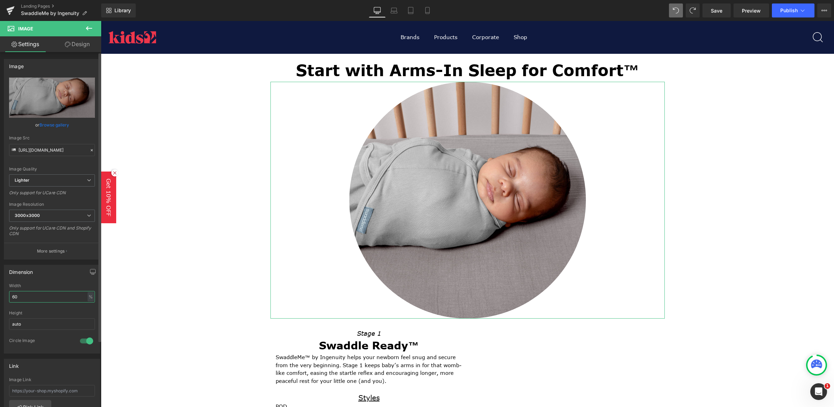
drag, startPoint x: 5, startPoint y: 298, endPoint x: 0, endPoint y: 297, distance: 4.6
click at [0, 298] on div "Dimension 60% Width 60 % % px auto Height auto 1 Circle Image" at bounding box center [52, 306] width 104 height 94
type input "30"
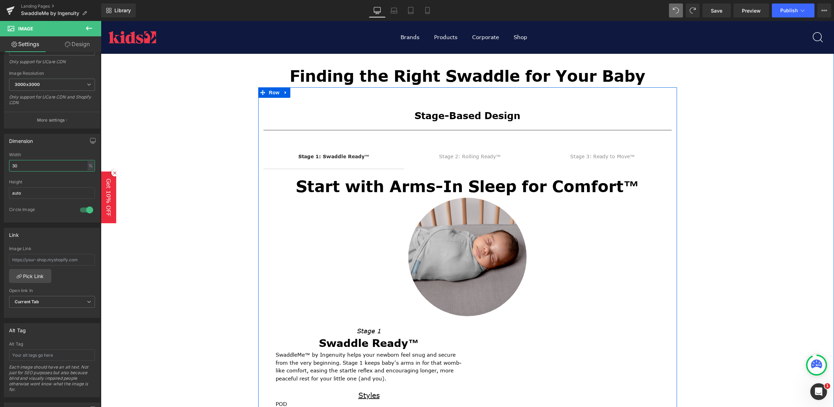
scroll to position [174, 0]
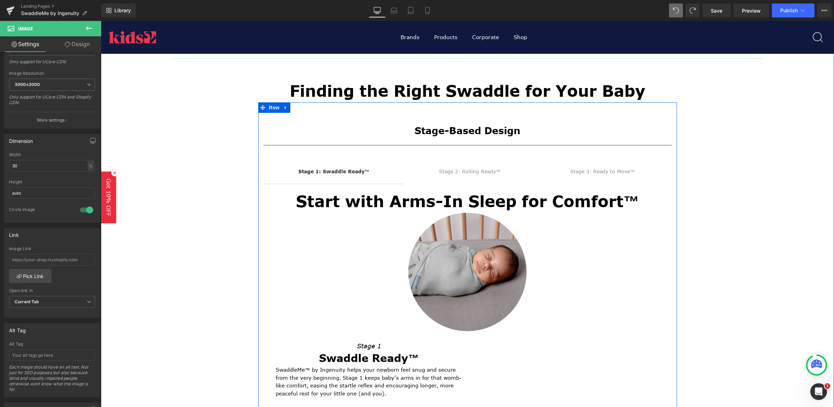
click at [485, 172] on div "Stage 2: Rolling Ready™" at bounding box center [470, 172] width 62 height 8
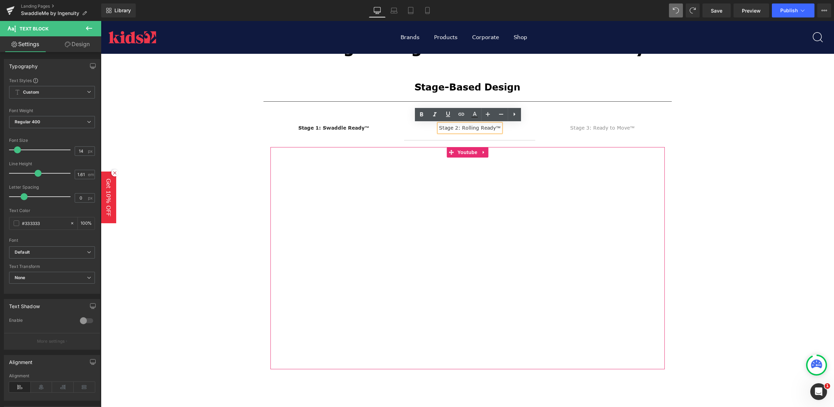
scroll to position [262, 0]
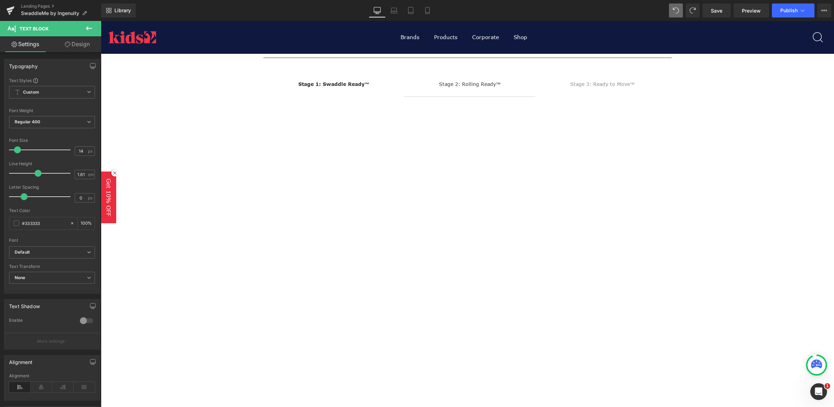
click at [90, 27] on icon at bounding box center [89, 28] width 8 height 8
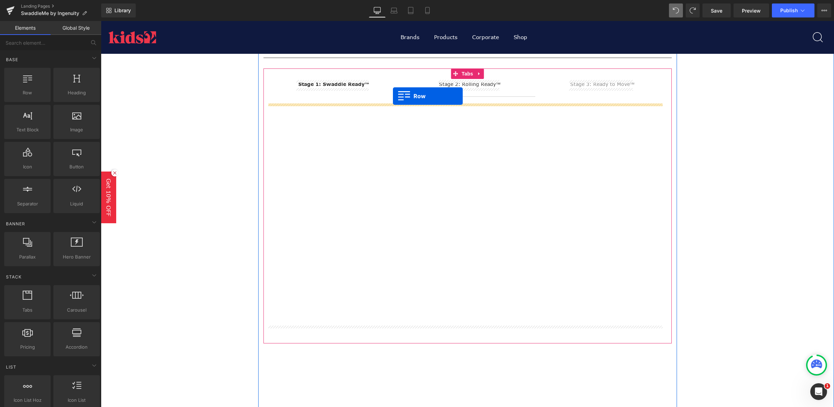
drag, startPoint x: 261, startPoint y: 120, endPoint x: 393, endPoint y: 96, distance: 134.5
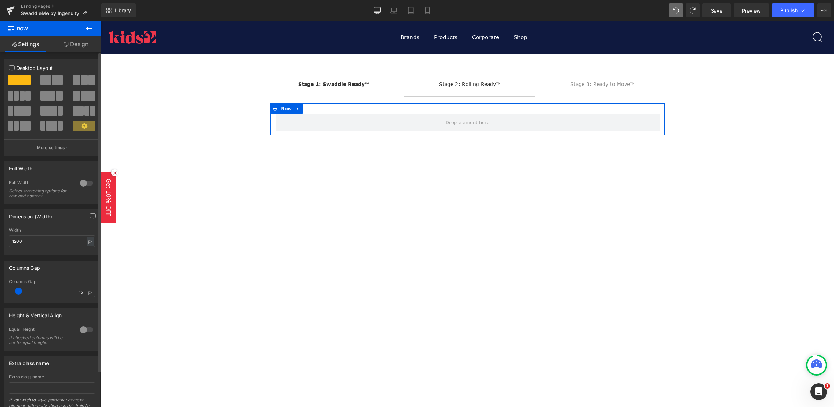
click at [61, 76] on span at bounding box center [57, 80] width 11 height 10
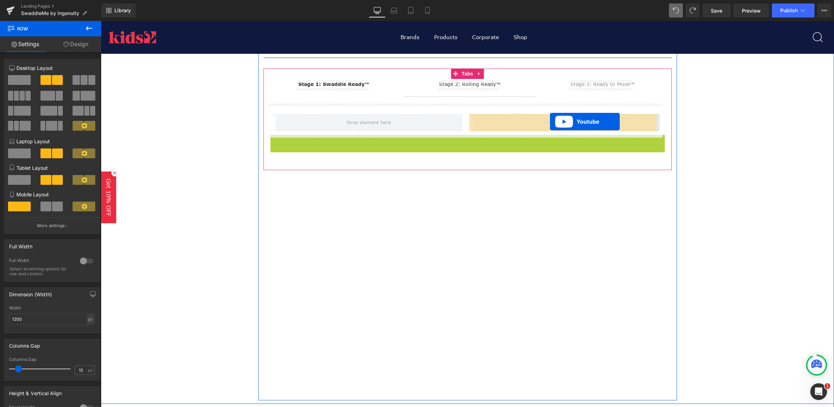
drag, startPoint x: 449, startPoint y: 138, endPoint x: 550, endPoint y: 121, distance: 102.2
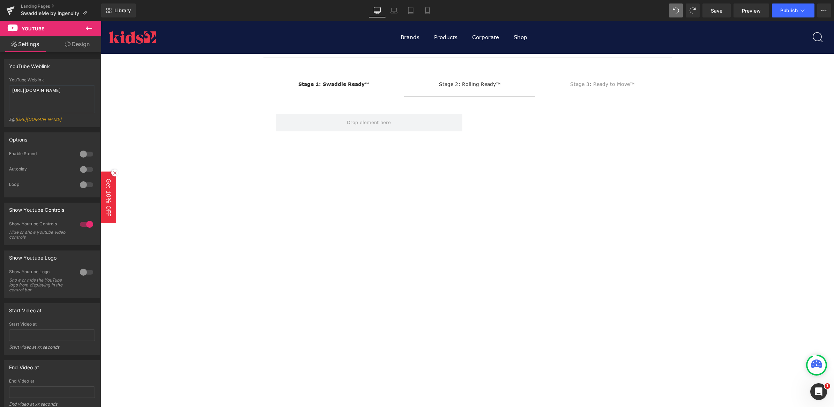
click at [88, 31] on icon at bounding box center [89, 28] width 8 height 8
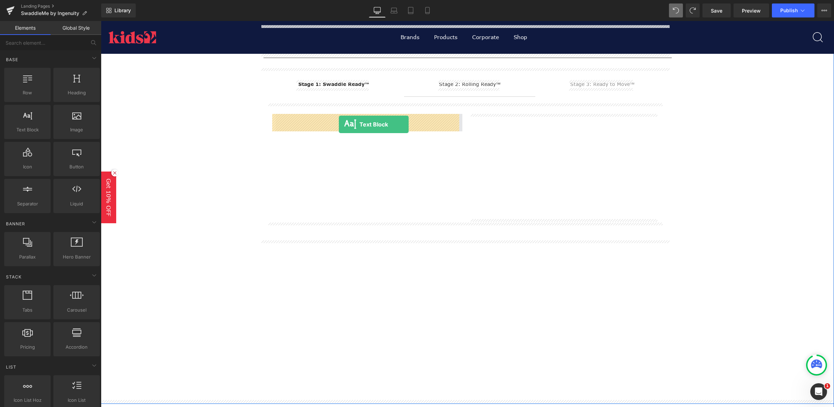
drag, startPoint x: 129, startPoint y: 145, endPoint x: 339, endPoint y: 124, distance: 210.8
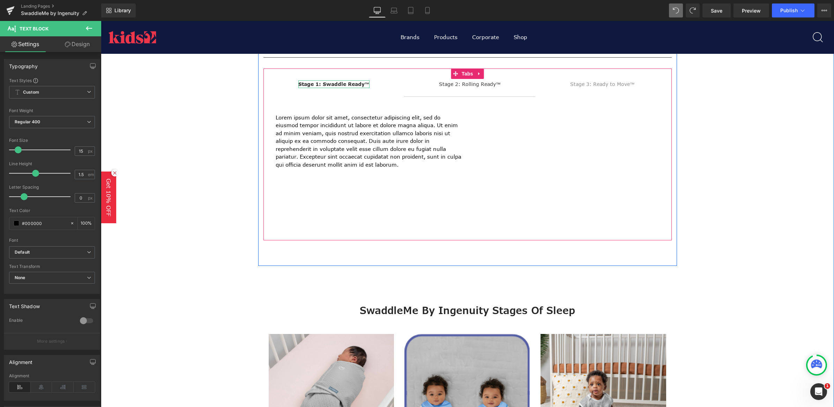
click at [345, 84] on strong "Stage 1: Swaddle Ready™" at bounding box center [333, 84] width 71 height 7
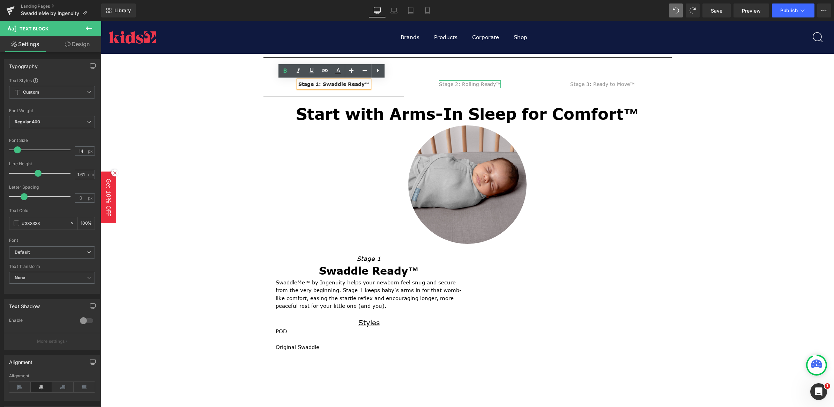
click at [461, 82] on div "Stage 2: Rolling Ready™" at bounding box center [470, 84] width 62 height 8
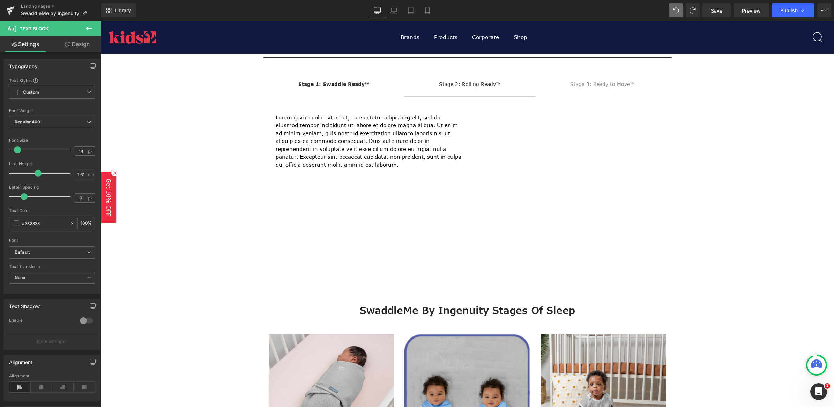
click at [88, 25] on icon at bounding box center [89, 28] width 8 height 8
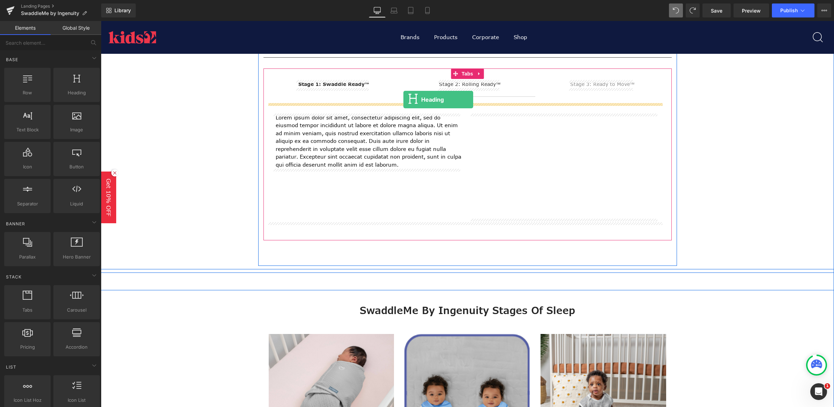
drag, startPoint x: 199, startPoint y: 112, endPoint x: 403, endPoint y: 99, distance: 204.9
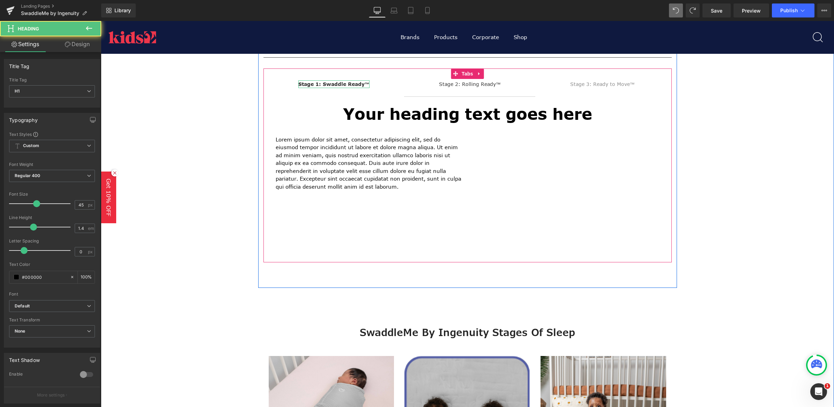
click at [348, 83] on strong "Stage 1: Swaddle Ready™" at bounding box center [333, 84] width 71 height 7
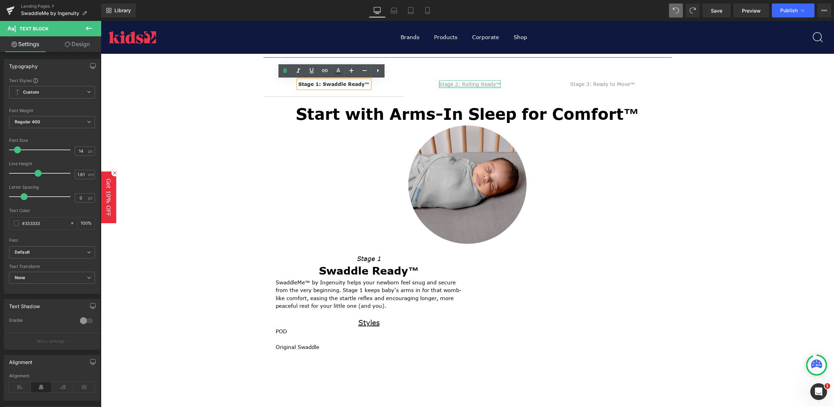
click at [467, 86] on div at bounding box center [470, 87] width 62 height 2
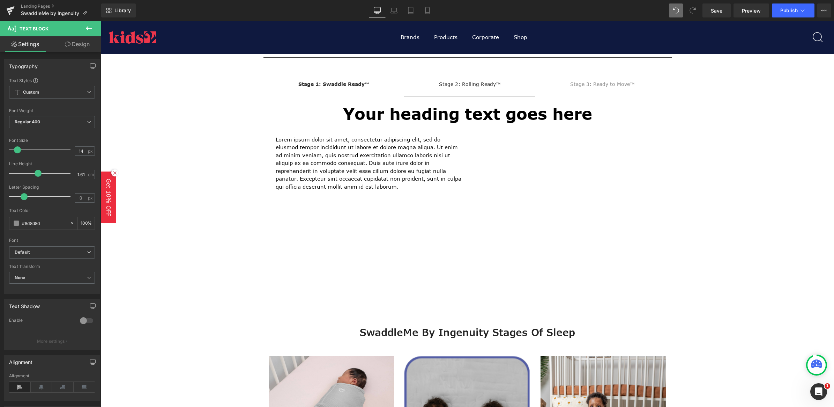
click at [87, 24] on icon at bounding box center [89, 28] width 8 height 8
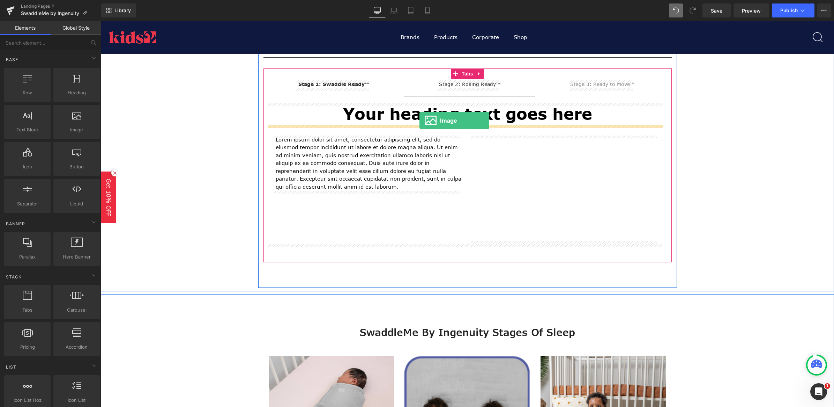
drag, startPoint x: 188, startPoint y: 148, endPoint x: 419, endPoint y: 120, distance: 232.6
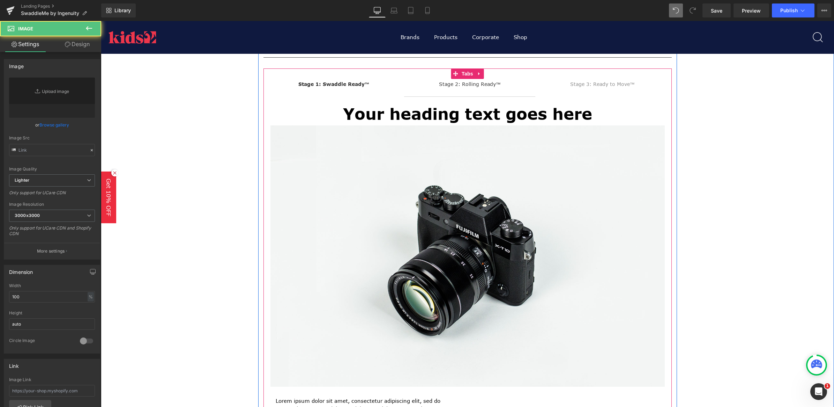
type input "//[DOMAIN_NAME][URL]"
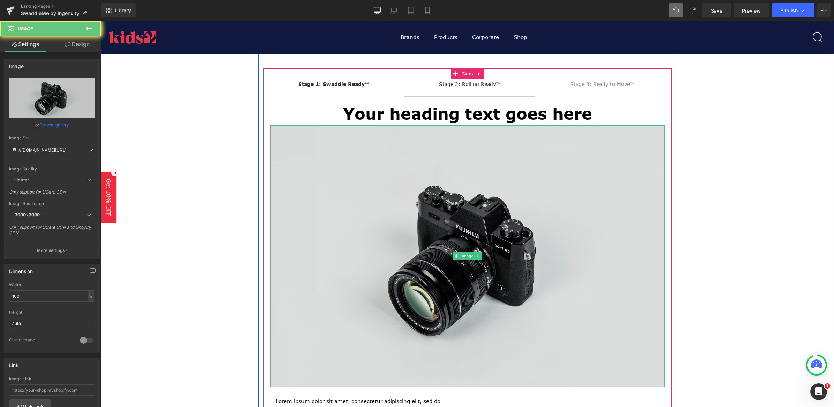
click at [460, 210] on img at bounding box center [467, 255] width 394 height 261
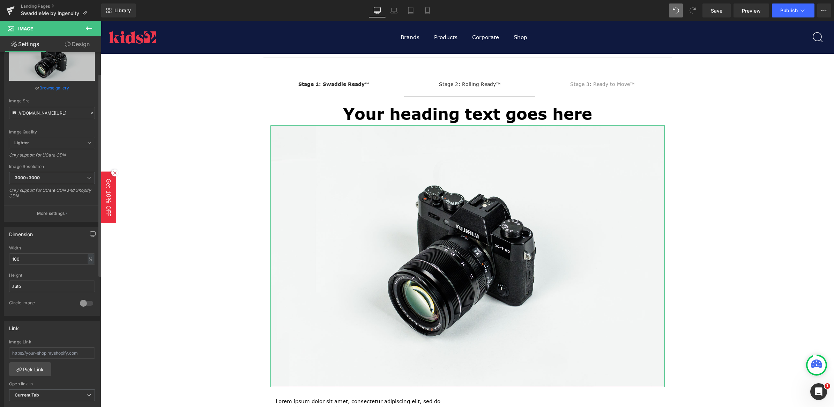
scroll to position [131, 0]
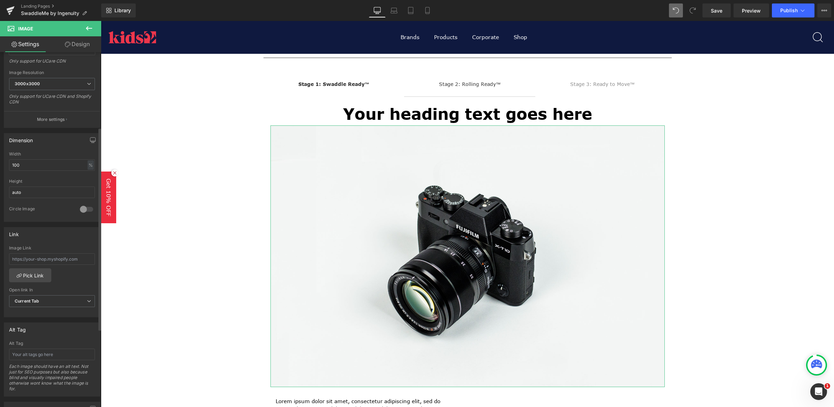
click at [81, 205] on div at bounding box center [86, 208] width 17 height 11
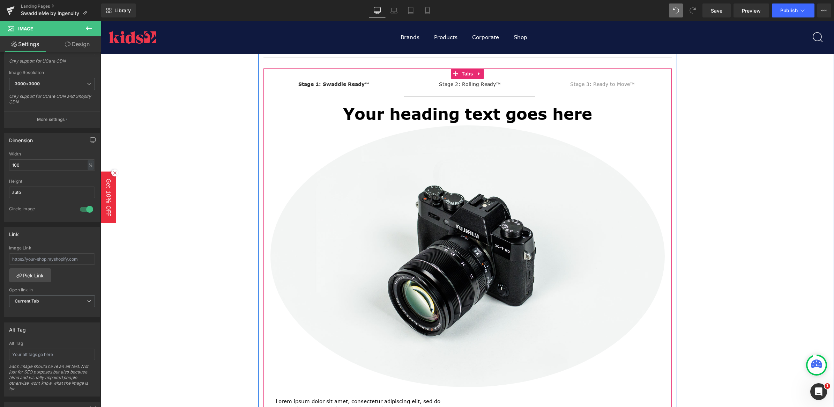
click at [101, 21] on div at bounding box center [101, 21] width 0 height 0
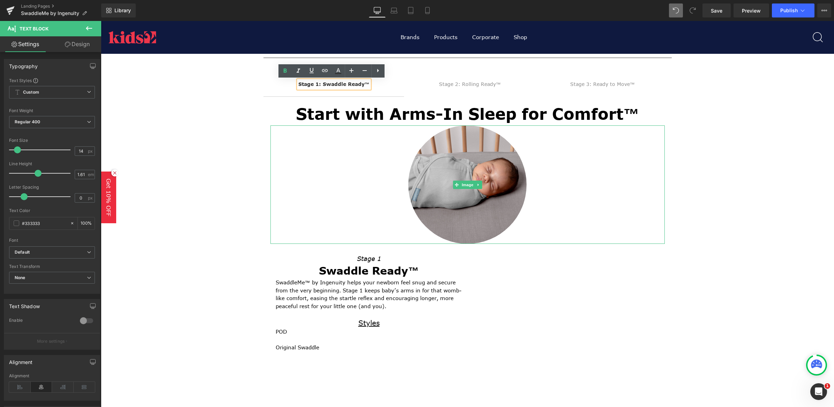
click at [364, 170] on div at bounding box center [467, 184] width 394 height 118
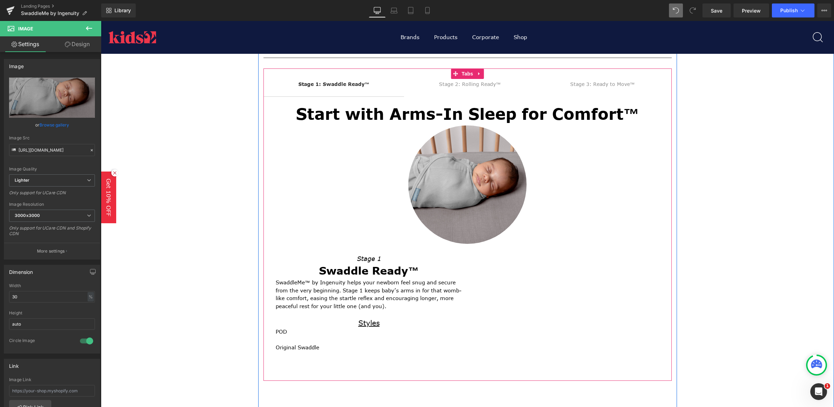
click at [474, 82] on div "Stage 2: Rolling Ready™" at bounding box center [470, 84] width 62 height 8
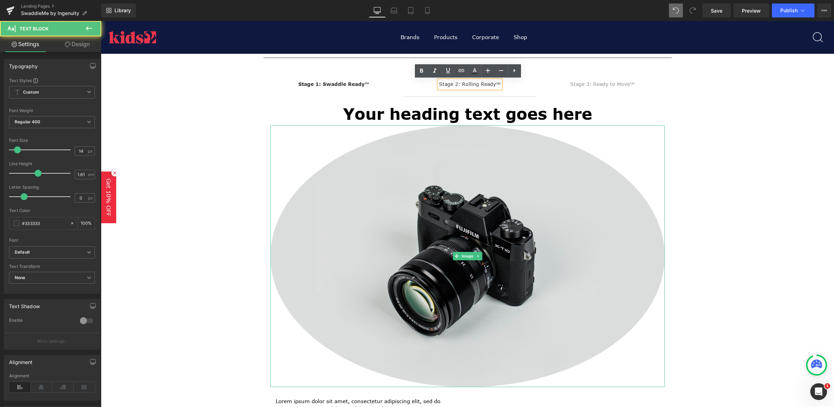
click at [354, 220] on img at bounding box center [467, 255] width 394 height 261
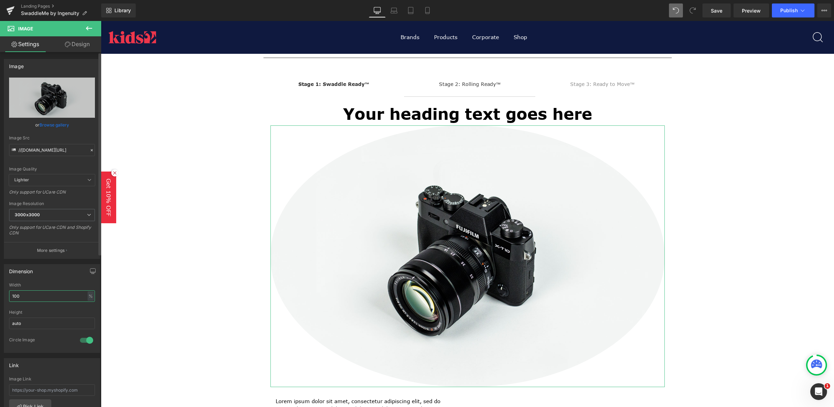
drag, startPoint x: 40, startPoint y: 297, endPoint x: 5, endPoint y: 284, distance: 38.3
click at [5, 284] on div "100% Width 100 % % px auto Height auto 1 Circle Image" at bounding box center [52, 317] width 96 height 70
type input "30"
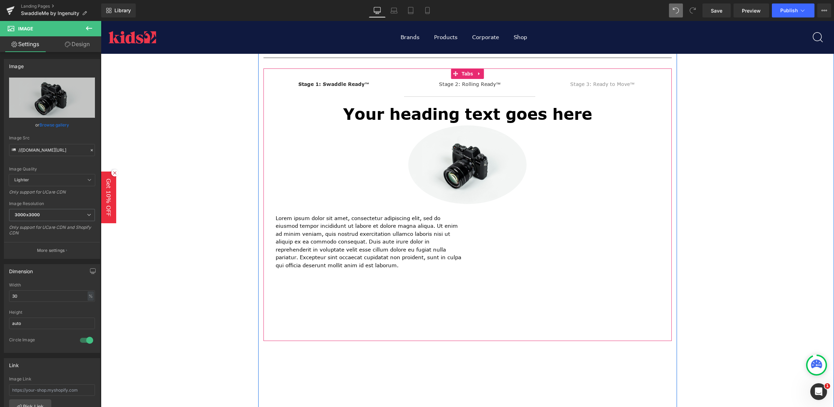
click at [326, 88] on span "Stage 1: Swaddle Ready™ Text Block" at bounding box center [333, 87] width 141 height 17
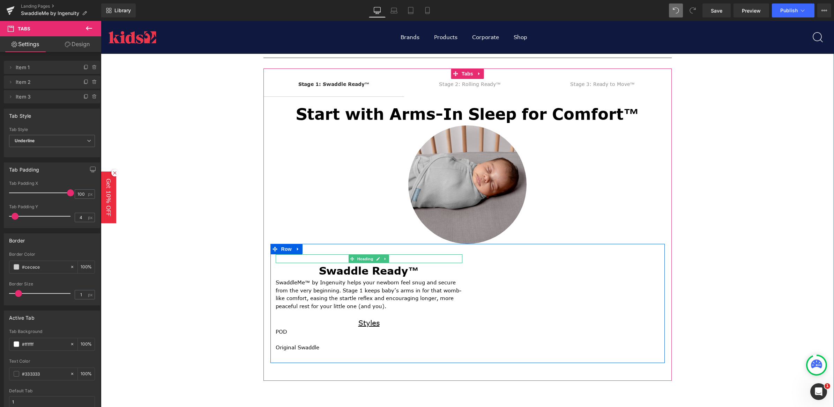
click at [417, 260] on h1 "Stage 1" at bounding box center [369, 258] width 187 height 9
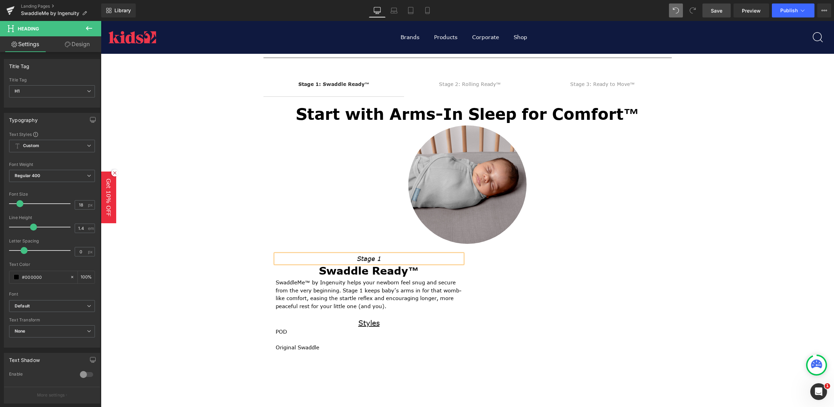
click at [713, 13] on span "Save" at bounding box center [717, 10] width 12 height 7
